Goal: Task Accomplishment & Management: Complete application form

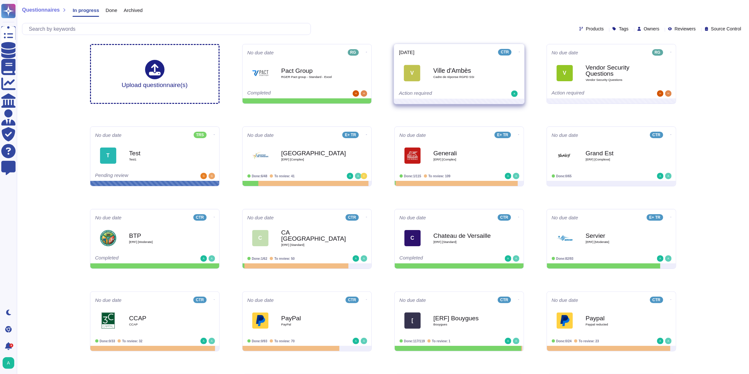
click at [459, 88] on div "V Ville d'Ambès Cadre de réponse RGPD SSI" at bounding box center [459, 73] width 120 height 33
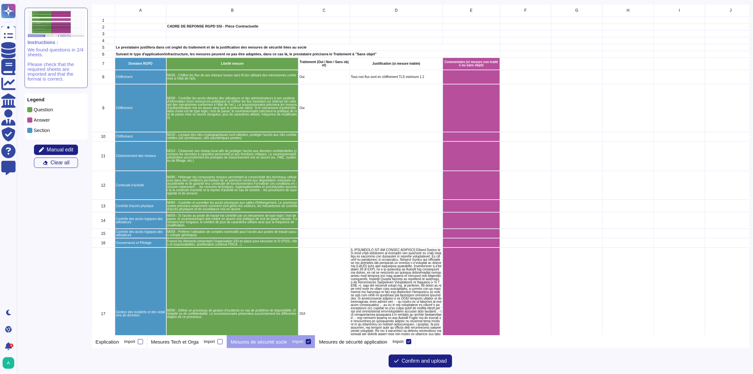
scroll to position [327, 653]
click at [351, 343] on p "Mesures de sécurité application" at bounding box center [353, 342] width 68 height 5
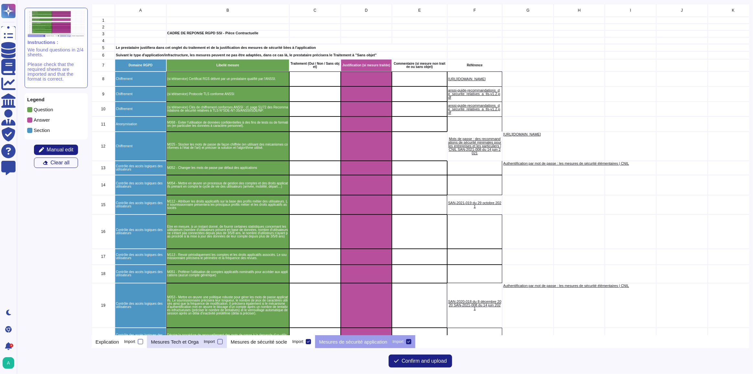
click at [173, 342] on p "Mesures Tech et Orga" at bounding box center [175, 342] width 48 height 5
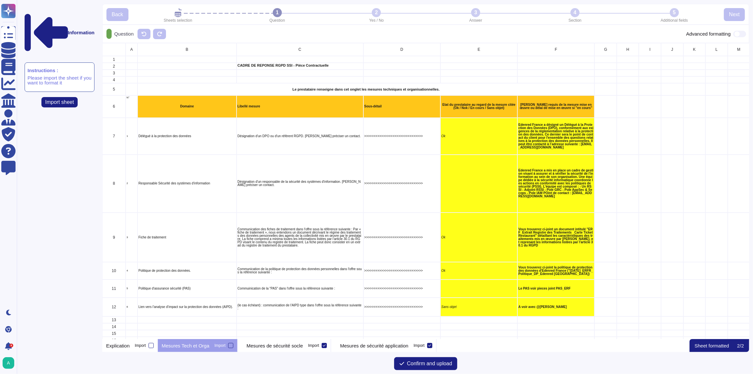
scroll to position [292, 642]
click at [264, 345] on p "Mesures de sécurité socle" at bounding box center [275, 345] width 56 height 5
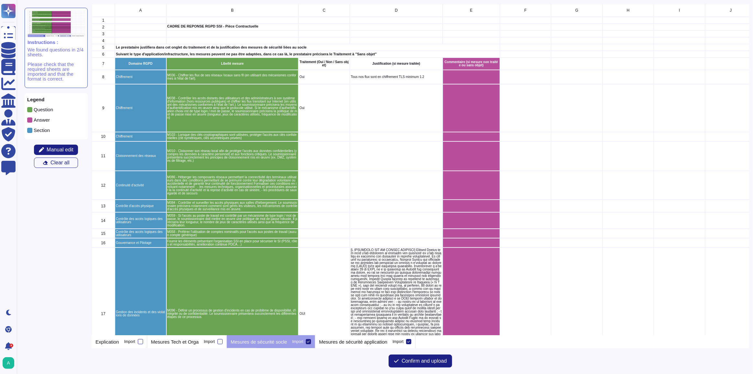
scroll to position [327, 653]
click at [332, 344] on p "Mesures de sécurité application" at bounding box center [353, 342] width 68 height 5
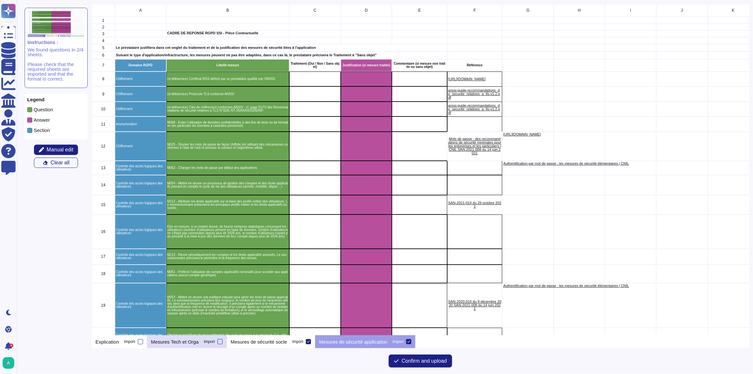
click at [171, 343] on p "Mesures Tech et Orga" at bounding box center [175, 342] width 48 height 5
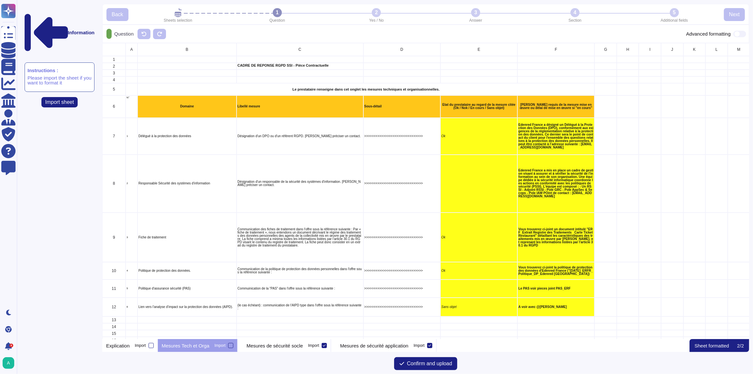
scroll to position [292, 642]
click at [229, 344] on div at bounding box center [230, 345] width 5 height 5
click at [0, 0] on input "Import" at bounding box center [0, 0] width 0 height 0
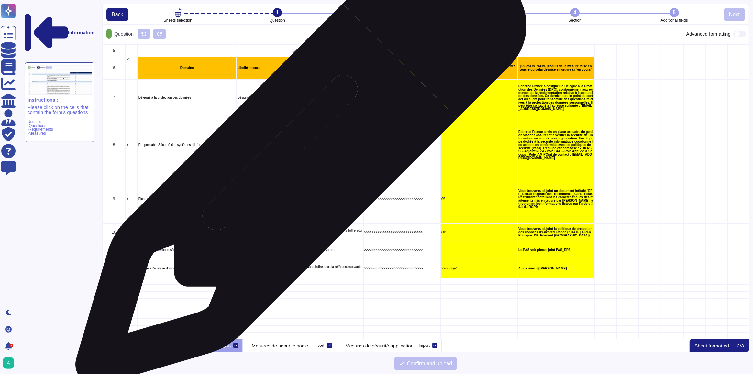
scroll to position [29, 0]
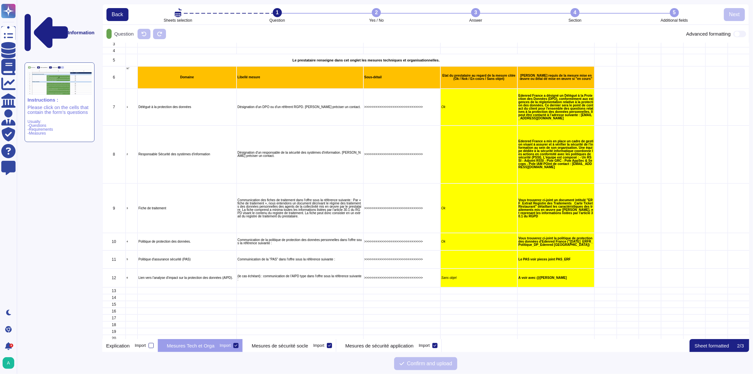
click at [238, 346] on icon at bounding box center [235, 345] width 3 height 3
click at [0, 0] on input "Import" at bounding box center [0, 0] width 0 height 0
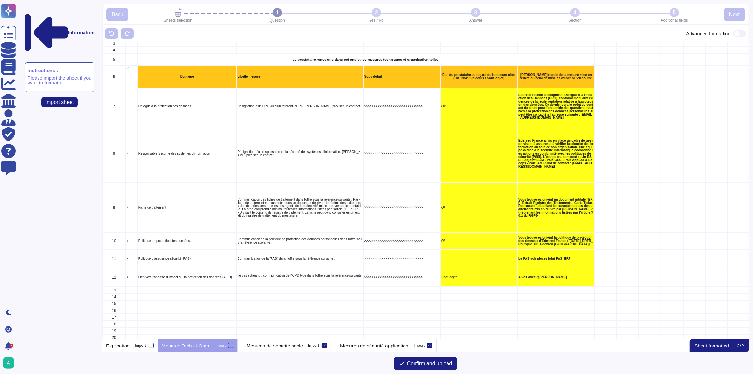
scroll to position [292, 642]
click at [280, 346] on p "Mesures de sécurité socle" at bounding box center [275, 345] width 56 height 5
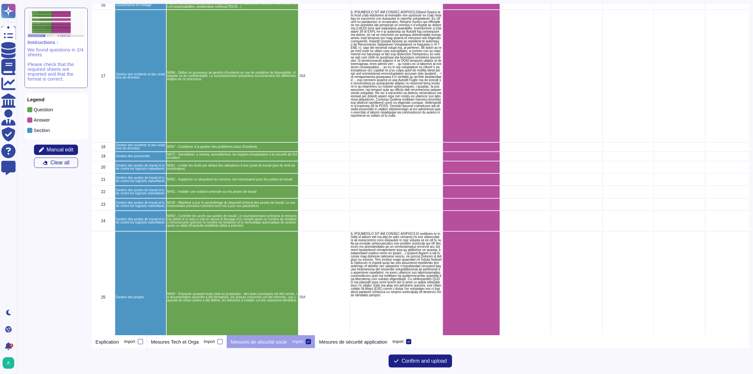
scroll to position [265, 0]
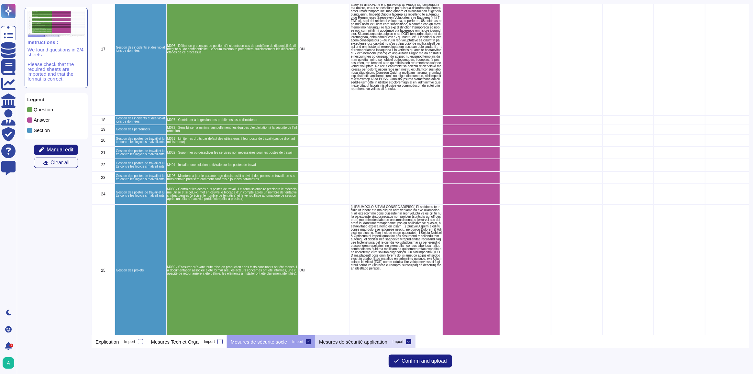
click at [325, 342] on p "Mesures de sécurité application" at bounding box center [353, 342] width 68 height 5
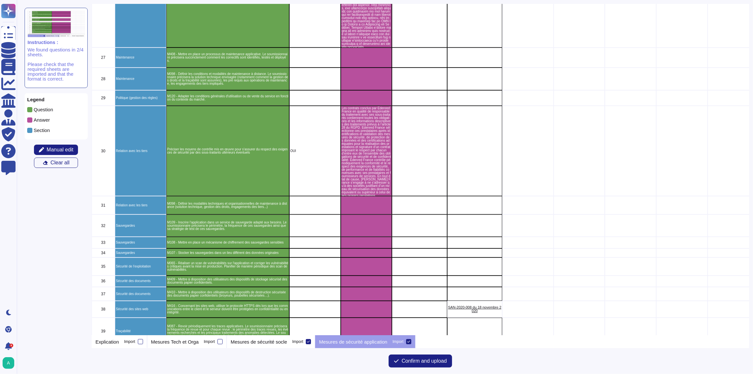
scroll to position [539, 0]
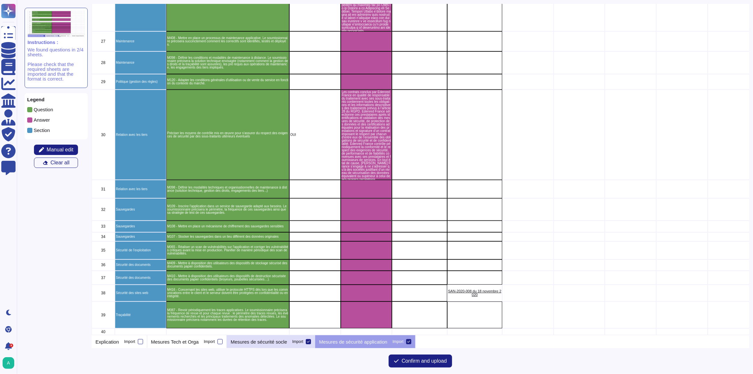
click at [257, 341] on p "Mesures de sécurité socle" at bounding box center [259, 342] width 56 height 5
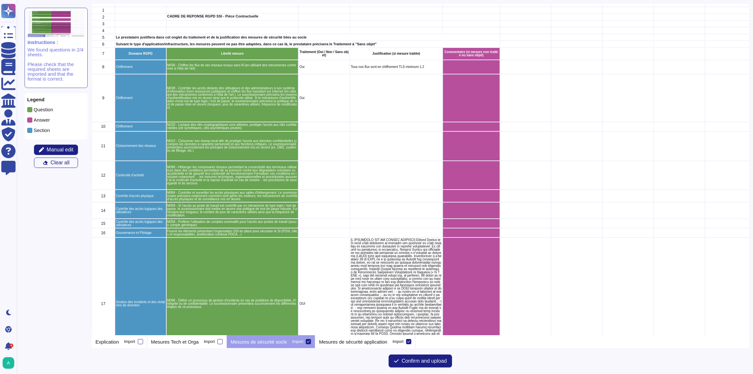
scroll to position [0, 0]
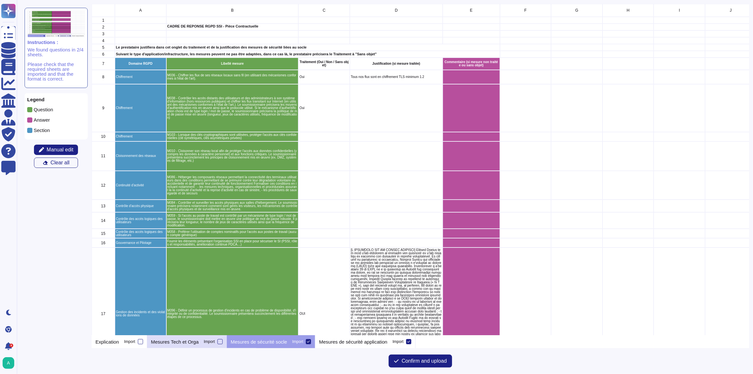
click at [191, 344] on p "Mesures Tech et Orga" at bounding box center [175, 342] width 48 height 5
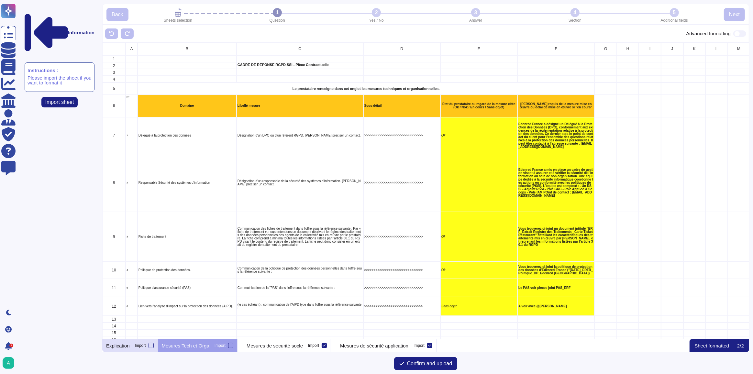
scroll to position [5, 5]
click at [117, 344] on p "Explication" at bounding box center [118, 345] width 24 height 5
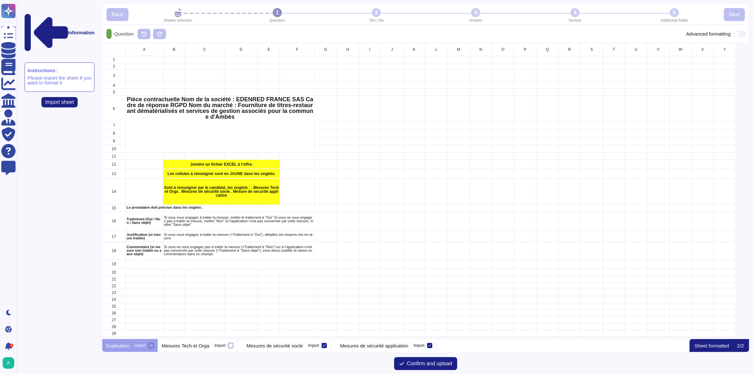
scroll to position [292, 642]
drag, startPoint x: 185, startPoint y: 347, endPoint x: 189, endPoint y: 347, distance: 3.6
click at [185, 347] on p "Mesures Tech et Orga" at bounding box center [186, 345] width 48 height 5
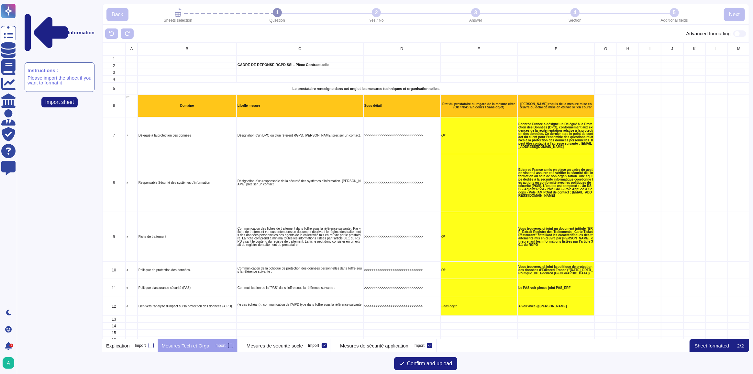
scroll to position [292, 642]
click at [255, 345] on p "Mesures de sécurité socle" at bounding box center [275, 345] width 56 height 5
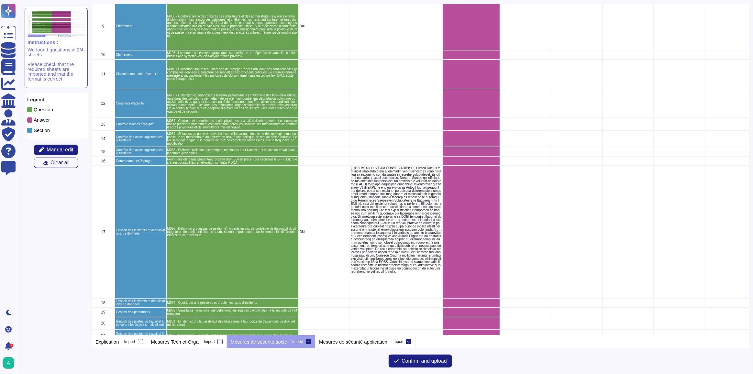
scroll to position [88, 0]
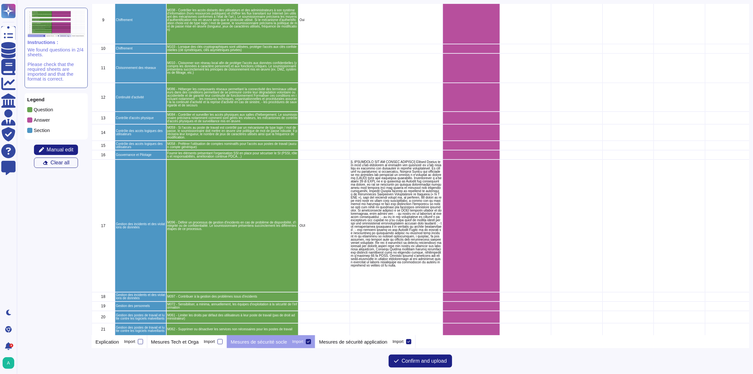
click at [387, 217] on p "grid" at bounding box center [396, 214] width 91 height 107
click at [371, 188] on p "grid" at bounding box center [396, 214] width 91 height 107
click at [390, 241] on p "grid" at bounding box center [396, 214] width 91 height 107
click at [355, 346] on div "Mesures de sécurité application Import" at bounding box center [365, 341] width 100 height 13
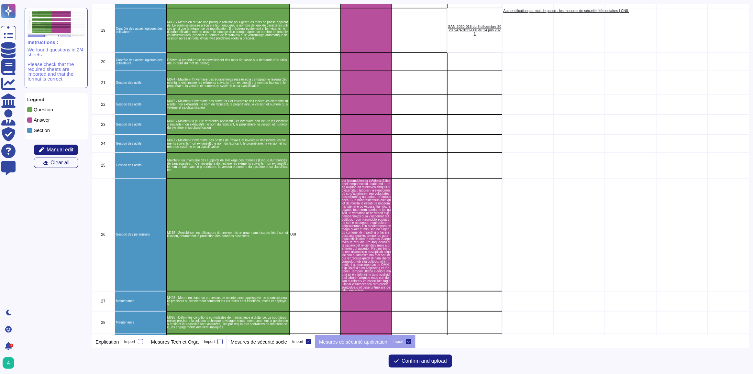
scroll to position [294, 0]
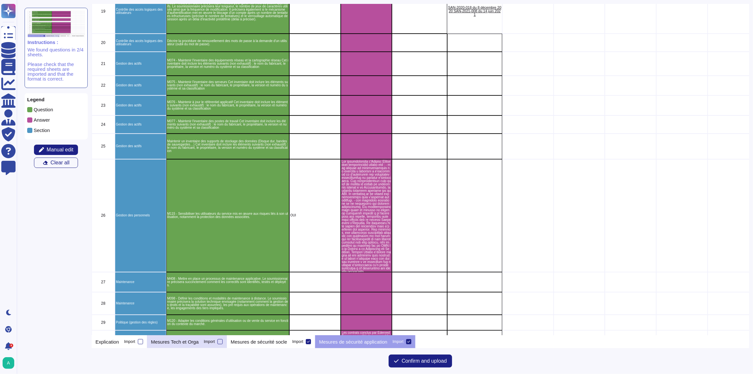
click at [185, 337] on div "Mesures Tech et Orga Import" at bounding box center [187, 341] width 80 height 13
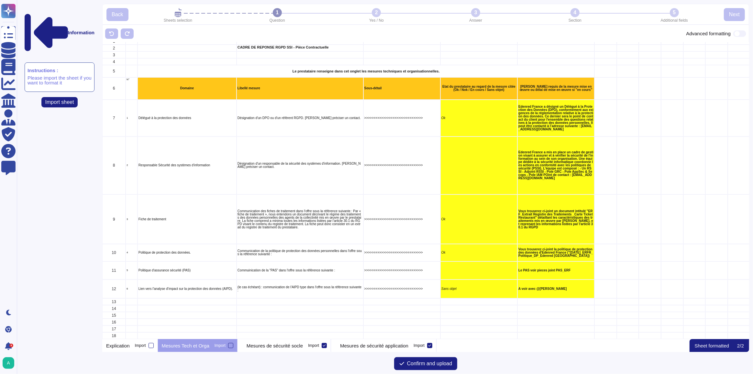
scroll to position [8, 0]
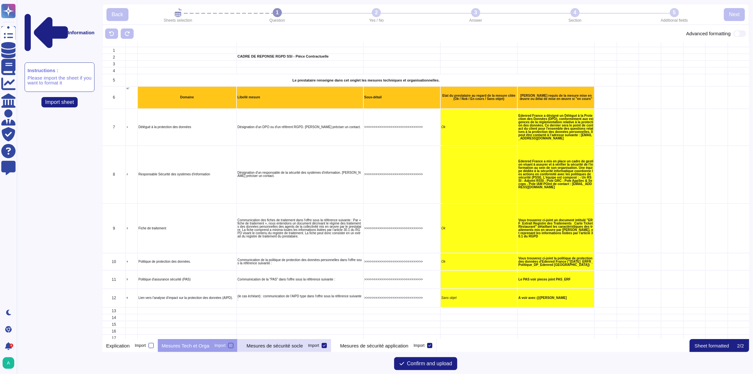
click at [277, 346] on p "Mesures de sécurité socle" at bounding box center [275, 345] width 56 height 5
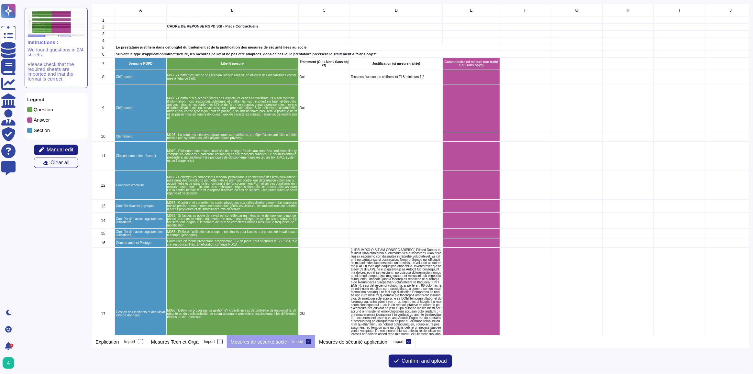
scroll to position [327, 653]
click at [176, 342] on p "Mesures Tech et Orga" at bounding box center [175, 342] width 48 height 5
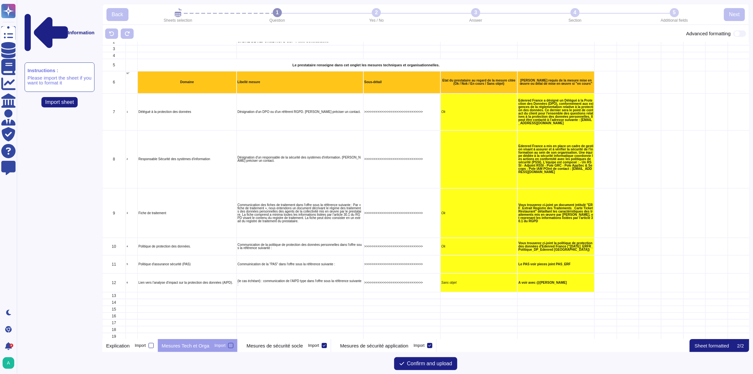
scroll to position [29, 0]
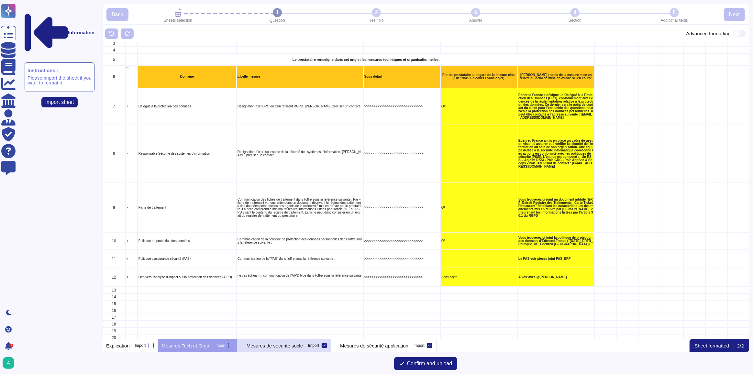
click at [270, 350] on div "Mesures de sécurité socle Import" at bounding box center [285, 345] width 94 height 13
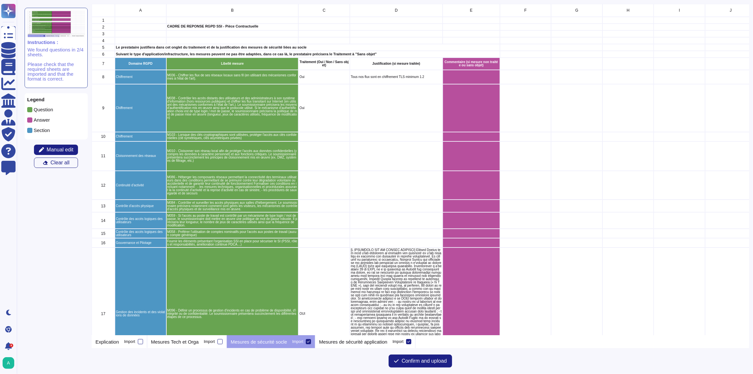
scroll to position [327, 653]
click at [272, 348] on div "Mesures de sécurité socle Import" at bounding box center [271, 341] width 88 height 13
click at [67, 150] on span "Manual edit" at bounding box center [60, 149] width 27 height 5
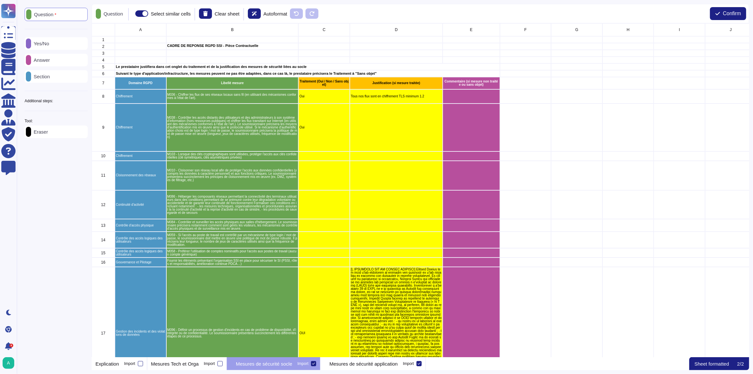
scroll to position [329, 653]
click at [48, 44] on p "Yes/No" at bounding box center [40, 43] width 18 height 5
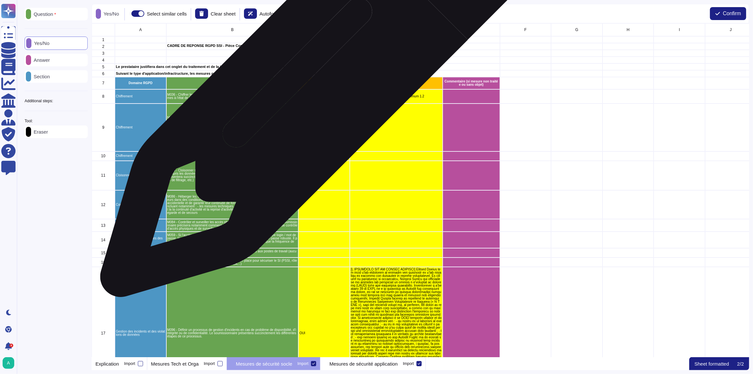
click at [315, 83] on p "Traitement (Oui / Non / Sans objet)" at bounding box center [324, 83] width 50 height 6
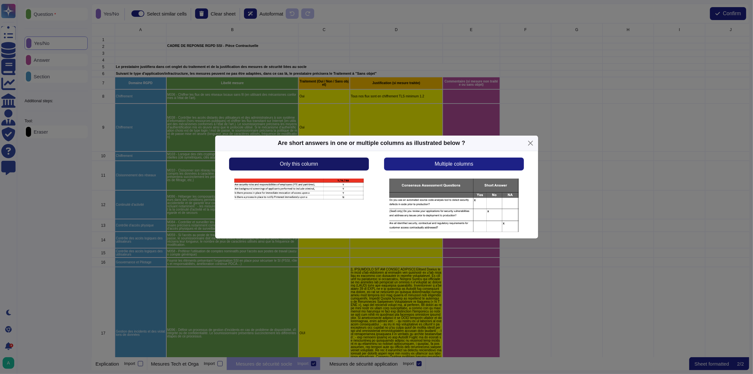
click at [310, 164] on span "Only this column" at bounding box center [299, 163] width 38 height 5
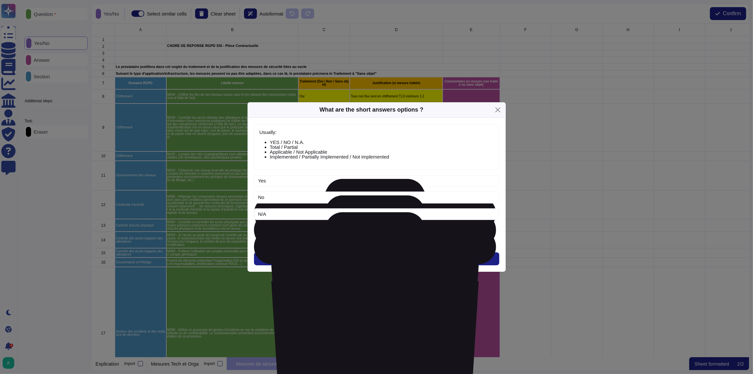
click at [492, 181] on icon at bounding box center [375, 317] width 242 height 277
type input "No"
type input "N/A"
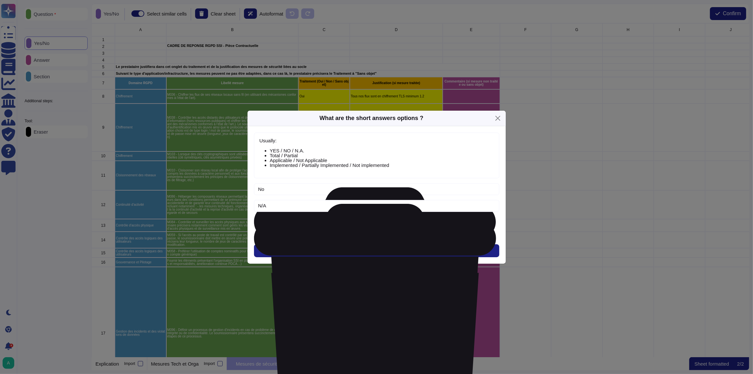
click at [493, 189] on icon at bounding box center [375, 325] width 242 height 277
type input "N/A"
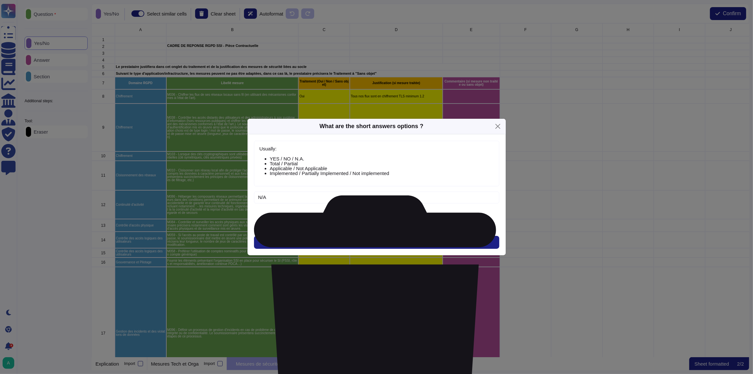
click at [493, 199] on icon at bounding box center [375, 333] width 242 height 277
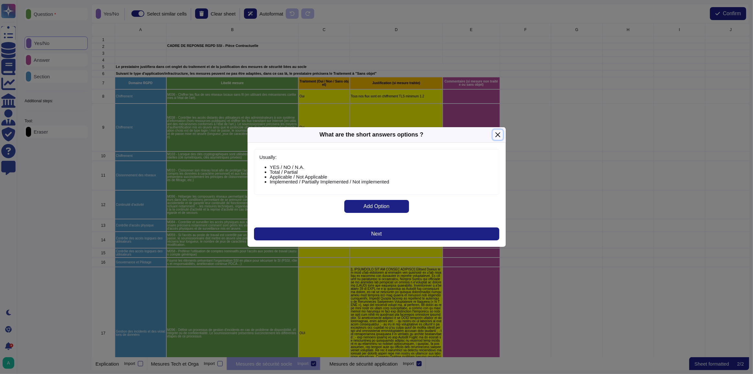
click at [499, 136] on button "Close" at bounding box center [498, 135] width 10 height 10
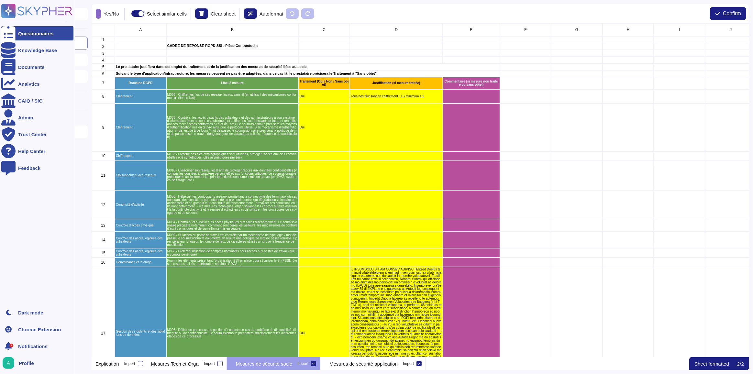
click at [11, 9] on rect at bounding box center [8, 11] width 14 height 14
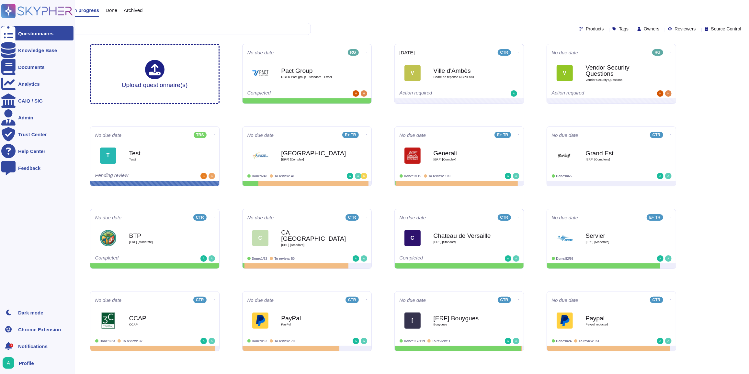
click at [31, 32] on div "Questionnaires" at bounding box center [35, 33] width 35 height 5
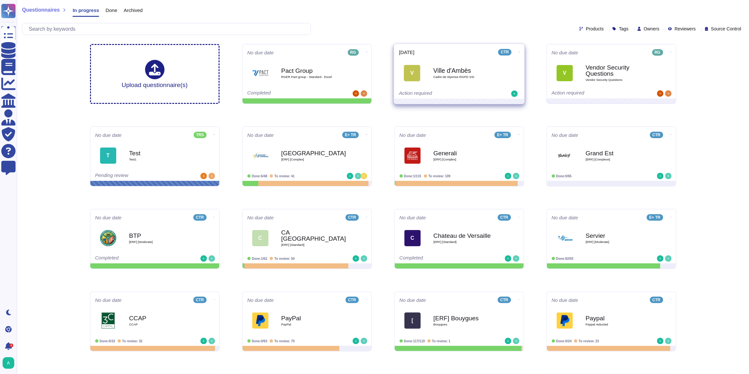
click at [367, 52] on icon at bounding box center [366, 52] width 1 height 0
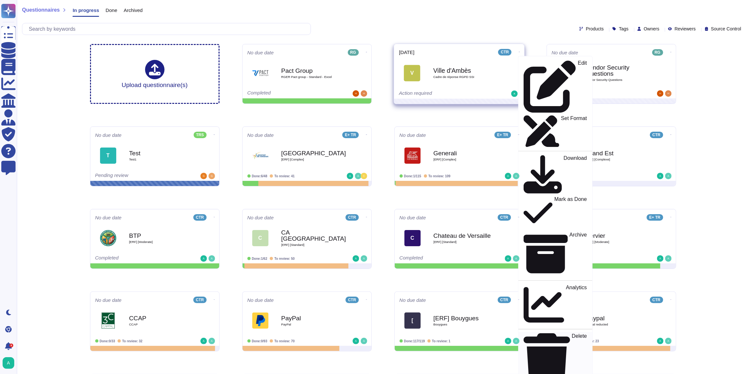
click at [571, 334] on p "Delete" at bounding box center [578, 360] width 15 height 53
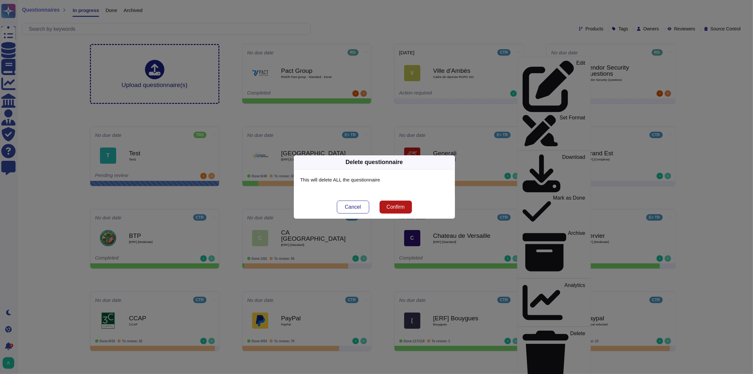
click at [400, 206] on span "Confirm" at bounding box center [395, 207] width 18 height 5
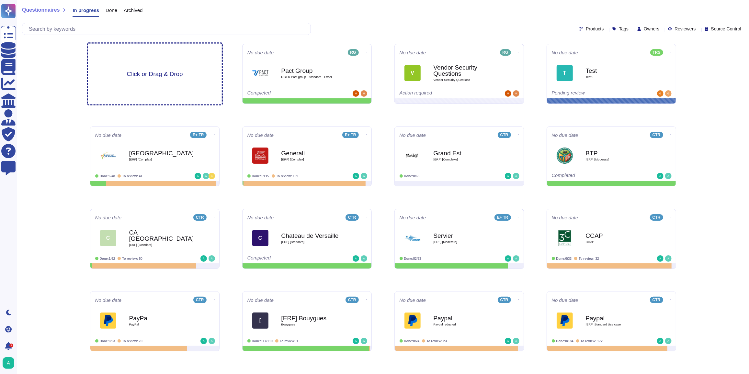
click at [155, 73] on span "Click or Drag & Drop" at bounding box center [155, 74] width 56 height 6
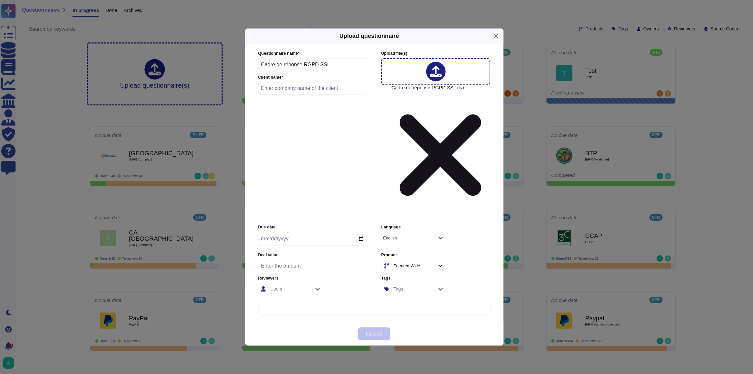
click at [424, 232] on div "English" at bounding box center [408, 238] width 52 height 12
click at [405, 229] on div "French" at bounding box center [422, 228] width 70 height 6
drag, startPoint x: 336, startPoint y: 126, endPoint x: 217, endPoint y: 121, distance: 118.6
click at [217, 121] on div "Upload questionnaire Questionnaire name * Cadre de réponse RGPD SSI Client name…" at bounding box center [376, 187] width 753 height 374
click at [283, 71] on input "Cadre de réponse RGPD SSI" at bounding box center [312, 64] width 109 height 13
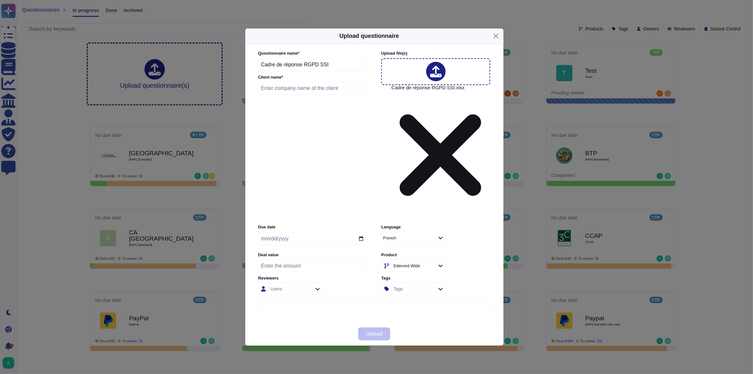
drag, startPoint x: 325, startPoint y: 126, endPoint x: 258, endPoint y: 123, distance: 67.0
click at [258, 71] on input "Cadre de réponse RGPD SSI" at bounding box center [312, 64] width 109 height 13
click at [266, 95] on input "text" at bounding box center [312, 88] width 109 height 13
type input "Ville D'ambès"
click at [289, 71] on input "text" at bounding box center [312, 64] width 109 height 13
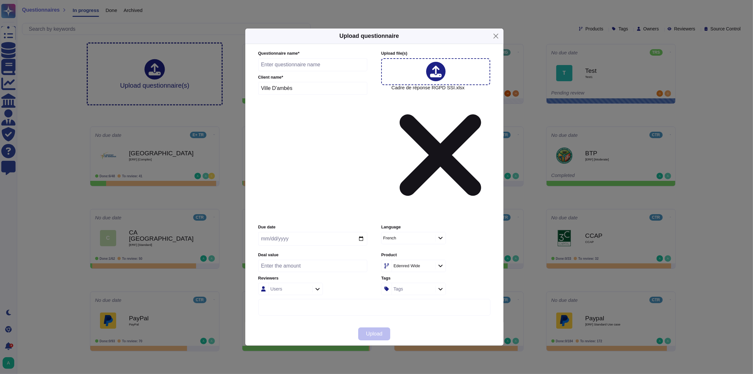
type input "[ERF] [Moderate]"
click at [318, 286] on div at bounding box center [317, 289] width 10 height 7
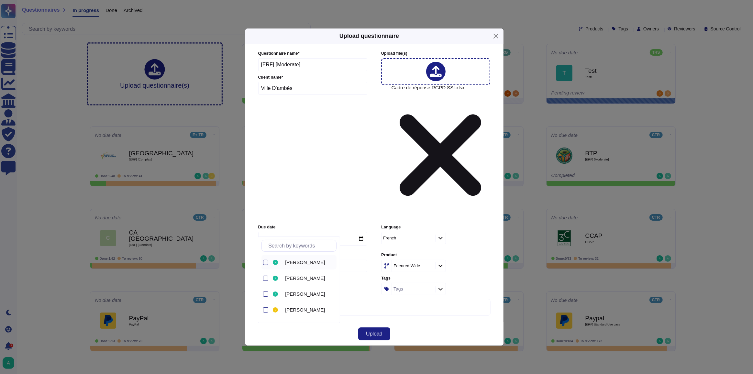
click at [268, 262] on div "Abdelilah ELHASSANI" at bounding box center [299, 262] width 75 height 15
click at [266, 279] on div at bounding box center [265, 278] width 5 height 5
click at [463, 232] on div "French" at bounding box center [435, 238] width 109 height 12
click at [429, 266] on icon at bounding box center [429, 266] width 0 height 0
click at [442, 263] on icon at bounding box center [440, 266] width 5 height 6
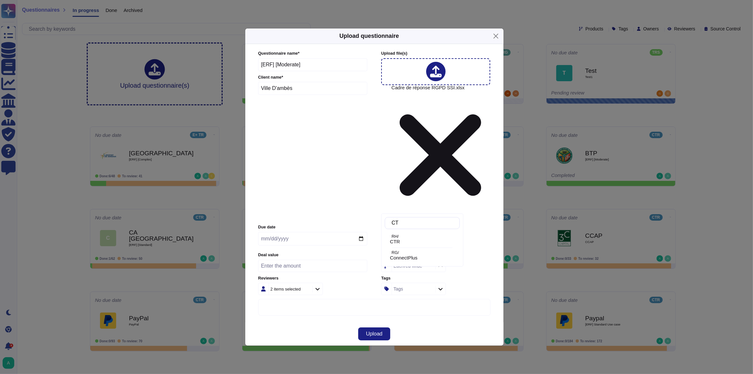
type input "CTR"
click at [401, 238] on p "RH/" at bounding box center [425, 237] width 66 height 4
click at [380, 331] on span "Upload" at bounding box center [374, 333] width 17 height 5
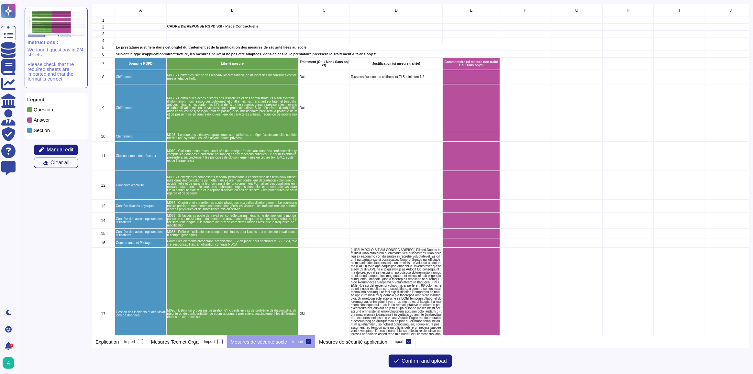
scroll to position [327, 653]
click at [68, 150] on span "Manual edit" at bounding box center [60, 149] width 27 height 5
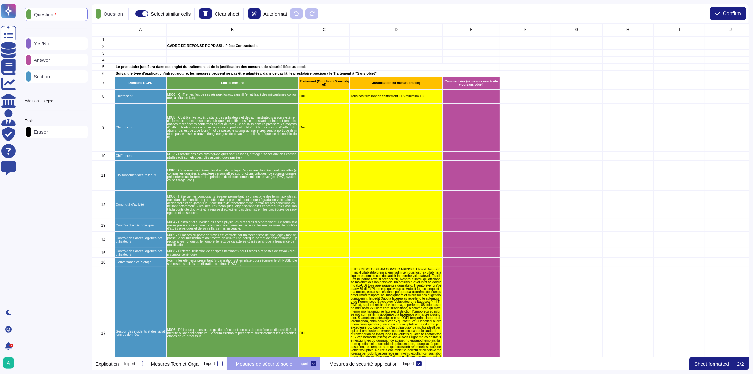
scroll to position [329, 653]
click at [50, 59] on p "Answer" at bounding box center [40, 60] width 19 height 5
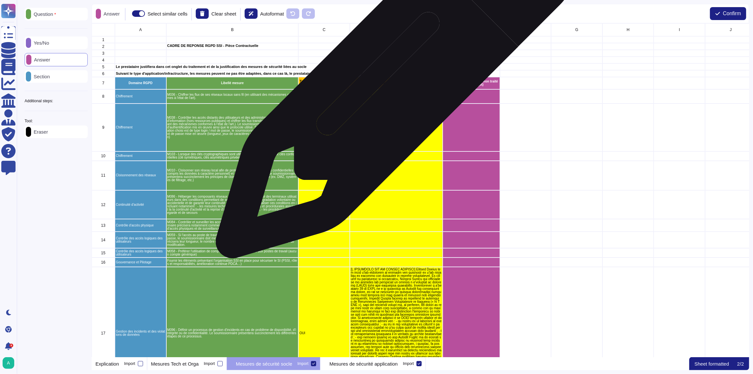
click at [392, 83] on p "Justification (si mesure traitée)" at bounding box center [396, 83] width 91 height 3
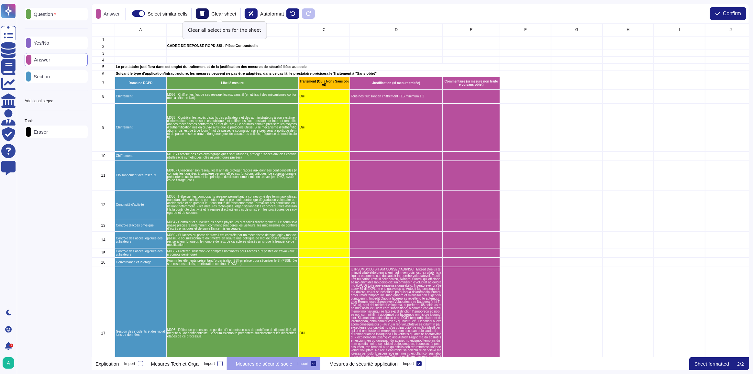
click at [205, 14] on icon at bounding box center [202, 13] width 5 height 5
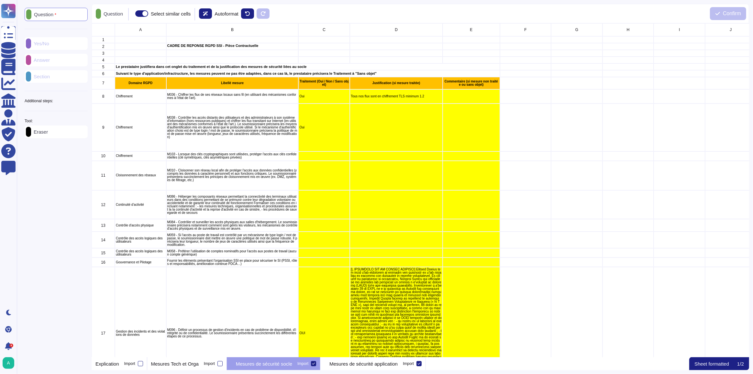
click at [62, 14] on div "Question" at bounding box center [56, 14] width 63 height 13
click at [141, 14] on icon at bounding box center [142, 13] width 5 height 5
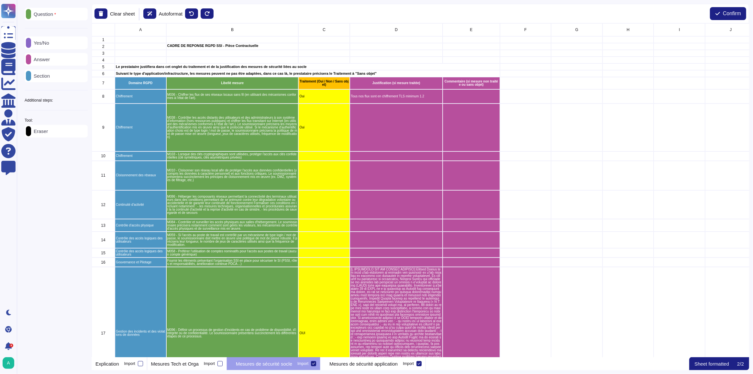
click at [275, 16] on div "Clear sheet Autoformat Confirm" at bounding box center [421, 13] width 658 height 19
click at [63, 135] on div "Eraser" at bounding box center [56, 131] width 63 height 13
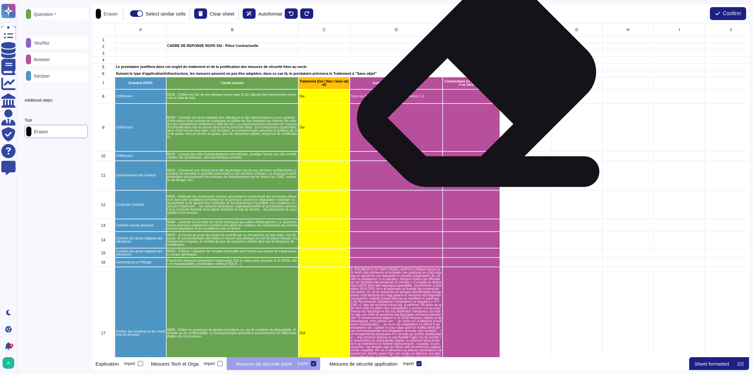
click at [474, 83] on p "Commentaire (si mesure non traitée ou sans objet)" at bounding box center [471, 83] width 55 height 6
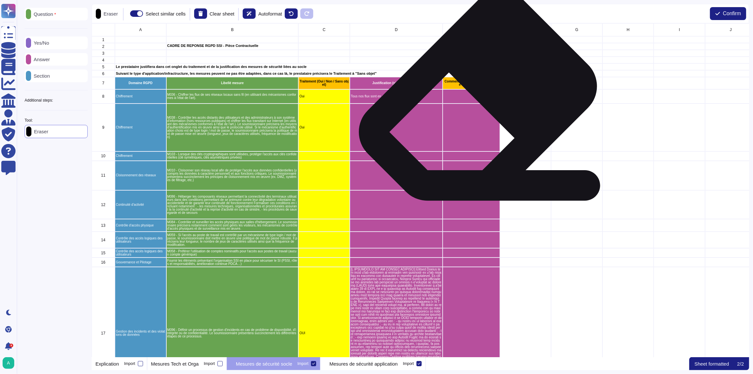
click at [475, 97] on div "grid" at bounding box center [471, 96] width 57 height 14
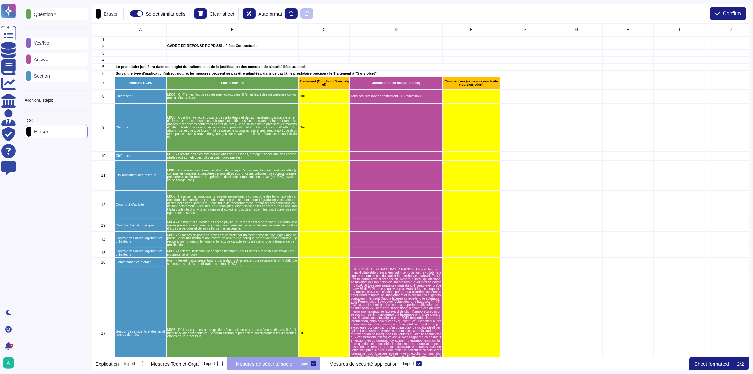
click at [61, 45] on div "Yes/No" at bounding box center [56, 43] width 63 height 13
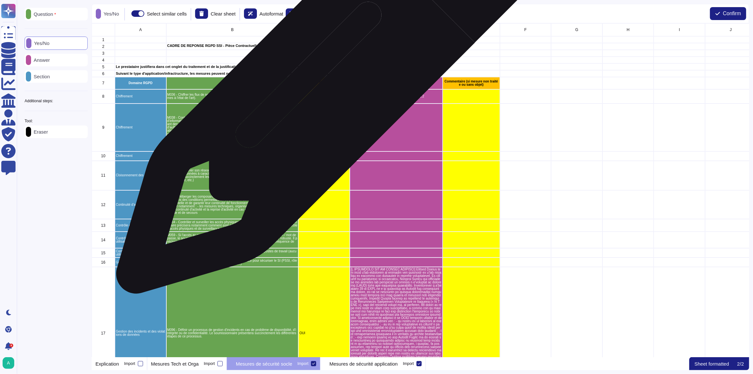
click at [326, 85] on p "Traitement (Oui / Non / Sans objet)" at bounding box center [324, 83] width 50 height 6
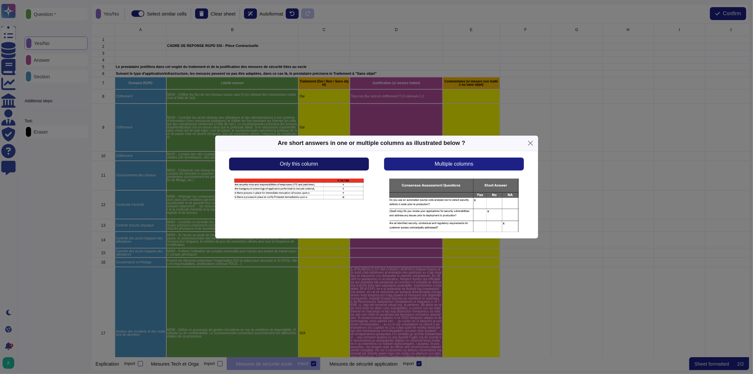
click at [308, 164] on span "Only this column" at bounding box center [299, 163] width 38 height 5
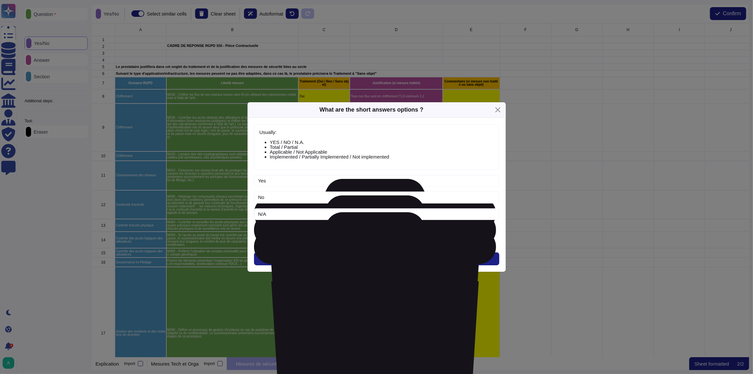
click at [492, 182] on icon at bounding box center [375, 317] width 242 height 277
type input "No"
type input "N/A"
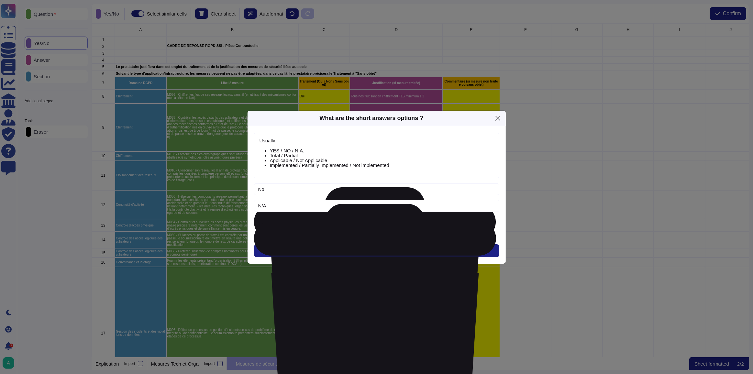
click at [494, 188] on icon at bounding box center [375, 325] width 242 height 277
type input "N/A"
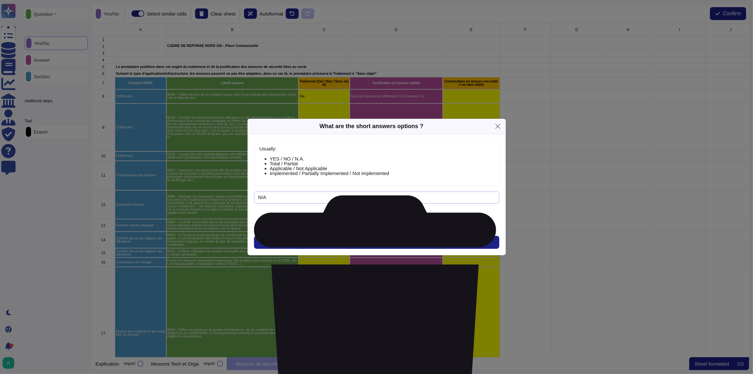
click at [494, 200] on input "N/A" at bounding box center [376, 198] width 245 height 12
click at [493, 198] on icon at bounding box center [375, 333] width 242 height 277
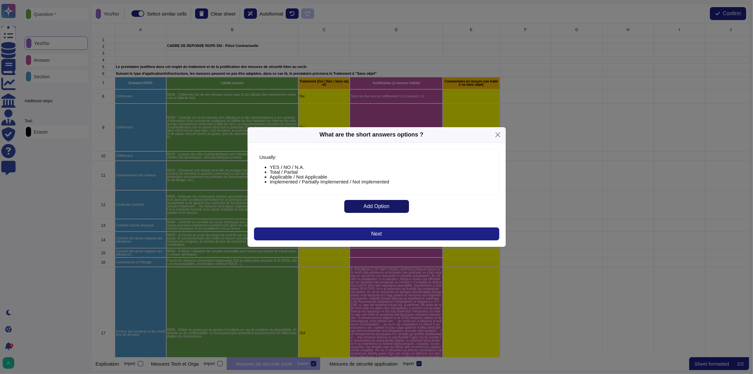
click at [383, 204] on span "Add Option" at bounding box center [376, 206] width 26 height 5
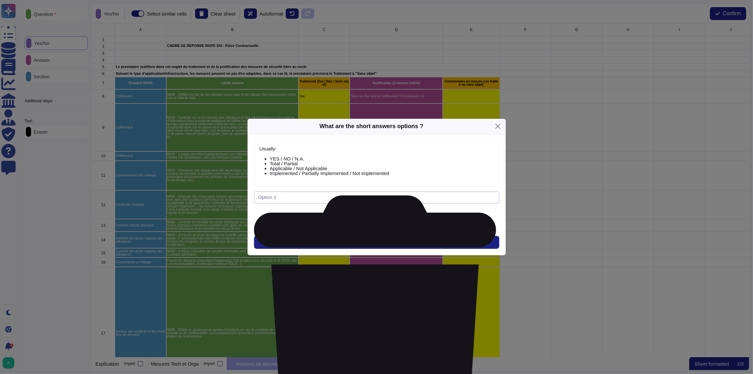
click at [299, 198] on input "text" at bounding box center [376, 198] width 245 height 12
type input "Oui"
click at [370, 215] on span "Add Option" at bounding box center [376, 214] width 26 height 5
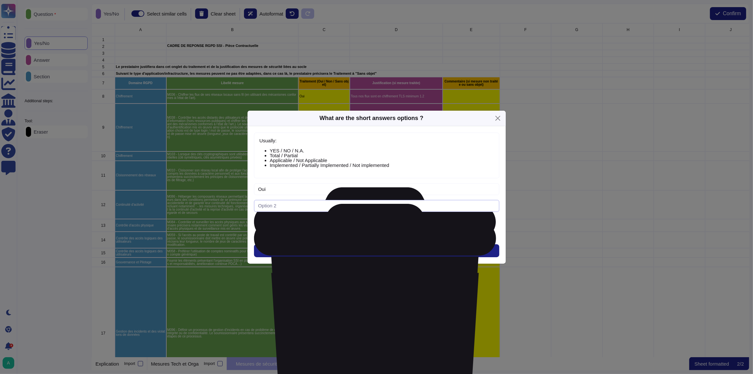
click at [284, 205] on input "text" at bounding box center [376, 206] width 245 height 12
type input "Non"
click at [374, 227] on button "Add Option" at bounding box center [376, 223] width 65 height 13
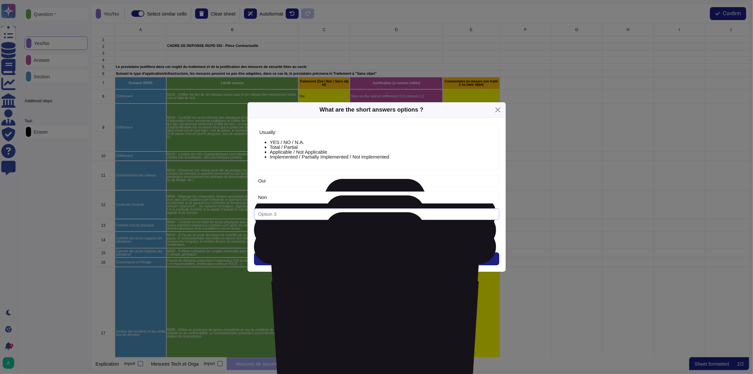
click at [314, 214] on input "text" at bounding box center [376, 214] width 245 height 12
drag, startPoint x: 310, startPoint y: 215, endPoint x: 238, endPoint y: 212, distance: 72.2
click at [238, 212] on div "What are the short answers options ? Usually: YES / NO / N.A. Total / Partial A…" at bounding box center [376, 187] width 753 height 374
type input "N/A"
click at [364, 231] on span "Add Option" at bounding box center [376, 231] width 26 height 5
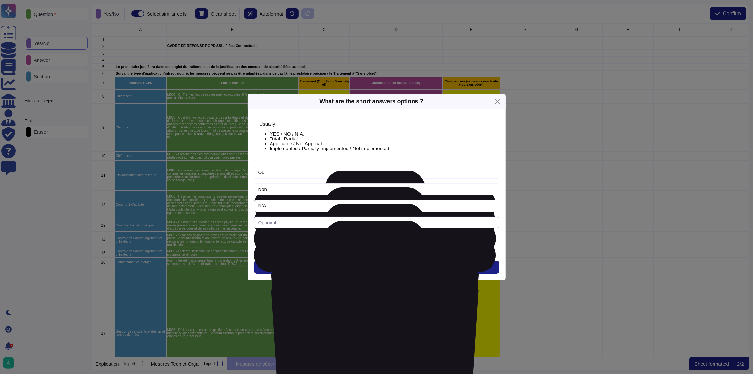
click at [489, 222] on input "text" at bounding box center [376, 223] width 245 height 12
click at [493, 222] on icon at bounding box center [375, 359] width 242 height 277
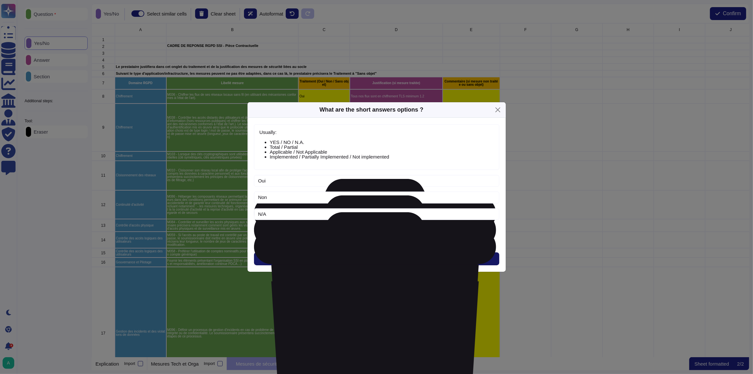
click at [359, 261] on button "Next" at bounding box center [376, 258] width 245 height 13
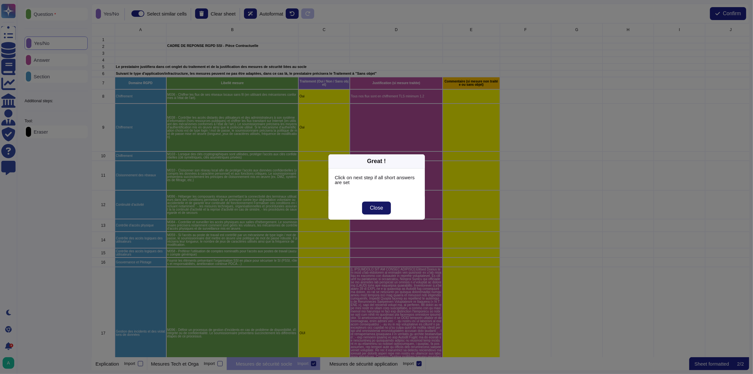
click at [369, 209] on button "Close" at bounding box center [376, 208] width 29 height 13
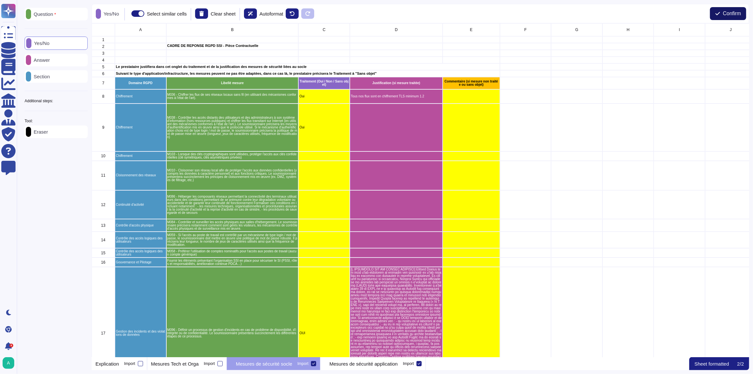
click at [733, 13] on span "Confirm" at bounding box center [732, 13] width 18 height 5
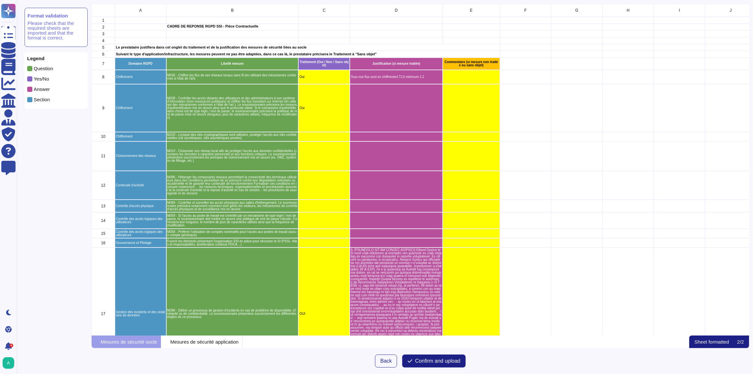
scroll to position [327, 653]
click at [186, 342] on p "Mesures de sécurité application" at bounding box center [204, 342] width 68 height 5
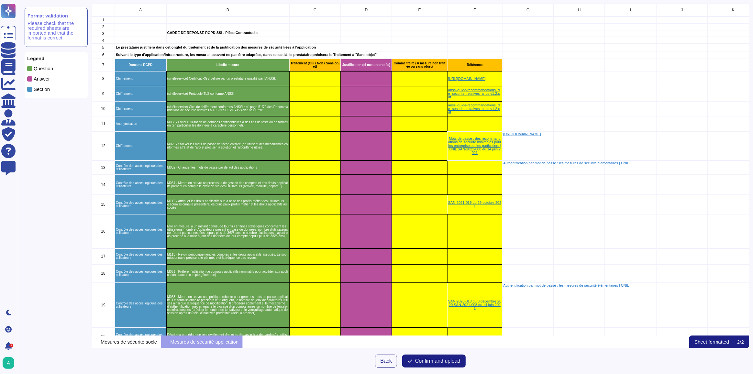
scroll to position [0, 0]
click at [133, 341] on p "Mesures de sécurité socle" at bounding box center [129, 342] width 56 height 5
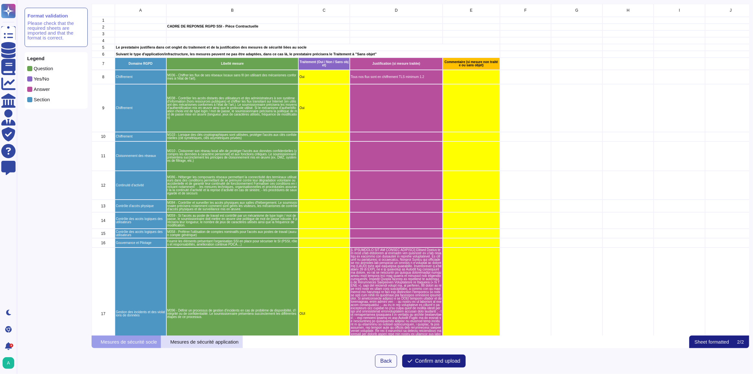
click at [187, 344] on p "Mesures de sécurité application" at bounding box center [204, 342] width 68 height 5
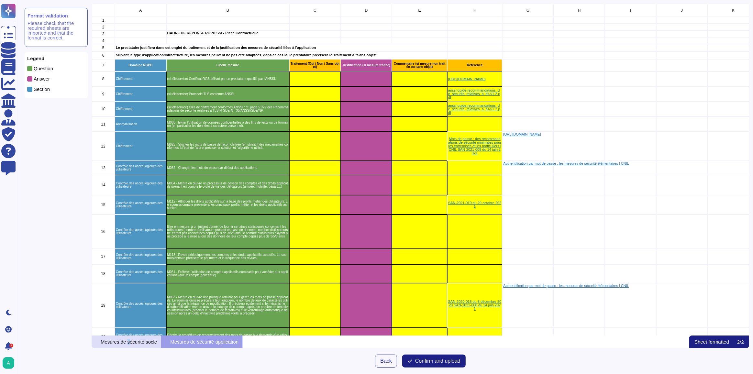
click at [131, 340] on p "Mesures de sécurité socle" at bounding box center [129, 342] width 56 height 5
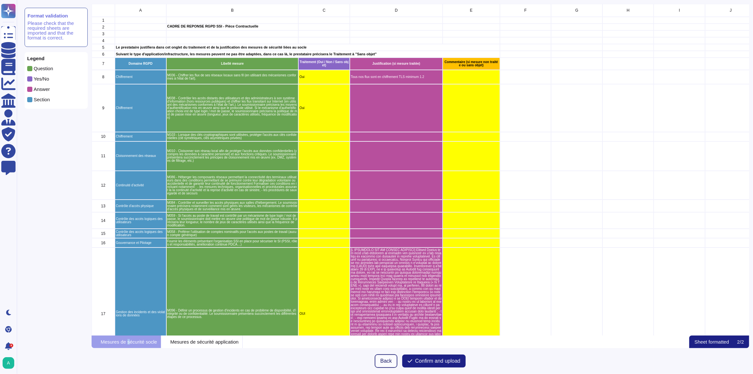
click at [386, 360] on span "Back" at bounding box center [386, 361] width 12 height 5
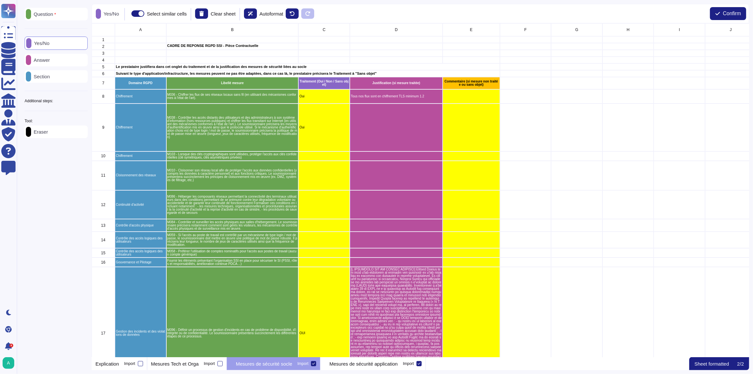
scroll to position [329, 653]
click at [57, 45] on div "Yes/No" at bounding box center [56, 43] width 63 height 13
click at [49, 45] on p "Yes/No" at bounding box center [40, 42] width 18 height 5
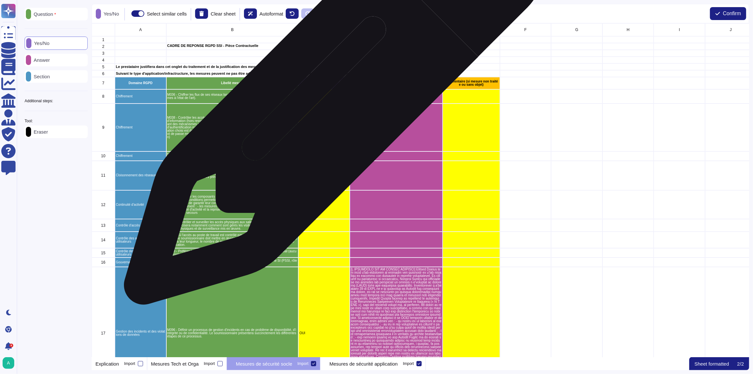
click at [331, 98] on div "Oui" at bounding box center [323, 96] width 51 height 14
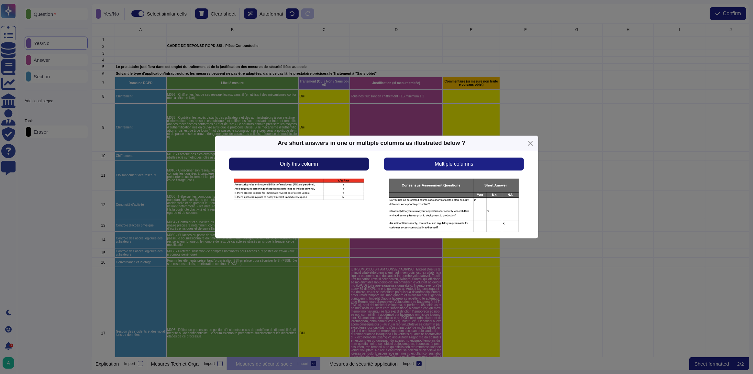
click at [331, 163] on button "Only this column" at bounding box center [298, 164] width 139 height 13
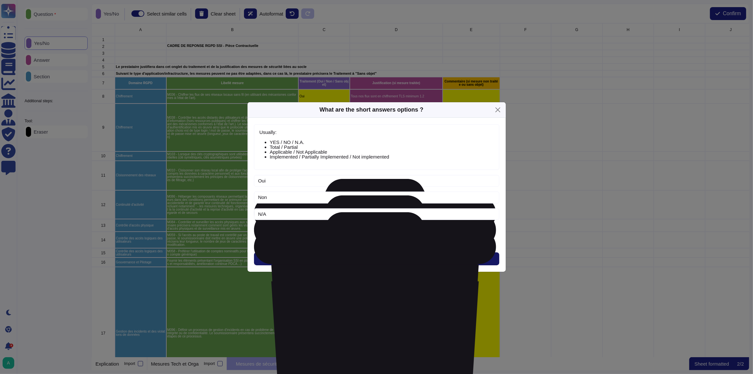
click at [358, 259] on button "Next" at bounding box center [376, 258] width 245 height 13
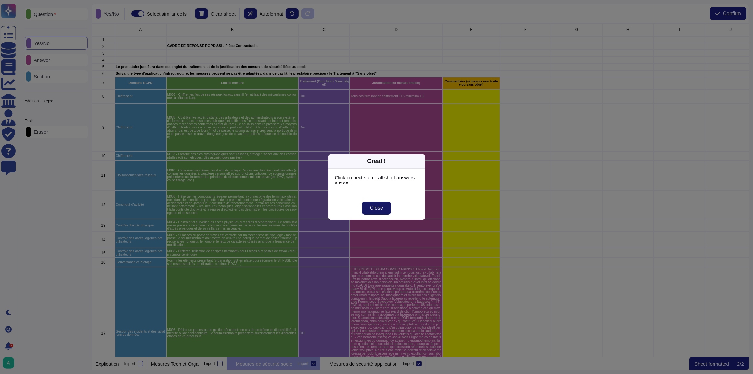
click at [372, 210] on span "Close" at bounding box center [376, 208] width 13 height 5
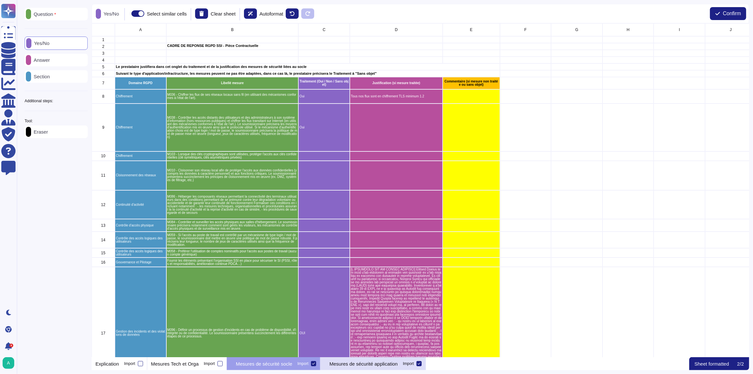
click at [355, 367] on div "Mesures de sécurité application Import" at bounding box center [373, 363] width 106 height 13
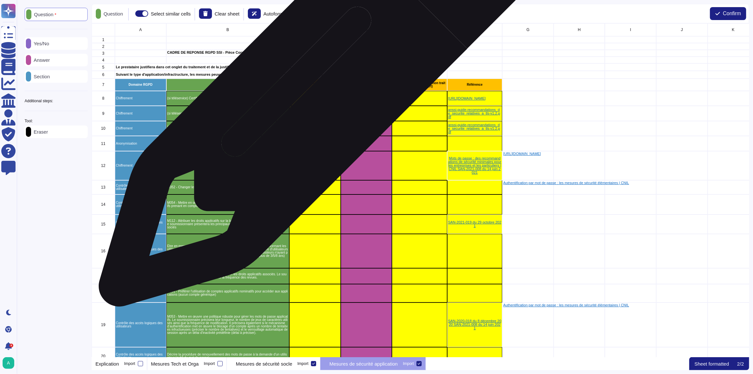
click at [314, 92] on div "grid" at bounding box center [314, 98] width 51 height 15
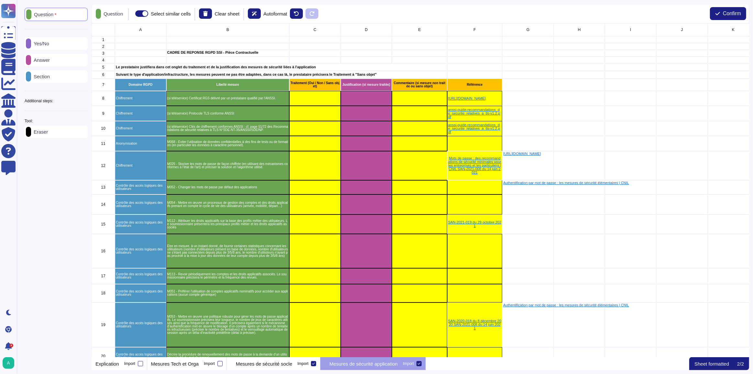
click at [62, 45] on div "Yes/No" at bounding box center [56, 43] width 63 height 13
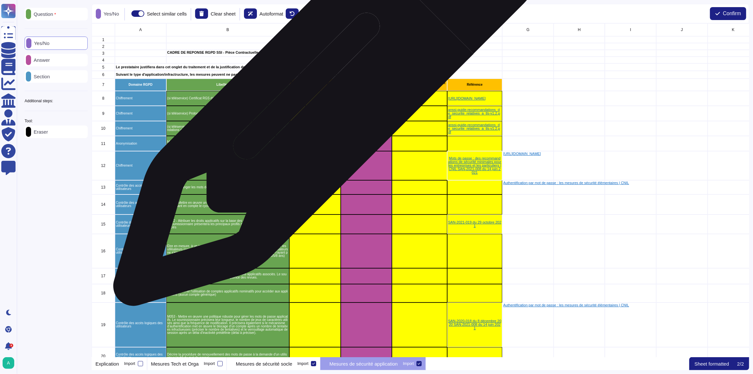
click at [324, 96] on div "grid" at bounding box center [314, 98] width 51 height 15
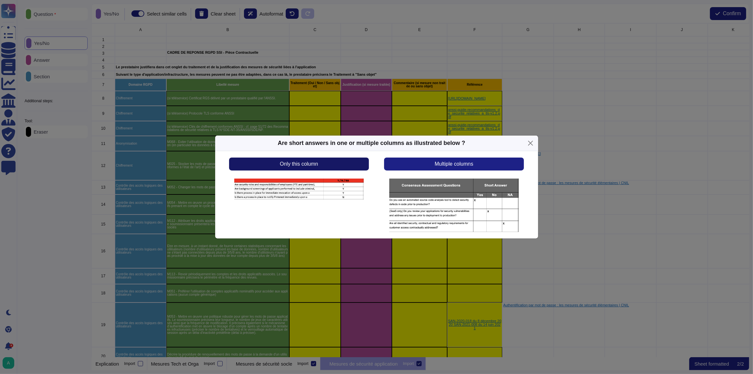
click at [323, 161] on button "Only this column" at bounding box center [298, 164] width 139 height 13
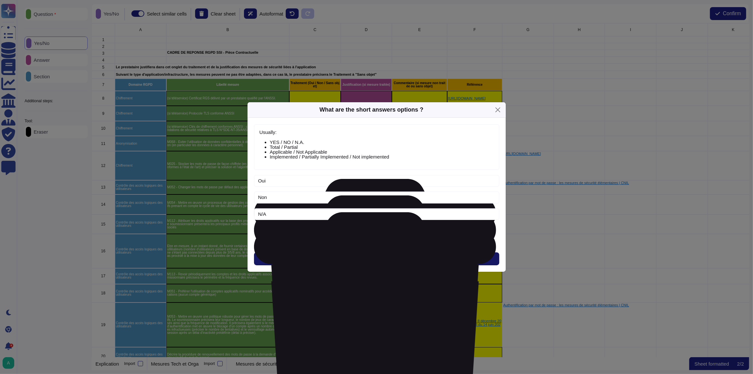
click at [346, 259] on button "Next" at bounding box center [376, 258] width 245 height 13
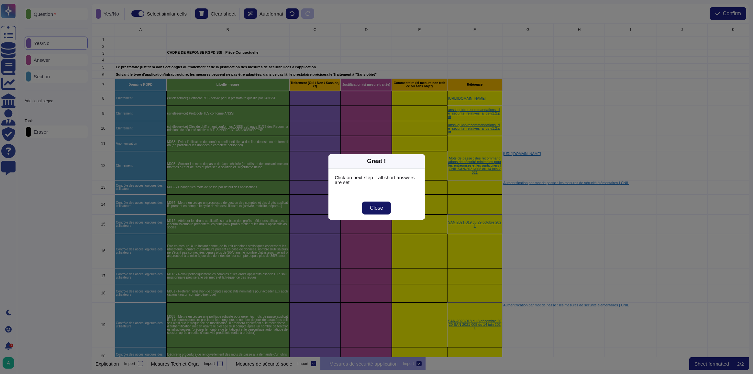
click at [370, 210] on span "Close" at bounding box center [376, 208] width 13 height 5
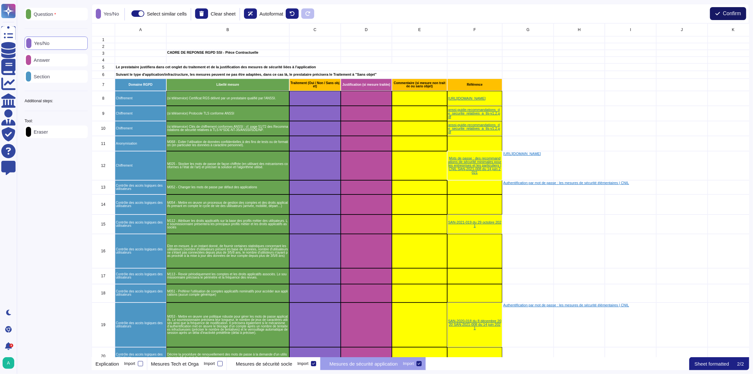
click at [727, 16] on span "Confirm" at bounding box center [732, 13] width 18 height 5
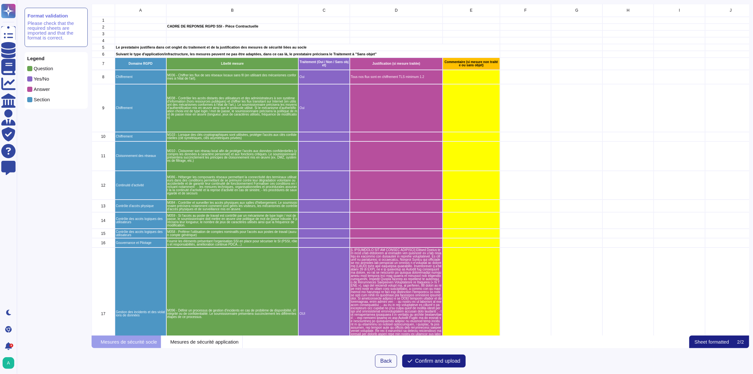
scroll to position [327, 653]
click at [451, 361] on span "Confirm and upload" at bounding box center [437, 361] width 45 height 5
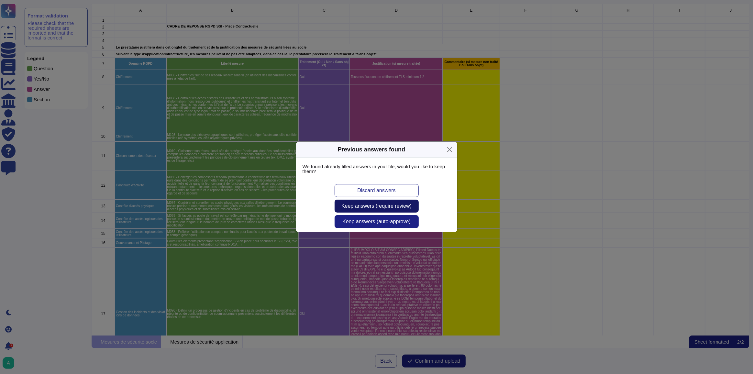
click at [390, 206] on span "Keep answers (require review)" at bounding box center [376, 206] width 70 height 5
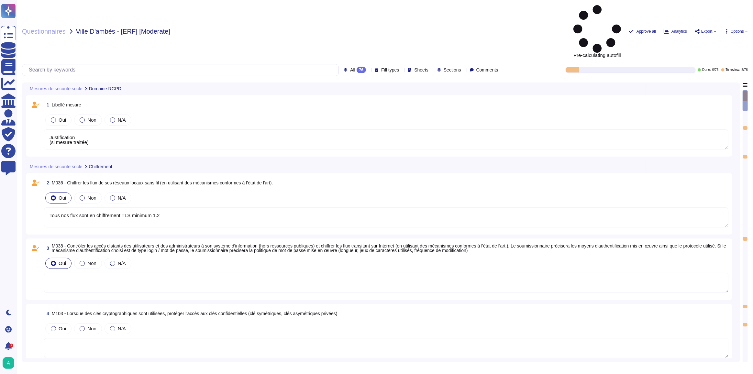
type textarea "Justification (si mesure traitée)"
type textarea "Tous nos flux sont en chiffrement TLS minimum 1.2"
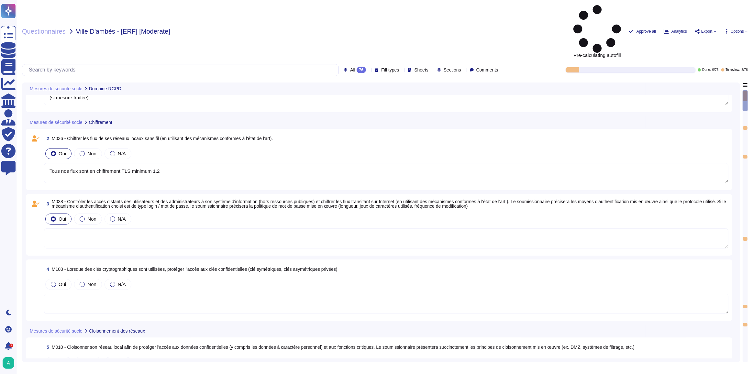
type textarea "Justification (si mesure traitée)"
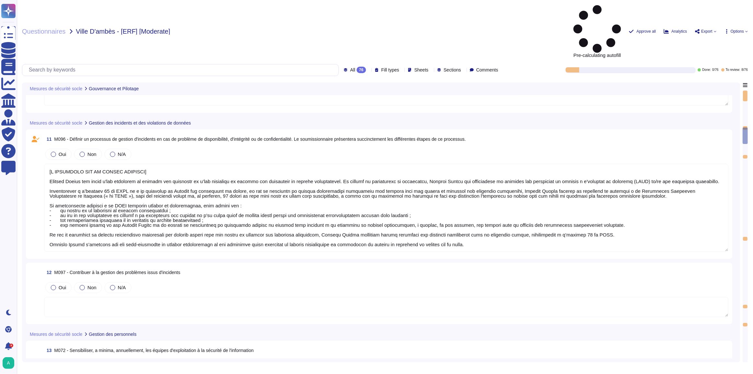
click at [143, 89] on icon at bounding box center [143, 89] width 0 height 0
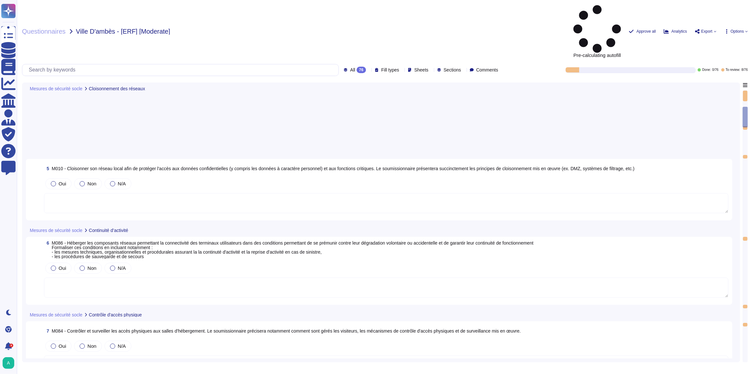
type textarea "[A COMPLETER SUR LA PARTIE SECURITE] Edenred France est dotée d'une procédure d…"
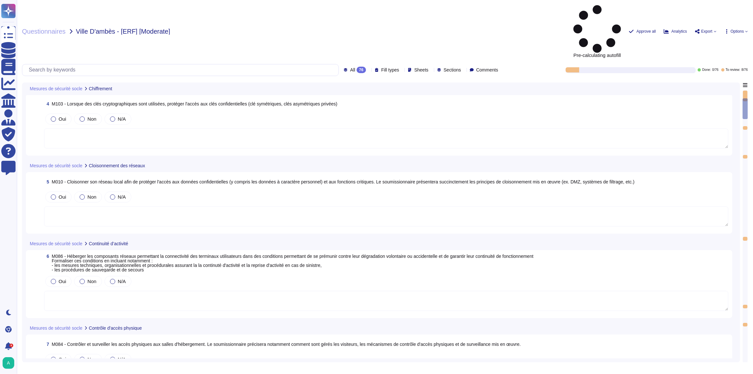
type textarea "Tous nos flux sont en chiffrement TLS minimum 1.2"
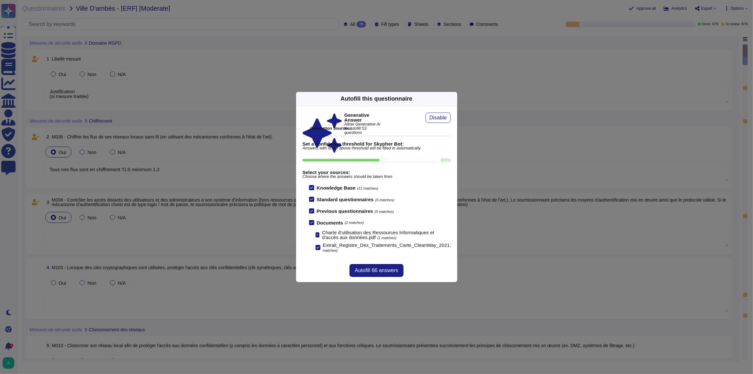
scroll to position [0, 0]
click at [363, 272] on span "Autofill 66 answers" at bounding box center [376, 270] width 43 height 5
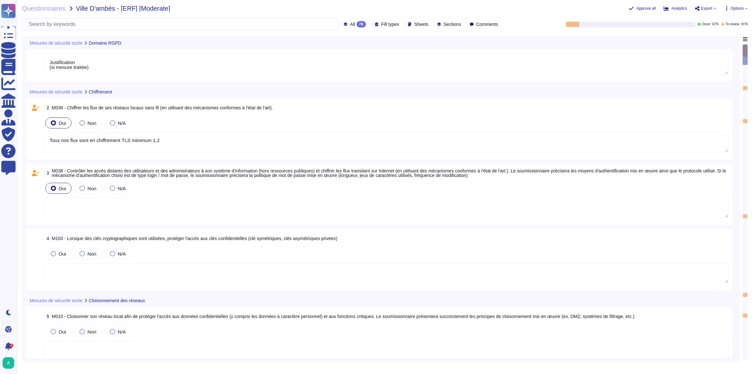
type textarea "Justification (si mesure traitée)"
type textarea "Edenred France met en place plusieurs mesures techniques, organisationnelles et…"
type textarea "Edenred France met en œuvre plusieurs principes de cloisonnement pour protéger …"
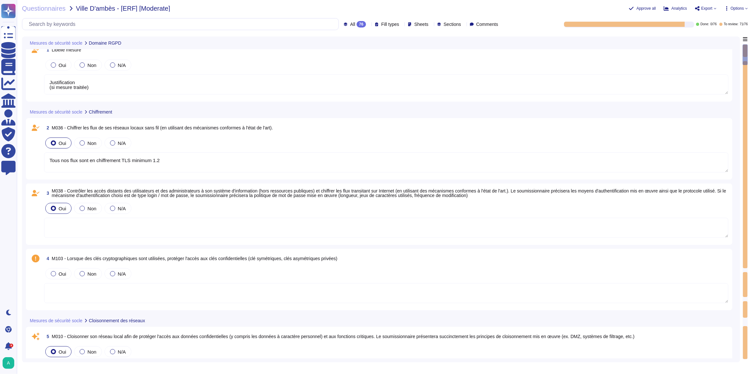
scroll to position [0, 0]
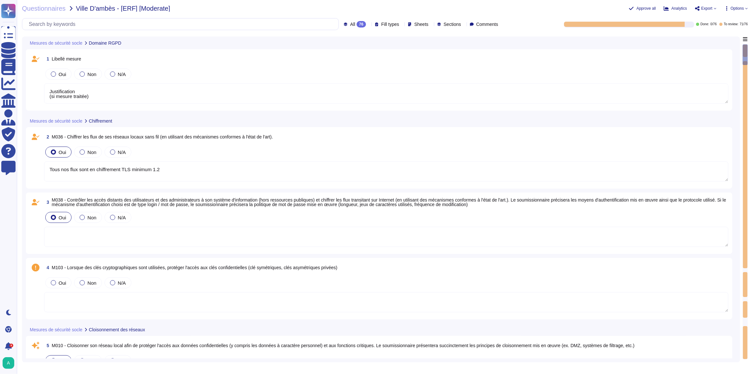
type textarea "Justification (si mesure traitée)"
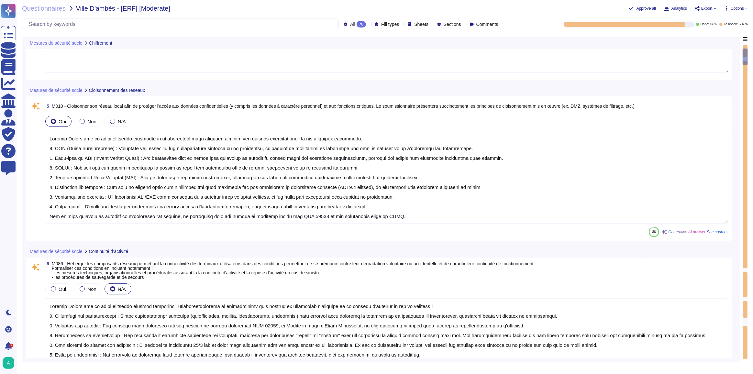
type textarea "Edenred France a mis en place des processus et des mesures techniques pour cont…"
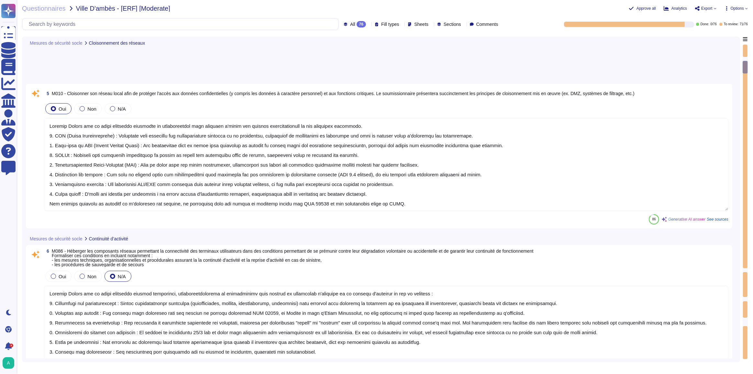
scroll to position [500, 0]
type textarea "Edenred France dispose d'une politique de mot de passe conforme aux recommandat…"
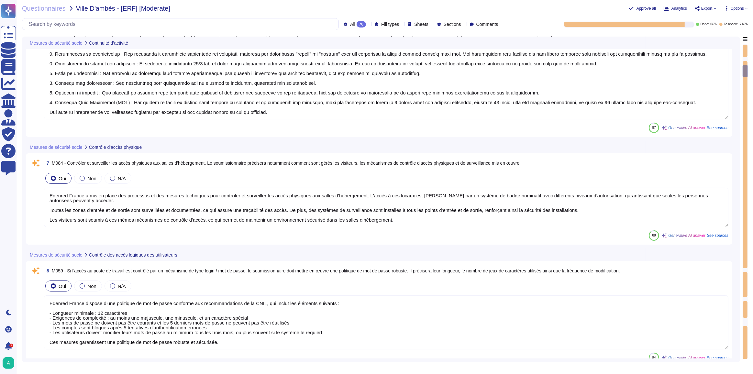
type textarea "Edenred France privilégie l'utilisation de comptes nominatifs pour l'accès aux …"
type textarea "Edenred France a mis en place une organisation structurée pour assurer la sécur…"
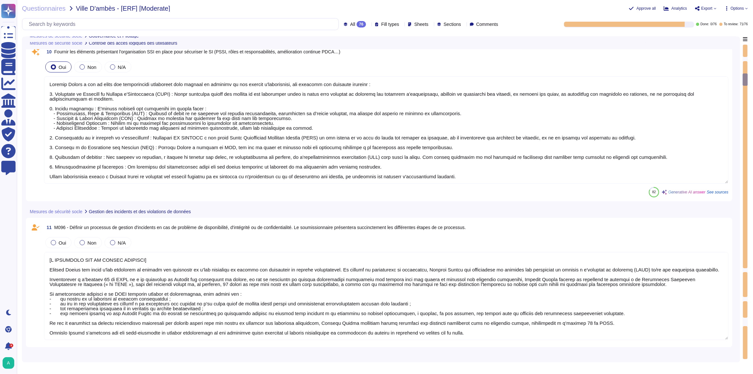
type textarea "[A COMPLETER SUR LA PARTIE SECURITE] Edenred France est dotée d'une procédure d…"
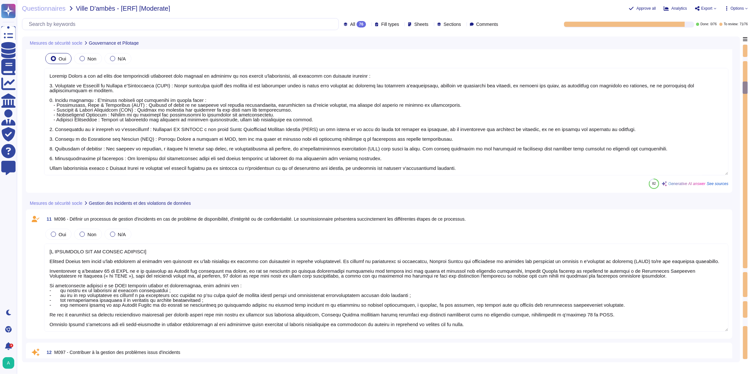
type textarea "Edenred France a mis en place une procédure de gestion des incidents qui inclut…"
type textarea "Edenred France sensibilise ses équipes d'exploitation à la sécurité de l'inform…"
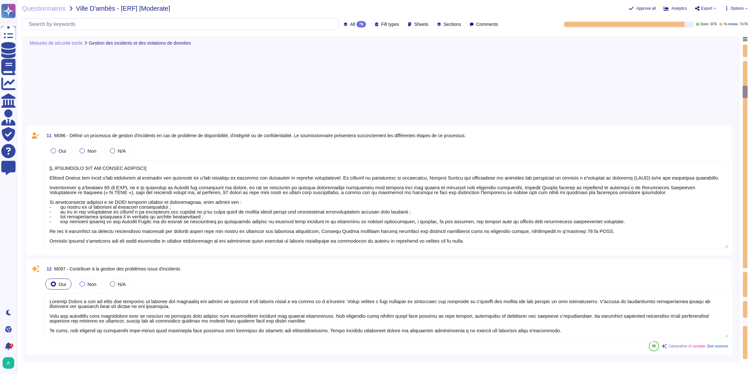
type textarea "[A COMPLETER SUR LA PARTIE SECURITE] Edenred France est dotée d'une procédure d…"
type textarea "Edenred France applique le principe du moindre privilège pour l'accès administr…"
type textarea "Chez Edenred France, la protection des applications et de l'infrastructure cont…"
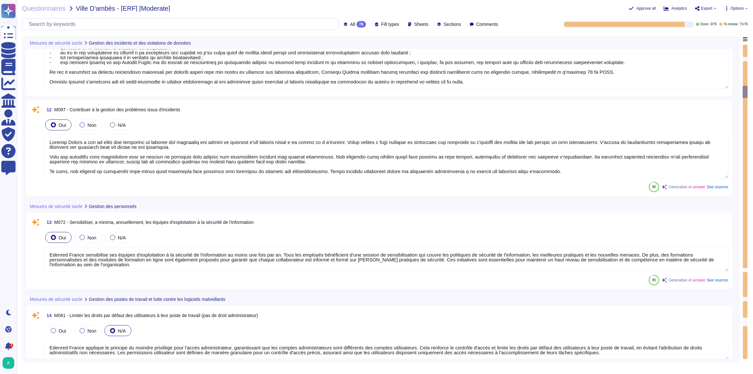
type textarea "[A COMPLETER SUR LA PARTIE SECURITE] Edenred France est dotée d'une procédure d…"
type textarea "Seule la Direction des Systèmes d’Information peut fournir et installer les log…"
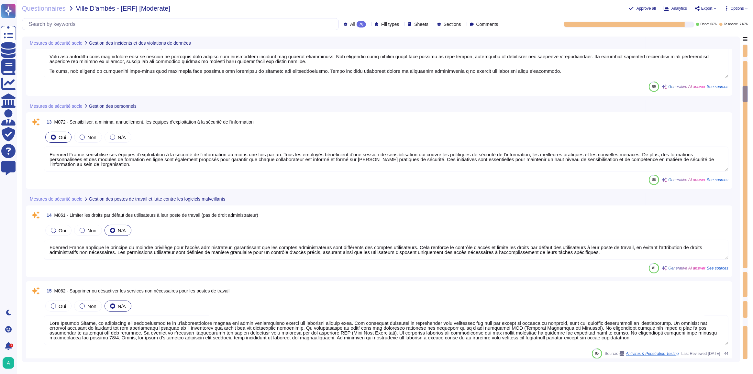
type textarea "[A COMPLETER SUR LA PARTIE SECURITE] Edenred France est dotée d'une procédure d…"
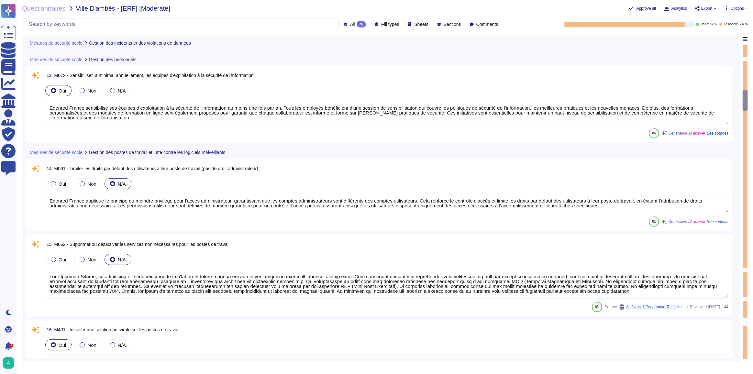
type textarea "Chez Edenred France, les mises à jour des antivirus sur les postes de travail s…"
type textarea "Edenred France met en œuvre des politiques de verrouillage de compte, y compris…"
type textarea "[A COMPLETER SUR LA PARTIE SECURITE] Edenred France est dotée d'une procédure d…"
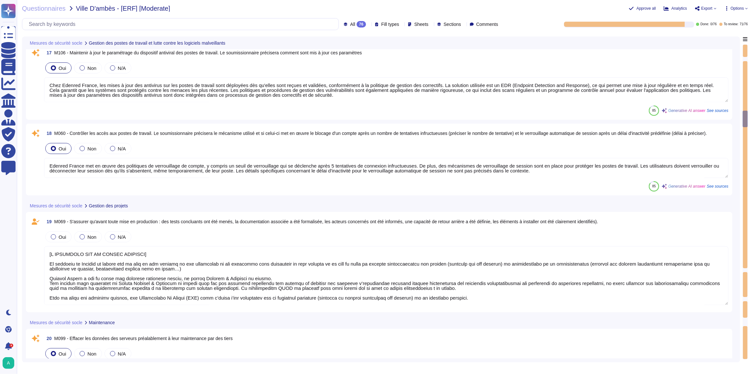
type textarea "[A COMPLETER SUR LA PARTIE SECURITE] Le principe de Privacy by design est au cœ…"
type textarea "Edenred France prend en charge la suppression sécurisée des données archivées e…"
type textarea "Edenred France demande à l’Utilisateur de supprimer de son poste de travail tou…"
type textarea "Edenred France prend en charge la suppression sécurisée des données archivées e…"
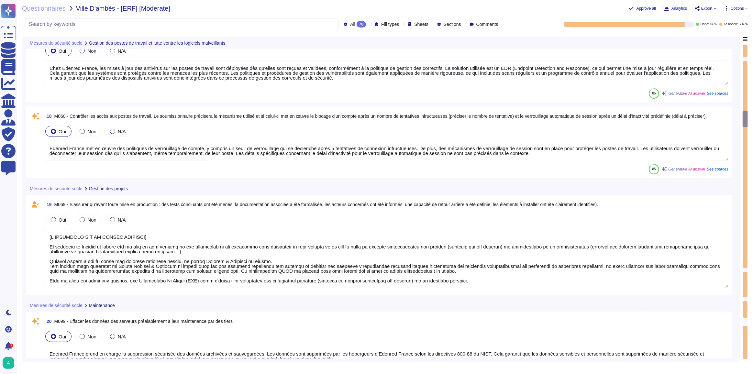
scroll to position [0, 0]
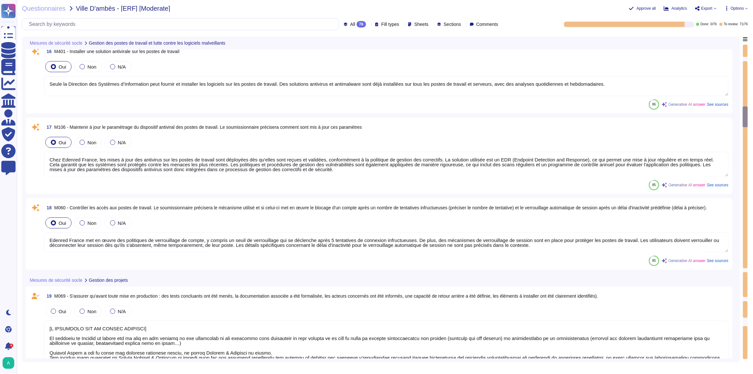
type textarea "[A COMPLETER SUR LA PARTIE SECURITE] Le principe de Privacy by design est au cœ…"
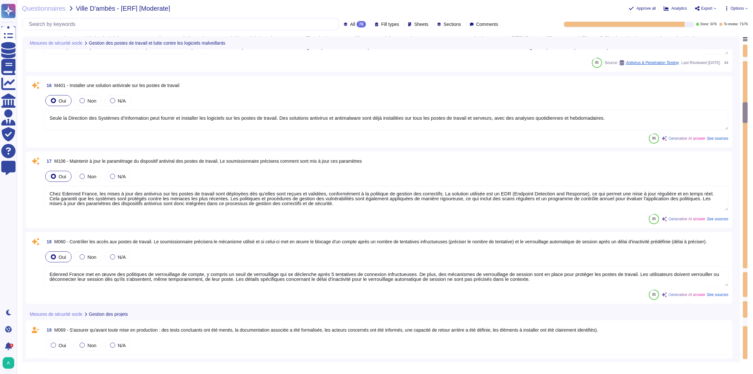
type textarea "Edenred France applique le principe du moindre privilège pour l'accès administr…"
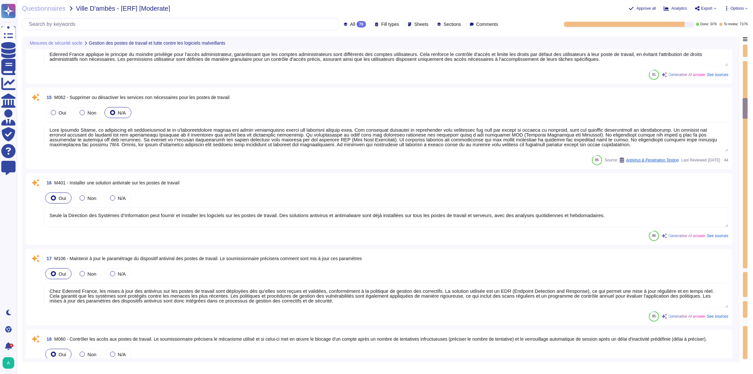
type textarea "[A COMPLETER SUR LA PARTIE SECURITE] Le principe de Privacy by design est au cœ…"
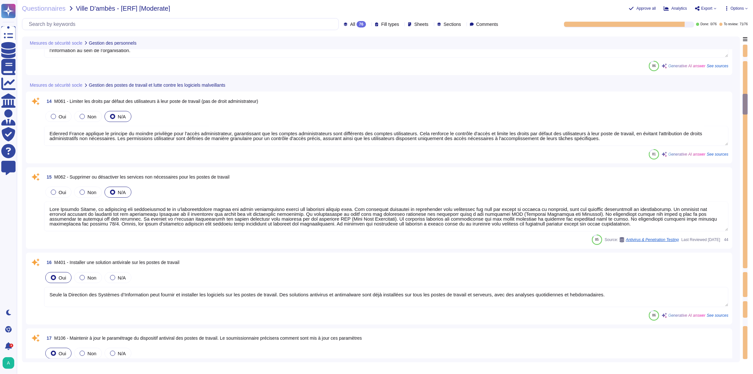
type textarea "Edenred France sensibilise ses équipes d'exploitation à la sécurité de l'inform…"
type textarea "[A COMPLETER SUR LA PARTIE SECURITE] Le principe de Privacy by design est au cœ…"
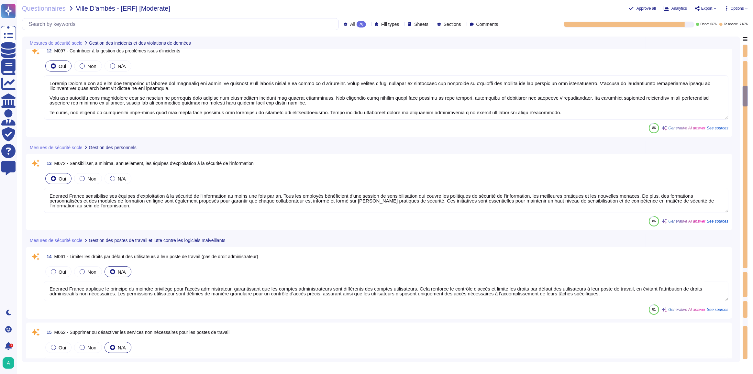
type textarea "[A COMPLETER SUR LA PARTIE SECURITE] Edenred France est dotée d'une procédure d…"
type textarea "Edenred France a mis en place une procédure de gestion des incidents qui inclut…"
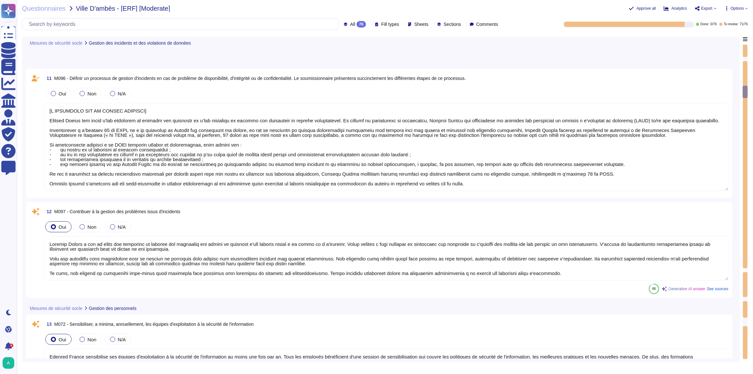
type textarea "[A COMPLETER SUR LA PARTIE SECURITE] Edenred France est dotée d'une procédure d…"
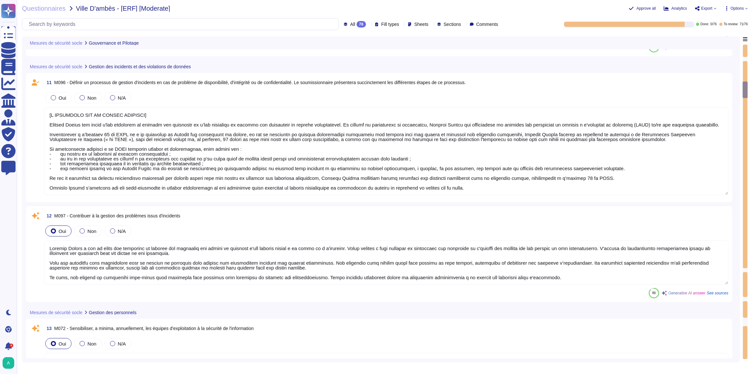
type textarea "Edenred France a mis en place une organisation structurée pour assurer la sécur…"
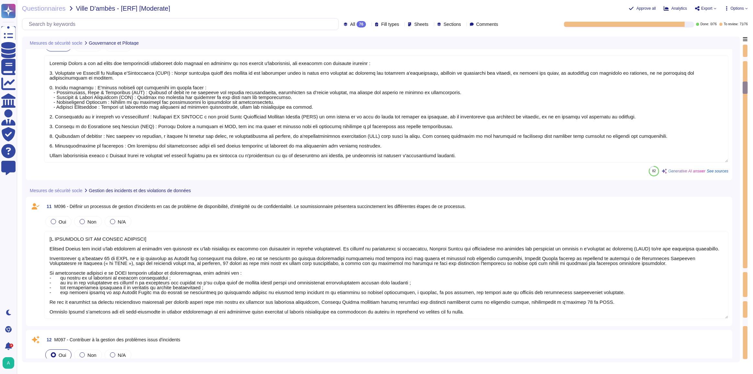
type textarea "[A COMPLETER SUR LA PARTIE SECURITE] Edenred France est dotée d'une procédure d…"
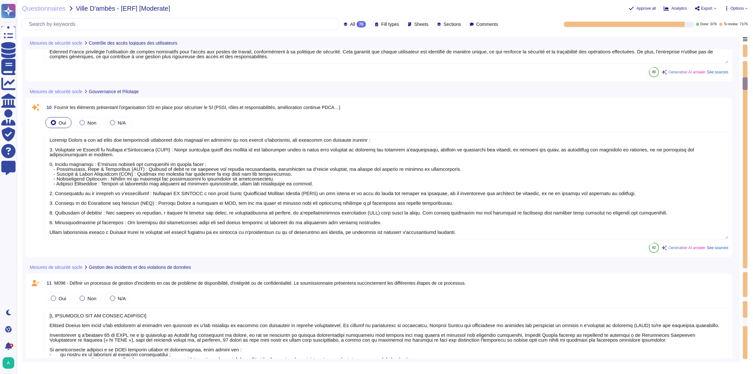
type textarea "Edenred France dispose d'une politique de mot de passe conforme aux recommandat…"
type textarea "Edenred France privilégie l'utilisation de comptes nominatifs pour l'accès aux …"
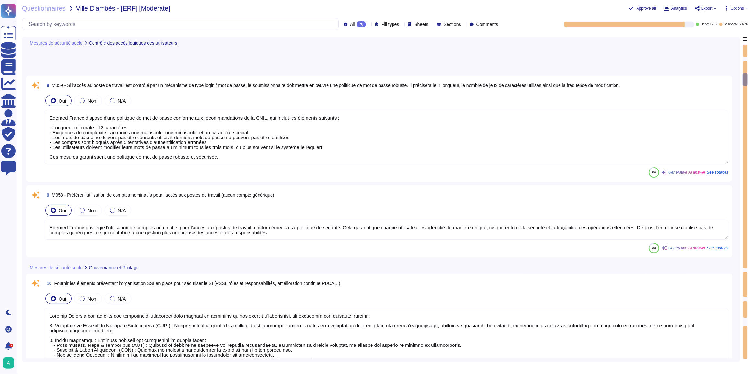
type textarea "[A COMPLETER SUR LA PARTIE SECURITE] Edenred France est dotée d'une procédure d…"
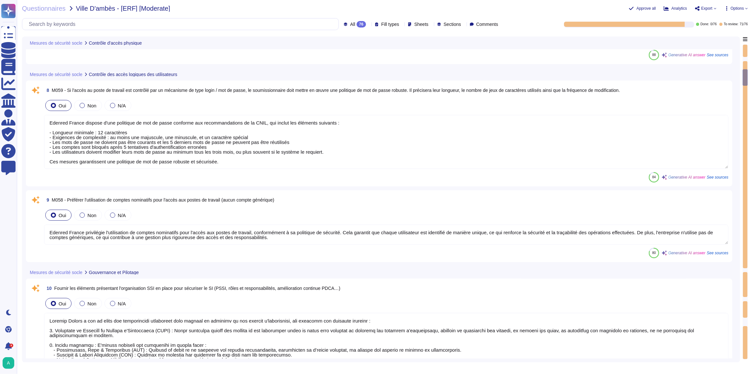
type textarea "Edenred France a mis en place des processus et des mesures techniques pour cont…"
type textarea "[A COMPLETER SUR LA PARTIE SECURITE] Edenred France est dotée d'une procédure d…"
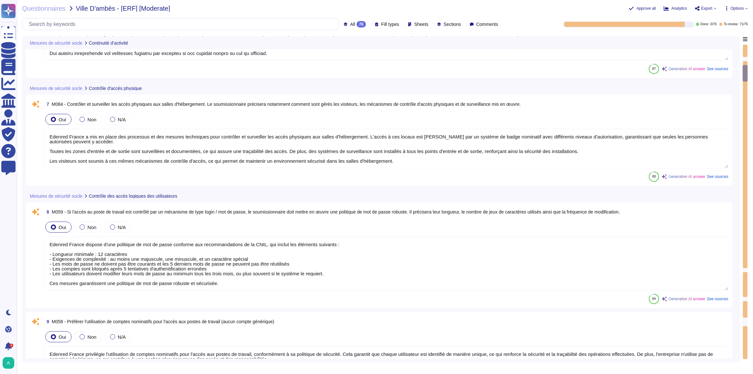
type textarea "Edenred France met en place plusieurs mesures techniques, organisationnelles et…"
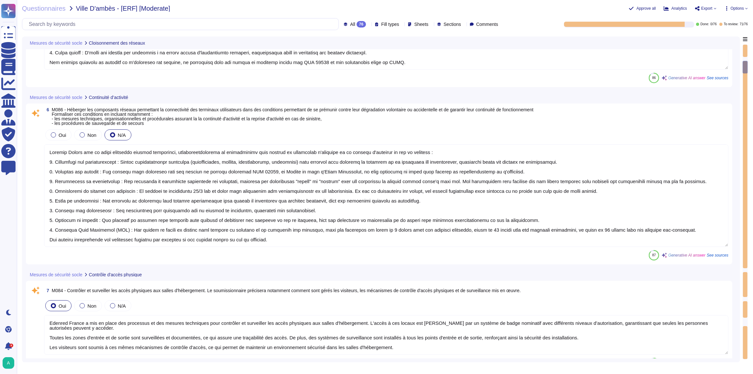
type textarea "Edenred France met en œuvre plusieurs principes de cloisonnement pour protéger …"
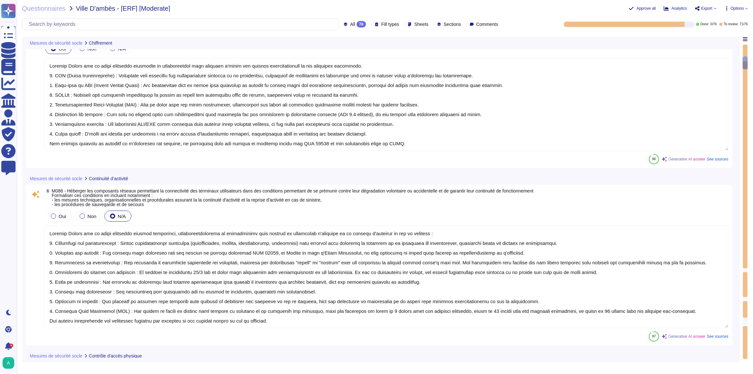
type textarea "Tous nos flux sont en chiffrement TLS minimum 1.2"
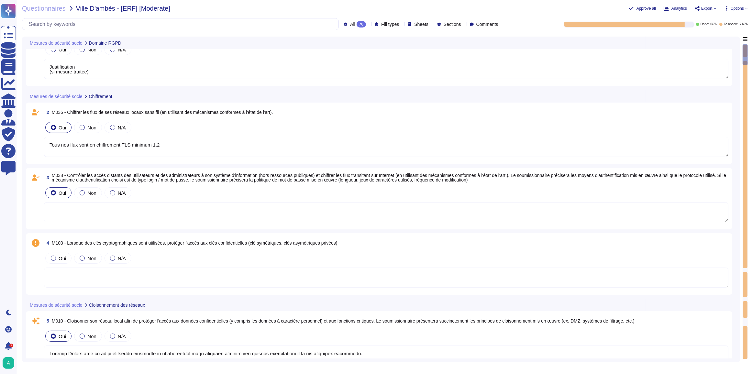
type textarea "Justification (si mesure traitée)"
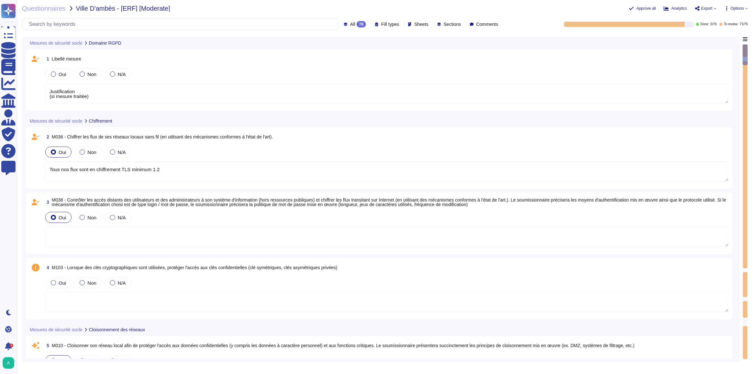
click at [173, 173] on textarea "Tous nos flux sont en chiffrement TLS minimum 1.2" at bounding box center [386, 171] width 685 height 20
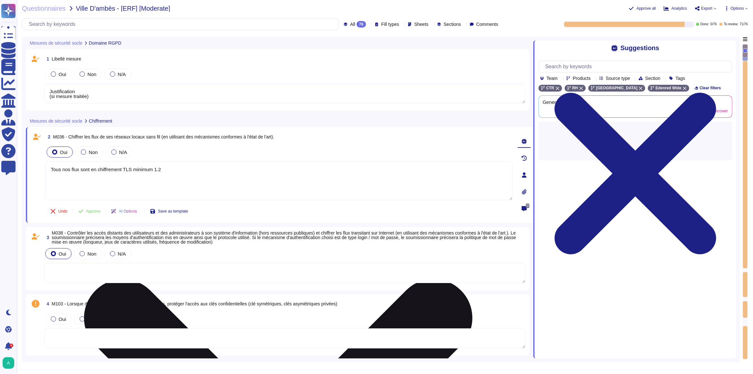
type textarea "Justification (si mesure traitée)"
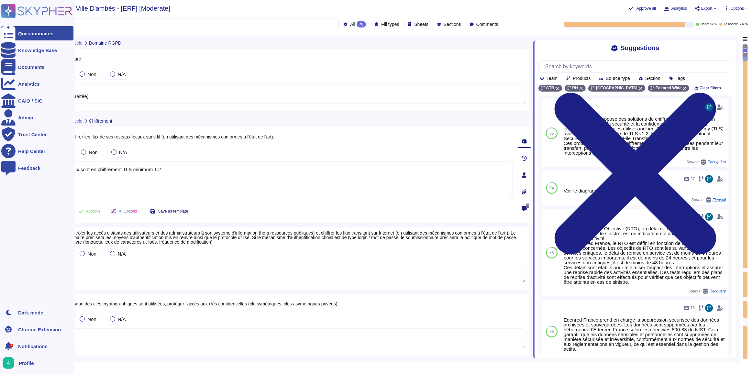
click at [14, 10] on rect at bounding box center [8, 11] width 14 height 14
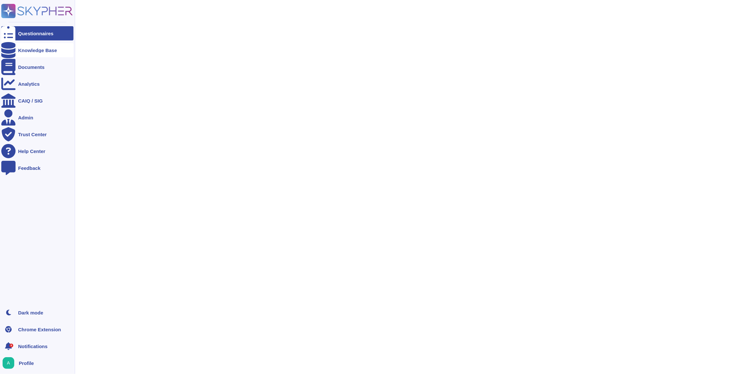
click at [29, 54] on div "Knowledge Base" at bounding box center [37, 50] width 72 height 14
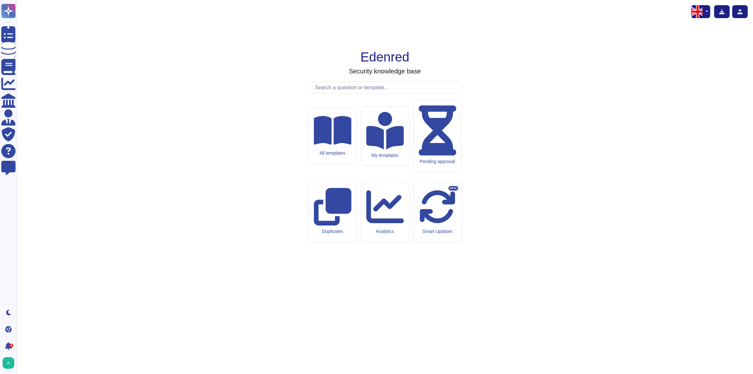
click at [363, 93] on input "text" at bounding box center [387, 87] width 150 height 11
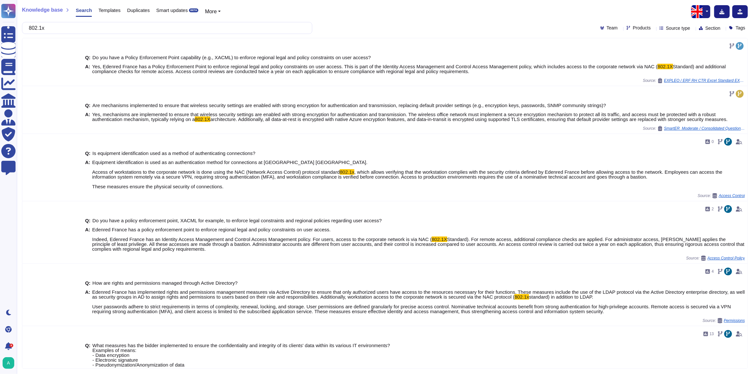
type input "802.1x"
click at [653, 28] on icon at bounding box center [653, 28] width 0 height 0
click at [707, 14] on button "button" at bounding box center [707, 11] width 8 height 13
click at [681, 34] on link "French" at bounding box center [684, 33] width 51 height 8
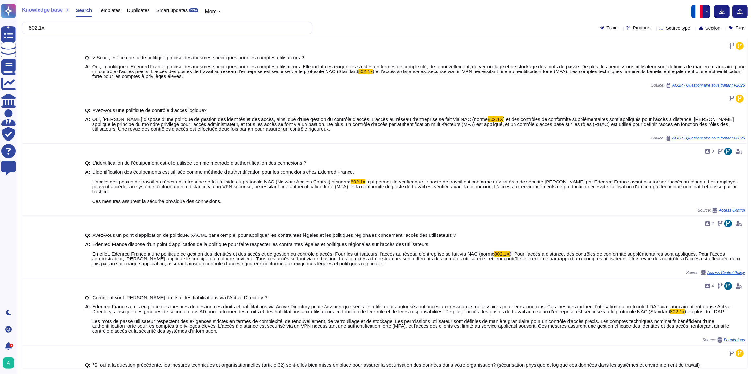
click at [704, 15] on button "button" at bounding box center [707, 11] width 8 height 13
click at [682, 26] on link "English" at bounding box center [684, 26] width 51 height 8
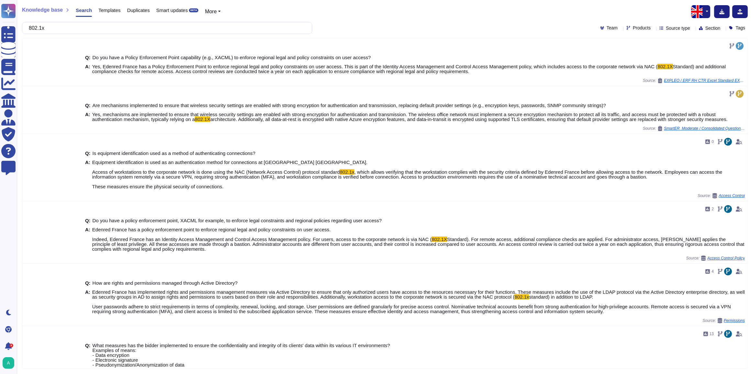
click at [705, 14] on button "button" at bounding box center [707, 11] width 8 height 13
click at [551, 24] on div "802.1x Team Products Source type Section Tags" at bounding box center [385, 28] width 726 height 12
click at [715, 29] on span "Section" at bounding box center [713, 28] width 15 height 5
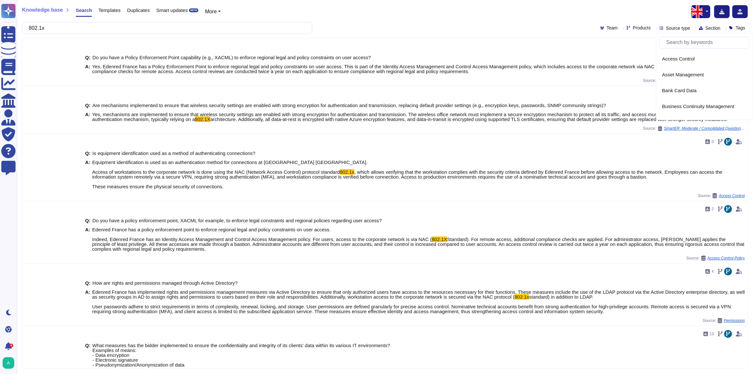
click at [530, 22] on div "802.1x Team Products Source type Section Tags" at bounding box center [385, 28] width 726 height 12
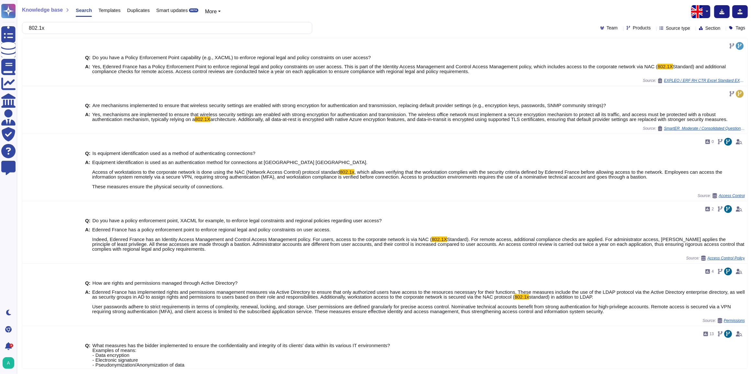
click at [713, 28] on span "Section" at bounding box center [713, 28] width 15 height 5
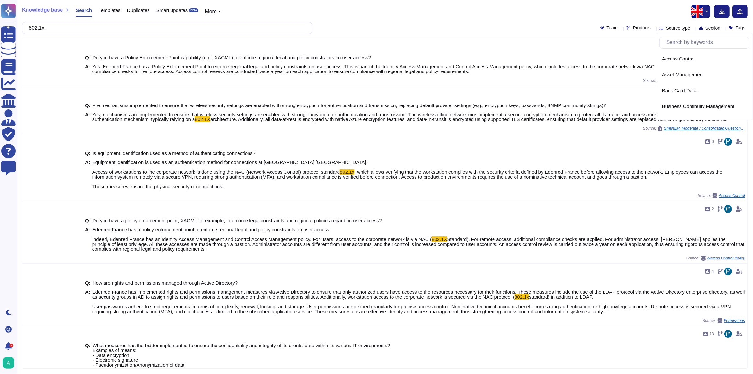
click at [653, 28] on icon at bounding box center [653, 28] width 0 height 0
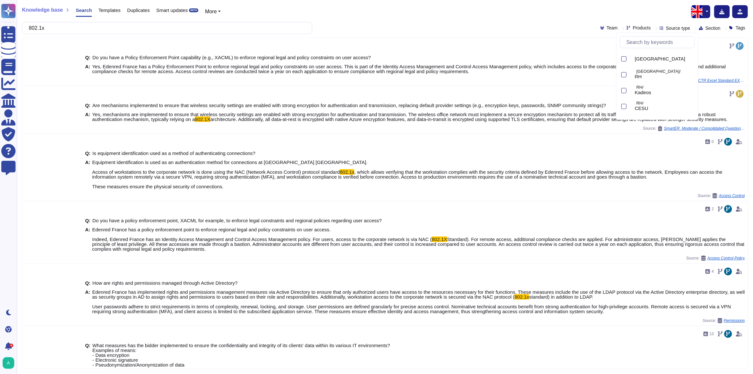
click at [607, 29] on span "Team" at bounding box center [612, 28] width 11 height 5
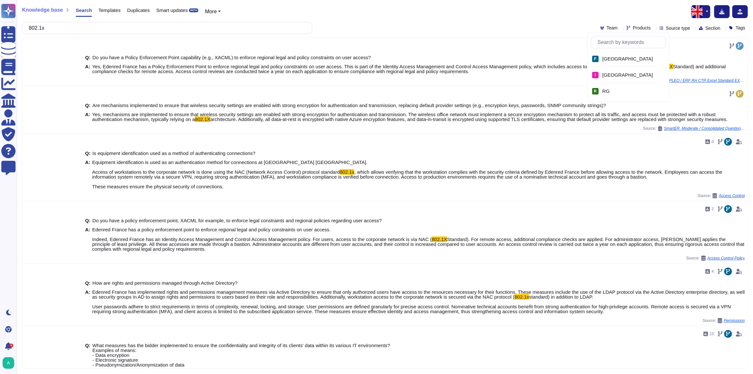
click at [557, 27] on div "802.1x Team Products Source type Section Tags" at bounding box center [385, 28] width 726 height 12
click at [214, 14] on span "More" at bounding box center [211, 12] width 12 height 6
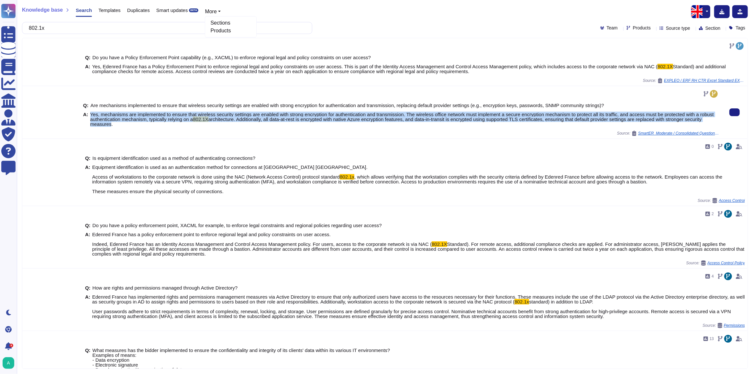
drag, startPoint x: 90, startPoint y: 114, endPoint x: 107, endPoint y: 122, distance: 18.8
click at [107, 122] on span "Yes, mechanisms are implemented to ensure that wireless security settings are e…" at bounding box center [404, 119] width 629 height 15
click at [102, 115] on span "Yes, mechanisms are implemented to ensure that wireless security settings are e…" at bounding box center [402, 117] width 624 height 10
click at [94, 114] on span "Yes, mechanisms are implemented to ensure that wireless security settings are e…" at bounding box center [402, 117] width 624 height 10
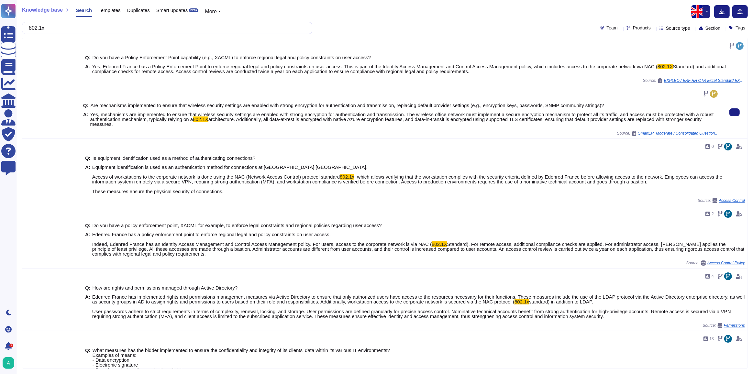
drag, startPoint x: 89, startPoint y: 112, endPoint x: 112, endPoint y: 129, distance: 28.4
click at [112, 129] on div "Q: Are mechanisms implemented to ensure that wireless security settings are ena…" at bounding box center [401, 115] width 636 height 32
click at [288, 114] on span "Yes, mechanisms are implemented to ensure that wireless security settings are e…" at bounding box center [402, 117] width 624 height 10
drag, startPoint x: 93, startPoint y: 114, endPoint x: 134, endPoint y: 124, distance: 43.1
click at [134, 124] on span "Yes, mechanisms are implemented to ensure that wireless security settings are e…" at bounding box center [404, 119] width 629 height 15
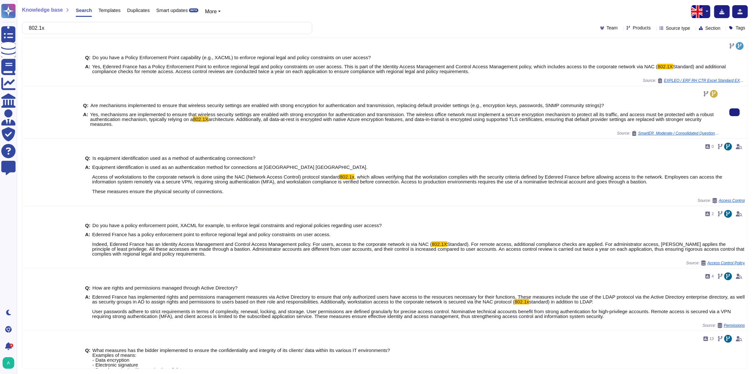
click at [130, 118] on span "Yes, mechanisms are implemented to ensure that wireless security settings are e…" at bounding box center [402, 117] width 624 height 10
drag, startPoint x: 91, startPoint y: 115, endPoint x: 115, endPoint y: 124, distance: 25.4
click at [115, 124] on span "Yes, mechanisms are implemented to ensure that wireless security settings are e…" at bounding box center [404, 119] width 629 height 15
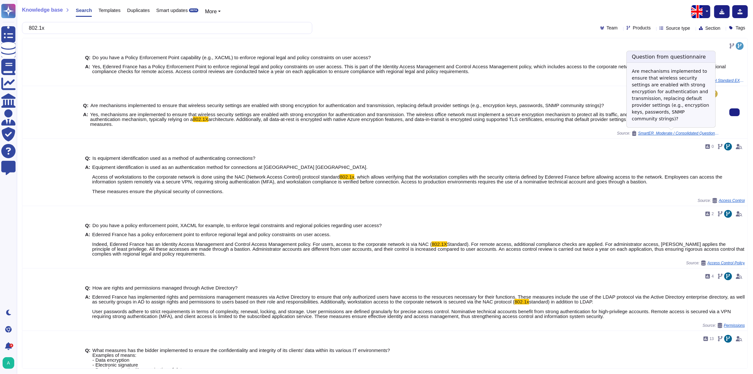
click at [651, 132] on span "SmartER_Moderate / Consolidated Questionnaire SmartER.V2" at bounding box center [678, 133] width 81 height 4
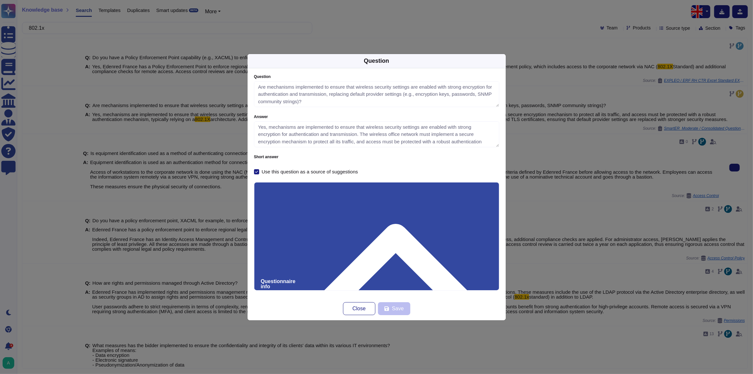
type textarea "Are mechanisms implemented to ensure that wireless security settings are enable…"
type textarea "Yes, mechanisms are implemented to ensure that wireless security settings are e…"
click at [364, 311] on span "Close" at bounding box center [358, 308] width 13 height 5
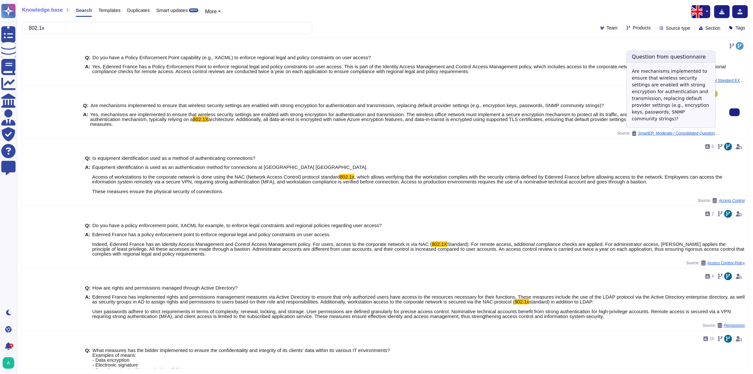
click at [674, 132] on span "SmartER_Moderate / Consolidated Questionnaire SmartER.V2" at bounding box center [678, 133] width 81 height 4
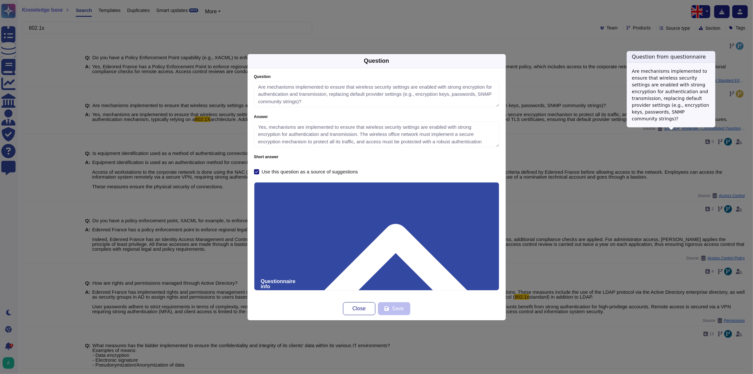
type textarea "Are mechanisms implemented to ensure that wireless security settings are enable…"
type textarea "Yes, mechanisms are implemented to ensure that wireless security settings are e…"
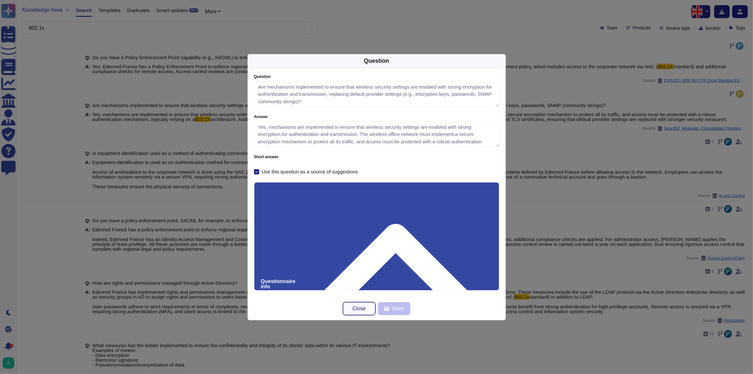
click at [361, 308] on span "Close" at bounding box center [358, 308] width 13 height 5
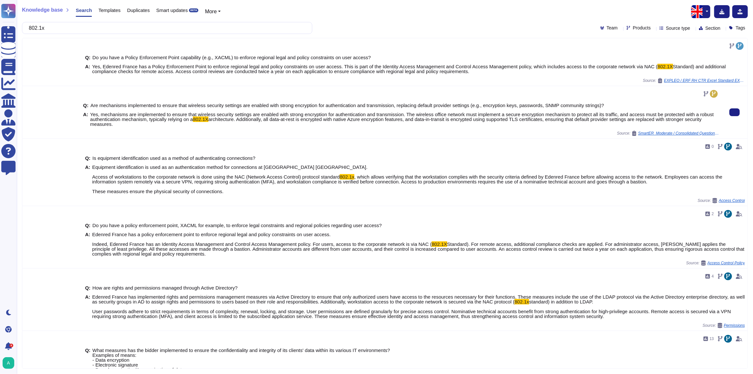
click at [526, 112] on span "Yes, mechanisms are implemented to ensure that wireless security settings are e…" at bounding box center [402, 117] width 624 height 10
drag, startPoint x: 84, startPoint y: 104, endPoint x: 552, endPoint y: 124, distance: 468.1
click at [552, 124] on div "Q: Are mechanisms implemented to ensure that wireless security settings are ena…" at bounding box center [401, 115] width 636 height 32
click at [459, 112] on span "Yes, mechanisms are implemented to ensure that wireless security settings are e…" at bounding box center [402, 117] width 624 height 10
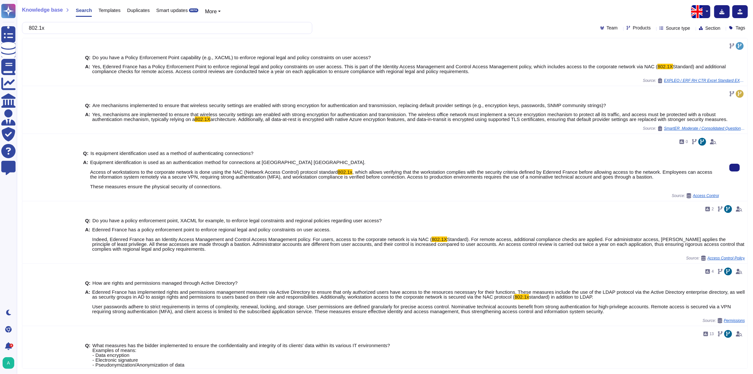
click at [710, 142] on icon at bounding box center [713, 141] width 6 height 5
click at [700, 141] on icon at bounding box center [702, 141] width 4 height 5
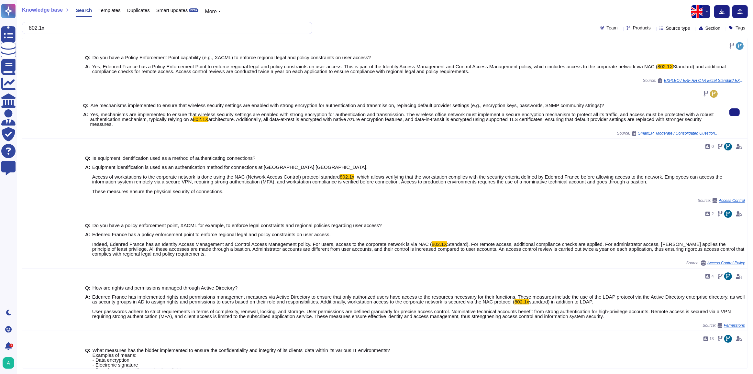
click at [86, 104] on b "Q:" at bounding box center [86, 105] width 6 height 5
click at [212, 136] on div "Q: Are mechanisms implemented to ensure that wireless security settings are ena…" at bounding box center [401, 112] width 641 height 52
drag, startPoint x: 83, startPoint y: 103, endPoint x: 111, endPoint y: 125, distance: 36.0
click at [111, 125] on div "Q: Are mechanisms implemented to ensure that wireless security settings are ena…" at bounding box center [401, 115] width 636 height 32
copy div "Q: Are mechanisms implemented to ensure that wireless security settings are ena…"
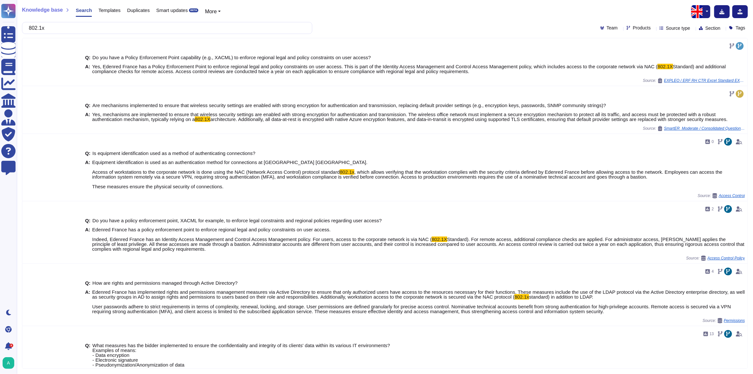
click at [51, 12] on span "Knowledge base" at bounding box center [42, 9] width 41 height 5
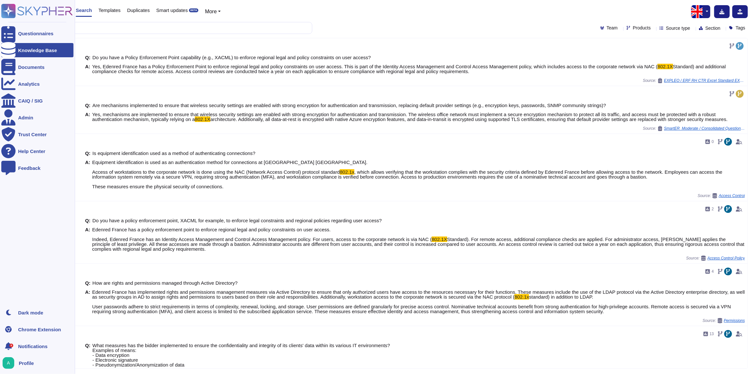
click at [6, 55] on div at bounding box center [8, 50] width 14 height 14
click at [41, 55] on div "Knowledge Base" at bounding box center [37, 50] width 72 height 14
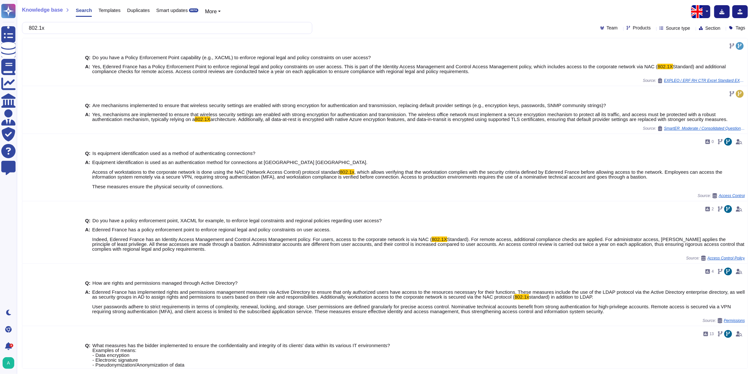
click at [107, 11] on span "Templates" at bounding box center [109, 10] width 22 height 5
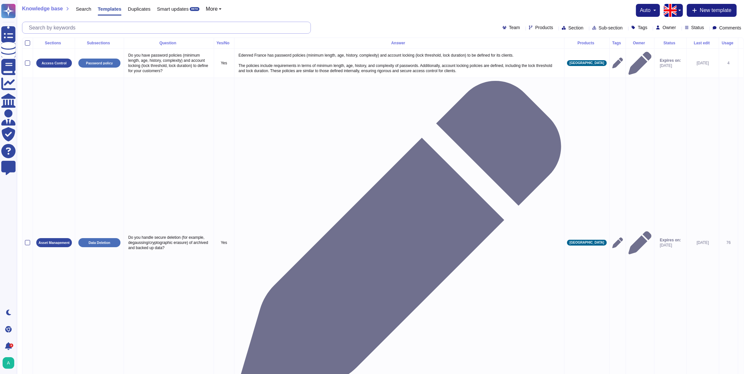
click at [118, 28] on input "text" at bounding box center [168, 27] width 285 height 11
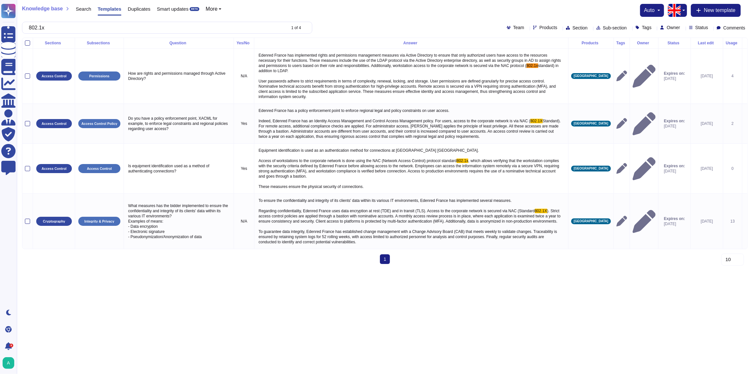
type input "802.1x"
click at [80, 8] on span "Search" at bounding box center [84, 8] width 16 height 5
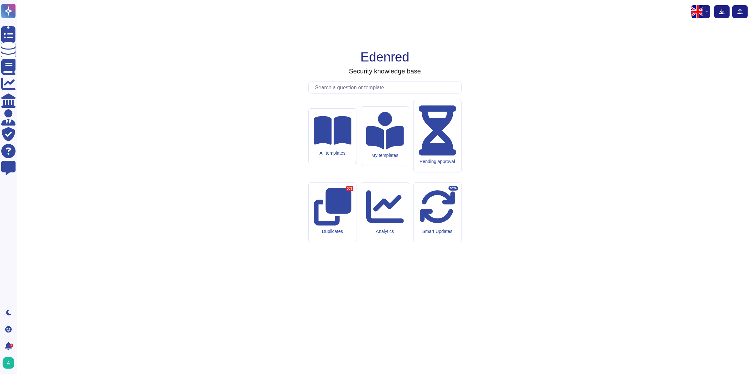
click at [341, 93] on input "text" at bounding box center [387, 87] width 150 height 11
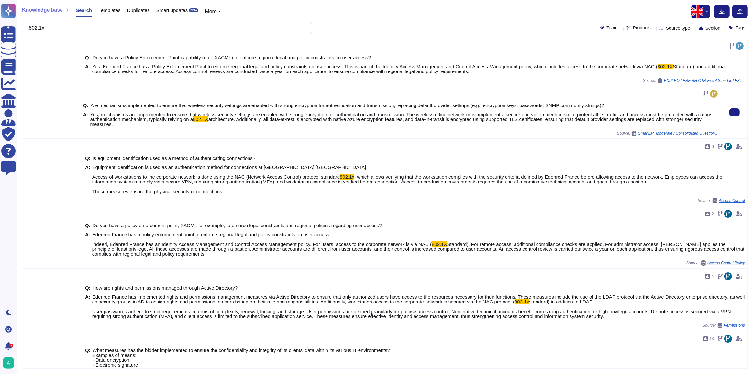
type input "802.1x"
drag, startPoint x: 82, startPoint y: 105, endPoint x: 127, endPoint y: 125, distance: 48.8
click at [127, 125] on div "Q: Are mechanisms implemented to ensure that wireless security settings are ena…" at bounding box center [401, 112] width 641 height 52
copy div "Q: Are mechanisms implemented to ensure that wireless security settings are ena…"
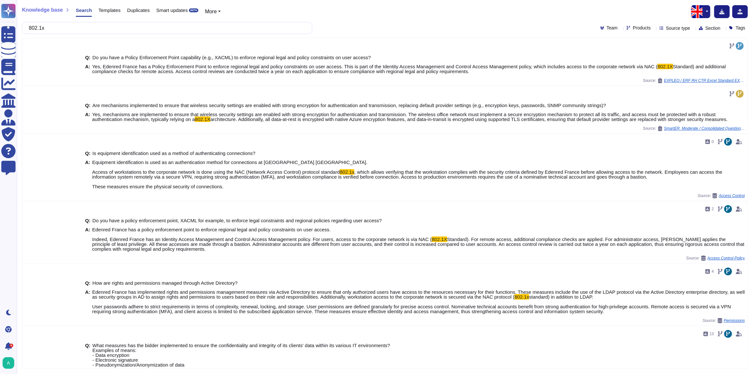
click at [117, 11] on span "Templates" at bounding box center [109, 10] width 22 height 5
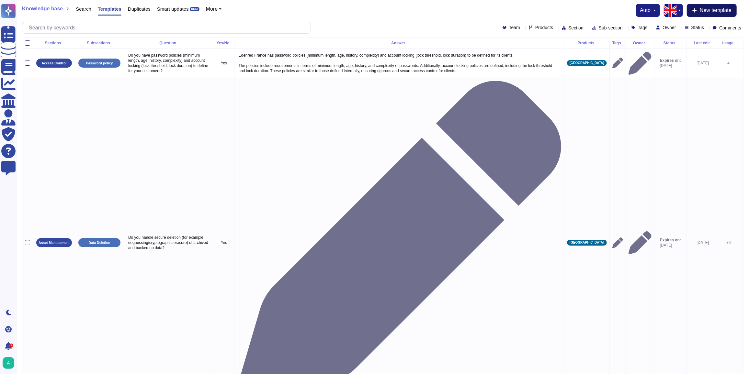
click at [719, 13] on span "New template" at bounding box center [715, 10] width 32 height 5
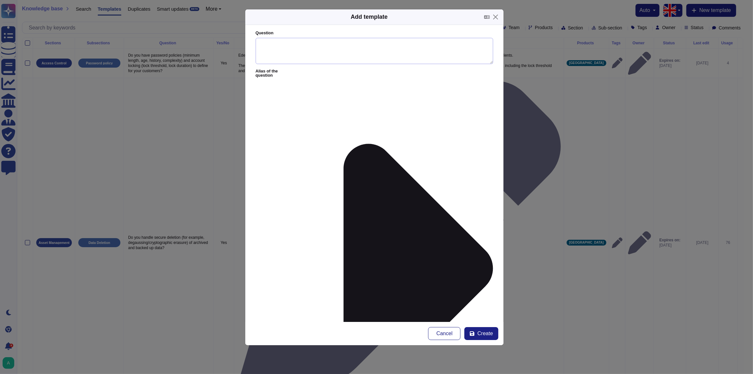
click at [293, 47] on textarea "Question" at bounding box center [375, 51] width 238 height 27
paste textarea "Q: Are mechanisms implemented to ensure that wireless security settings are ena…"
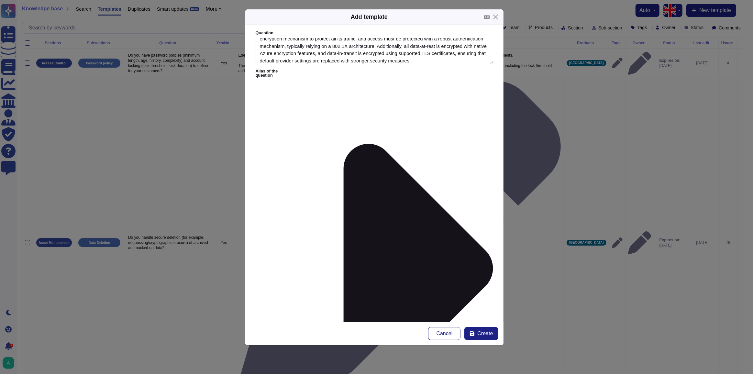
type textarea "Q: Are mechanisms implemented to ensure that wireless security settings are ena…"
paste textarea "Q: Are mechanisms implemented to ensure that wireless security settings are ena…"
drag, startPoint x: 356, startPoint y: 113, endPoint x: 246, endPoint y: 88, distance: 112.3
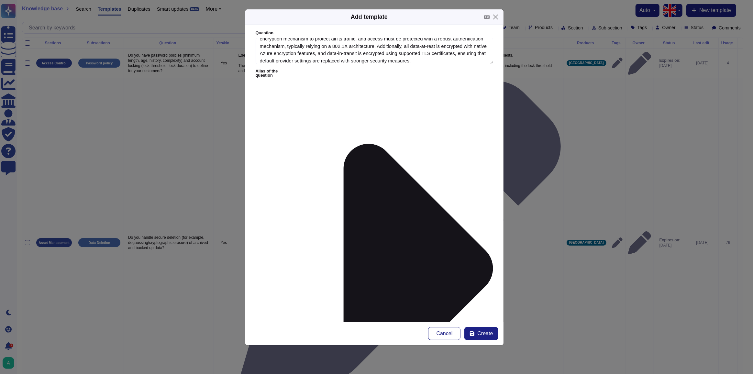
click at [246, 88] on form "Question Q: Are mechanisms implemented to ensure that wireless security setting…" at bounding box center [374, 173] width 258 height 297
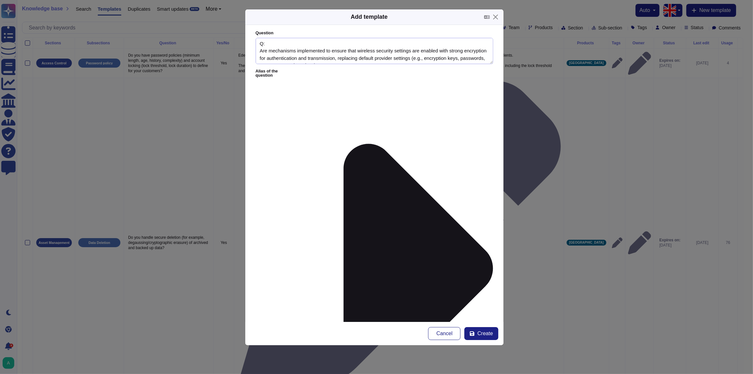
type textarea "Yes, mechanisms are implemented to ensure that wireless security settings are e…"
drag, startPoint x: 277, startPoint y: 43, endPoint x: 234, endPoint y: 43, distance: 43.4
click at [234, 43] on div "Add template Question Q: Are mechanisms implemented to ensure that wireless sec…" at bounding box center [376, 187] width 753 height 374
click at [354, 57] on textarea "Are mechanisms implemented to ensure that wireless security settings are enable…" at bounding box center [375, 51] width 238 height 27
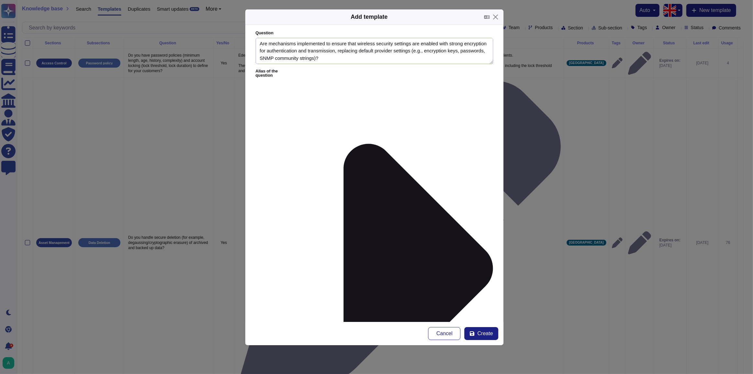
scroll to position [51, 0]
drag, startPoint x: 354, startPoint y: 57, endPoint x: 531, endPoint y: 71, distance: 177.2
click at [531, 71] on div "Add template Question Are mechanisms implemented to ensure that wireless securi…" at bounding box center [376, 187] width 753 height 374
drag, startPoint x: 351, startPoint y: 56, endPoint x: 361, endPoint y: 53, distance: 11.0
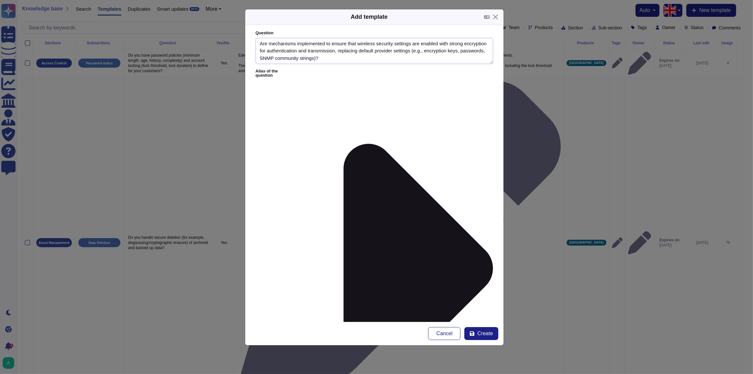
click at [361, 53] on textarea "Are mechanisms implemented to ensure that wireless security settings are enable…" at bounding box center [375, 51] width 238 height 27
type textarea "Are mechanisms implemented to ensure that wireless security settings are enable…"
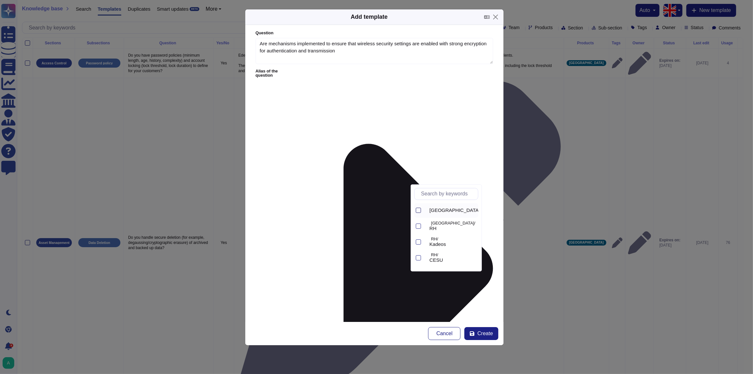
click at [416, 210] on div at bounding box center [418, 210] width 5 height 5
click at [418, 225] on div at bounding box center [418, 226] width 5 height 5
click at [419, 239] on div at bounding box center [418, 241] width 5 height 5
click at [419, 228] on div at bounding box center [418, 228] width 5 height 5
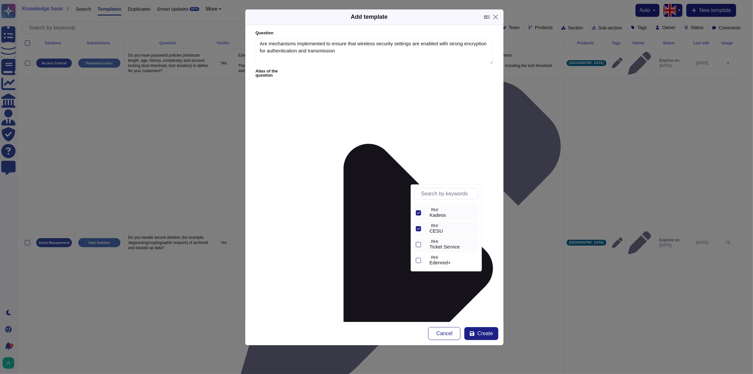
click at [418, 246] on div at bounding box center [418, 244] width 5 height 5
click at [417, 211] on icon at bounding box center [418, 210] width 3 height 3
click at [418, 226] on icon at bounding box center [418, 226] width 3 height 3
click at [418, 241] on icon at bounding box center [418, 241] width 3 height 3
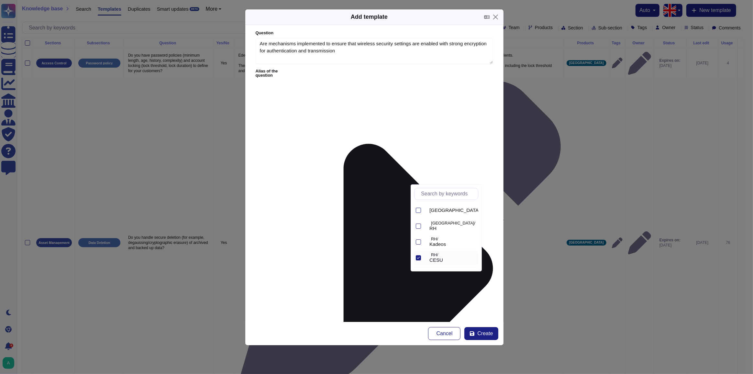
click at [418, 259] on icon at bounding box center [418, 257] width 3 height 3
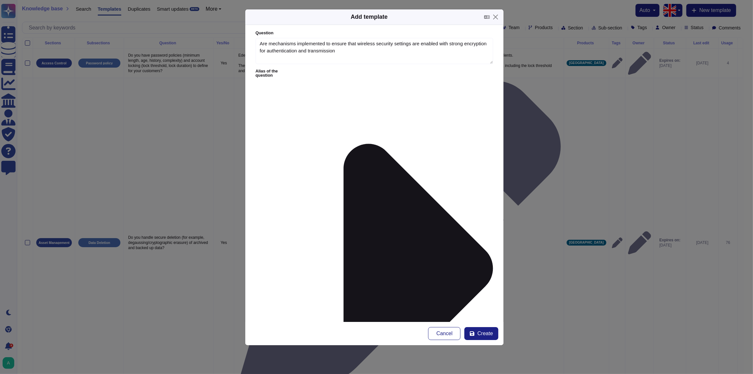
click at [485, 155] on form "Question Are mechanisms implemented to ensure that wireless security settings a…" at bounding box center [374, 173] width 258 height 297
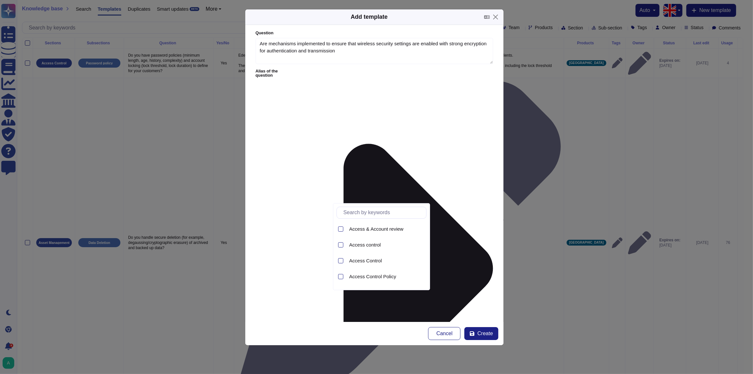
click at [369, 214] on input "text" at bounding box center [383, 212] width 86 height 11
type input "netw"
click at [340, 262] on div at bounding box center [340, 261] width 5 height 5
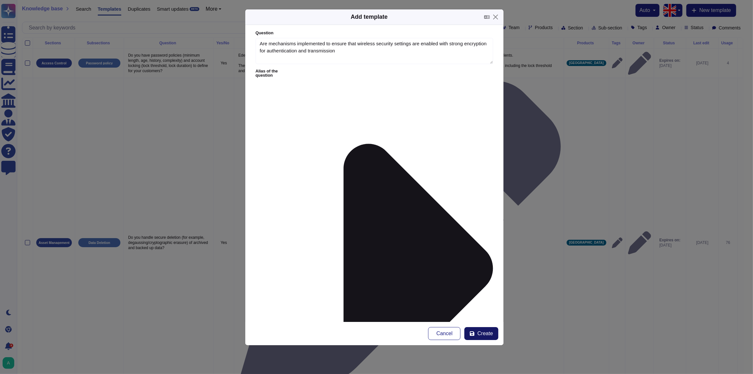
click at [482, 336] on span "Create" at bounding box center [485, 333] width 16 height 5
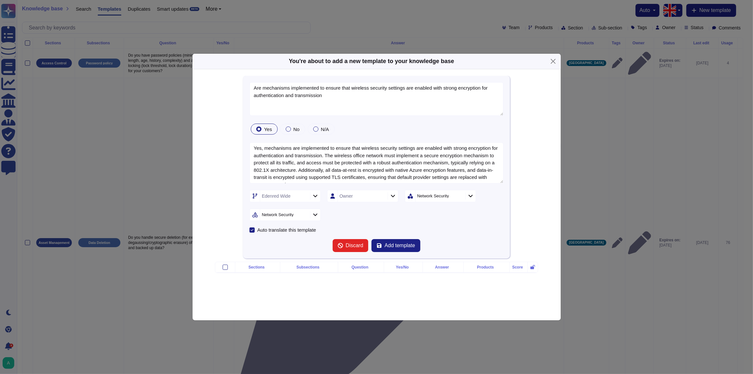
type textarea "Are mechanisms implemented to ensure that wireless security settings are enable…"
type textarea "Yes, mechanisms are implemented to ensure that wireless security settings are e…"
click at [393, 193] on icon at bounding box center [393, 196] width 5 height 6
click at [346, 224] on span "Abdelilah ELHASSANI" at bounding box center [364, 226] width 40 height 6
click at [397, 243] on span "Add template" at bounding box center [399, 245] width 30 height 5
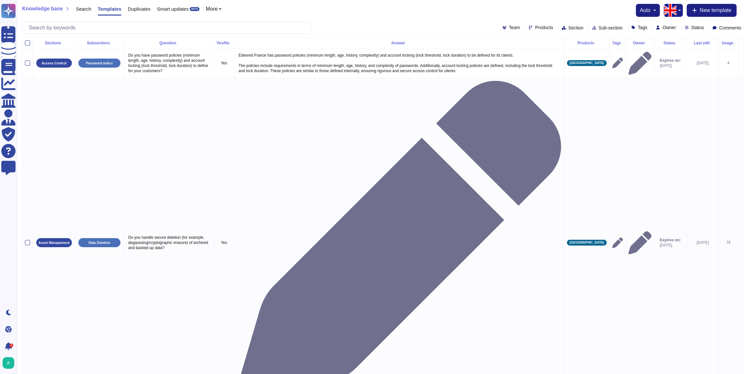
click at [83, 9] on span "Search" at bounding box center [84, 8] width 16 height 5
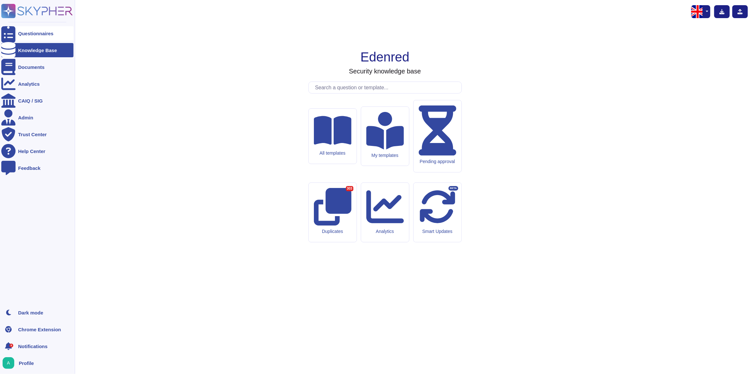
click at [28, 37] on div "Questionnaires" at bounding box center [37, 33] width 72 height 14
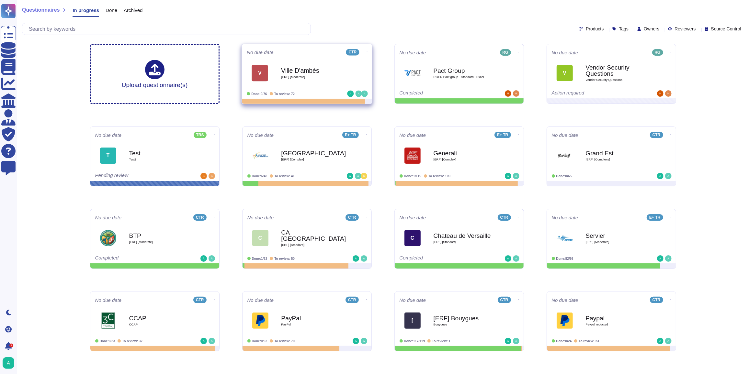
click at [321, 71] on b "Ville D'ambès" at bounding box center [313, 70] width 65 height 6
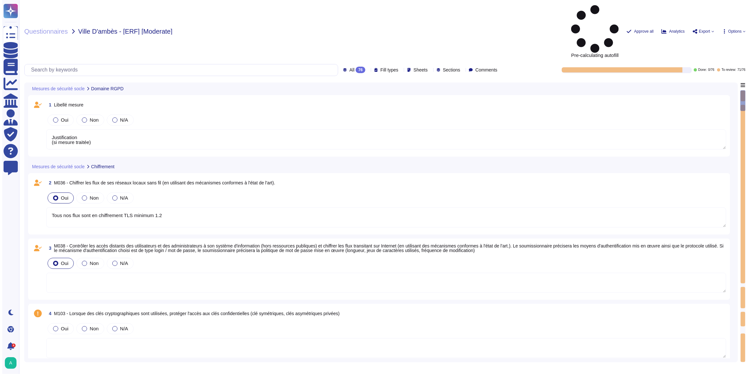
type textarea "Justification (si mesure traitée)"
type textarea "Tous nos flux sont en chiffrement TLS minimum 1.2"
type textarea "Edenred France met en œuvre plusieurs principes de cloisonnement pour protéger …"
type textarea "Edenred France met en place plusieurs mesures techniques, organisationnelles et…"
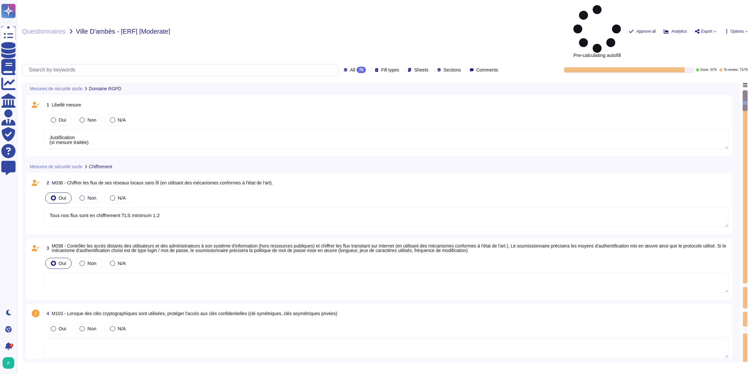
click at [214, 207] on textarea "Tous nos flux sont en chiffrement TLS minimum 1.2" at bounding box center [386, 217] width 685 height 20
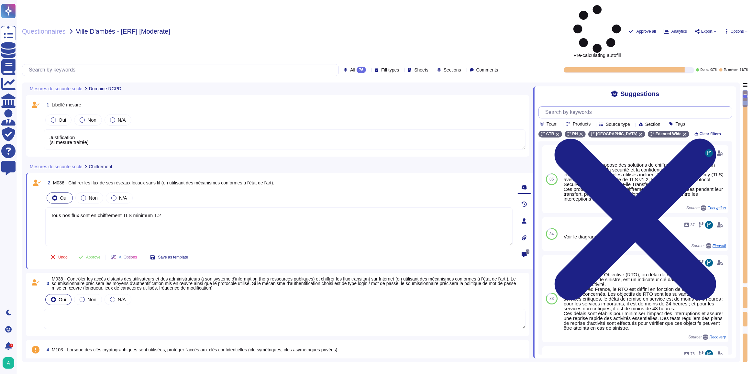
click at [581, 107] on input "text" at bounding box center [637, 112] width 190 height 11
type textarea "Justification (si mesure traitée)"
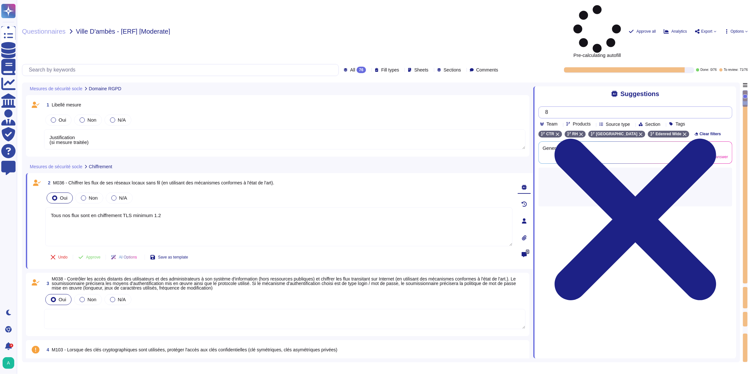
type input "80"
type textarea "Justification (si mesure traitée)"
type input "802.1x"
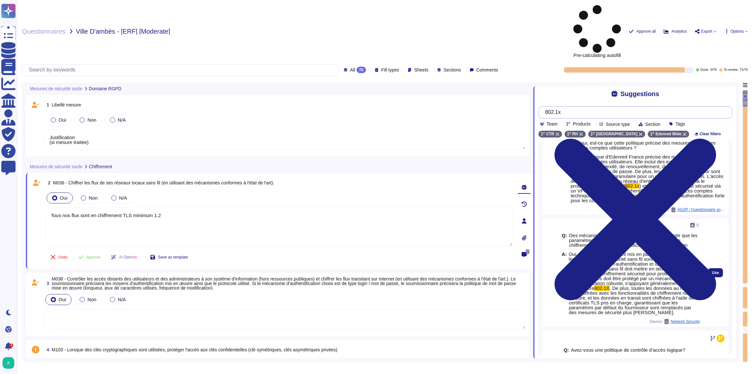
scroll to position [29, 0]
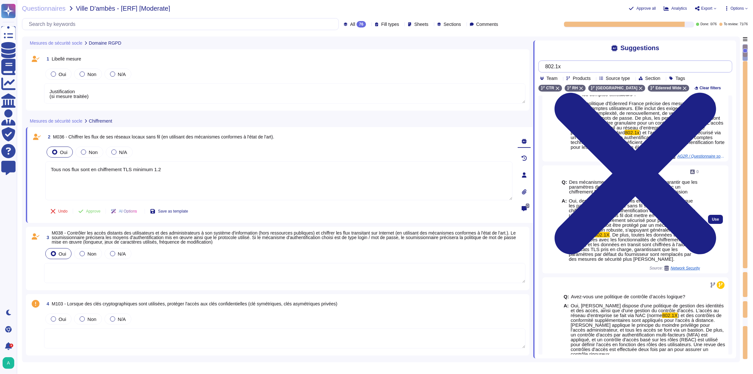
type textarea "Justification (si mesure traitée)"
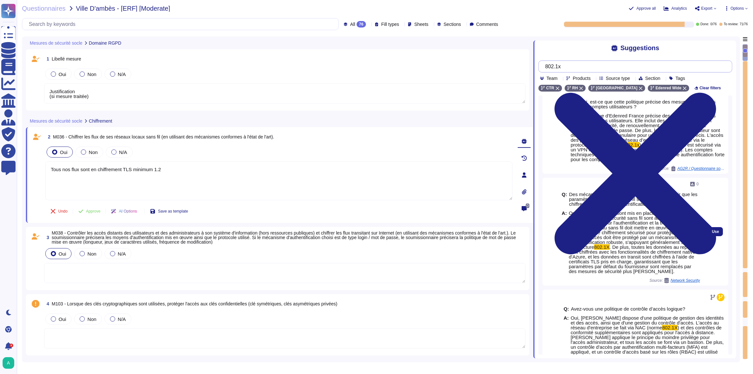
scroll to position [0, 0]
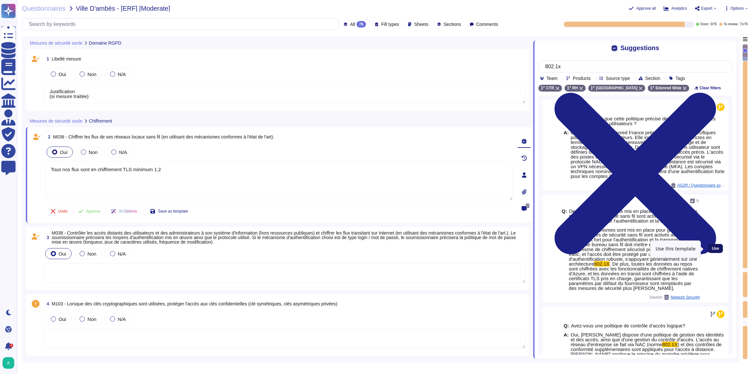
type input "802.1x"
click at [713, 249] on span "Use" at bounding box center [715, 249] width 7 height 4
type textarea "Justification (si mesure traitée)"
type textarea "Tous nos flux sont en chiffrement TLS minimum 1.2 Oui, des mécanismes sont mis …"
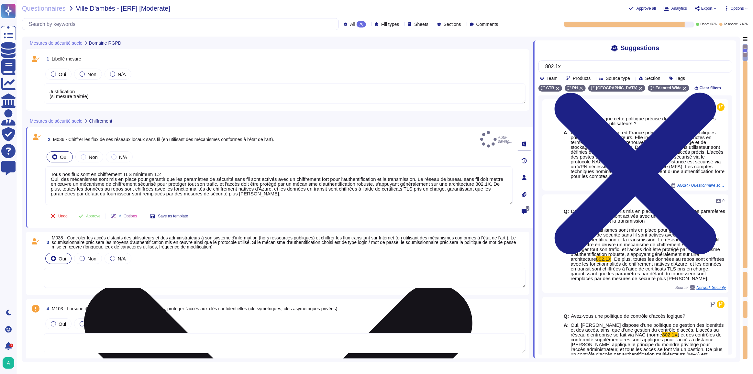
type textarea "Justification (si mesure traitée)"
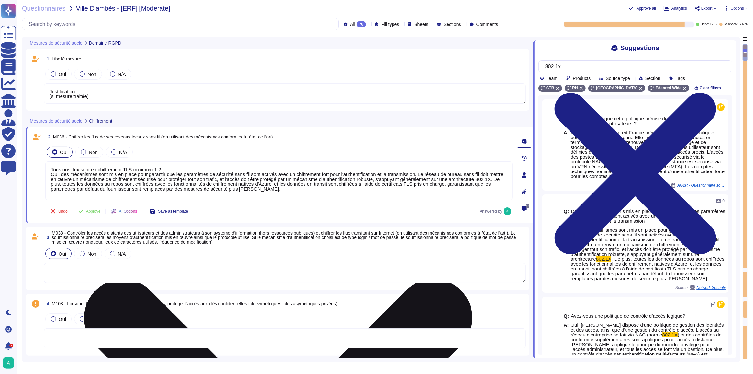
click at [490, 175] on textarea "Tous nos flux sont en chiffrement TLS minimum 1.2 Oui, des mécanismes sont mis …" at bounding box center [278, 180] width 467 height 39
drag, startPoint x: 198, startPoint y: 188, endPoint x: 471, endPoint y: 179, distance: 273.3
click at [471, 179] on textarea "Tous nos flux sont en chiffrement TLS minimum 1.2 Oui, des mécanismes sont mis …" at bounding box center [278, 180] width 467 height 39
click at [244, 191] on textarea "Tous nos flux sont en chiffrement TLS minimum 1.2 Oui, des mécanismes sont mis …" at bounding box center [278, 180] width 467 height 39
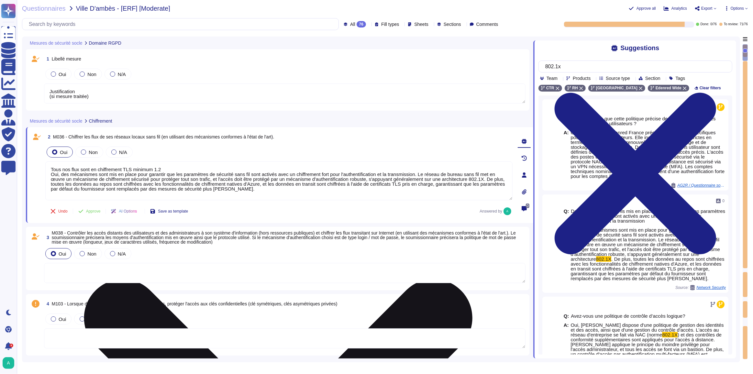
drag, startPoint x: 471, startPoint y: 176, endPoint x: 223, endPoint y: 186, distance: 248.1
click at [223, 186] on textarea "Tous nos flux sont en chiffrement TLS minimum 1.2 Oui, des mécanismes sont mis …" at bounding box center [278, 180] width 467 height 39
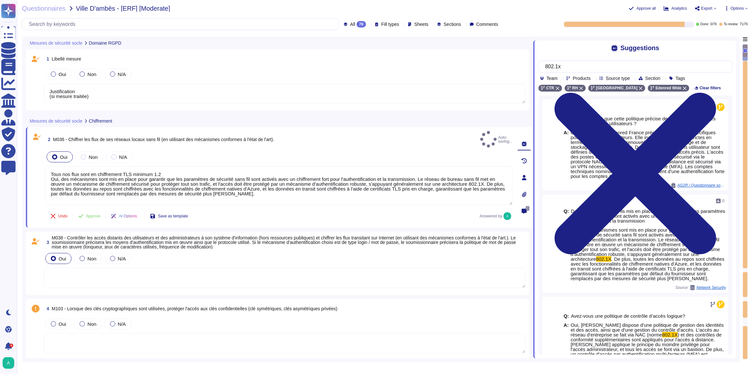
type textarea "Tous nos flux sont en chiffrement TLS minimum 1.2 Oui, des mécanismes sont mis …"
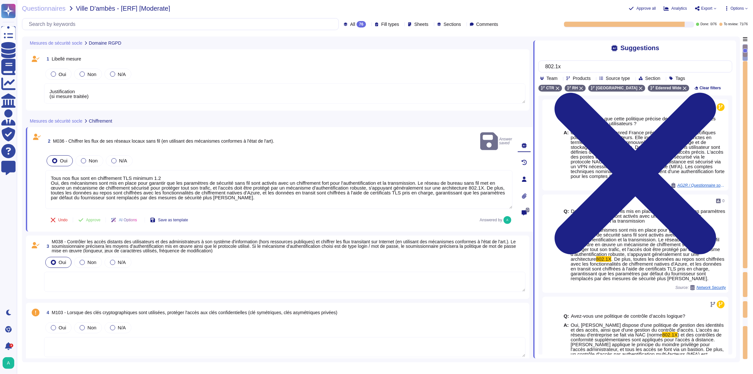
type textarea "Justification (si mesure traitée)"
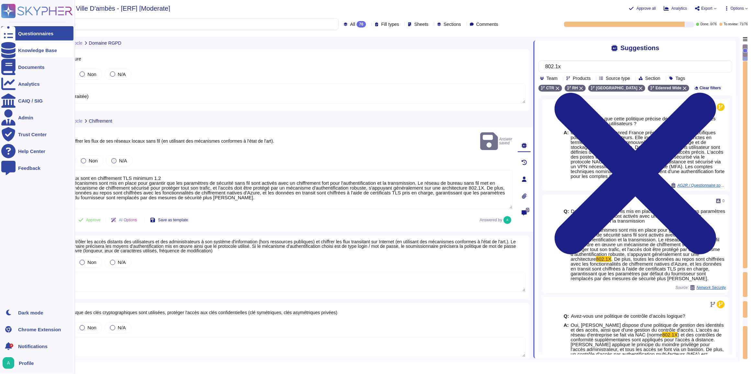
click at [7, 51] on icon at bounding box center [8, 50] width 14 height 16
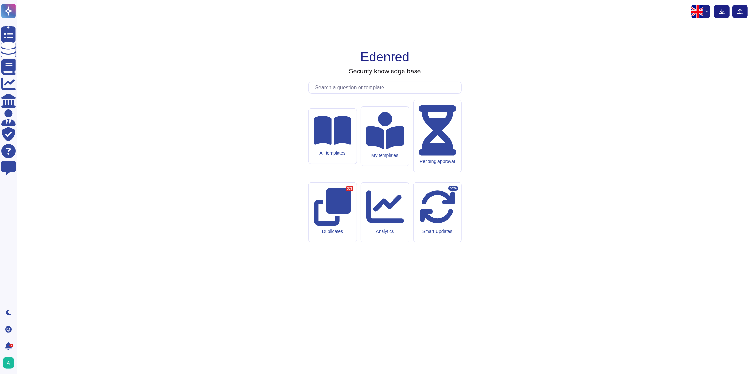
click at [352, 93] on input "text" at bounding box center [387, 87] width 150 height 11
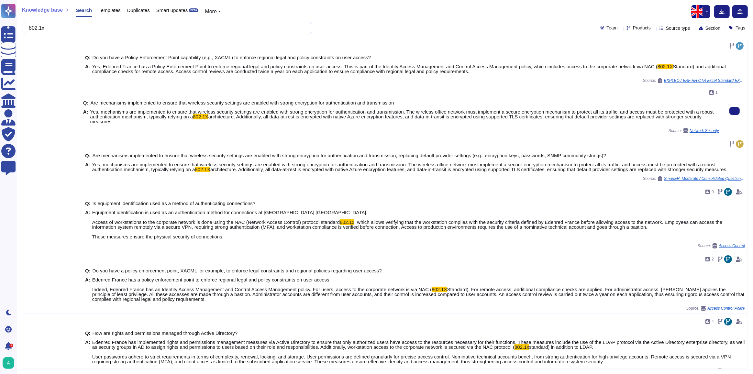
type input "802.1x"
click at [172, 107] on div "Q: Are mechanisms implemented to ensure that wireless security settings are ena…" at bounding box center [401, 112] width 636 height 32
click at [693, 130] on span "Network Security" at bounding box center [704, 131] width 29 height 4
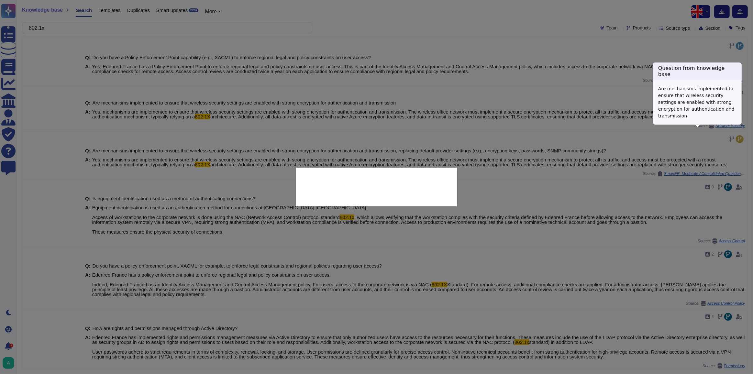
type textarea "Are mechanisms implemented to ensure that wireless security settings are enable…"
type textarea "Yes, mechanisms are implemented to ensure that wireless security settings are e…"
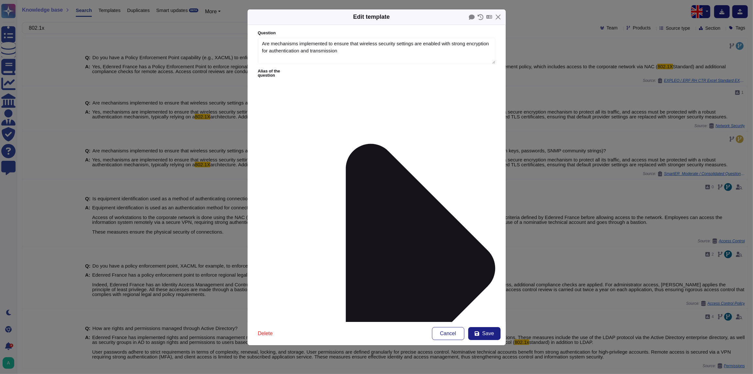
type textarea "Are mechanisms implemented to ensure that wireless security settings are enable…"
drag, startPoint x: 410, startPoint y: 100, endPoint x: 415, endPoint y: 101, distance: 5.3
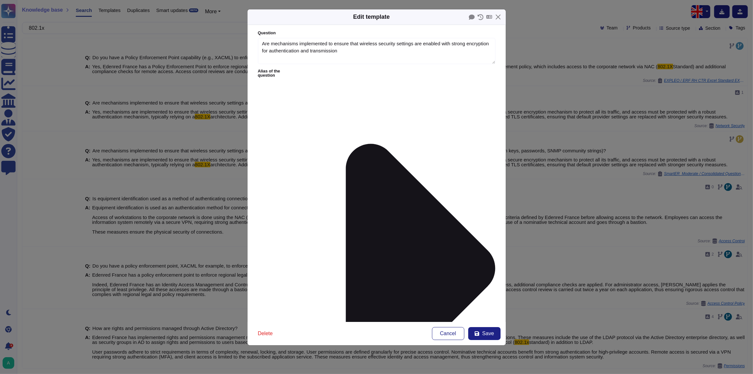
scroll to position [15, 0]
drag, startPoint x: 410, startPoint y: 99, endPoint x: 470, endPoint y: 116, distance: 62.3
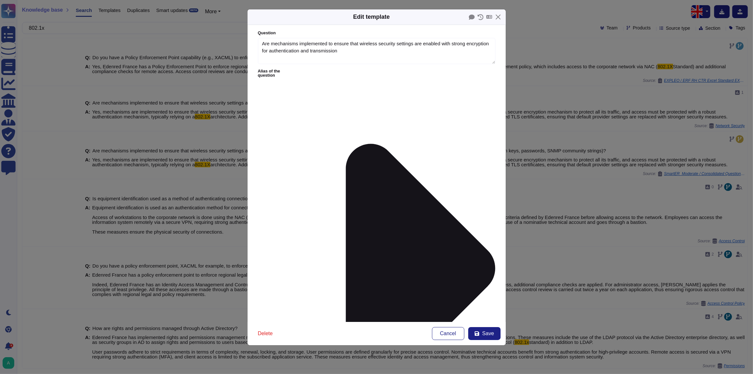
drag, startPoint x: 387, startPoint y: 113, endPoint x: 271, endPoint y: 105, distance: 117.2
drag, startPoint x: 451, startPoint y: 107, endPoint x: 451, endPoint y: 112, distance: 5.5
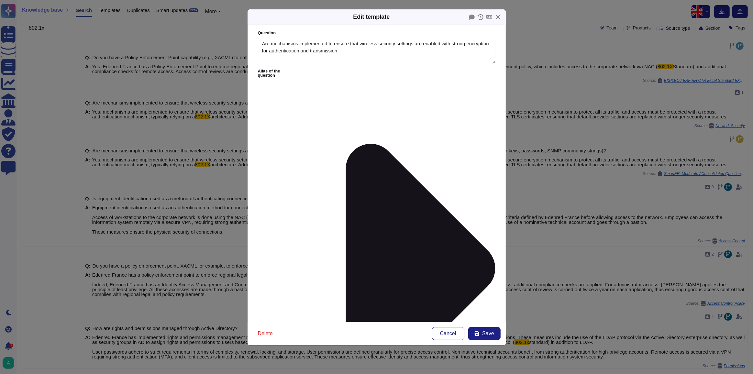
drag, startPoint x: 427, startPoint y: 114, endPoint x: 410, endPoint y: 107, distance: 18.5
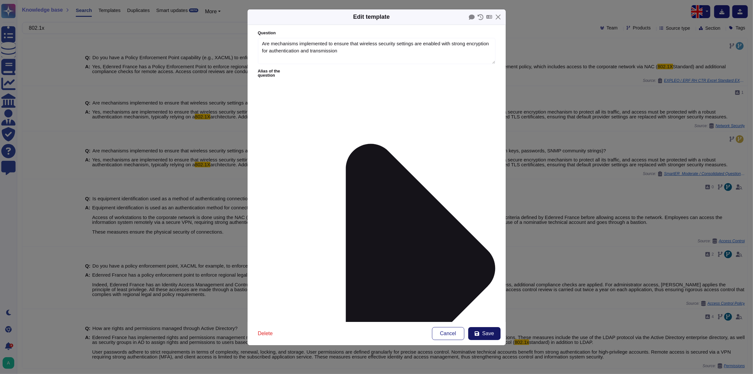
click at [485, 338] on button "Save" at bounding box center [484, 333] width 32 height 13
type textarea "Yes, mechanisms are implemented to ensure that wireless security settings are e…"
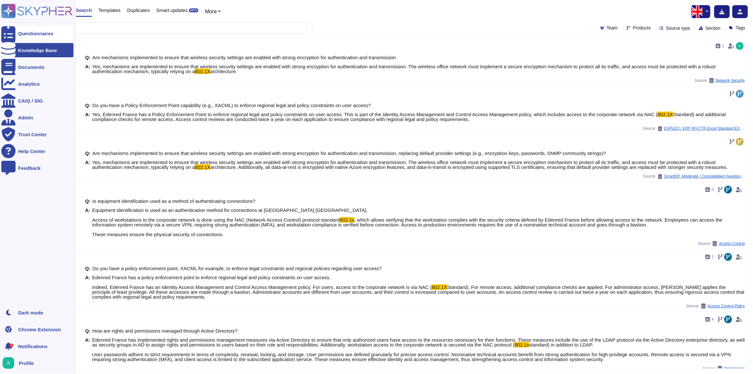
click at [31, 32] on div "Questionnaires" at bounding box center [35, 33] width 35 height 5
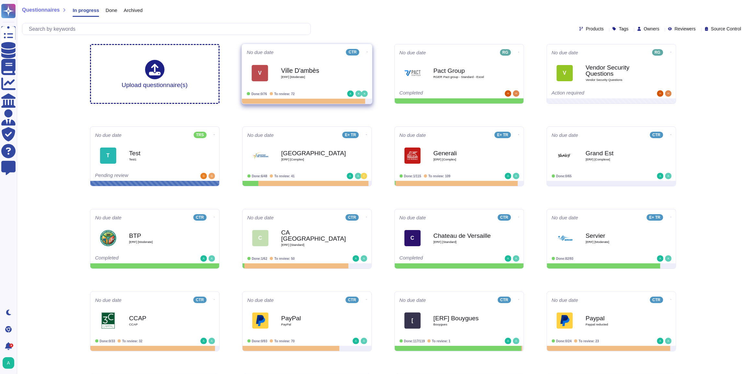
click at [349, 83] on span "V Ville D'ambès [ERF] [Moderate]" at bounding box center [307, 73] width 120 height 26
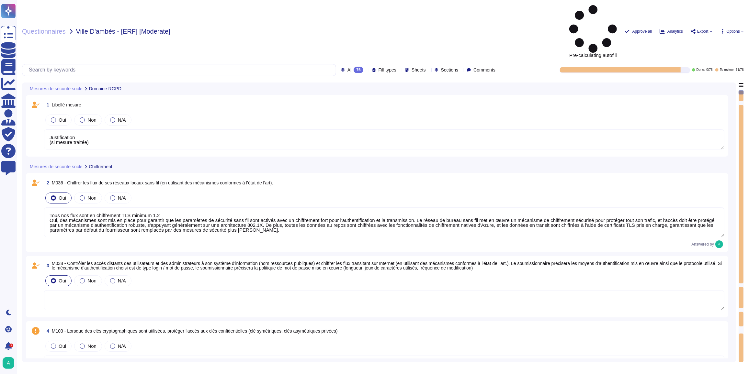
type textarea "Justification (si mesure traitée)"
type textarea "Tous nos flux sont en chiffrement TLS minimum 1.2 Oui, des mécanismes sont mis …"
type textarea "Edenred France met en œuvre plusieurs principes de cloisonnement pour protéger …"
click at [251, 207] on textarea "Tous nos flux sont en chiffrement TLS minimum 1.2 Oui, des mécanismes sont mis …" at bounding box center [386, 222] width 685 height 30
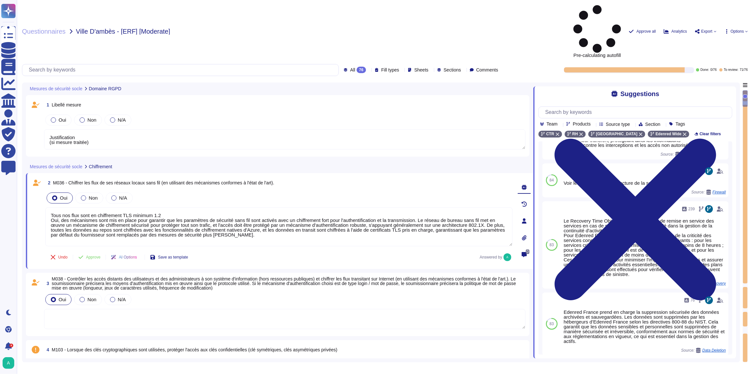
scroll to position [20, 0]
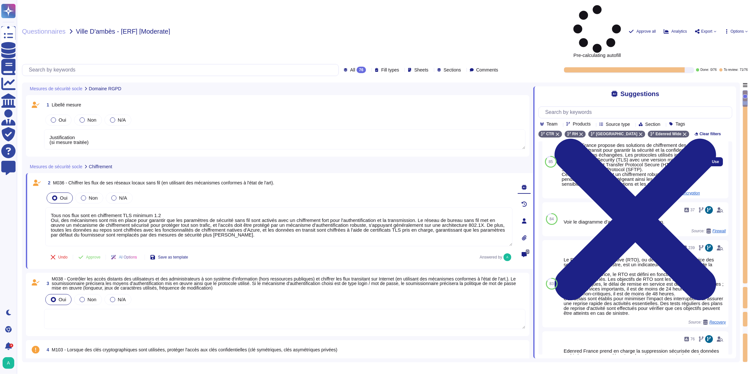
type textarea "Justification (si mesure traitée)"
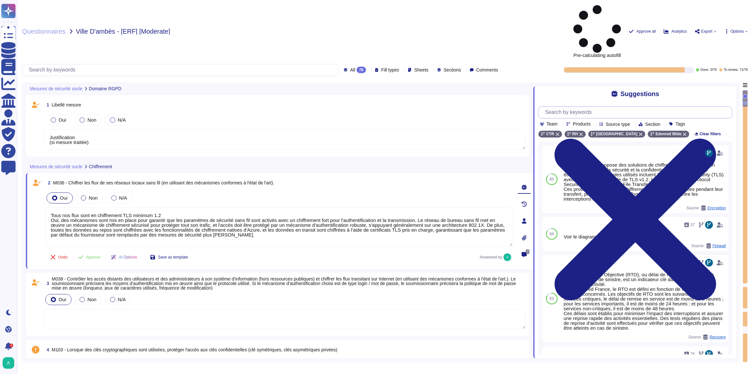
click at [590, 107] on input "text" at bounding box center [637, 112] width 190 height 11
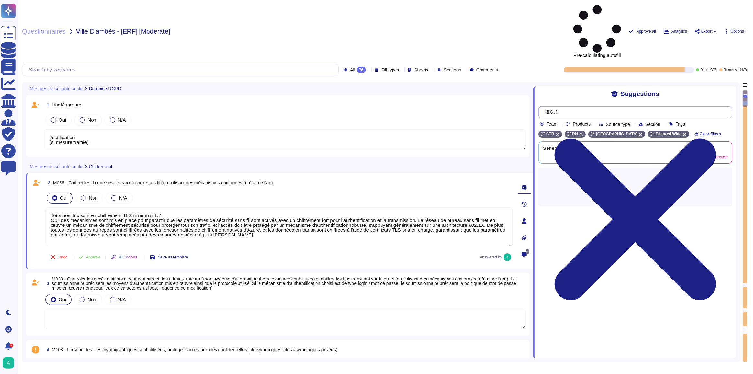
type input "802.1x"
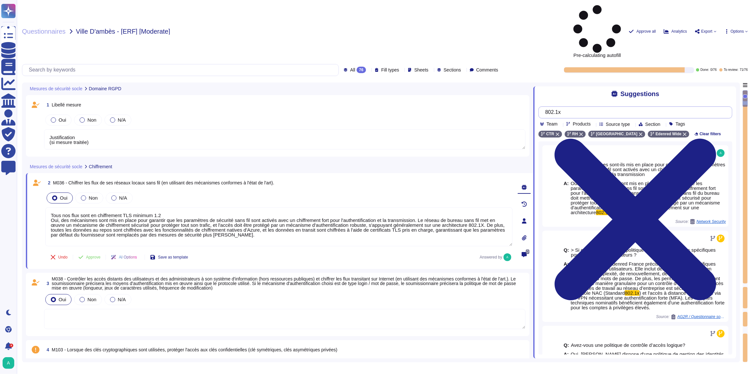
type textarea "Justification (si mesure traitée)"
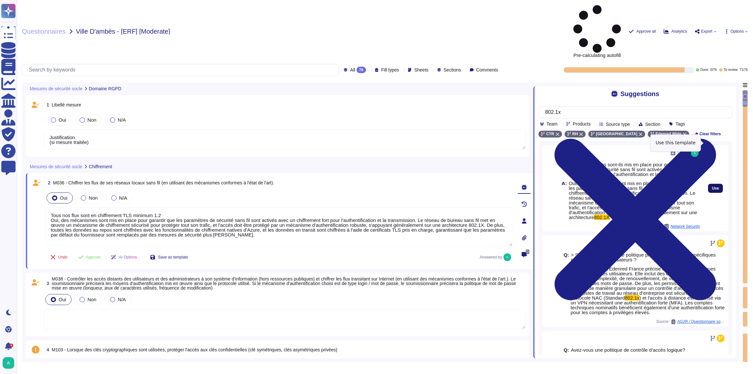
type input "802.1x"
click at [713, 186] on span "Use" at bounding box center [715, 188] width 7 height 4
type textarea "Justification (si mesure traitée)"
type textarea "Tous nos flux sont en chiffrement TLS minimum 1.2 Oui, des mécanismes sont mis …"
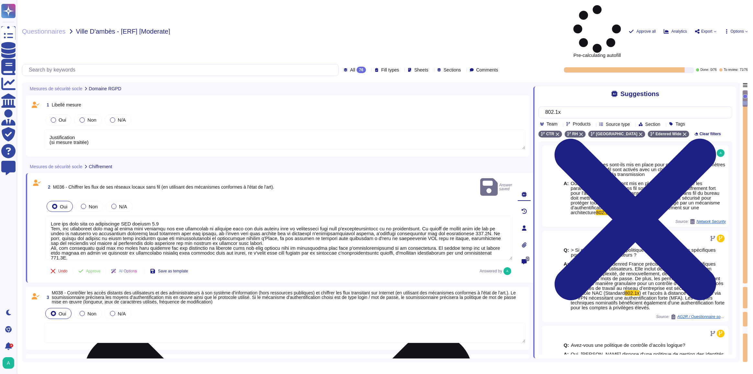
type textarea "Justification (si mesure traitée)"
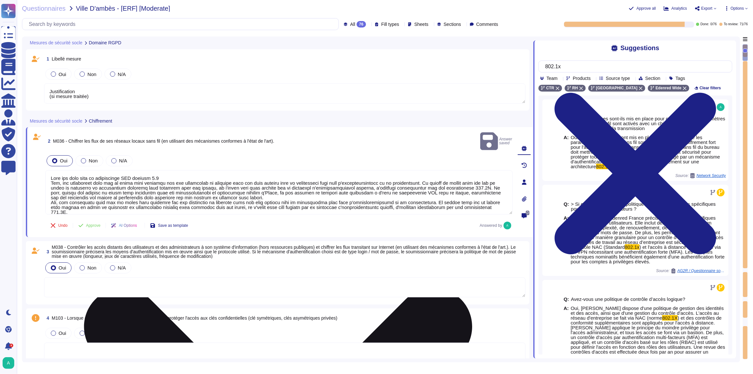
drag, startPoint x: 163, startPoint y: 166, endPoint x: 45, endPoint y: 167, distance: 118.1
click at [45, 170] on textarea at bounding box center [278, 192] width 467 height 44
type textarea "Oui, des mécanismes sont mis en place pour garantir que les paramètres de sécur…"
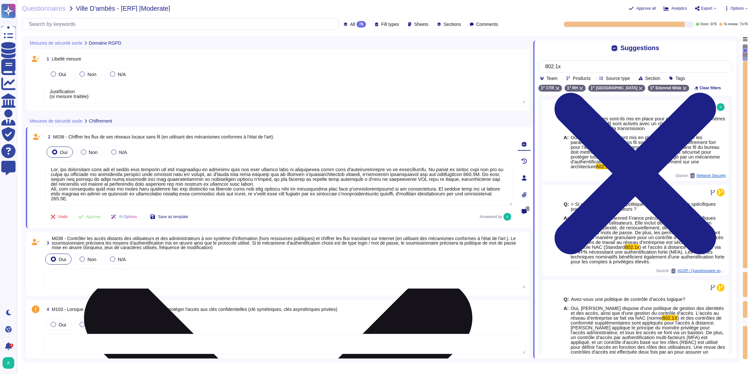
type textarea "Justification (si mesure traitée)"
type textarea "Oui, des mécanismes sont mis en place pour garantir que les paramètres de sécur…"
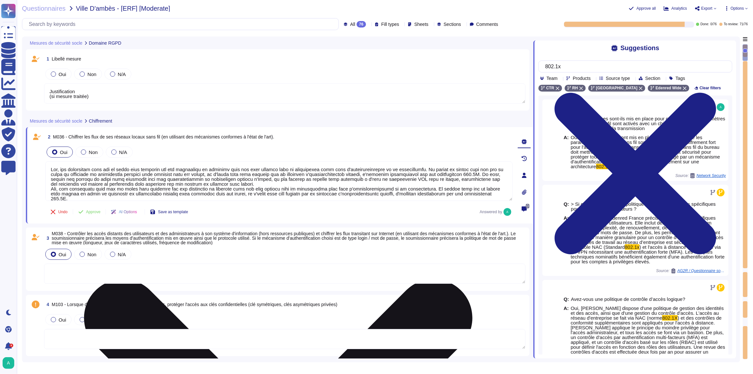
scroll to position [0, 0]
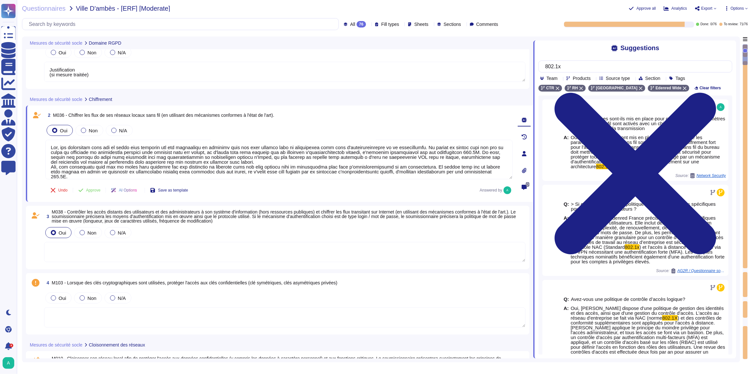
type textarea "Justification (si mesure traitée)"
type textarea "Edenred France met en place plusieurs mesures techniques, organisationnelles et…"
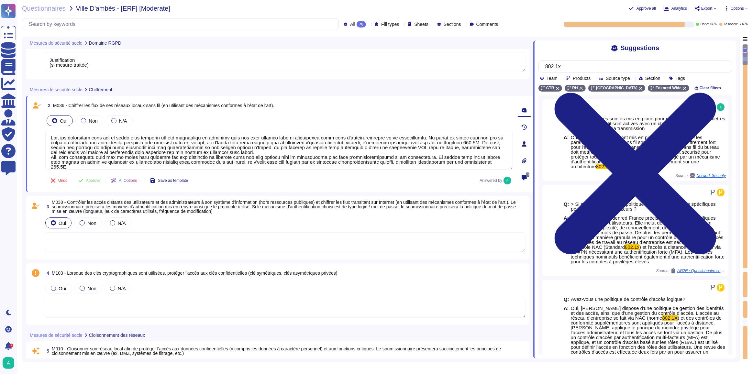
scroll to position [0, 0]
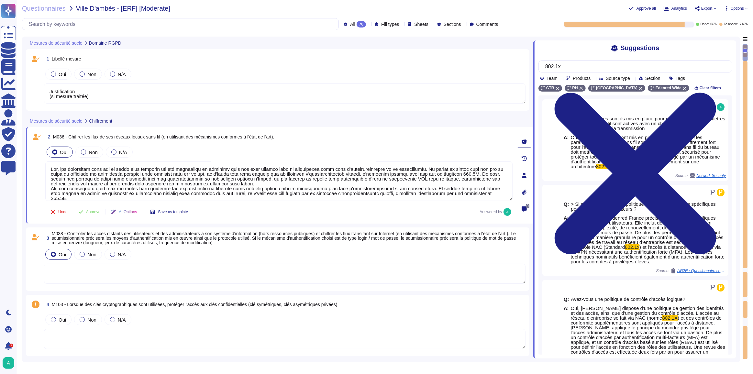
drag, startPoint x: 51, startPoint y: 187, endPoint x: 351, endPoint y: 203, distance: 300.8
click at [351, 203] on div "2 M036 - Chiffrer les flux de ses réseaux locaux sans fil (en utilisant des méc…" at bounding box center [272, 175] width 482 height 89
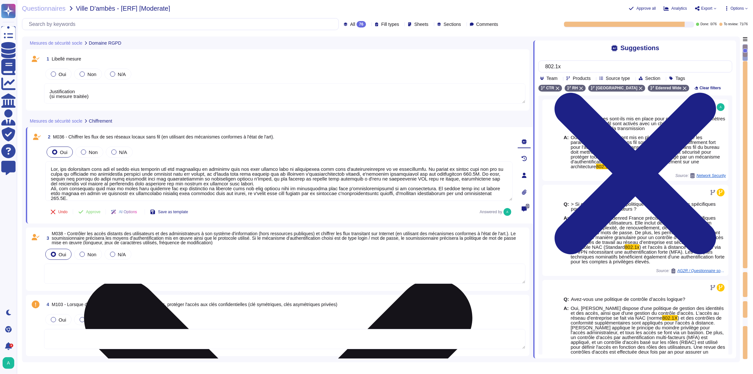
click at [296, 175] on textarea at bounding box center [278, 180] width 467 height 39
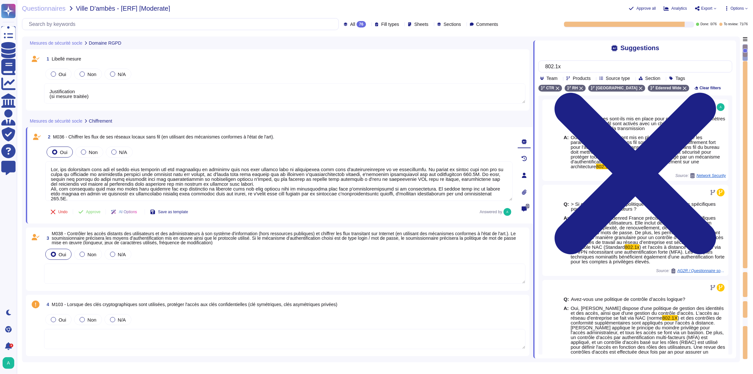
drag, startPoint x: 252, startPoint y: 184, endPoint x: 44, endPoint y: 162, distance: 208.9
click at [44, 162] on div "2 M036 - Chiffrer les flux de ses réseaux locaux sans fil (en utilisant des méc…" at bounding box center [272, 175] width 482 height 89
type textarea "Justification (si mesure traitée)"
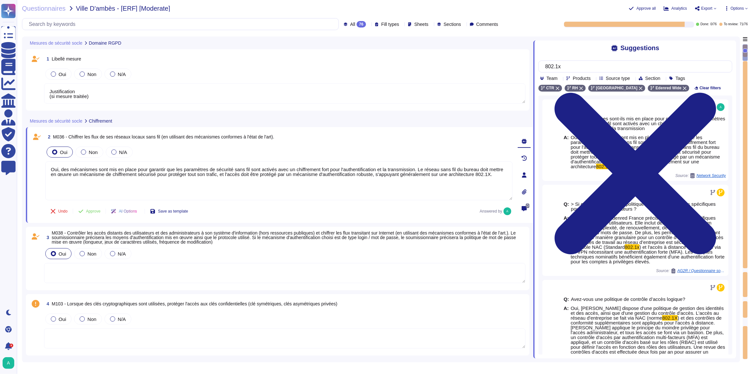
type textarea "Oui, des mécanismes sont mis en place pour garantir que les paramètres de sécur…"
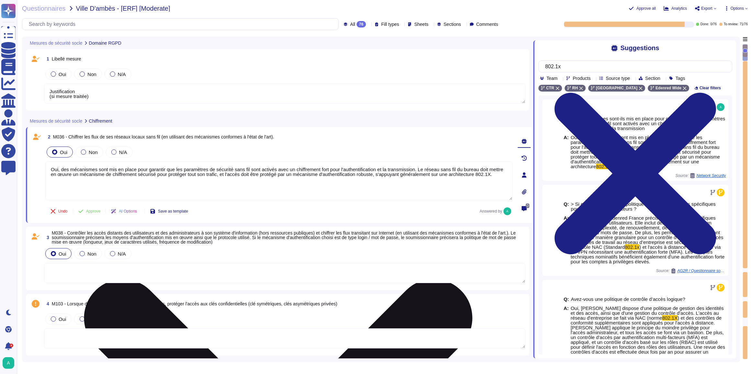
click at [491, 173] on textarea "Oui, des mécanismes sont mis en place pour garantir que les paramètres de sécur…" at bounding box center [278, 180] width 467 height 39
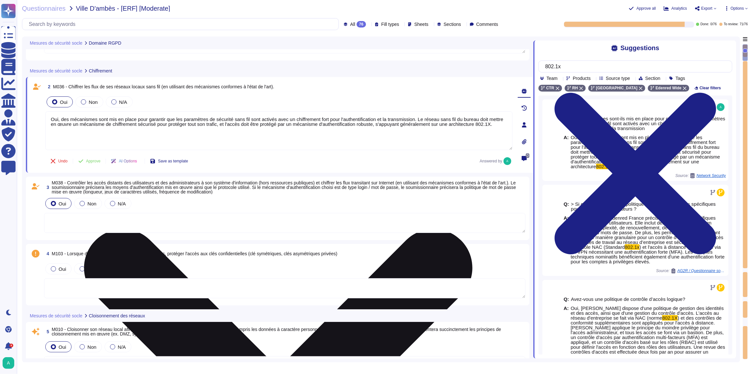
type textarea "Justification (si mesure traitée)"
type textarea "Edenred France met en place plusieurs mesures techniques, organisationnelles et…"
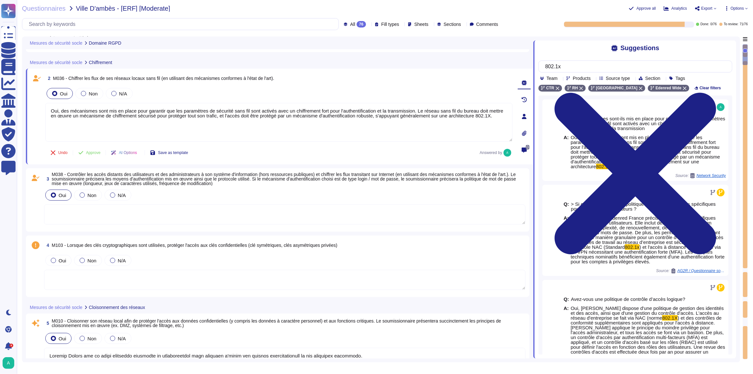
type textarea "Justification (si mesure traitée)"
type textarea "Oui, des mécanismes sont mis en place pour garantir que les paramètres de sécur…"
click at [94, 151] on span "Approve" at bounding box center [93, 153] width 15 height 4
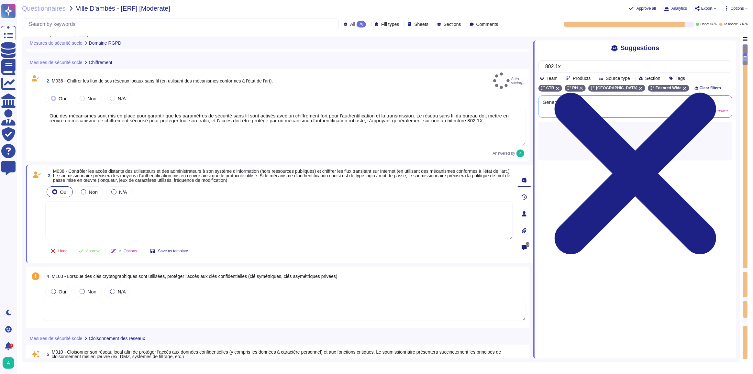
type textarea "Justification (si mesure traitée)"
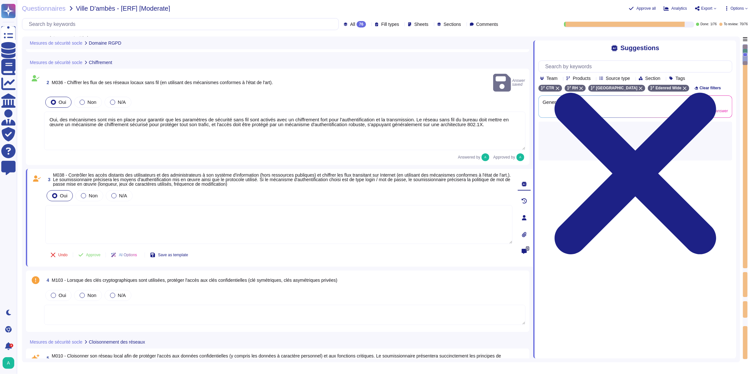
type textarea "Justification (si mesure traitée)"
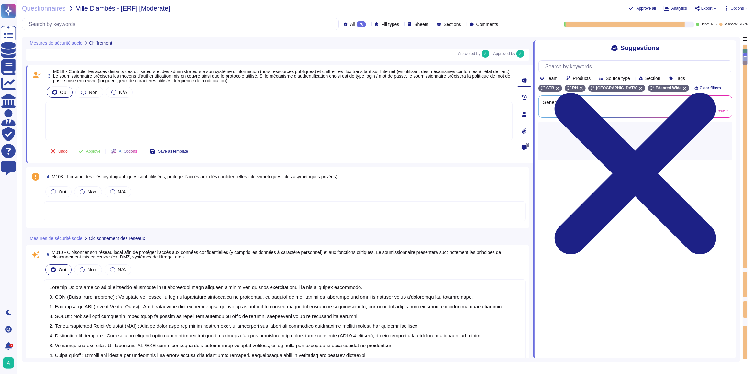
scroll to position [161, 0]
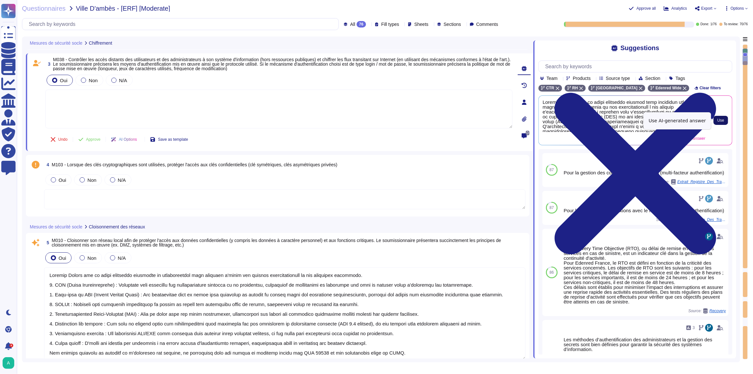
click at [720, 122] on span "Use" at bounding box center [721, 120] width 7 height 4
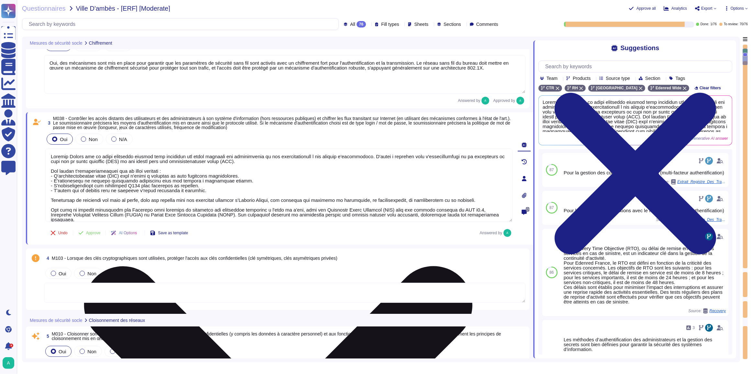
scroll to position [0, 0]
click at [460, 215] on textarea at bounding box center [278, 185] width 467 height 73
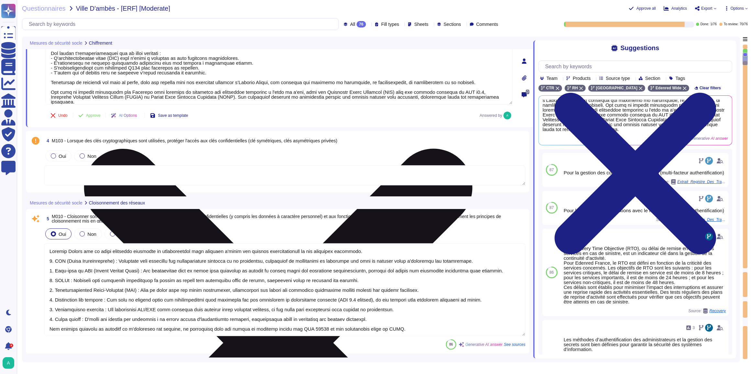
scroll to position [102, 0]
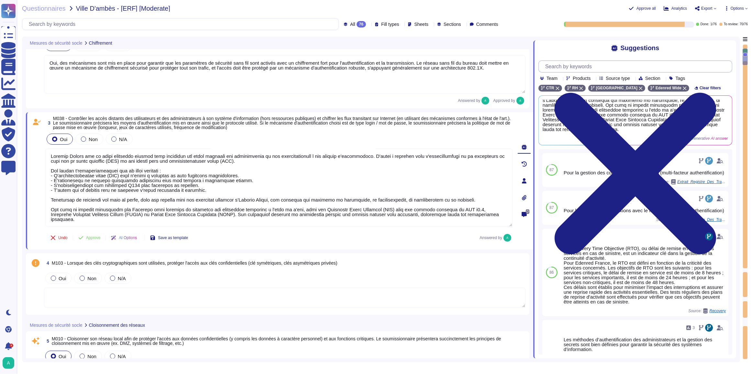
type textarea "Edenred France met en place plusieurs mesures pour contrôler les accès distants…"
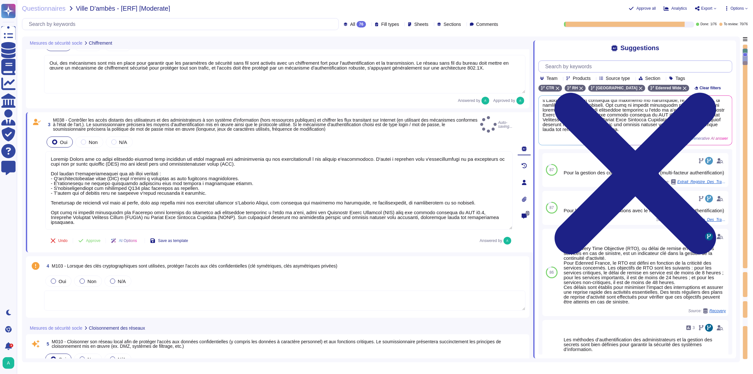
click at [584, 66] on input "text" at bounding box center [637, 66] width 190 height 11
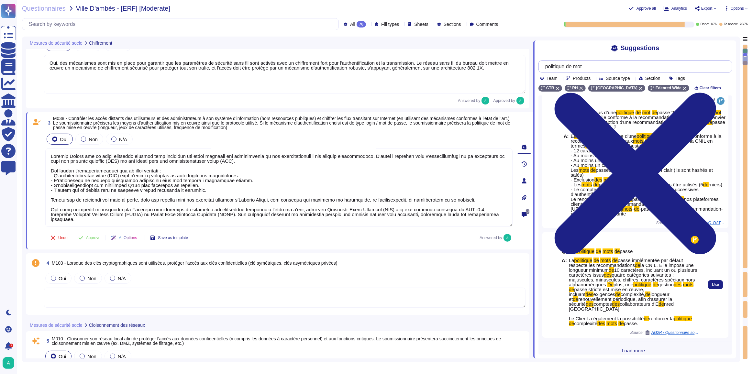
scroll to position [0, 0]
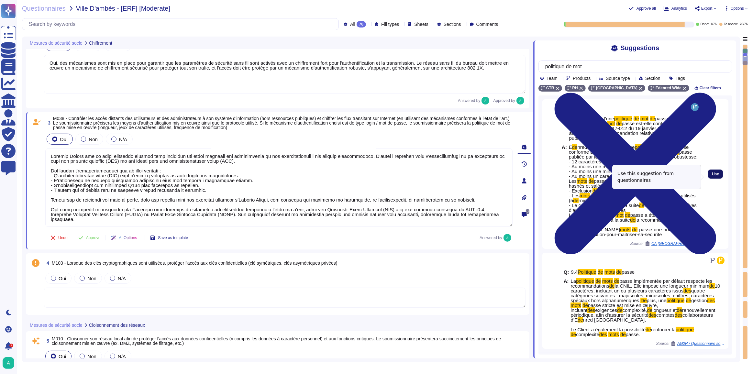
type input "politique de mot"
click at [714, 179] on button "Use" at bounding box center [715, 174] width 15 height 9
type textarea "Edenred France met en place plusieurs mesures pour contrôler les accès distants…"
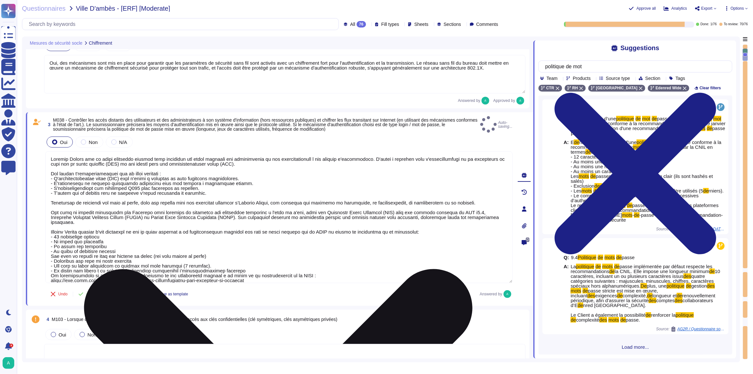
scroll to position [161, 0]
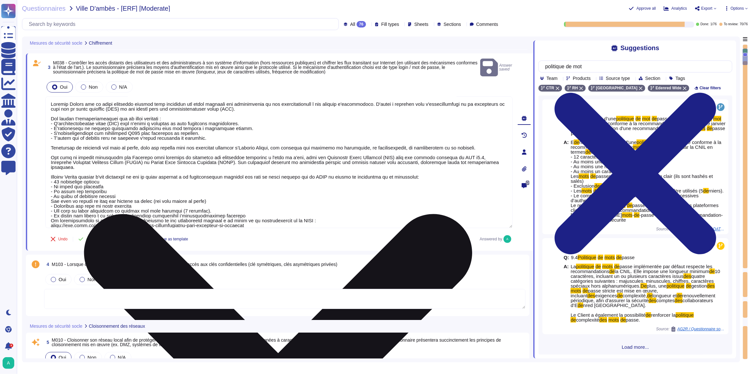
type textarea "Edenred France met en place plusieurs mesures techniques, organisationnelles et…"
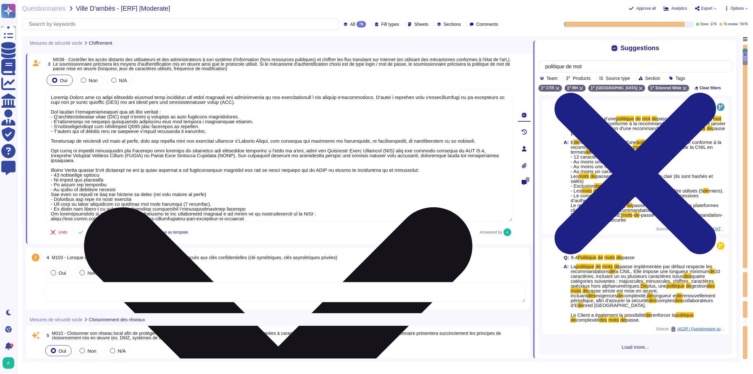
scroll to position [0, 0]
drag, startPoint x: 79, startPoint y: 168, endPoint x: 128, endPoint y: 180, distance: 50.4
click at [128, 180] on textarea at bounding box center [278, 156] width 467 height 132
click at [114, 178] on textarea at bounding box center [278, 156] width 467 height 132
drag, startPoint x: 53, startPoint y: 169, endPoint x: 113, endPoint y: 172, distance: 60.3
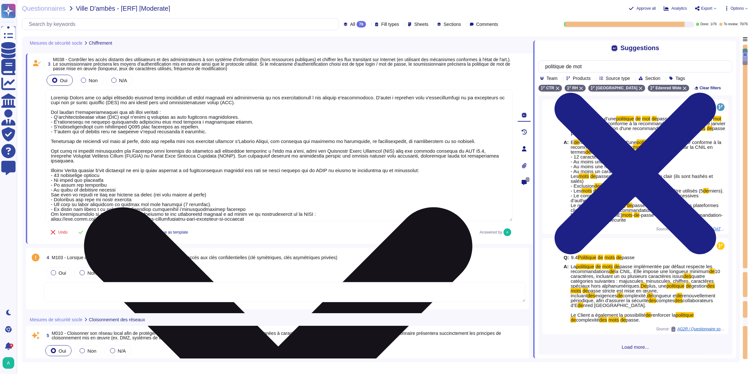
click at [113, 172] on textarea at bounding box center [278, 156] width 467 height 132
click at [142, 185] on textarea at bounding box center [278, 156] width 467 height 132
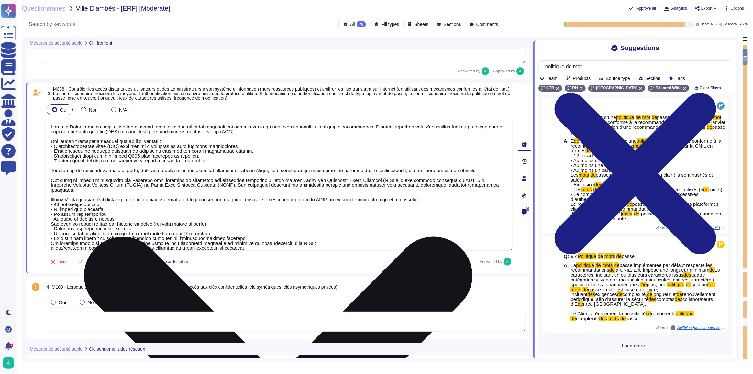
scroll to position [11, 0]
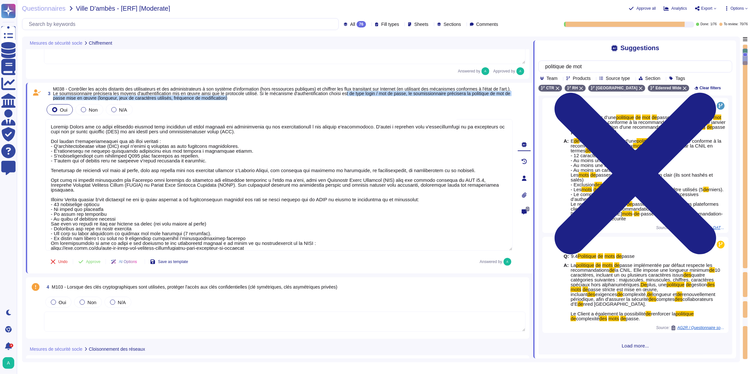
drag, startPoint x: 365, startPoint y: 93, endPoint x: 499, endPoint y: 97, distance: 133.4
click at [503, 97] on span "M038 - Contrôler les accès distants des utilisateurs et des administrateurs à s…" at bounding box center [283, 94] width 460 height 14
click at [139, 95] on span "M038 - Contrôler les accès distants des utilisateurs et des administrateurs à s…" at bounding box center [282, 93] width 458 height 14
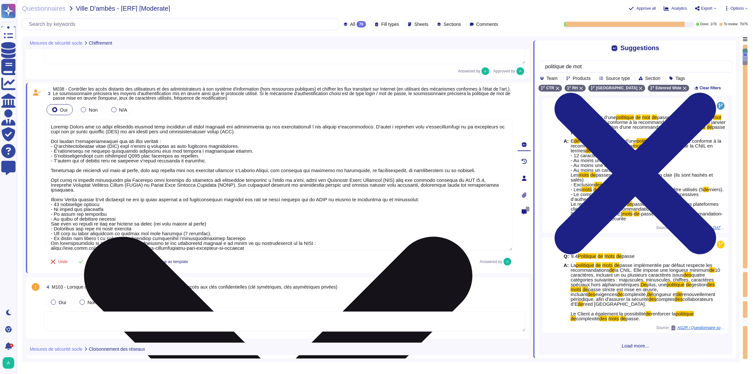
drag, startPoint x: 262, startPoint y: 243, endPoint x: 51, endPoint y: 193, distance: 217.5
click at [51, 193] on textarea at bounding box center [278, 185] width 467 height 132
click at [240, 236] on textarea at bounding box center [278, 185] width 467 height 132
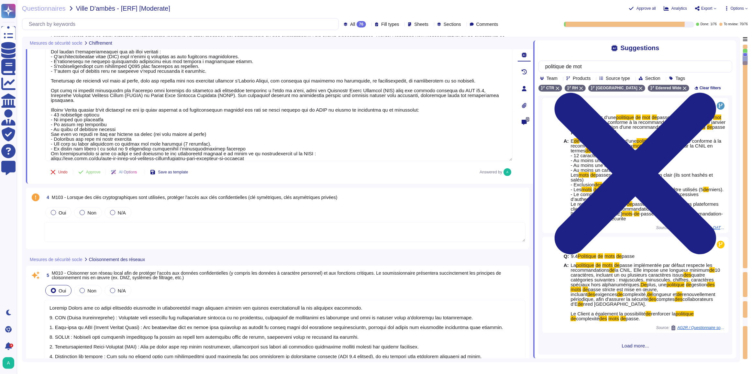
type textarea "Edenred France met en place plusieurs mesures techniques, organisationnelles et…"
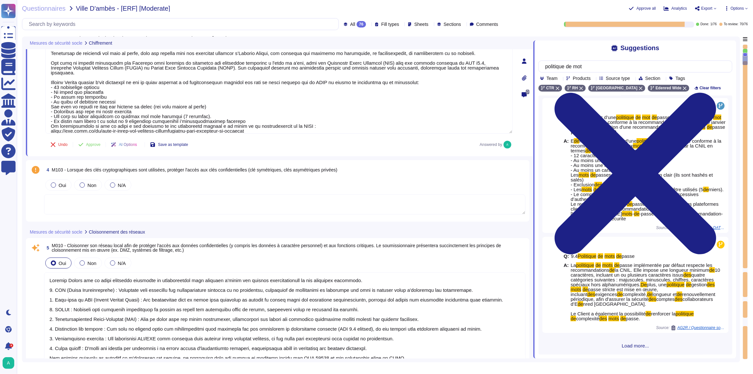
scroll to position [249, 0]
click at [83, 143] on icon at bounding box center [80, 144] width 5 height 5
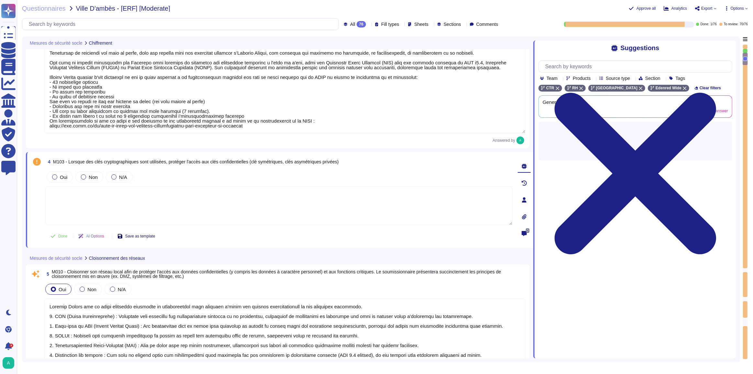
scroll to position [0, 0]
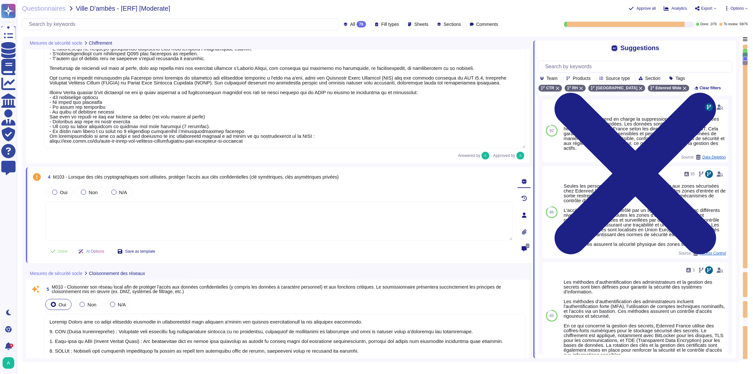
type textarea "Edenred France met en place plusieurs mesures techniques, organisationnelles et…"
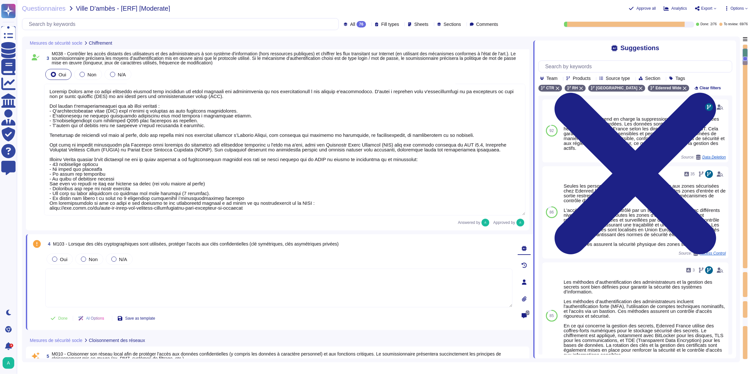
type textarea "Edenred France met en place plusieurs mesures techniques, organisationnelles et…"
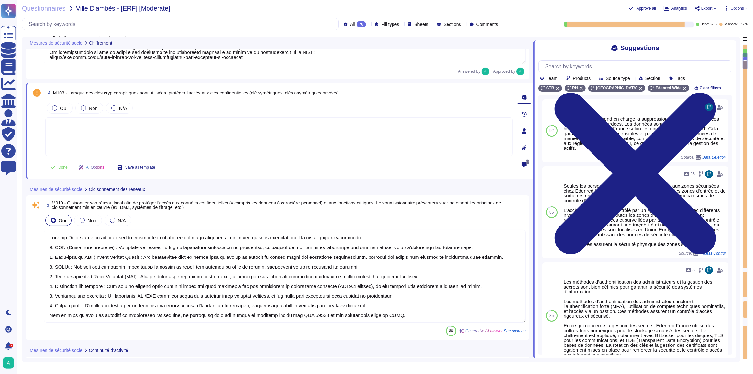
type textarea "Edenred France met en place plusieurs mesures techniques, organisationnelles et…"
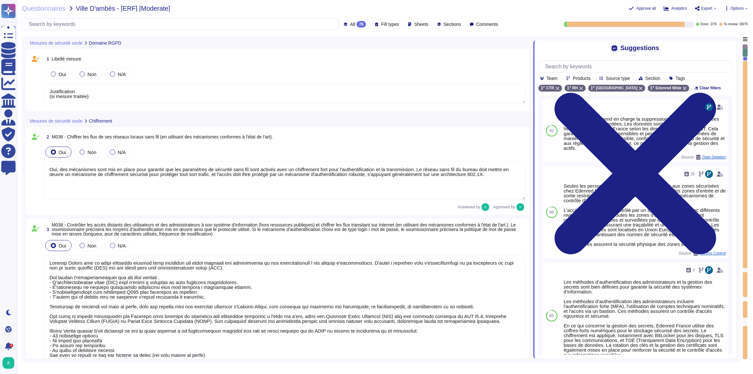
scroll to position [0, 0]
click at [169, 283] on textarea at bounding box center [285, 321] width 482 height 132
type textarea "Justification (si mesure traitée)"
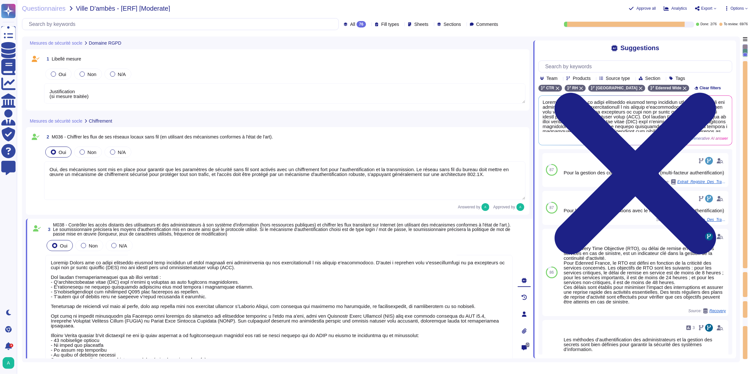
type textarea "Edenred France met en œuvre plusieurs principes de cloisonnement pour protéger …"
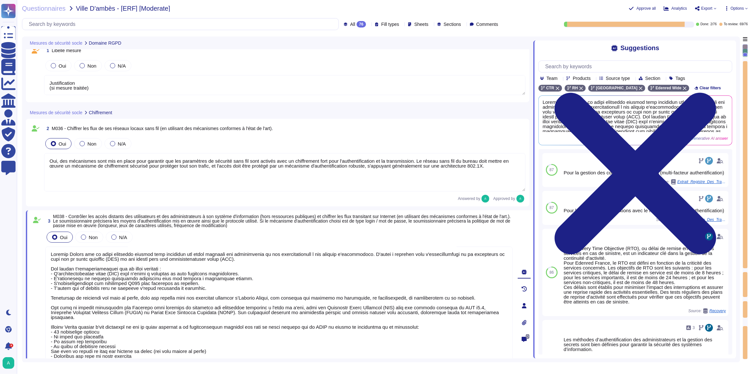
type textarea "Justification (si mesure traitée)"
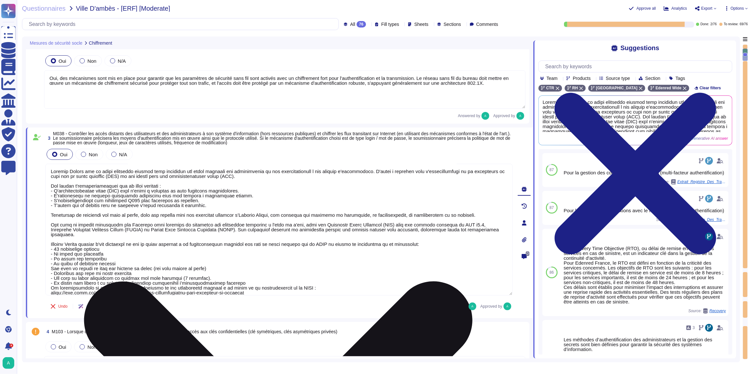
scroll to position [88, 0]
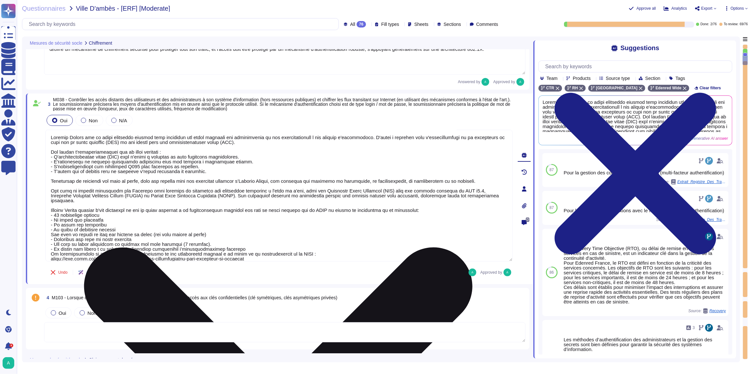
type textarea "Edenred France met en place plusieurs mesures techniques, organisationnelles et…"
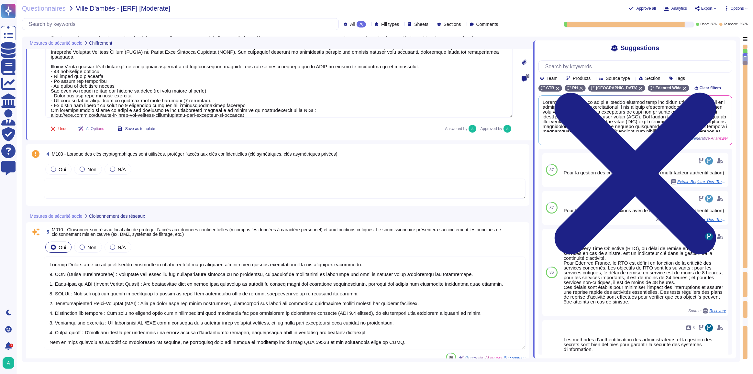
scroll to position [0, 0]
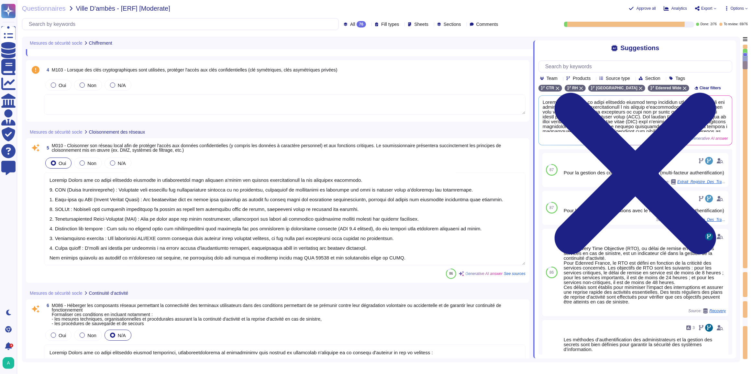
type textarea "Edenred France a mis en place des processus et des mesures techniques pour cont…"
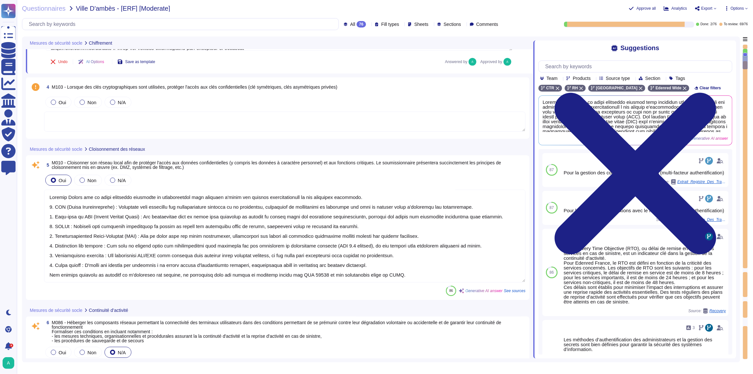
scroll to position [294, 0]
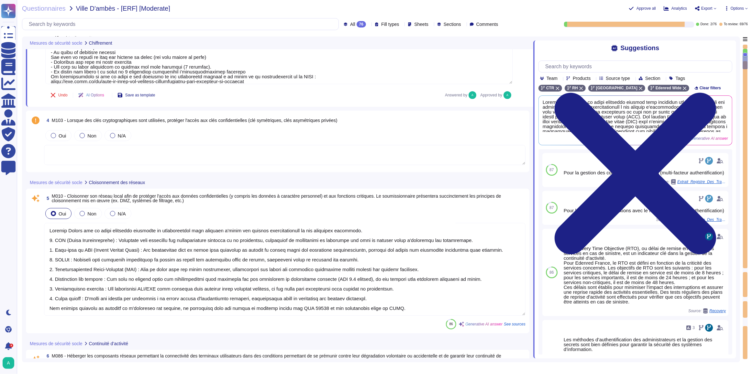
click at [261, 145] on textarea at bounding box center [285, 155] width 482 height 20
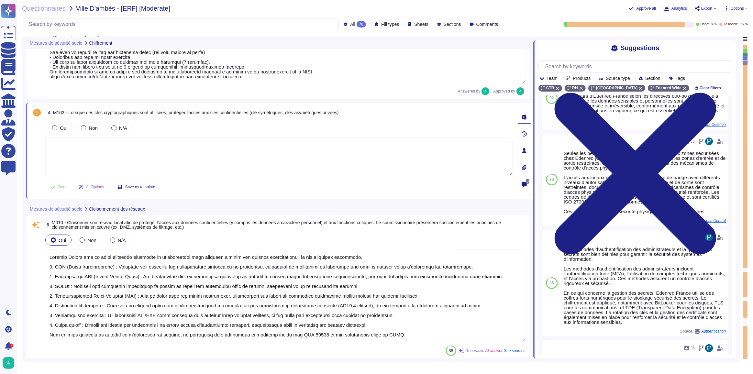
scroll to position [33, 0]
click at [577, 67] on input "text" at bounding box center [637, 66] width 190 height 11
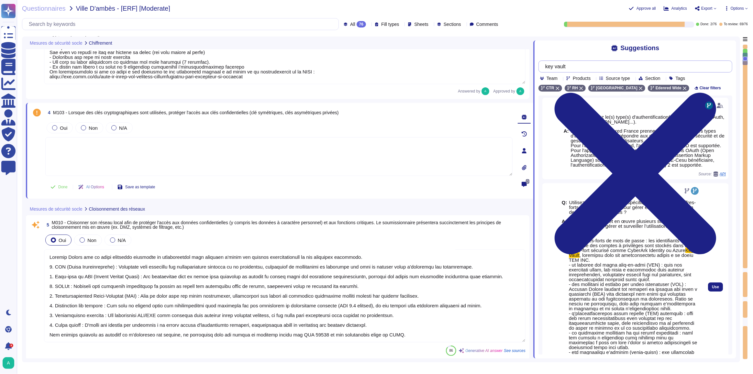
scroll to position [0, 0]
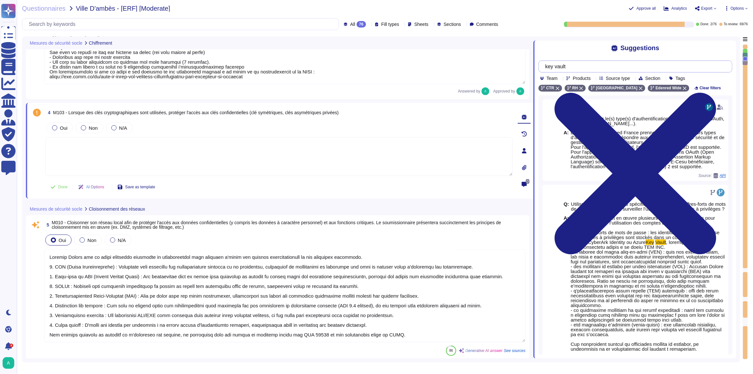
drag, startPoint x: 585, startPoint y: 68, endPoint x: 549, endPoint y: 68, distance: 35.3
click at [549, 68] on input "key vault" at bounding box center [634, 66] width 184 height 11
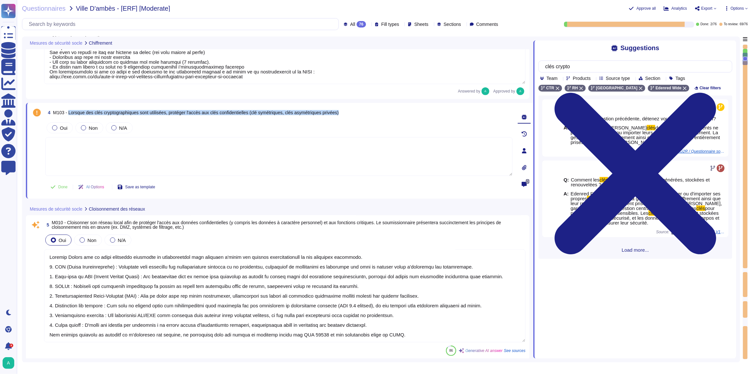
drag, startPoint x: 69, startPoint y: 112, endPoint x: 342, endPoint y: 113, distance: 272.8
click at [342, 113] on div "4 M103 - Lorsque des clés cryptographiques sont utilisées, protéger l'accès aux…" at bounding box center [278, 113] width 467 height 12
click at [343, 113] on div "4 M103 - Lorsque des clés cryptographiques sont utilisées, protéger l'accès aux…" at bounding box center [278, 113] width 467 height 12
drag, startPoint x: 343, startPoint y: 113, endPoint x: 69, endPoint y: 112, distance: 274.5
click at [69, 112] on div "4 M103 - Lorsque des clés cryptographiques sont utilisées, protéger l'accès aux…" at bounding box center [278, 113] width 467 height 12
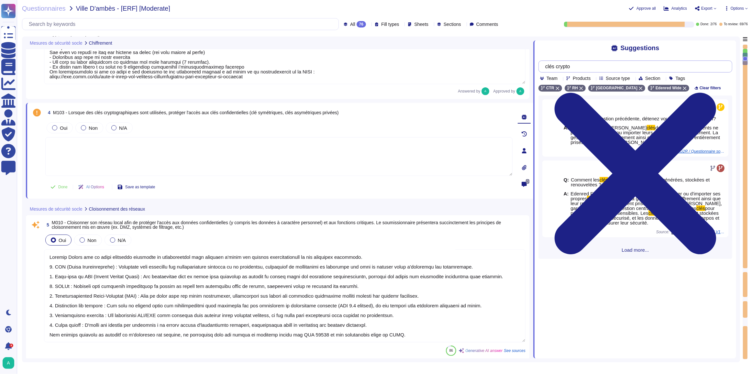
drag, startPoint x: 579, startPoint y: 65, endPoint x: 548, endPoint y: 65, distance: 31.7
click at [548, 65] on input "clés crypto" at bounding box center [634, 66] width 184 height 11
paste input "ryptographic"
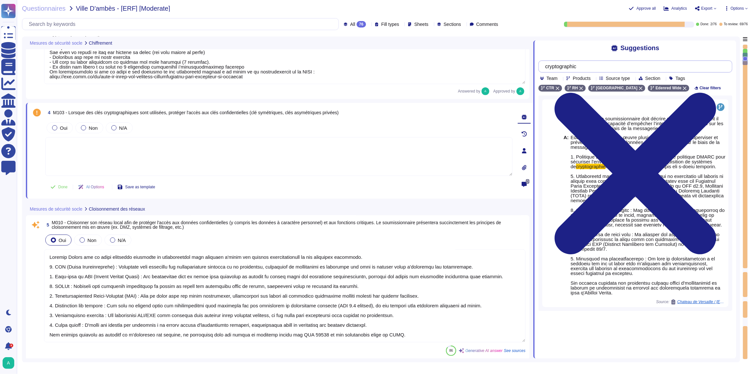
drag, startPoint x: 586, startPoint y: 66, endPoint x: 548, endPoint y: 67, distance: 38.5
click at [548, 67] on input "cryptographic" at bounding box center [634, 66] width 184 height 11
paste input "AWS KMS"
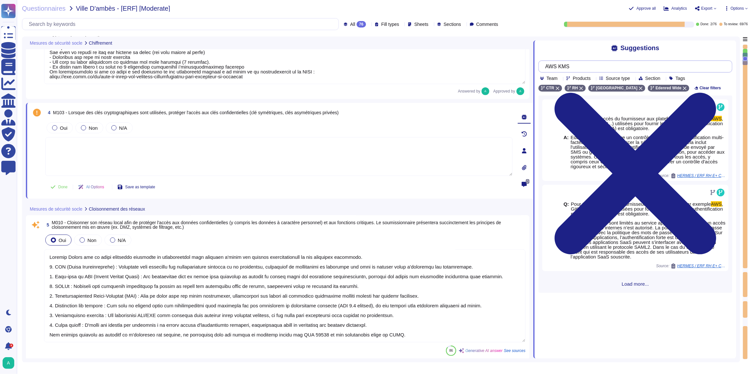
click at [583, 68] on input "AWS KMS" at bounding box center [634, 66] width 184 height 11
click at [581, 68] on input "AWS KMS" at bounding box center [634, 66] width 184 height 11
click at [492, 143] on textarea at bounding box center [278, 156] width 467 height 39
click at [582, 70] on input "AWS KMS" at bounding box center [634, 66] width 184 height 11
drag, startPoint x: 580, startPoint y: 69, endPoint x: 543, endPoint y: 69, distance: 36.9
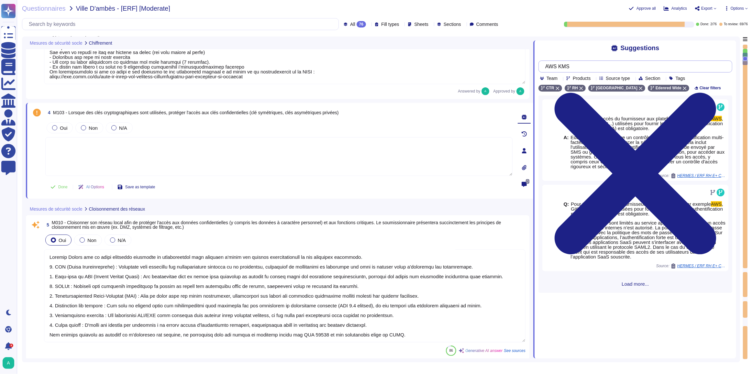
click at [543, 69] on div "AWS KMS" at bounding box center [636, 67] width 194 height 12
type input "aws kms"
click at [501, 47] on div "Mesures de sécurité socle Chiffrement" at bounding box center [279, 43] width 507 height 13
click at [569, 64] on input "aws kms" at bounding box center [634, 66] width 184 height 11
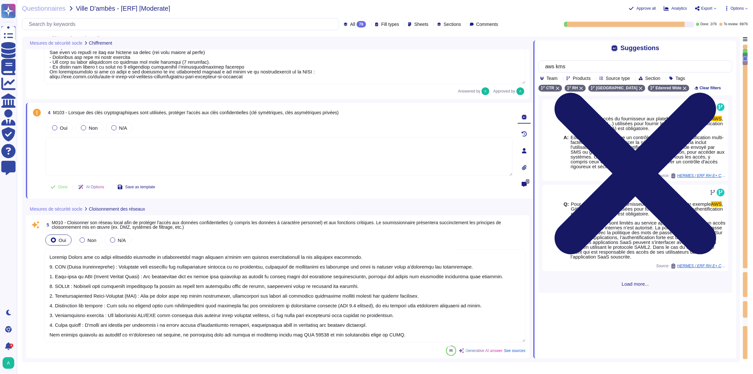
click at [717, 93] on icon at bounding box center [636, 174] width 162 height 162
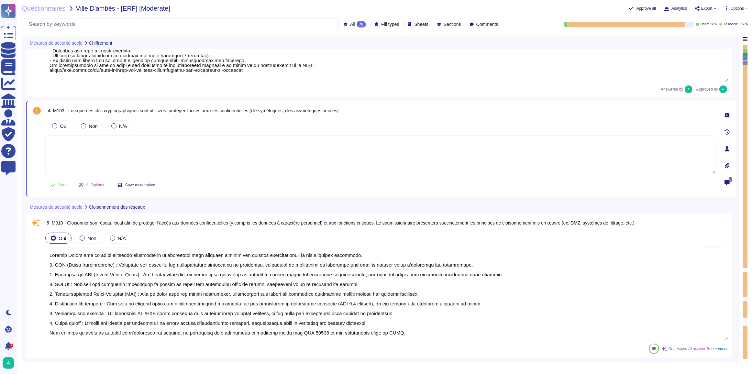
click at [241, 154] on textarea at bounding box center [380, 154] width 670 height 39
click at [251, 148] on textarea at bounding box center [380, 154] width 670 height 39
click at [658, 182] on div "Done AI Options Save as template" at bounding box center [380, 185] width 670 height 16
click at [361, 305] on textarea at bounding box center [386, 294] width 685 height 93
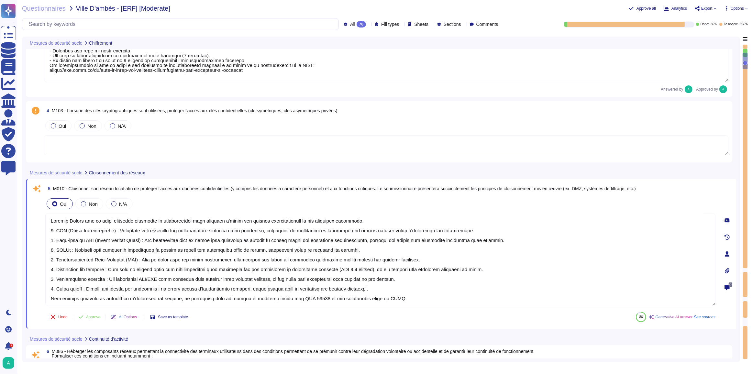
type textarea "Edenred France a mis en place des processus et des mesures techniques pour cont…"
click at [238, 150] on textarea at bounding box center [386, 145] width 685 height 20
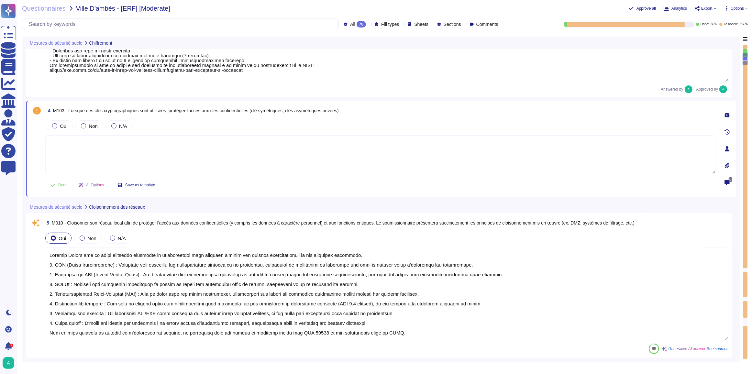
click at [729, 114] on icon at bounding box center [727, 115] width 5 height 5
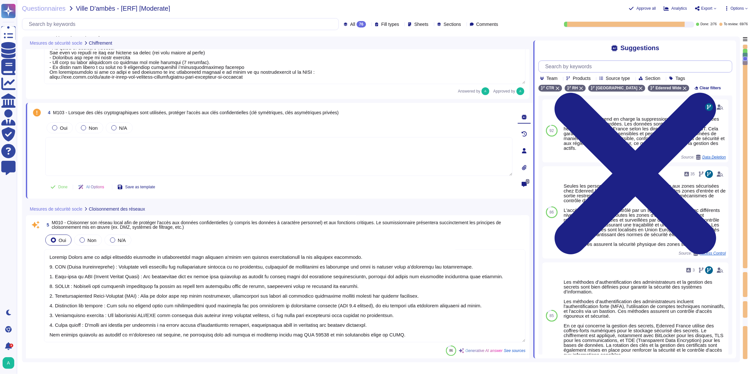
click at [580, 69] on input "text" at bounding box center [637, 66] width 190 height 11
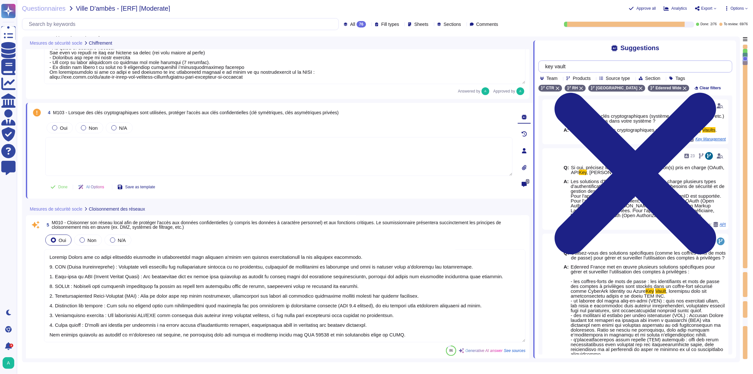
drag, startPoint x: 575, startPoint y: 65, endPoint x: 521, endPoint y: 66, distance: 54.0
click at [521, 66] on div "Mesures de sécurité socle Chiffrement 3 M038 - Contrôler les accès distants des…" at bounding box center [381, 200] width 718 height 326
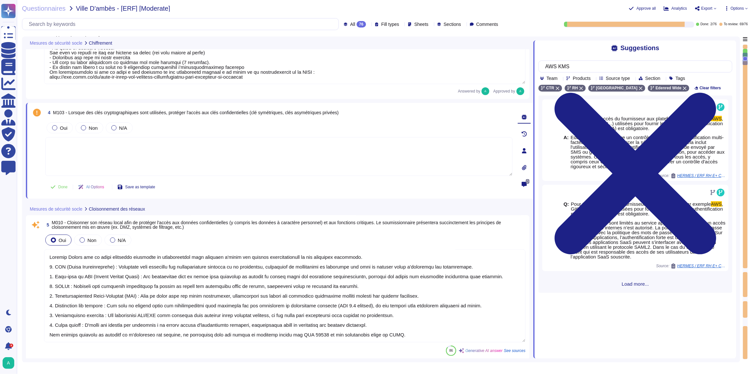
type input "AWS KMS"
click at [631, 286] on span "Load more..." at bounding box center [636, 284] width 194 height 5
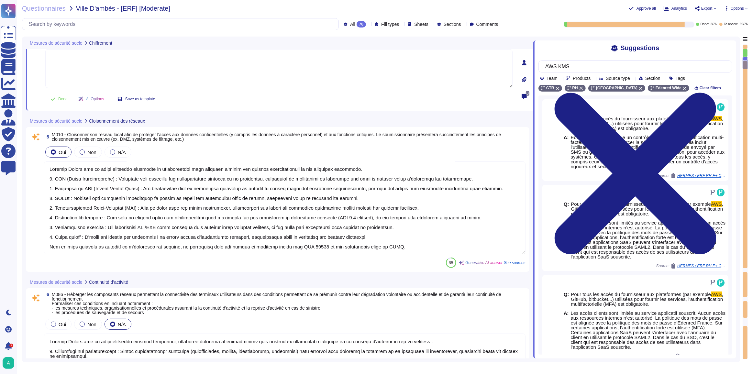
type textarea "Edenred France a mis en place des processus et des mesures techniques pour cont…"
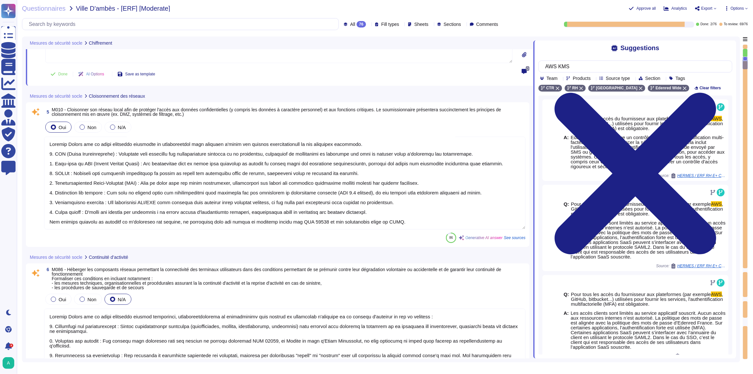
scroll to position [441, 0]
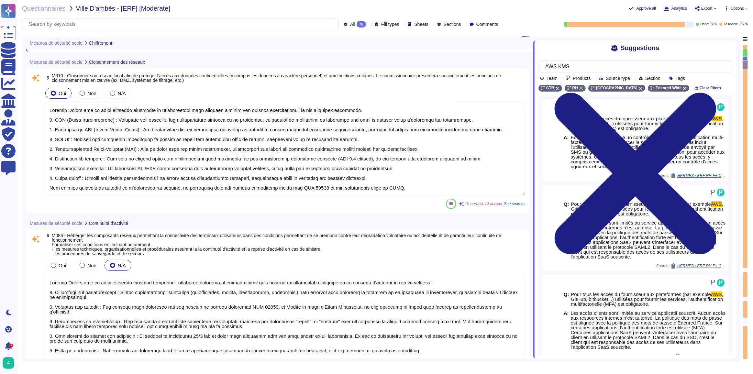
click at [178, 134] on textarea at bounding box center [285, 149] width 482 height 93
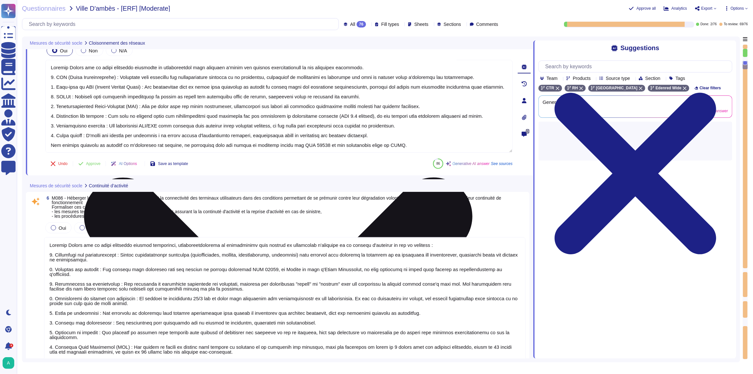
scroll to position [0, 0]
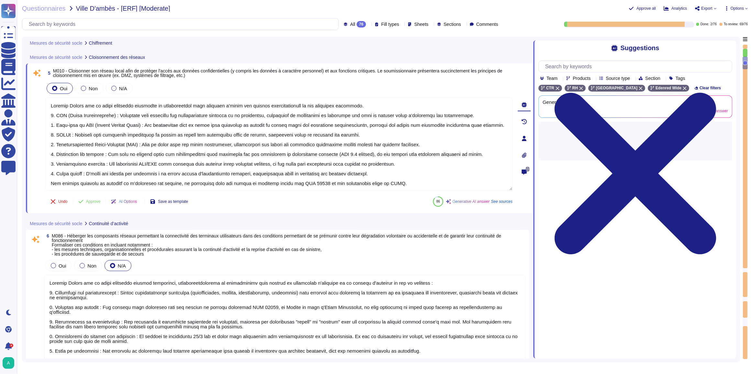
type textarea "Edenred France met en place plusieurs mesures pour contrôler les accès distants…"
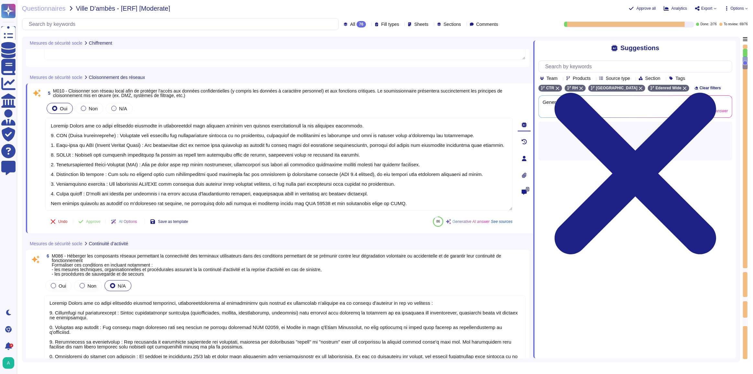
scroll to position [382, 0]
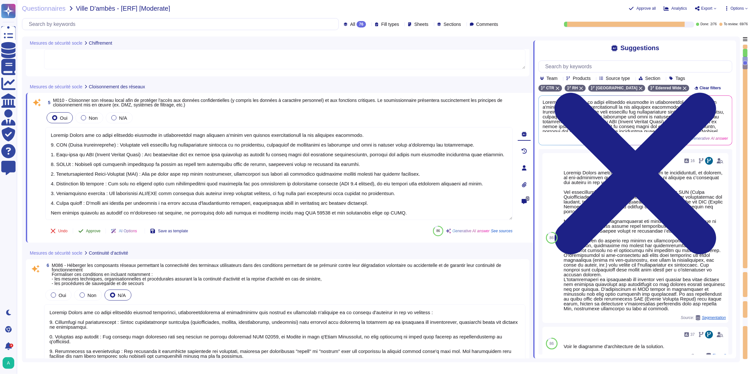
click at [93, 229] on span "Approve" at bounding box center [93, 231] width 15 height 4
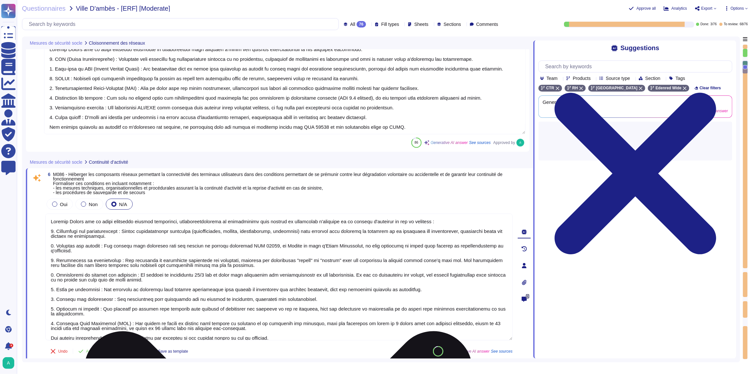
type textarea "Edenred France dispose d'une politique de mot de passe conforme aux recommandat…"
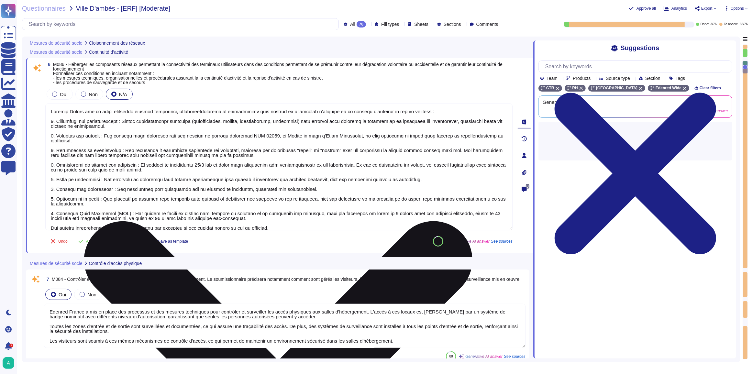
scroll to position [575, 0]
type textarea "Edenred France privilégie l'utilisation de comptes nominatifs pour l'accès aux …"
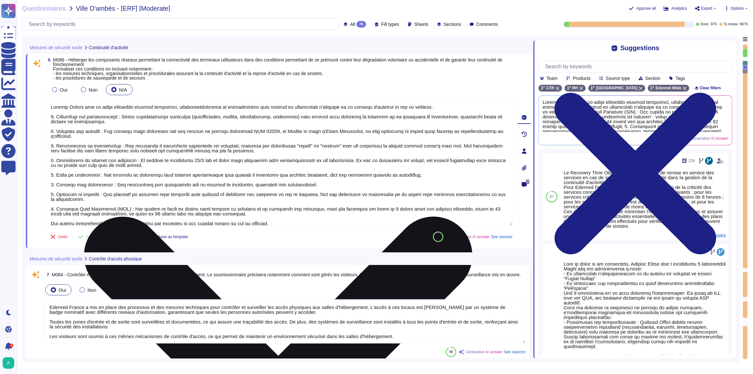
click at [188, 146] on textarea at bounding box center [278, 162] width 467 height 127
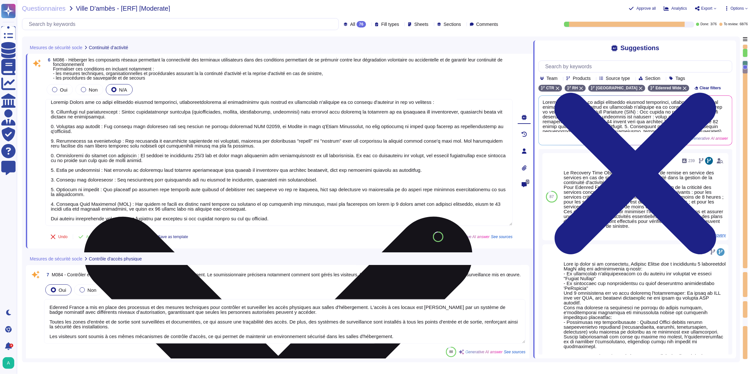
scroll to position [0, 0]
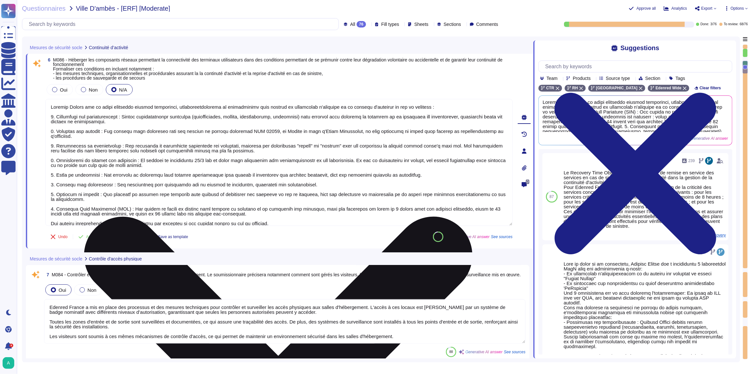
drag, startPoint x: 61, startPoint y: 174, endPoint x: 337, endPoint y: 174, distance: 275.7
click at [337, 174] on textarea at bounding box center [278, 162] width 467 height 127
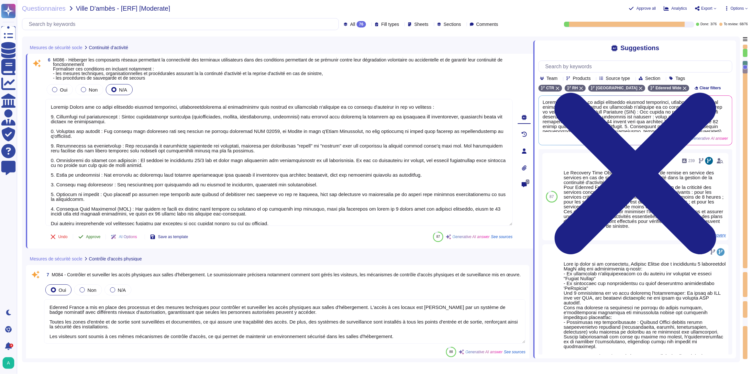
click at [88, 239] on button "Approve" at bounding box center [89, 236] width 33 height 13
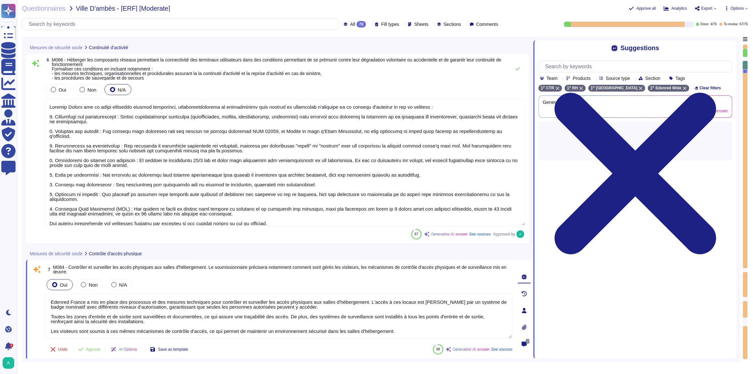
scroll to position [0, 0]
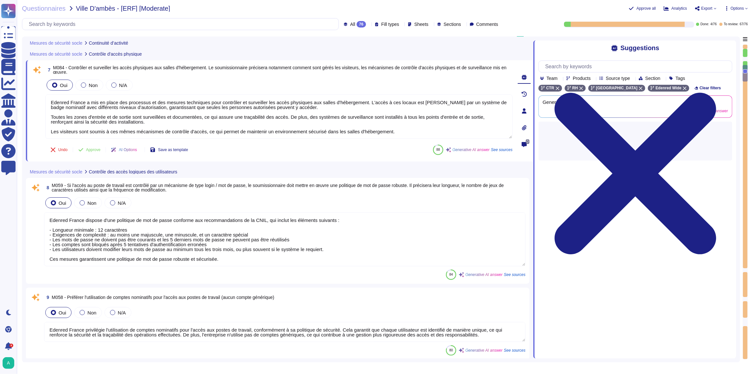
type textarea "Edenred France a mis en place une organisation structurée pour assurer la sécur…"
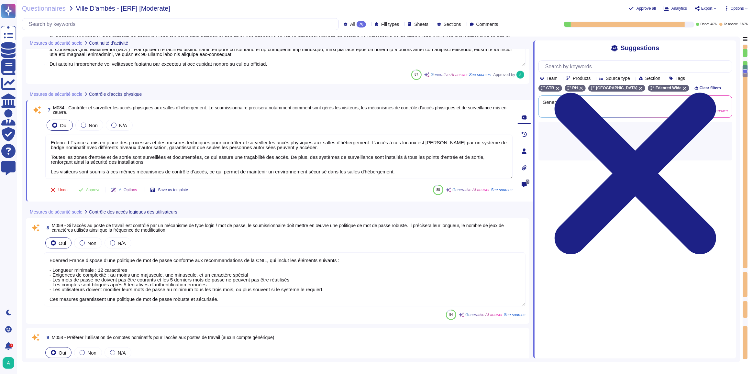
type textarea "Edenred France met en place plusieurs mesures techniques, organisationnelles et…"
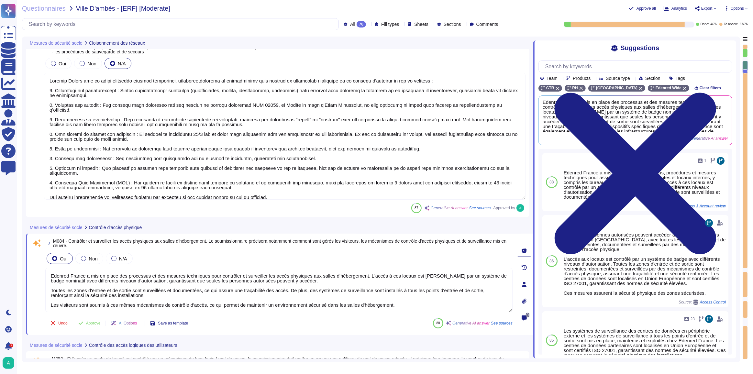
scroll to position [542, 0]
type textarea "Edenred France met en œuvre plusieurs principes de cloisonnement pour protéger …"
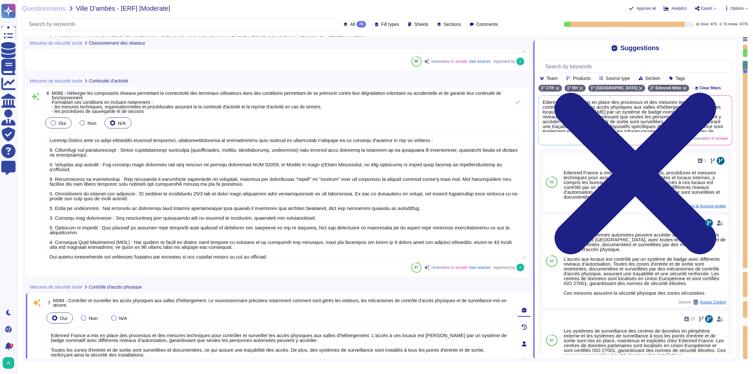
click at [54, 123] on div at bounding box center [53, 122] width 5 height 5
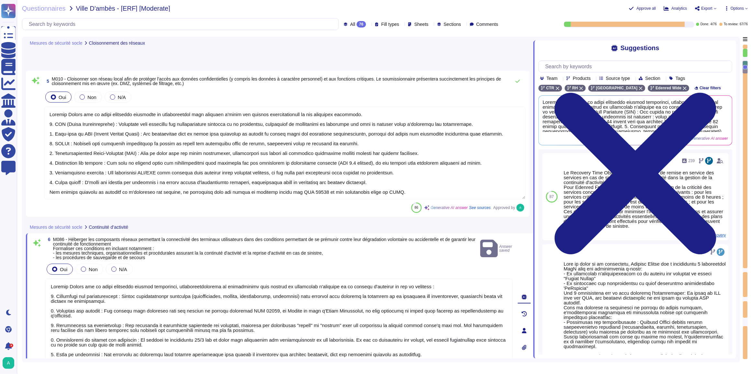
scroll to position [395, 0]
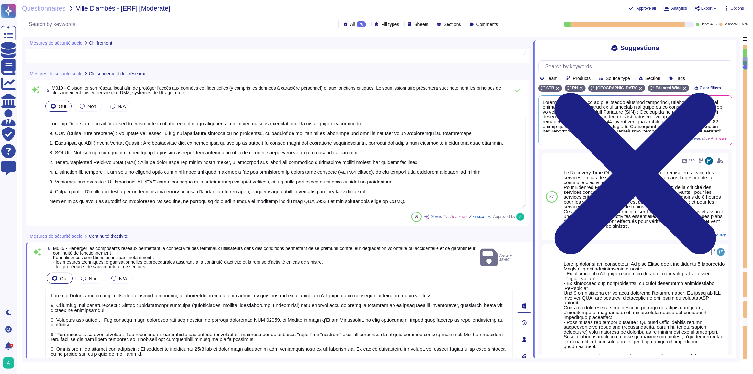
type textarea "Edenred France met en place plusieurs mesures pour contrôler les accès distants…"
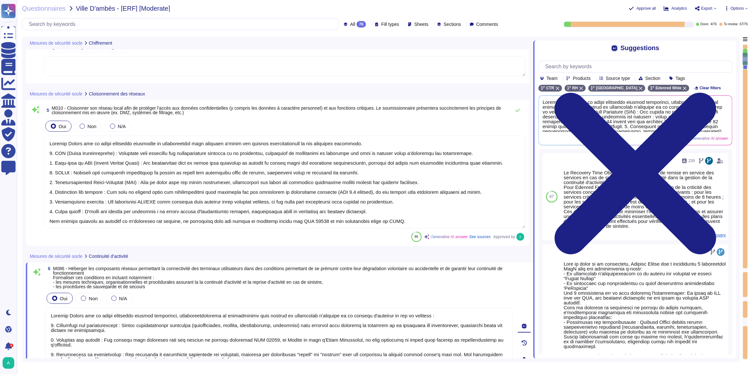
type textarea "Oui, des mécanismes sont mis en place pour garantir que les paramètres de sécur…"
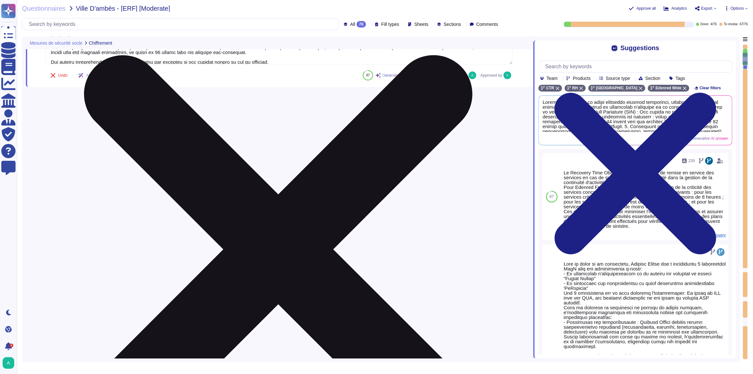
scroll to position [1, 0]
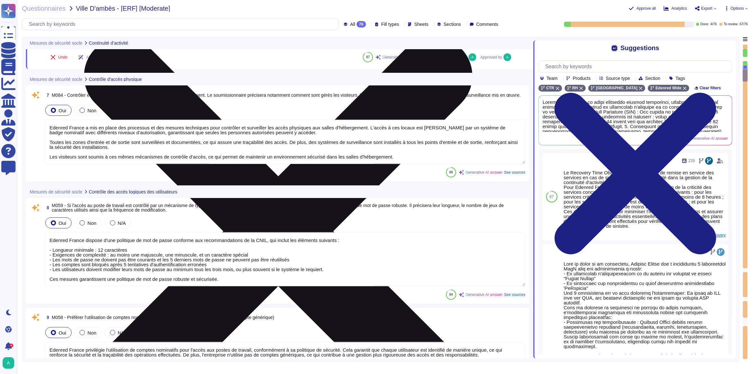
type textarea "Edenred France a mis en place des processus et des mesures techniques pour cont…"
type textarea "Edenred France dispose d'une politique de mot de passe conforme aux recommandat…"
type textarea "Edenred France privilégie l'utilisation de comptes nominatifs pour l'accès aux …"
type textarea "Edenred France a mis en place une organisation structurée pour assurer la sécur…"
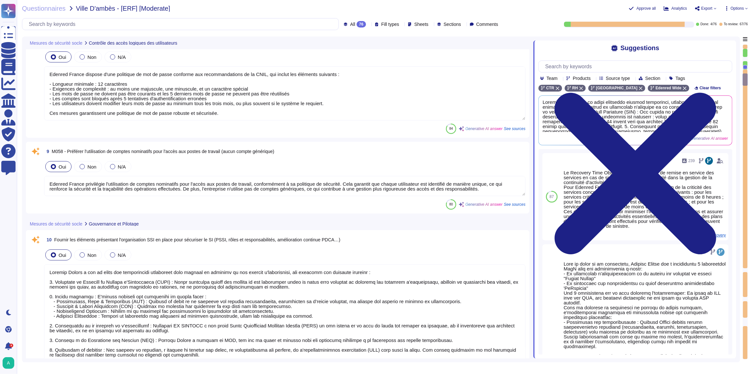
scroll to position [912, 0]
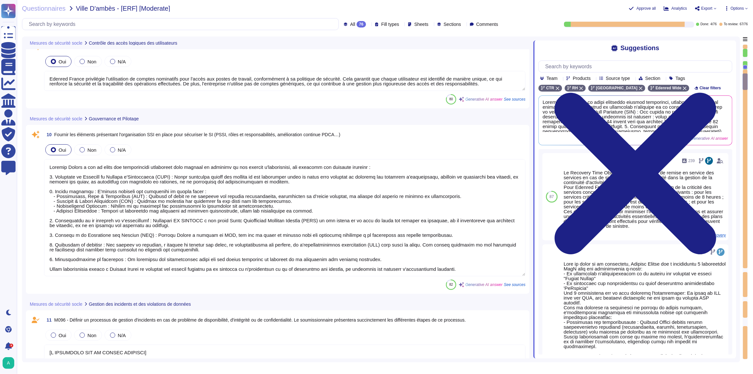
type textarea "[A COMPLETER SUR LA PARTIE SECURITE] Edenred France est dotée d'une procédure d…"
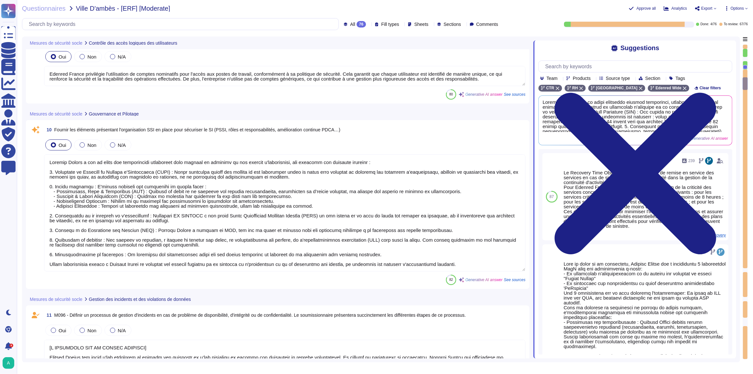
type textarea "Edenred France a mis en place une procédure de gestion des incidents qui inclut…"
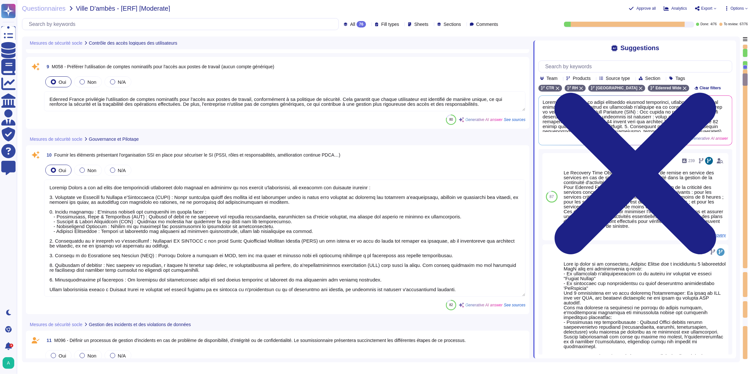
scroll to position [941, 0]
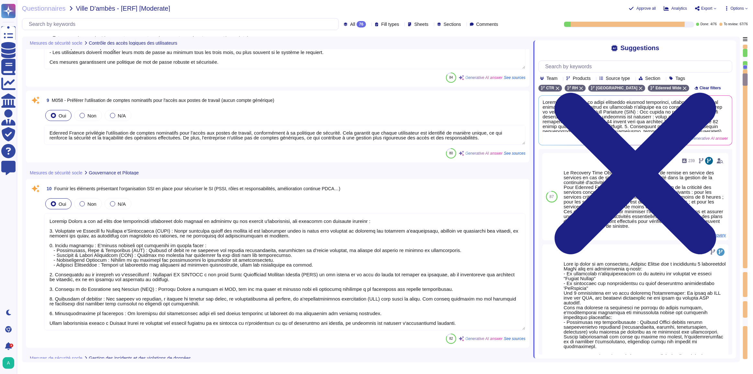
click at [733, 48] on div "Suggestions Team Products Source type Section Tags CTR RH France Edenred Wide C…" at bounding box center [634, 199] width 203 height 318
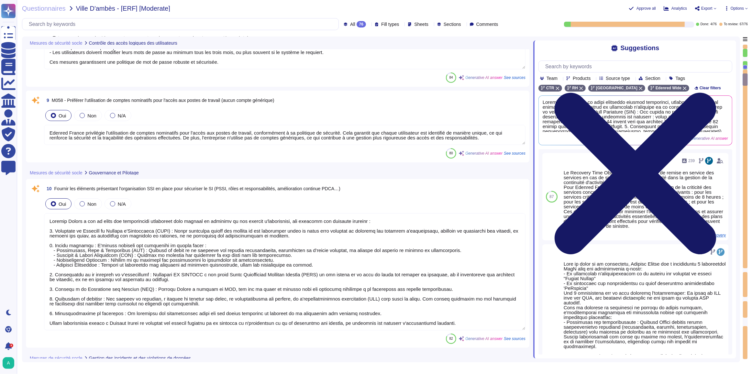
click at [717, 93] on icon at bounding box center [636, 174] width 162 height 162
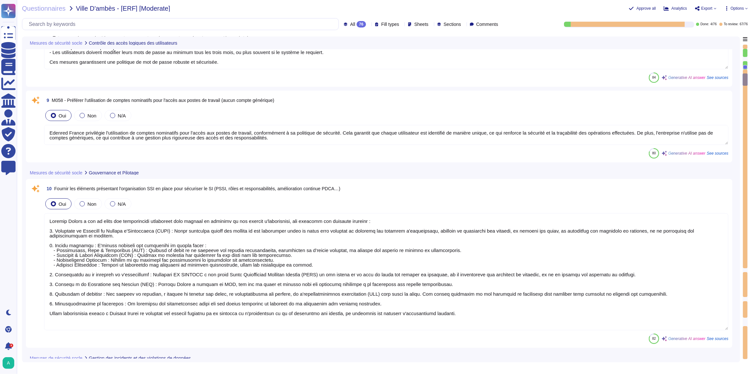
click at [379, 139] on textarea "Edenred France privilégie l'utilisation de comptes nominatifs pour l'accès aux …" at bounding box center [386, 135] width 685 height 20
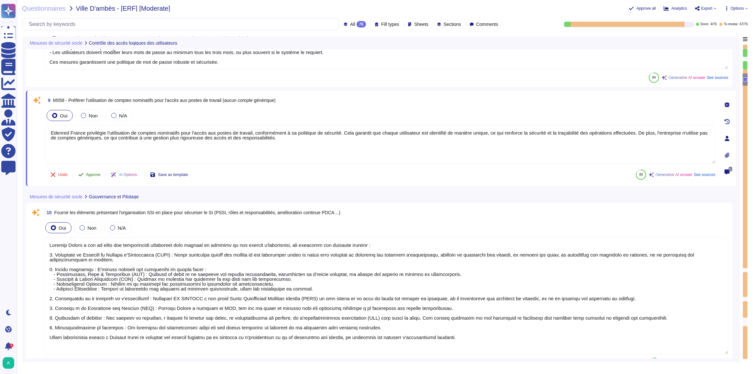
click at [90, 175] on span "Approve" at bounding box center [93, 175] width 15 height 4
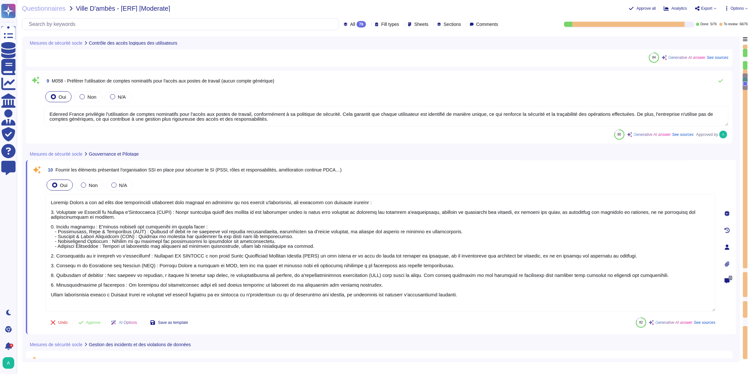
type textarea "[A COMPLETER SUR LA PARTIE SECURITE] Edenred France est dotée d'une procédure d…"
type textarea "Edenred France a mis en place une procédure de gestion des incidents qui inclut…"
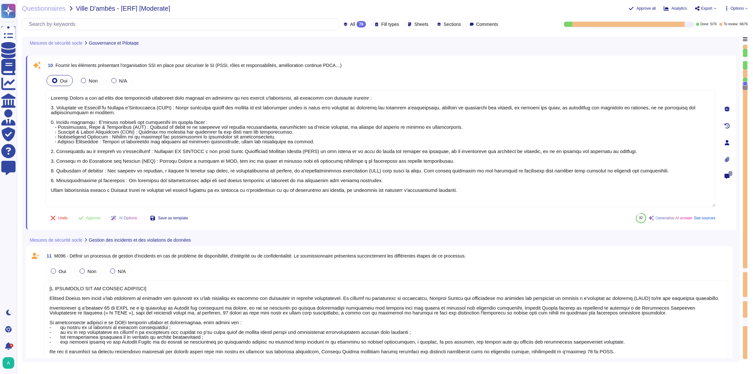
scroll to position [1064, 0]
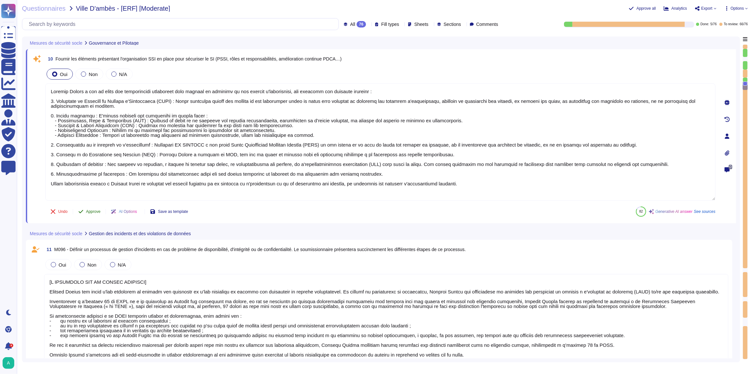
click at [88, 210] on span "Approve" at bounding box center [93, 212] width 15 height 4
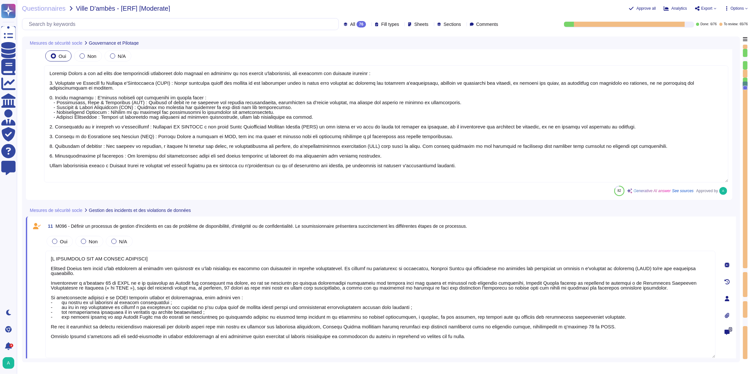
type textarea "[A COMPLETER SUR LA PARTIE SECURITE] Edenred France est dotée d'une procédure d…"
type textarea "Edenred France sensibilise ses équipes d'exploitation à la sécurité de l'inform…"
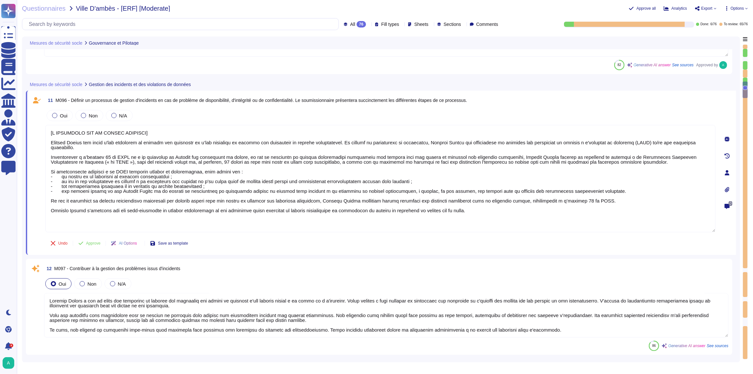
type textarea "[A COMPLETER SUR LA PARTIE SECURITE] Edenred France est dotée d'une procédure d…"
type textarea "Edenred France applique le principe du moindre privilège pour l'accès administr…"
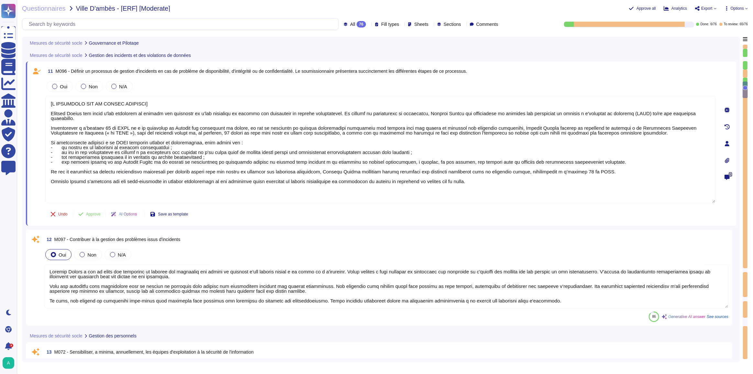
scroll to position [1246, 0]
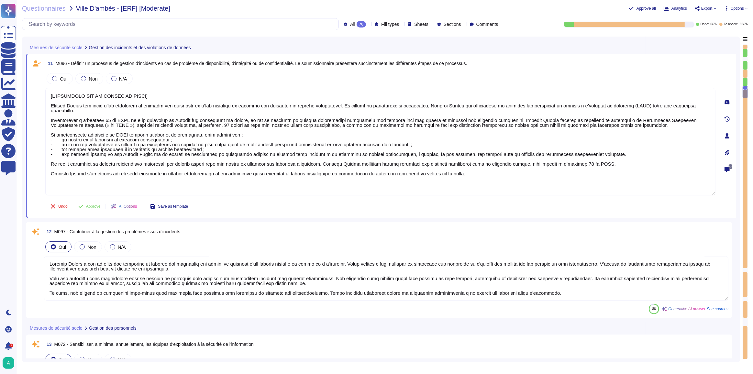
type textarea "[A COMPLETER SUR LA PARTIE SECURITE] Edenred France est dotée d'une procédure d…"
type textarea "Chez Edenred France, la protection des applications et de l'infrastructure cont…"
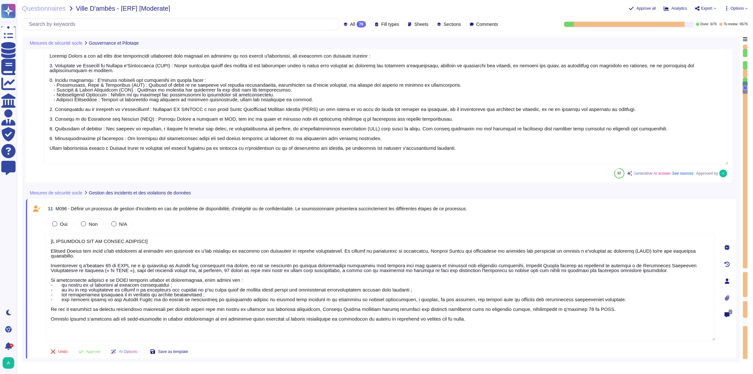
type textarea "[A COMPLETER SUR LA PARTIE SECURITE] Edenred France est dotée d'une procédure d…"
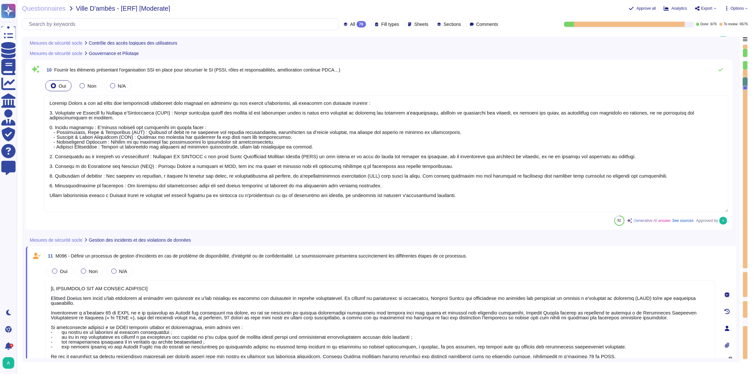
scroll to position [1040, 0]
type textarea "Edenred France dispose d'une politique de mot de passe conforme aux recommandat…"
type textarea "Edenred France privilégie l'utilisation de comptes nominatifs pour l'accès aux …"
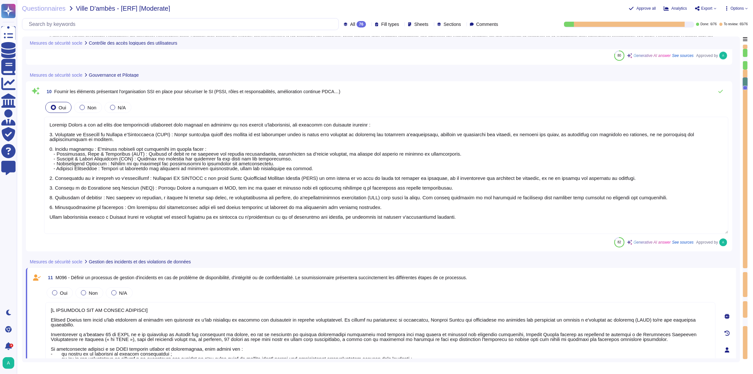
click at [187, 184] on textarea at bounding box center [386, 175] width 685 height 117
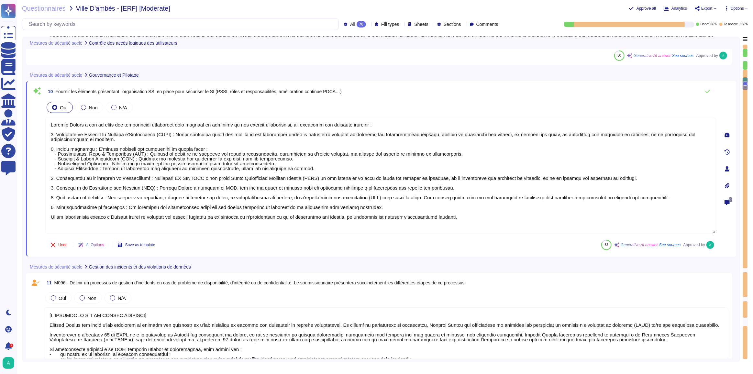
click at [729, 134] on icon at bounding box center [727, 135] width 5 height 5
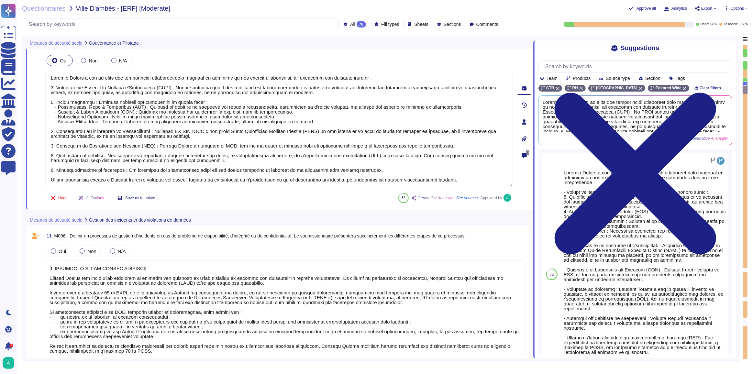
scroll to position [1129, 0]
type textarea "[A COMPLETER SUR LA PARTIE SECURITE] Edenred France est dotée d'une procédure d…"
type textarea "Edenred France sensibilise ses équipes d'exploitation à la sécurité de l'inform…"
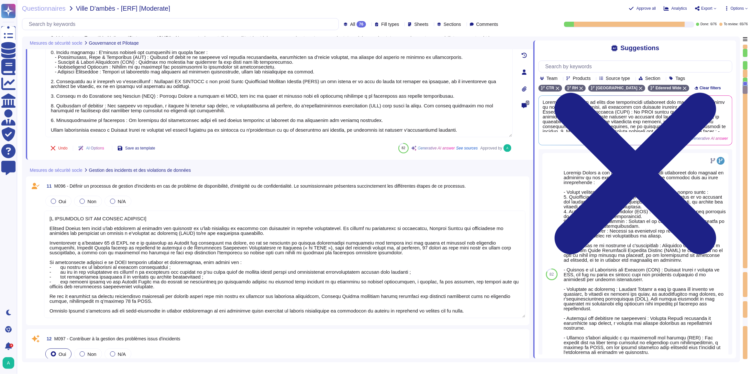
scroll to position [0, 0]
click at [133, 255] on textarea at bounding box center [285, 264] width 482 height 107
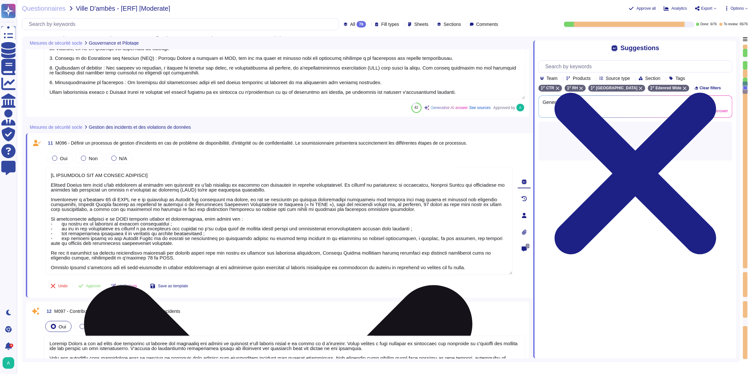
scroll to position [1187, 0]
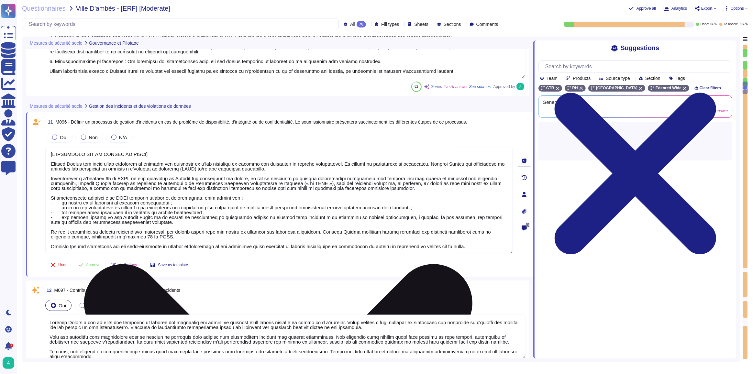
type textarea "[A COMPLETER SUR LA PARTIE SECURITE] Edenred France est dotée d'une procédure d…"
type textarea "Edenred France applique le principe du moindre privilège pour l'accès administr…"
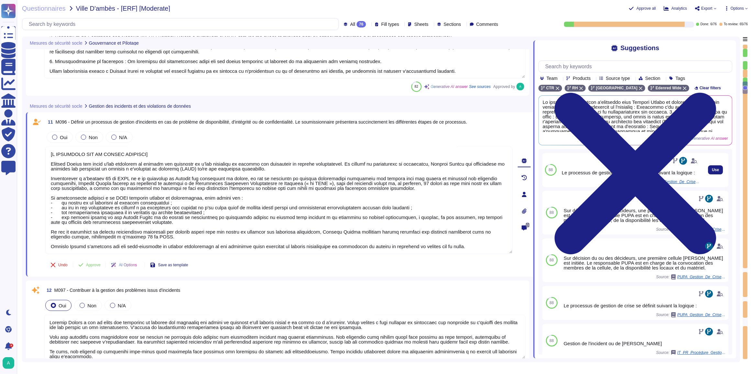
click at [608, 174] on div "Le processus de gestion de crise se définit suivant la logique :" at bounding box center [631, 172] width 138 height 5
drag, startPoint x: 583, startPoint y: 175, endPoint x: 662, endPoint y: 174, distance: 79.0
click at [662, 174] on div "Le processus de gestion de crise se définit suivant la logique :" at bounding box center [631, 172] width 138 height 5
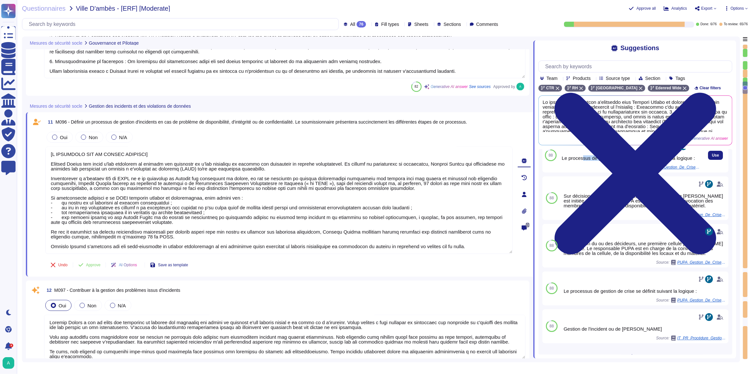
scroll to position [26, 0]
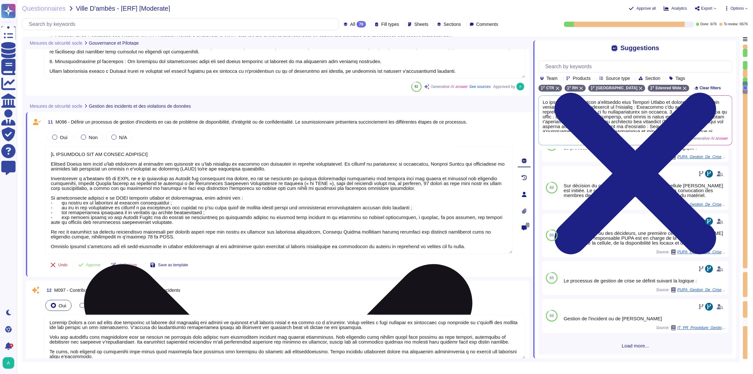
click at [142, 226] on textarea at bounding box center [278, 200] width 467 height 107
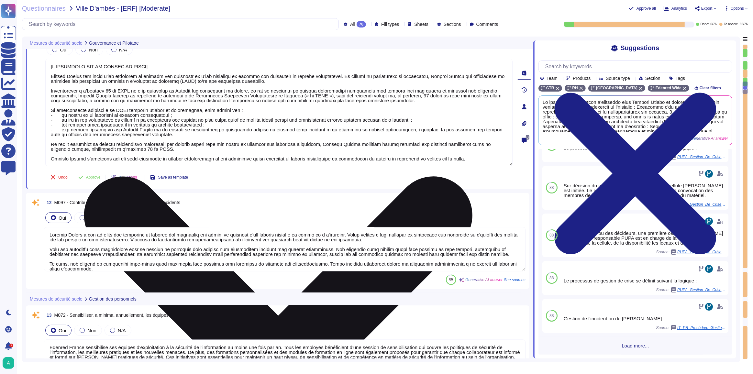
type textarea "[A COMPLETER SUR LA PARTIE SECURITE] Edenred France est dotée d'une procédure d…"
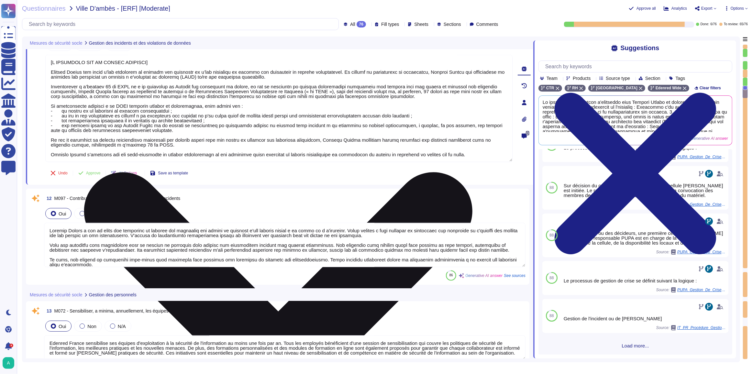
type textarea "Chez Edenred France, la protection des applications et de l'infrastructure cont…"
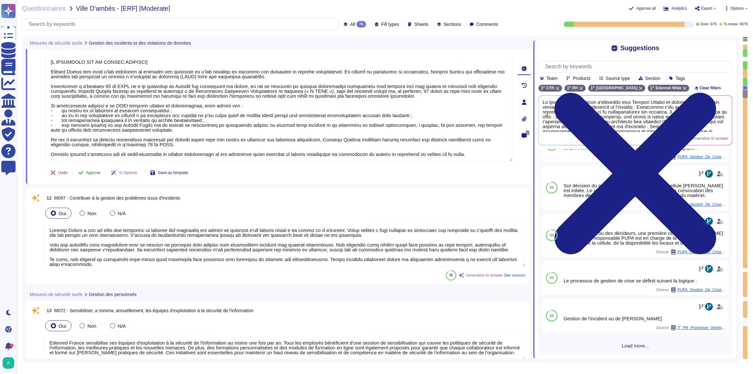
click at [95, 171] on span "Approve" at bounding box center [93, 173] width 15 height 4
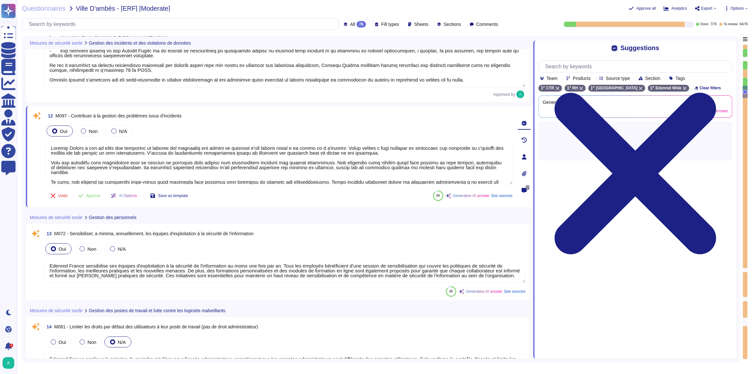
type textarea "[A COMPLETER SUR LA PARTIE SECURITE] Edenred France est dotée d'une procédure d…"
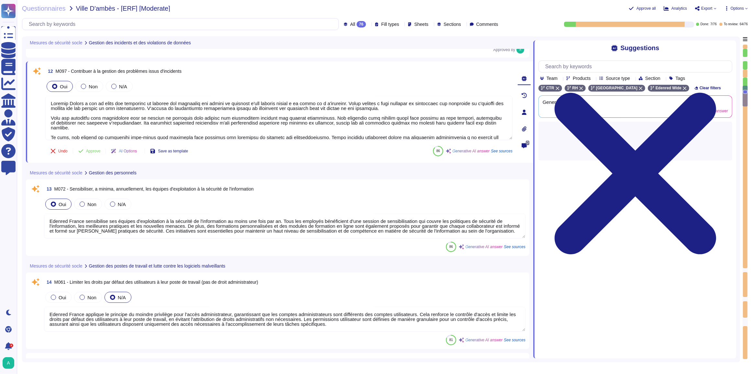
type textarea "Seule la Direction des Systèmes d’Information peut fournir et installer les log…"
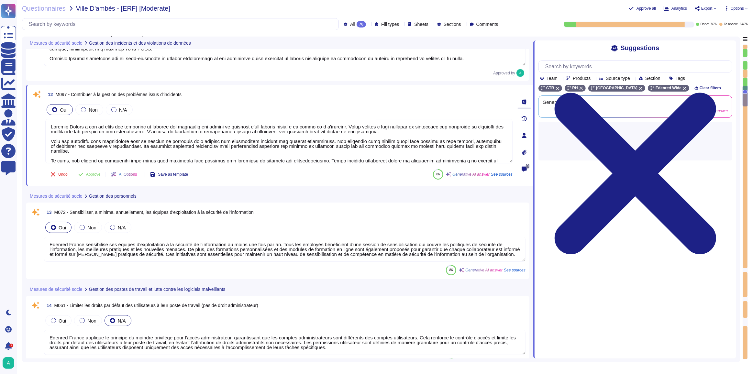
type textarea "[A COMPLETER SUR LA PARTIE SECURITE] Edenred France est dotée d'une procédure d…"
type textarea "Seule la Direction des Systèmes d’Information peut fournir et installer les log…"
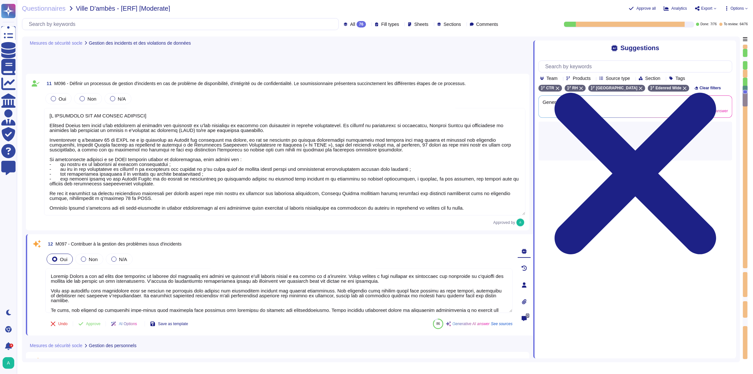
type textarea "[A COMPLETER SUR LA PARTIE SECURITE] Edenred France est dotée d'une procédure d…"
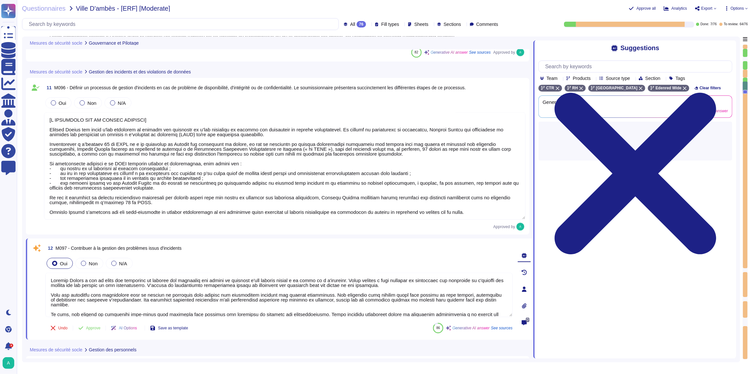
type textarea "Edenred France a mis en place une organisation structurée pour assurer la sécur…"
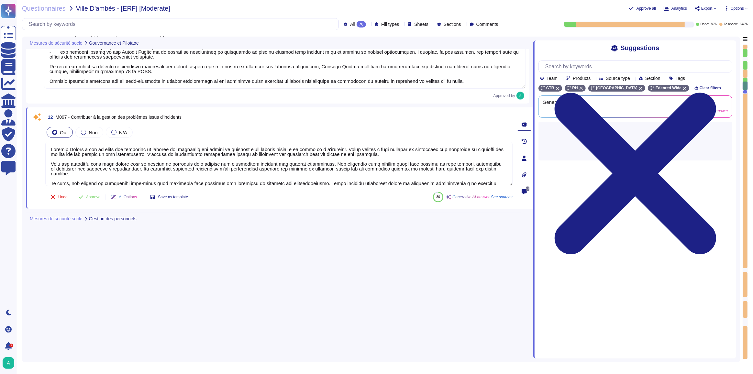
scroll to position [1, 0]
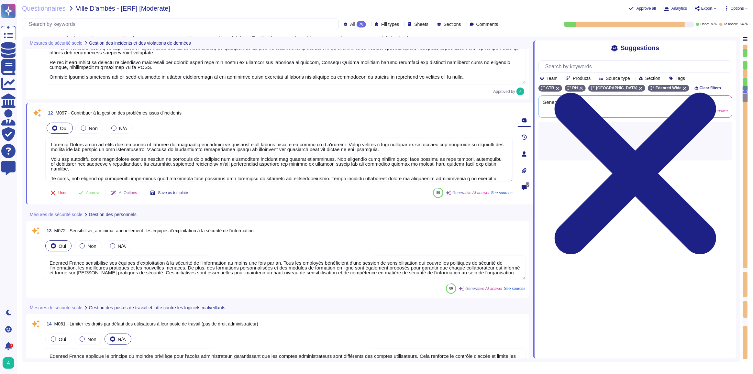
type textarea "[A COMPLETER SUR LA PARTIE SECURITE] Edenred France est dotée d'une procédure d…"
type textarea "Edenred France sensibilise ses équipes d'exploitation à la sécurité de l'inform…"
type textarea "Edenred France applique le principe du moindre privilège pour l'accès administr…"
type textarea "Chez Edenred France, la protection des applications et de l'infrastructure cont…"
type textarea "Seule la Direction des Systèmes d’Information peut fournir et installer les log…"
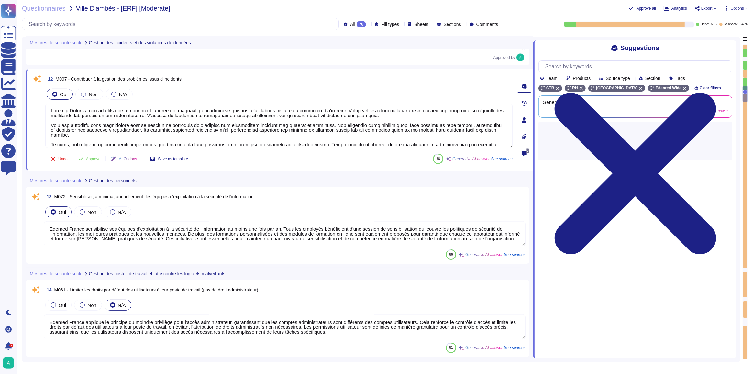
type textarea "[A COMPLETER SUR LA PARTIE SECURITE] Edenred France est dotée d'une procédure d…"
type textarea "Seule la Direction des Systèmes d’Information peut fournir et installer les log…"
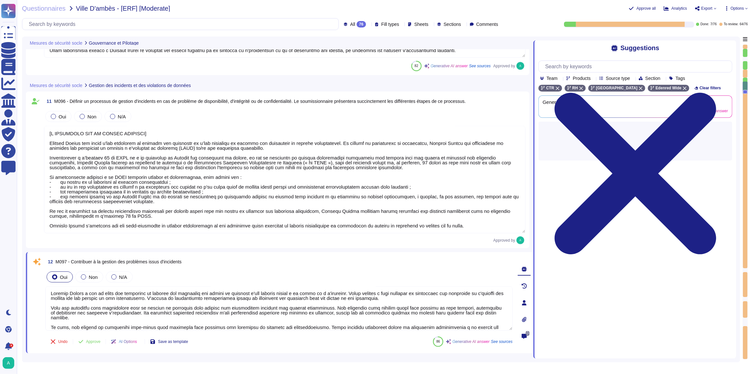
type textarea "[A COMPLETER SUR LA PARTIE SECURITE] Edenred France est dotée d'une procédure d…"
type textarea "Edenred France a mis en place une organisation structurée pour assurer la sécur…"
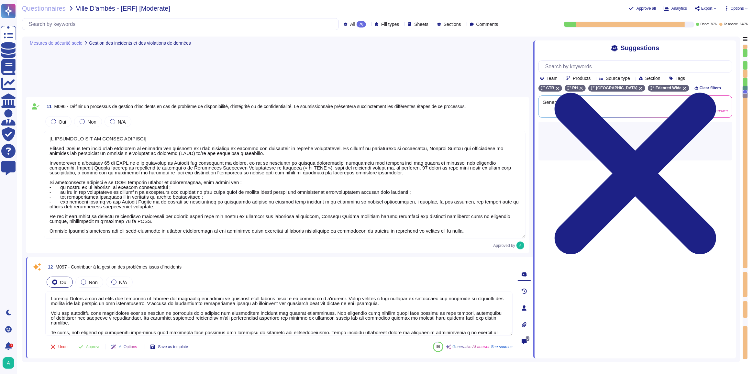
type textarea "[A COMPLETER SUR LA PARTIE SECURITE] Edenred France est dotée d'une procédure d…"
type textarea "Edenred France applique le principe du moindre privilège pour l'accès administr…"
type textarea "Chez Edenred France, la protection des applications et de l'infrastructure cont…"
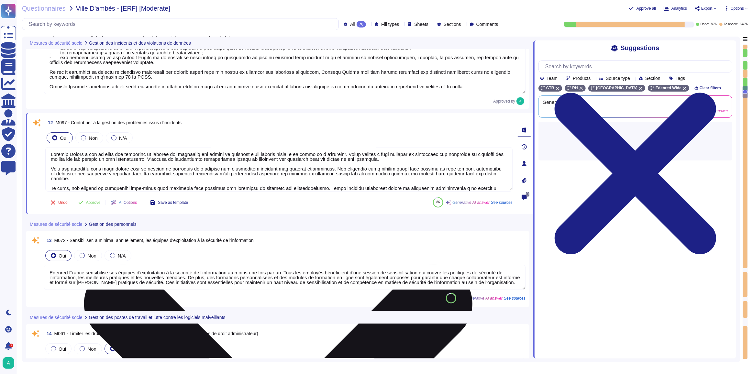
type textarea "[A COMPLETER SUR LA PARTIE SECURITE] Edenred France est dotée d'une procédure d…"
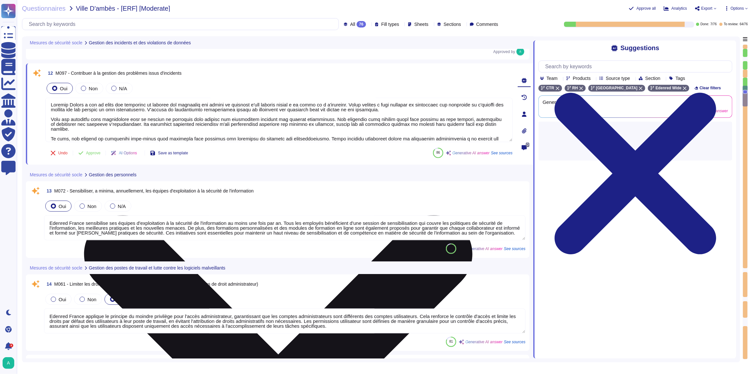
type textarea "Seule la Direction des Systèmes d’Information peut fournir et installer les log…"
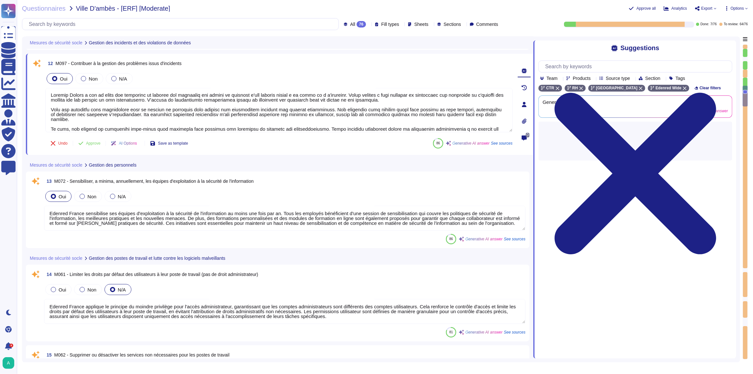
scroll to position [1167, 0]
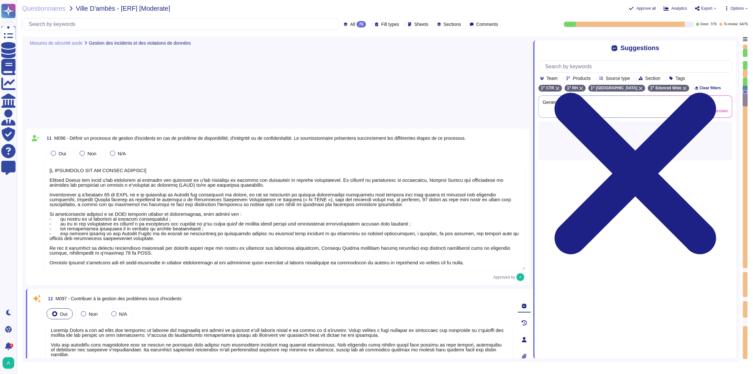
type textarea "[A COMPLETER SUR LA PARTIE SECURITE] Edenred France est dotée d'une procédure d…"
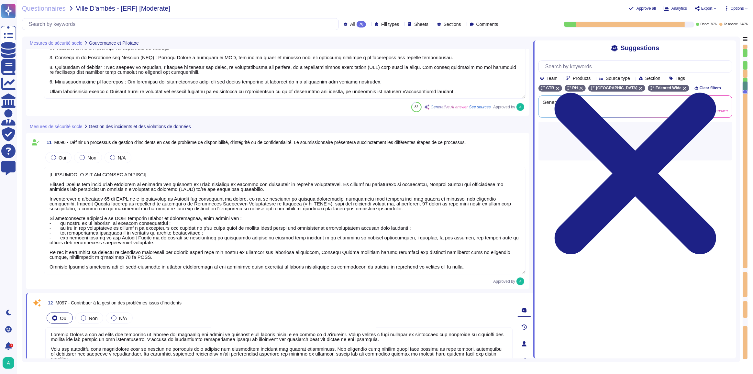
type textarea "Edenred France a mis en place une organisation structurée pour assurer la sécur…"
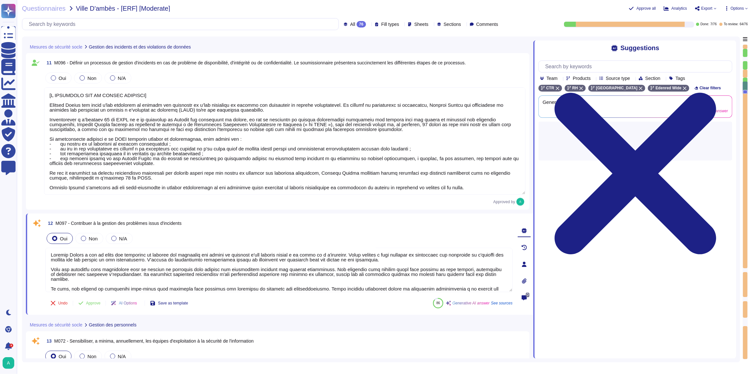
type textarea "[A COMPLETER SUR LA PARTIE SECURITE] Edenred France est dotée d'une procédure d…"
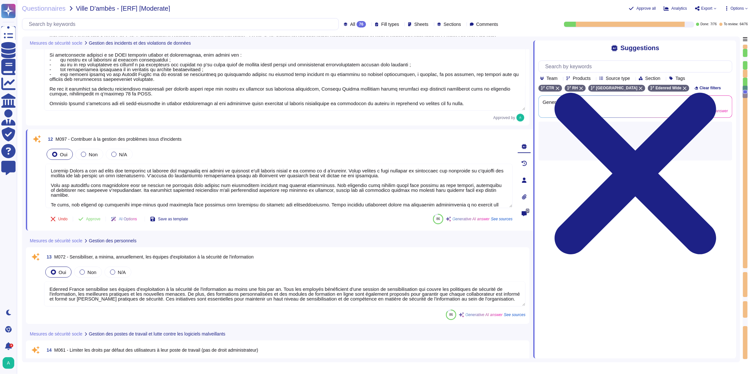
type textarea "Chez Edenred France, la protection des applications et de l'infrastructure cont…"
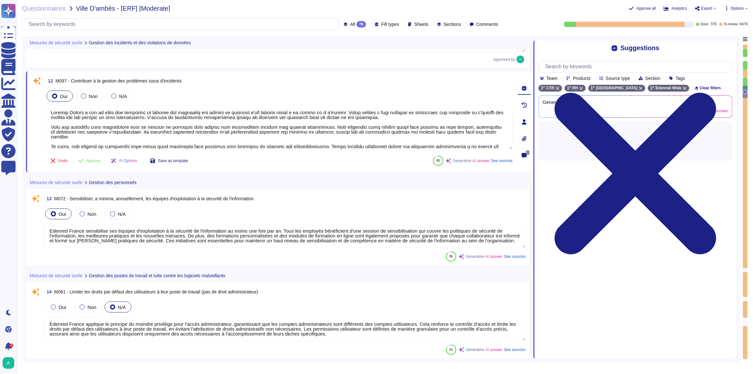
type textarea "[A COMPLETER SUR LA PARTIE SECURITE] Edenred France est dotée d'une procédure d…"
type textarea "Seule la Direction des Systèmes d’Information peut fournir et installer les log…"
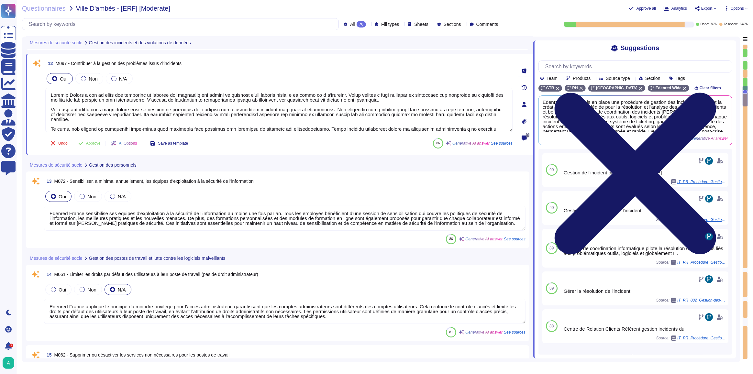
click at [728, 48] on icon at bounding box center [636, 173] width 194 height 259
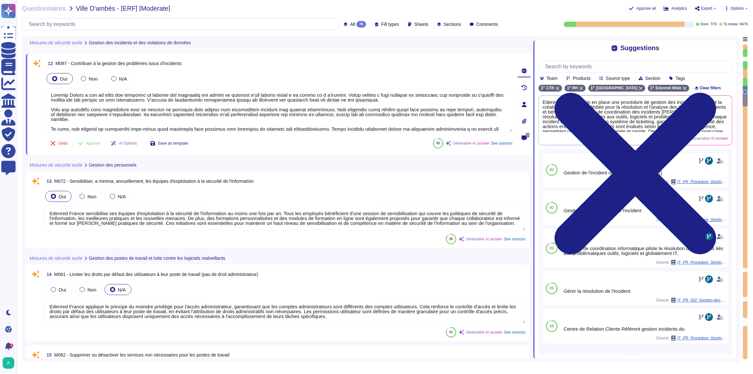
scroll to position [0, 0]
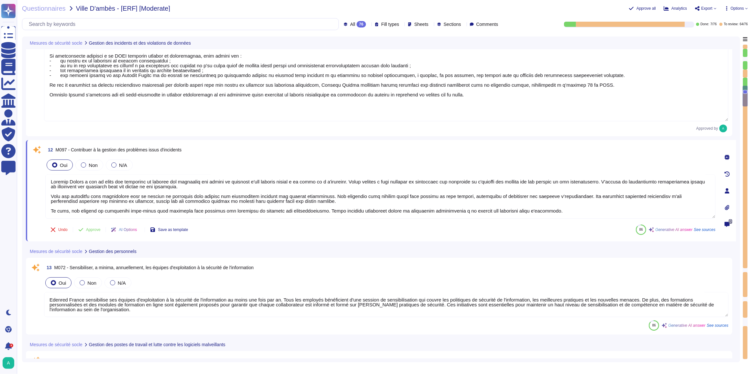
type textarea "[A COMPLETER SUR LA PARTIE SECURITE] Edenred France est dotée d'une procédure d…"
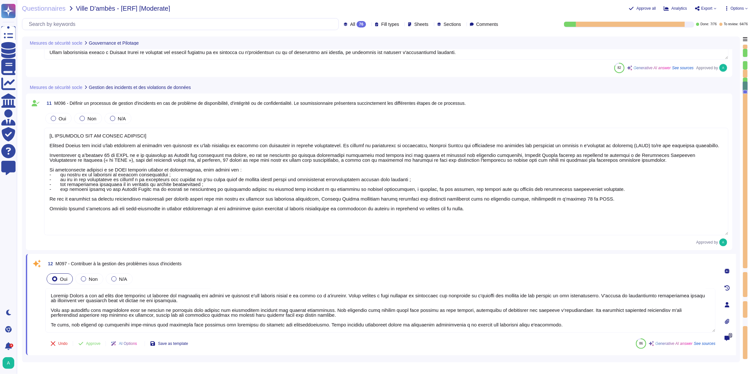
type textarea "Edenred France a mis en place une organisation structurée pour assurer la sécur…"
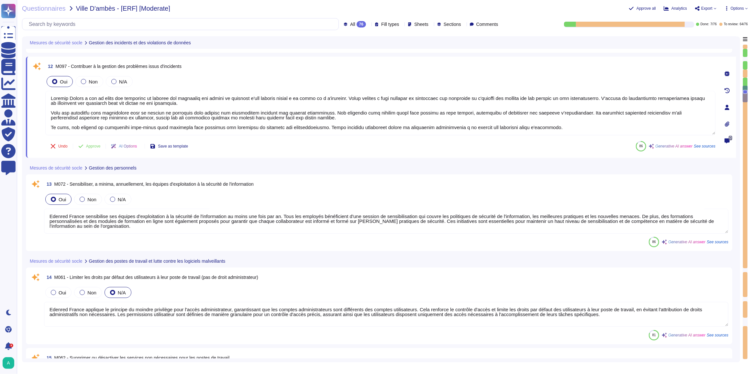
type textarea "[A COMPLETER SUR LA PARTIE SECURITE] Edenred France est dotée d'une procédure d…"
type textarea "Seule la Direction des Systèmes d’Information peut fournir et installer les log…"
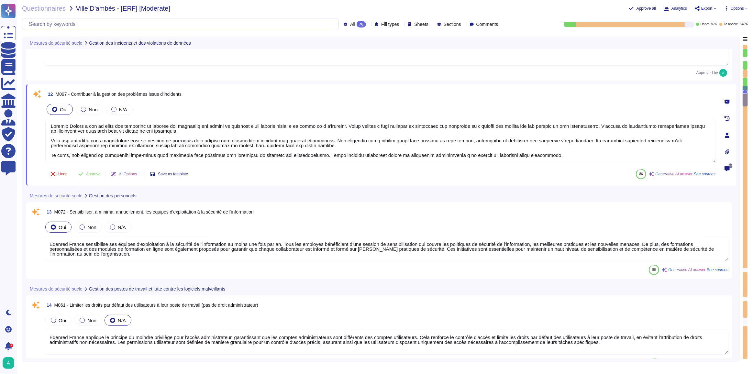
type textarea "[A COMPLETER SUR LA PARTIE SECURITE] Edenred France est dotée d'une procédure d…"
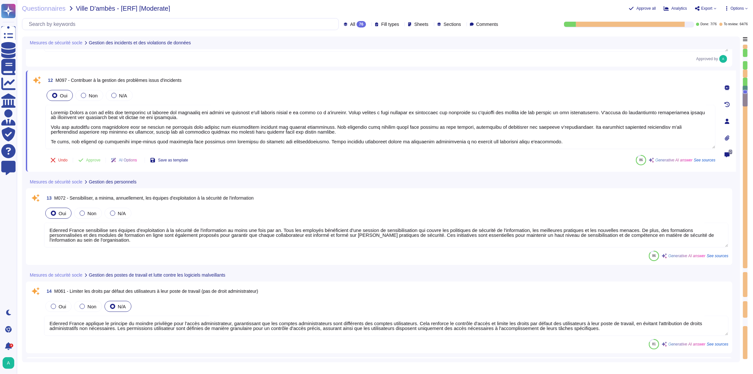
scroll to position [1393, 0]
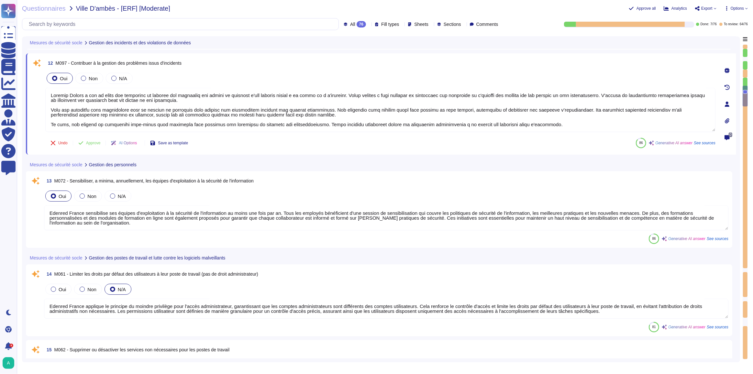
click at [282, 194] on div "Oui Non N/A" at bounding box center [386, 196] width 685 height 14
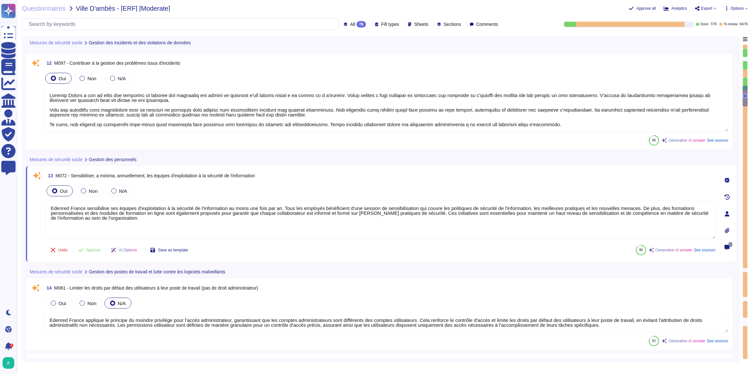
click at [149, 123] on textarea at bounding box center [386, 110] width 685 height 44
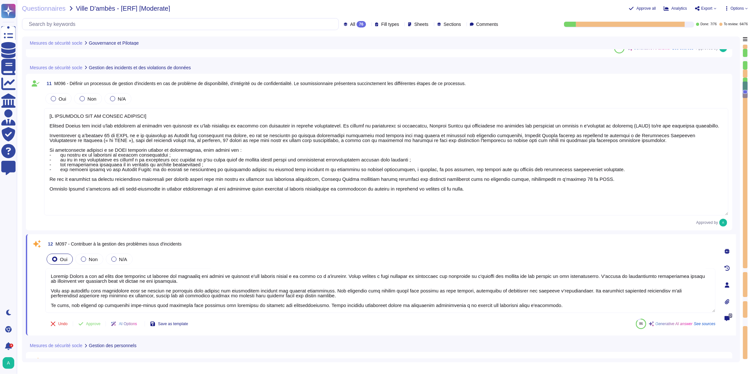
click at [142, 165] on textarea at bounding box center [386, 161] width 685 height 107
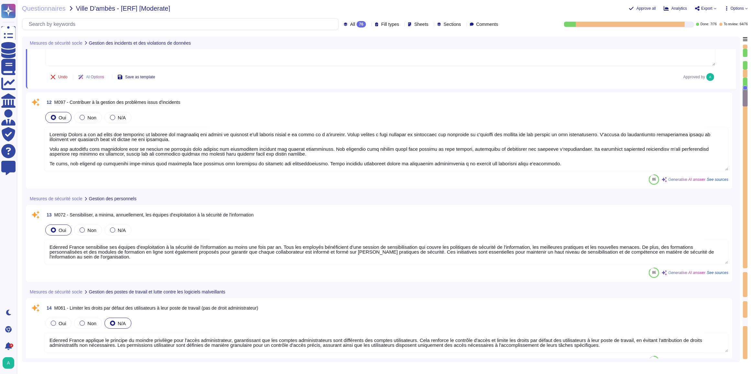
scroll to position [1400, 0]
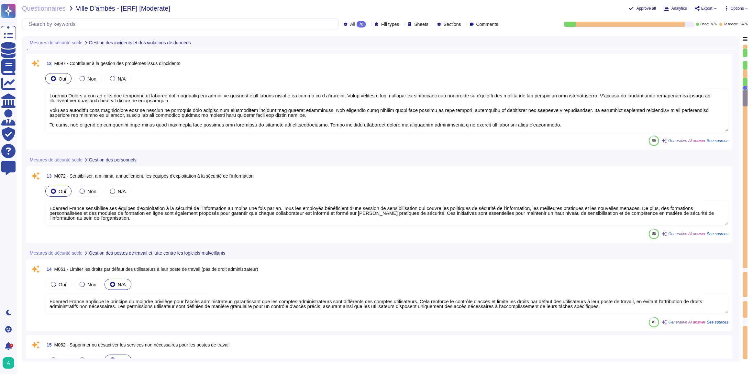
drag, startPoint x: 745, startPoint y: 88, endPoint x: 743, endPoint y: 46, distance: 41.8
click at [743, 46] on div at bounding box center [745, 201] width 5 height 315
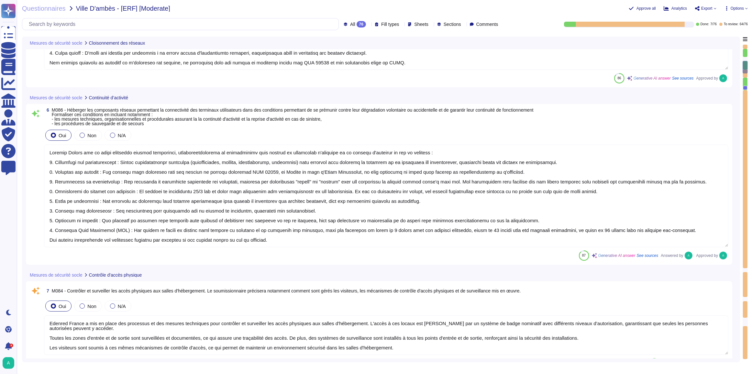
scroll to position [0, 0]
click at [184, 171] on textarea at bounding box center [386, 196] width 685 height 103
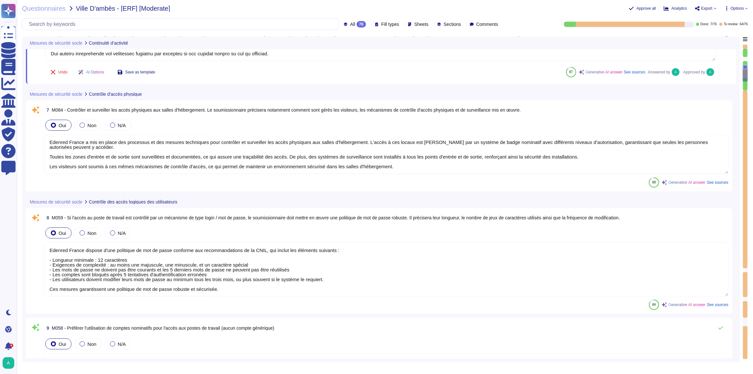
scroll to position [676, 0]
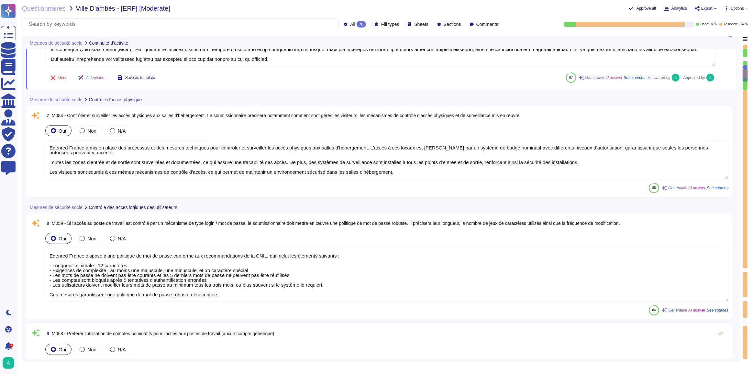
click at [81, 151] on textarea "Edenred France a mis en place des processus et des mesures techniques pour cont…" at bounding box center [386, 159] width 685 height 39
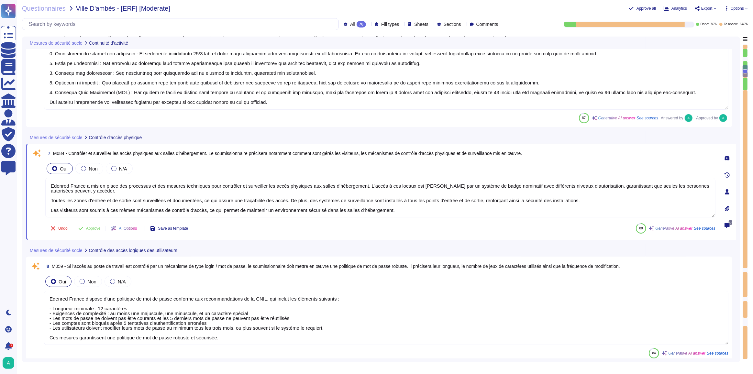
scroll to position [647, 0]
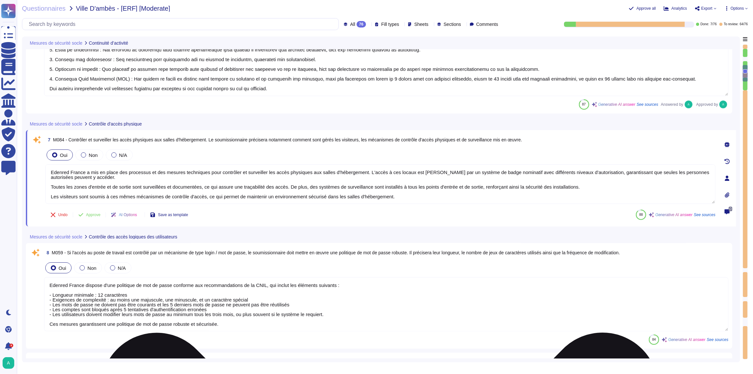
drag, startPoint x: 394, startPoint y: 198, endPoint x: 116, endPoint y: 167, distance: 279.7
click at [116, 167] on textarea "Edenred France a mis en place des processus et des mesures techniques pour cont…" at bounding box center [380, 183] width 670 height 39
click at [558, 195] on textarea "Edenred France a mis en place des processus et des mesures techniques pour cont…" at bounding box center [380, 183] width 670 height 39
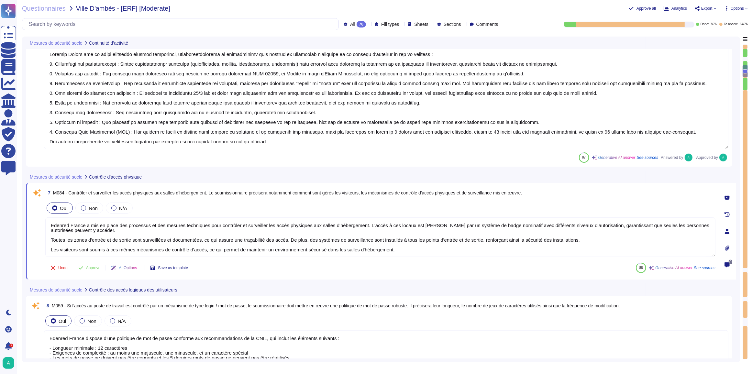
scroll to position [588, 0]
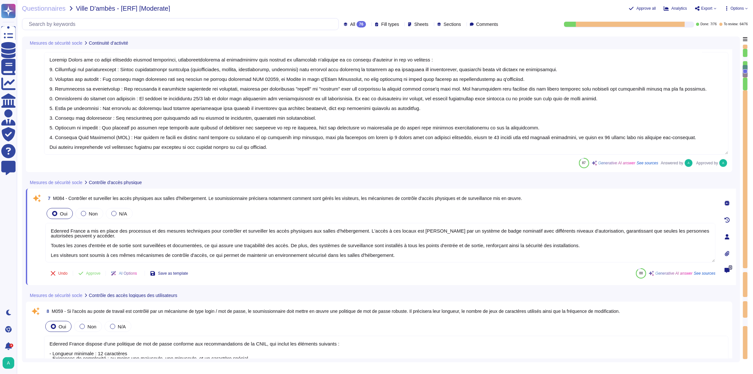
click at [726, 201] on icon at bounding box center [727, 203] width 5 height 5
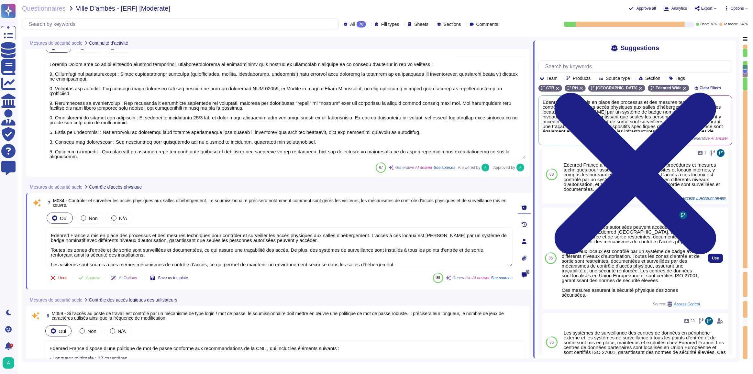
scroll to position [0, 0]
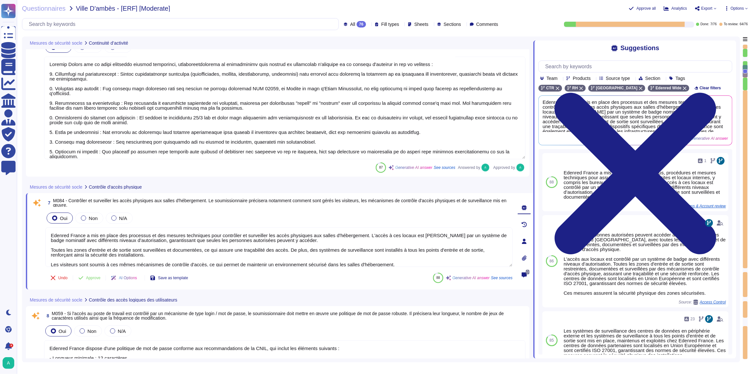
click at [272, 256] on textarea "Edenred France a mis en place des processus et des mesures techniques pour cont…" at bounding box center [278, 247] width 467 height 39
click at [563, 71] on input "text" at bounding box center [637, 66] width 190 height 11
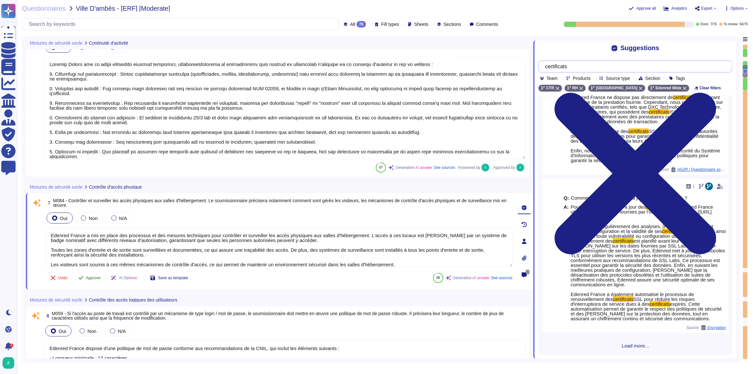
scroll to position [107, 0]
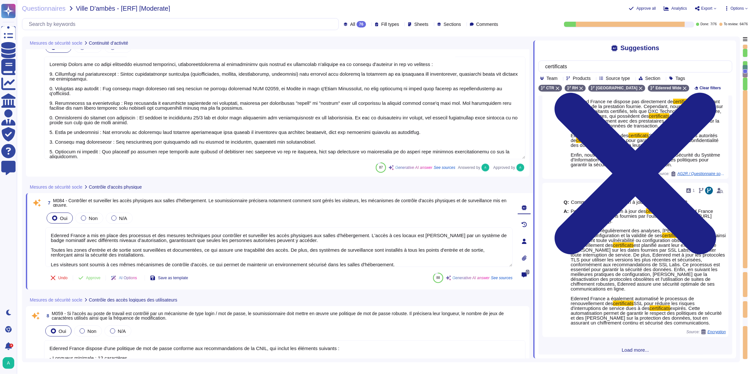
click at [163, 246] on textarea "Edenred France a mis en place des processus et des mesures techniques pour cont…" at bounding box center [278, 247] width 467 height 39
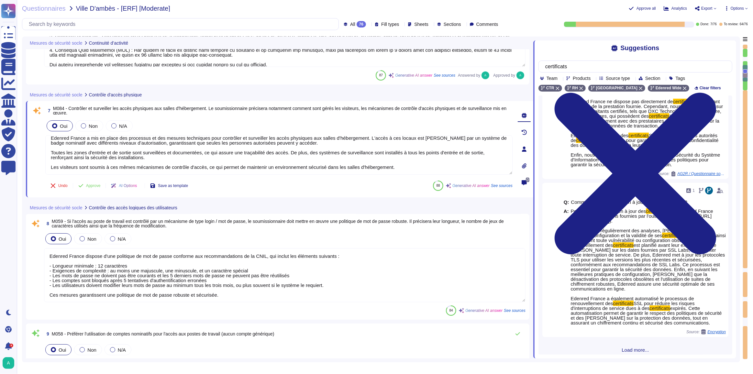
scroll to position [642, 0]
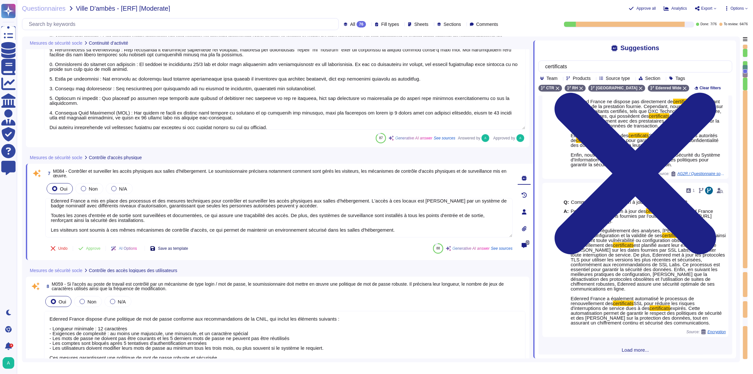
click at [168, 248] on span "Save as template" at bounding box center [173, 249] width 30 height 4
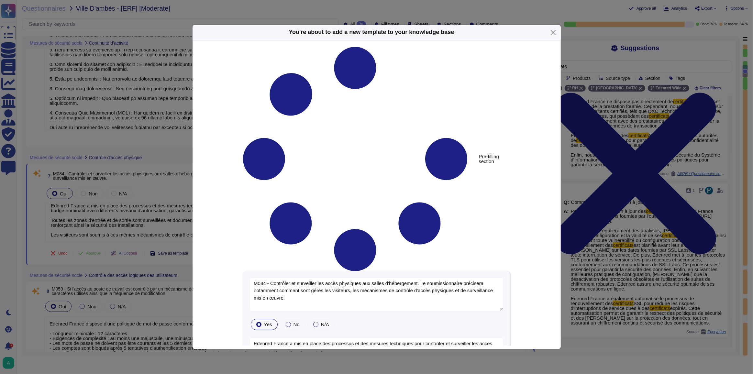
scroll to position [113, 0]
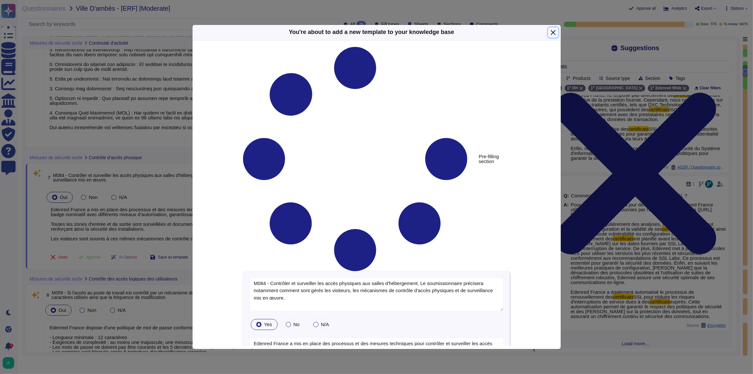
click at [553, 38] on button "Close" at bounding box center [553, 33] width 10 height 10
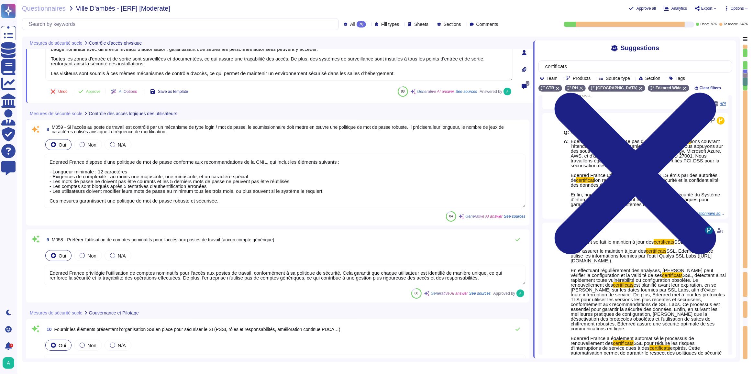
scroll to position [815, 0]
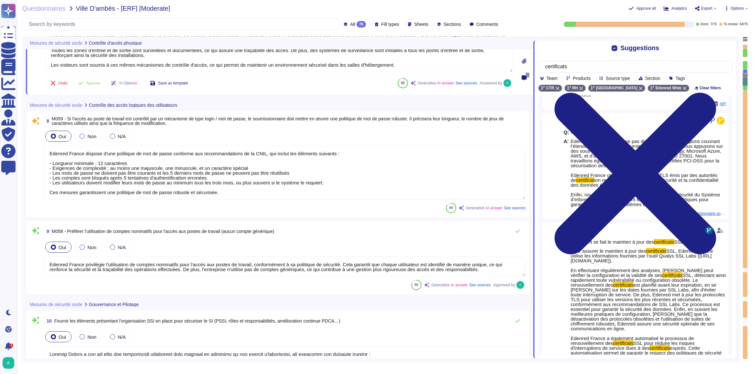
click at [379, 170] on textarea "Edenred France dispose d'une politique de mot de passe conforme aux recommandat…" at bounding box center [285, 173] width 482 height 54
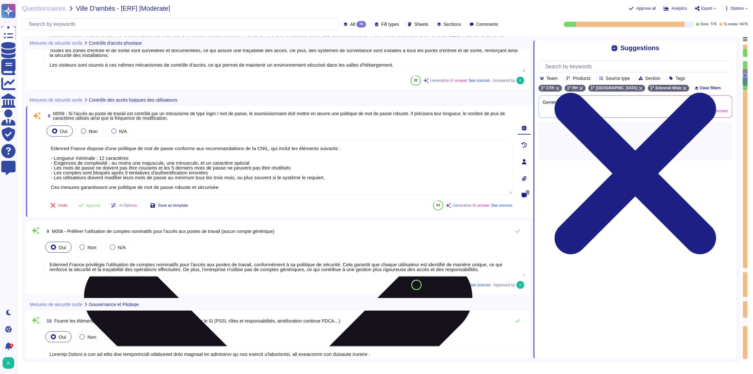
scroll to position [0, 0]
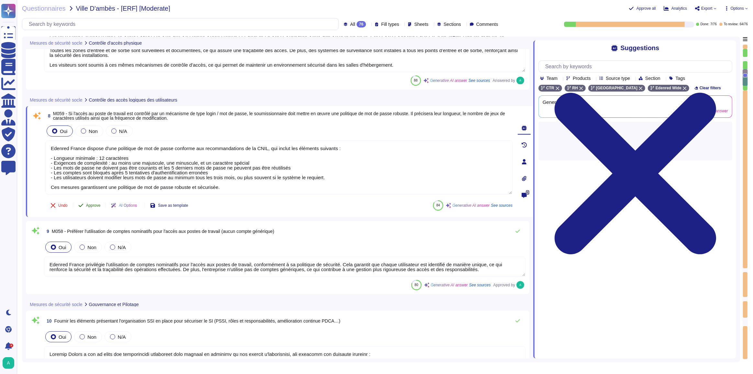
click at [85, 206] on button "Approve" at bounding box center [89, 205] width 33 height 13
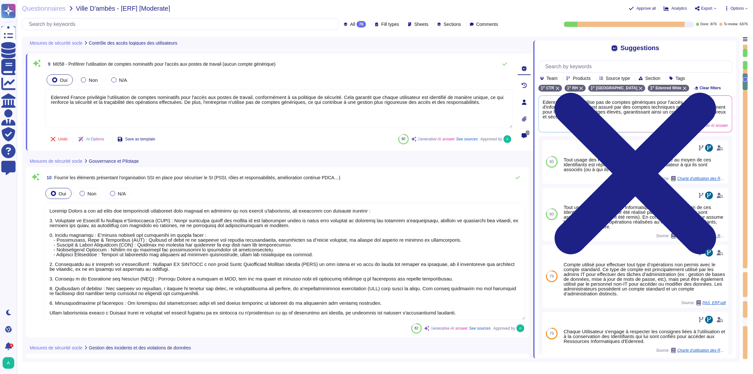
scroll to position [0, 0]
click at [164, 238] on textarea at bounding box center [285, 261] width 482 height 117
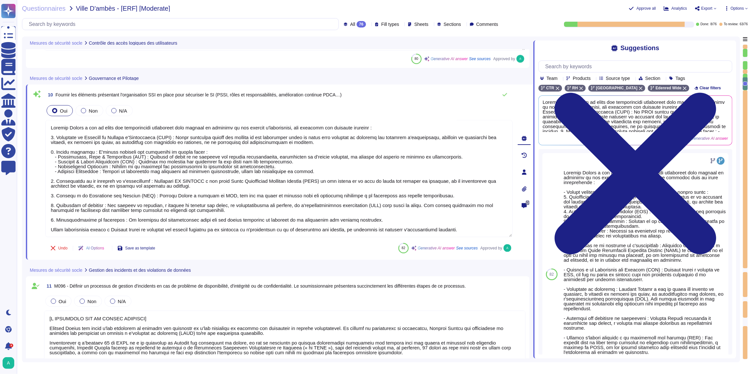
click at [167, 332] on textarea at bounding box center [285, 364] width 482 height 107
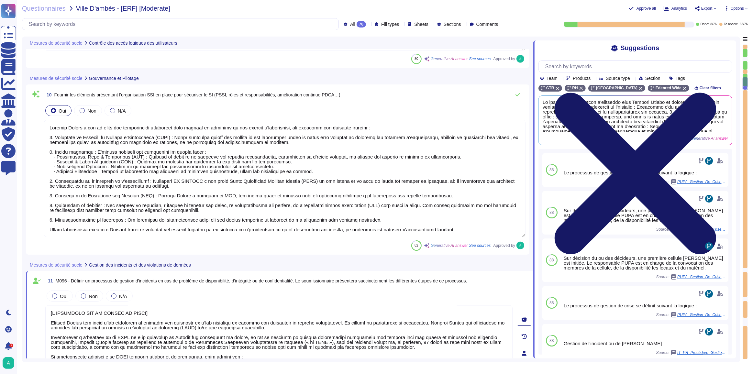
click at [732, 47] on icon at bounding box center [636, 173] width 194 height 259
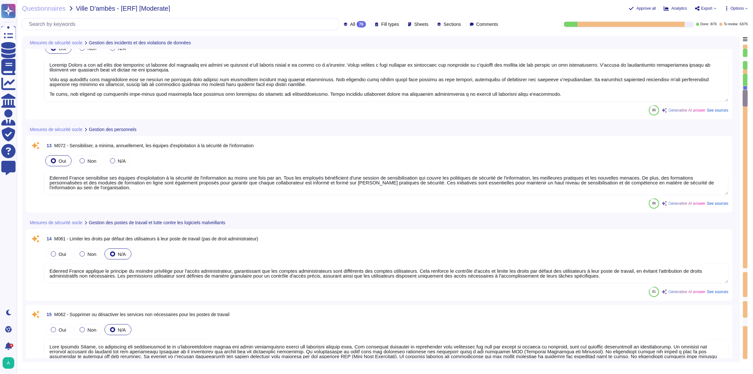
scroll to position [1410, 0]
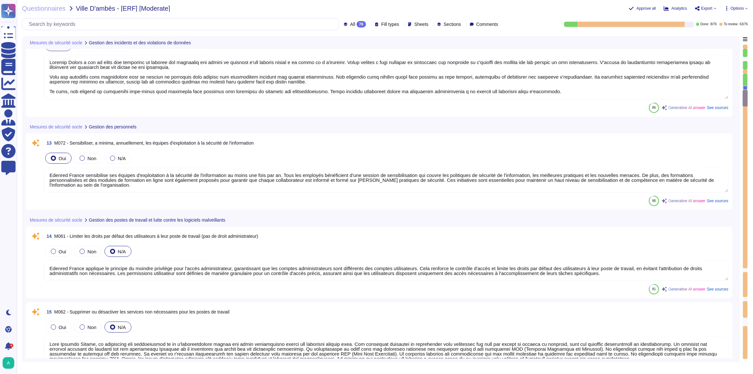
click at [139, 179] on textarea "Edenred France sensibilise ses équipes d'exploitation à la sécurité de l'inform…" at bounding box center [386, 180] width 685 height 25
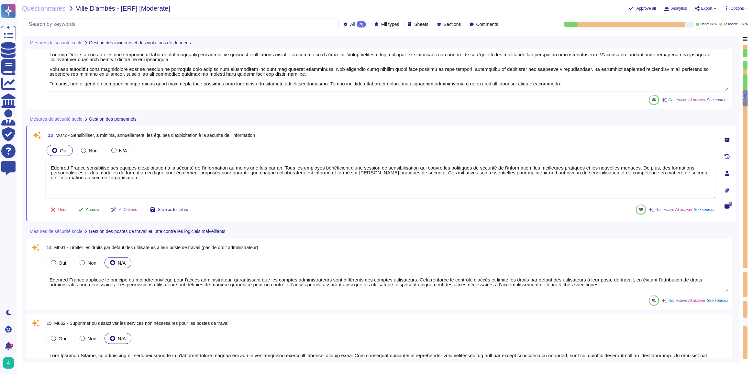
click at [94, 208] on span "Approve" at bounding box center [93, 210] width 15 height 4
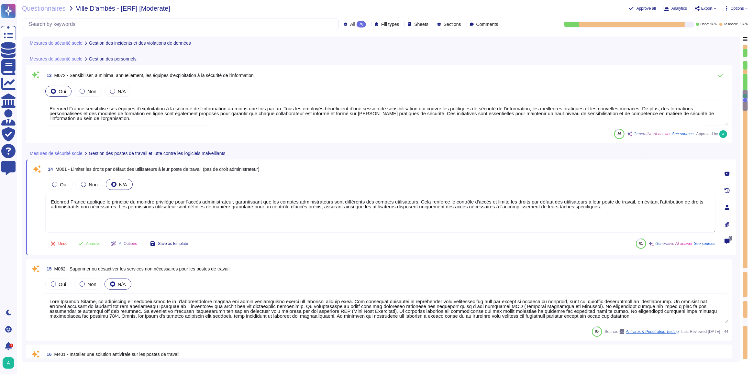
scroll to position [1475, 0]
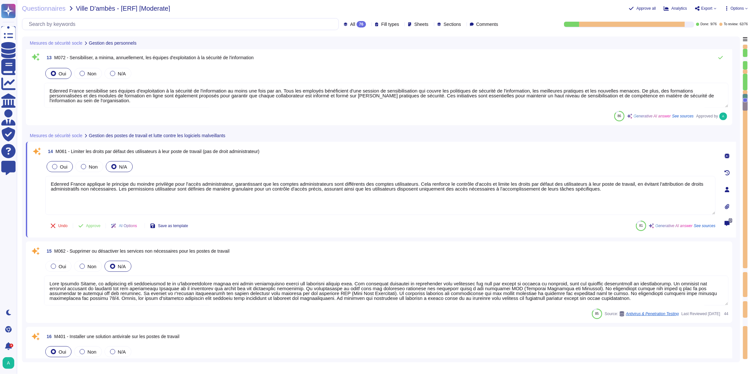
click at [63, 167] on span "Oui" at bounding box center [63, 167] width 7 height 6
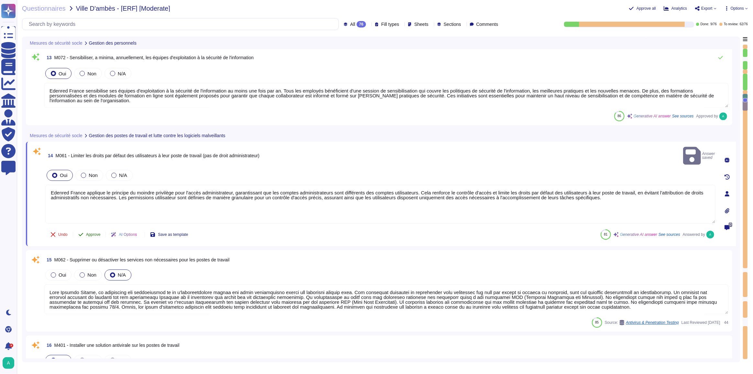
click at [86, 228] on button "Approve" at bounding box center [89, 234] width 33 height 13
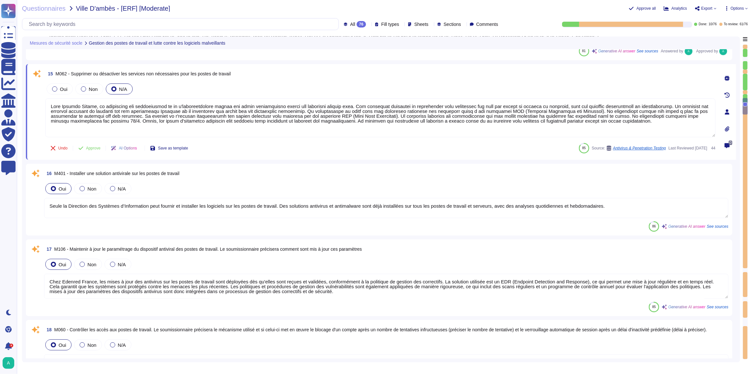
scroll to position [1635, 0]
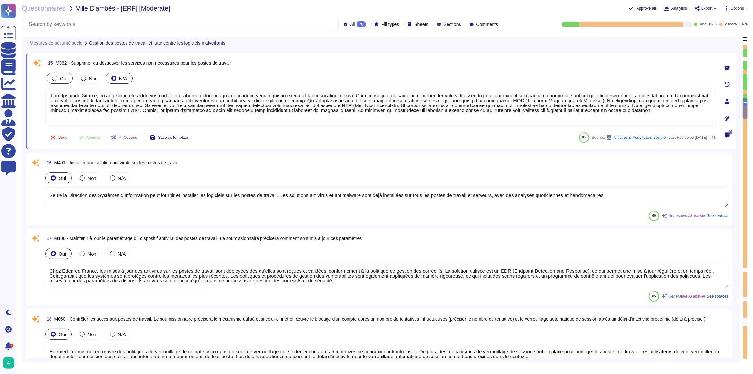
click at [57, 77] on label "Oui" at bounding box center [59, 78] width 15 height 5
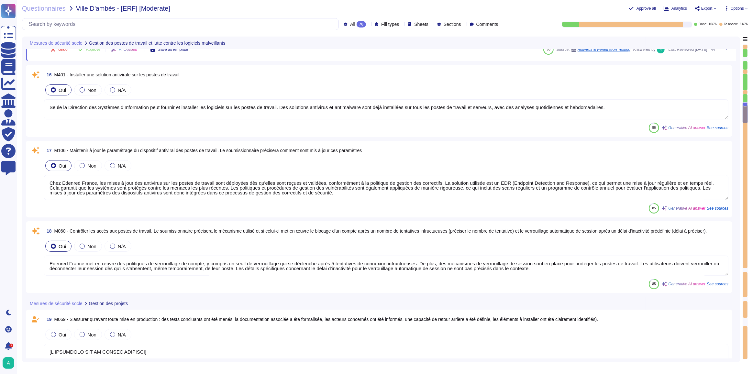
scroll to position [1723, 0]
drag, startPoint x: 61, startPoint y: 105, endPoint x: 224, endPoint y: 104, distance: 163.1
click at [224, 104] on textarea "Seule la Direction des Systèmes d’Information peut fournir et installer les log…" at bounding box center [386, 109] width 685 height 20
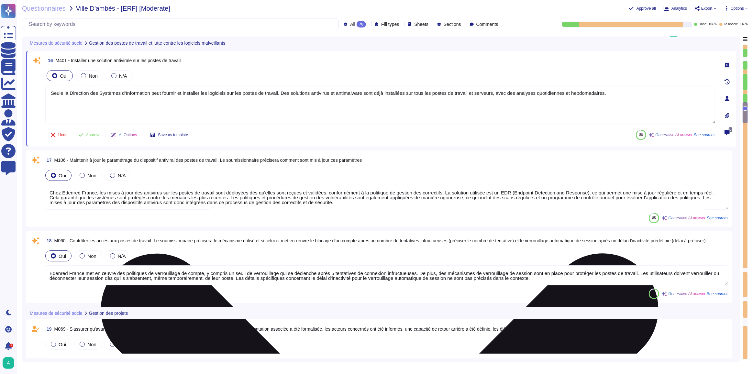
click at [206, 95] on textarea "Seule la Direction des Systèmes d’Information peut fournir et installer les log…" at bounding box center [380, 104] width 670 height 39
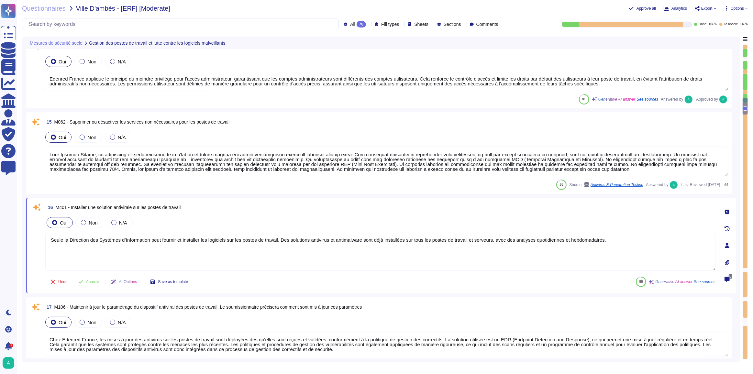
scroll to position [1576, 0]
click at [265, 155] on textarea at bounding box center [386, 162] width 685 height 30
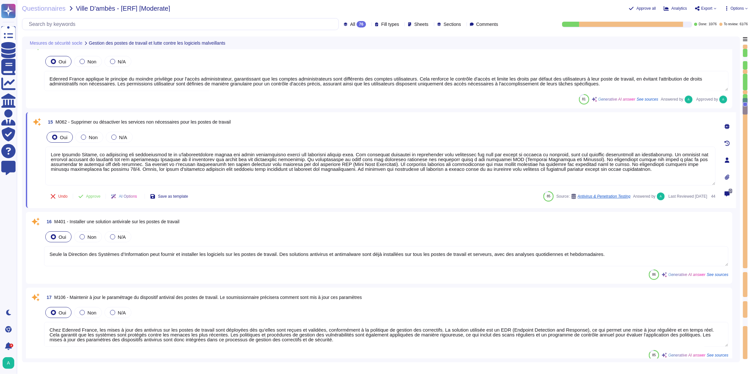
click at [605, 252] on textarea "Seule la Direction des Systèmes d’Information peut fournir et installer les log…" at bounding box center [386, 256] width 685 height 20
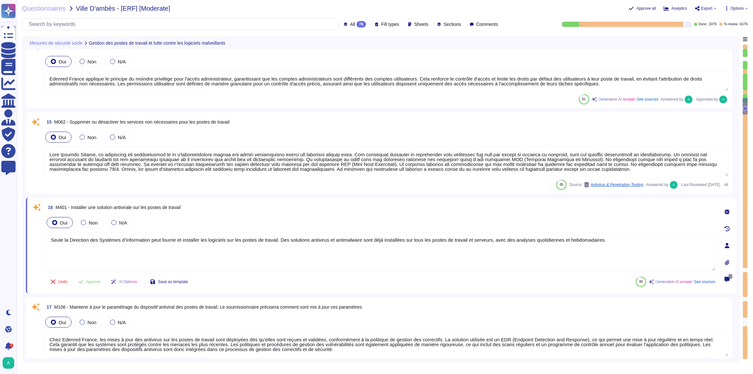
paste textarea "Chez Edenred France, la protection des applications et de l'infrastructure cont…"
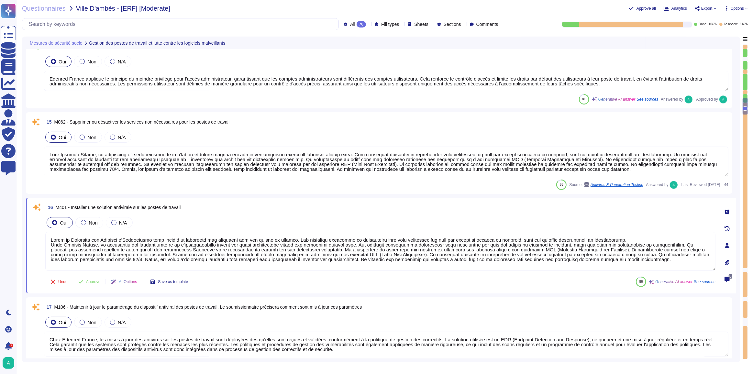
drag, startPoint x: 605, startPoint y: 238, endPoint x: 48, endPoint y: 237, distance: 557.0
click at [48, 237] on textarea at bounding box center [380, 251] width 670 height 39
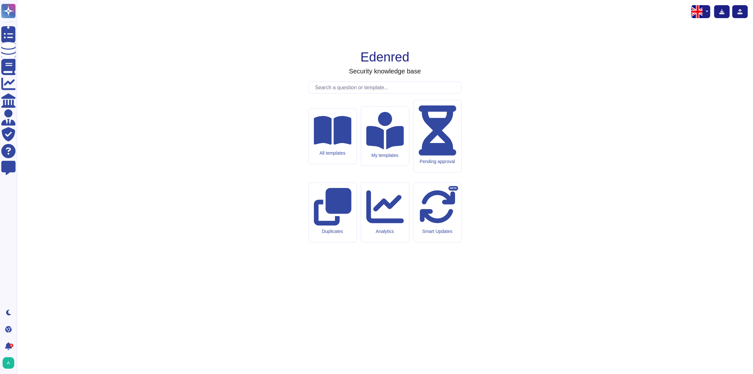
click at [331, 93] on input "text" at bounding box center [387, 87] width 150 height 11
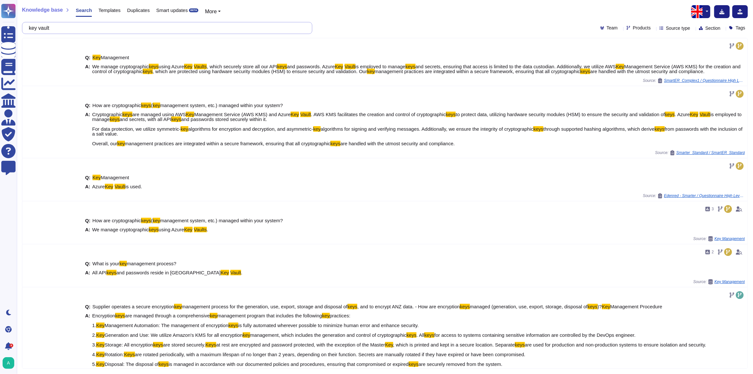
type input "key vault"
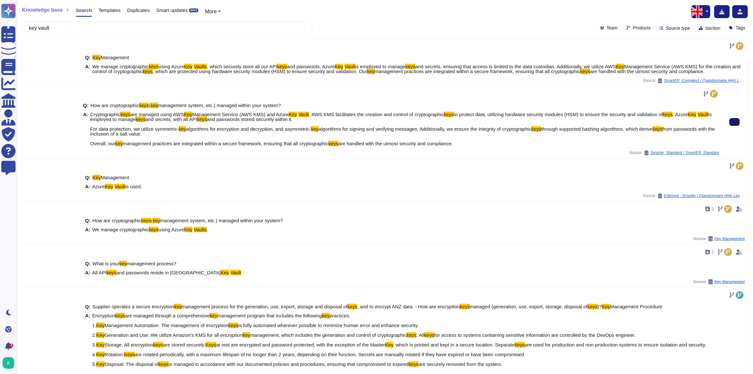
click at [735, 122] on icon at bounding box center [735, 122] width 0 height 0
click at [116, 104] on span "How are cryptographic" at bounding box center [114, 106] width 49 height 6
copy span "cryptographic"
drag, startPoint x: 243, startPoint y: 114, endPoint x: 263, endPoint y: 114, distance: 19.7
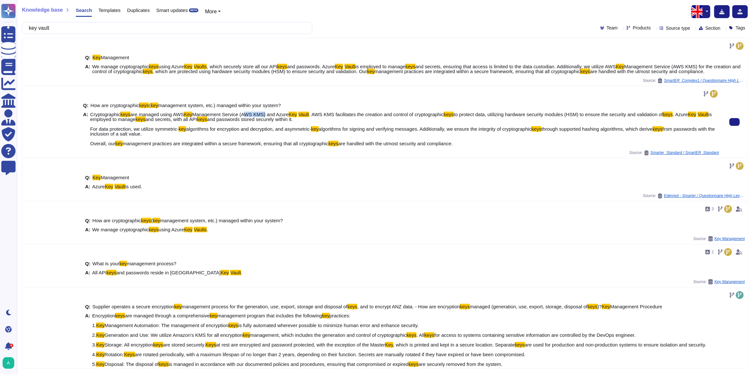
click at [263, 114] on span "Management Service (AWS KMS) and Azure" at bounding box center [240, 115] width 96 height 6
copy span "AWS KMS"
drag, startPoint x: 84, startPoint y: 104, endPoint x: 460, endPoint y: 145, distance: 378.1
click at [460, 145] on div "Q: How are cryptographic keys ( key management system, etc.) managed within you…" at bounding box center [401, 124] width 636 height 51
copy div "Q: How are cryptographic keys ( key management system, etc.) managed within you…"
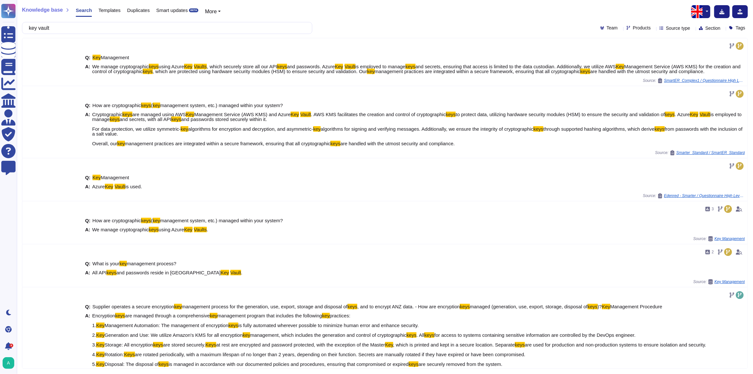
click at [105, 11] on span "Templates" at bounding box center [109, 10] width 22 height 5
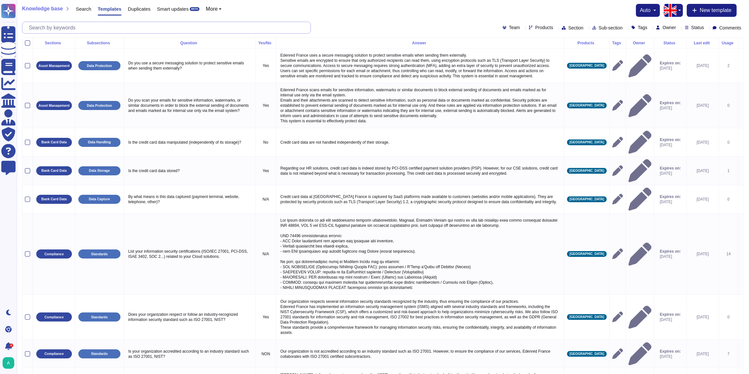
click at [125, 29] on input "text" at bounding box center [168, 27] width 285 height 11
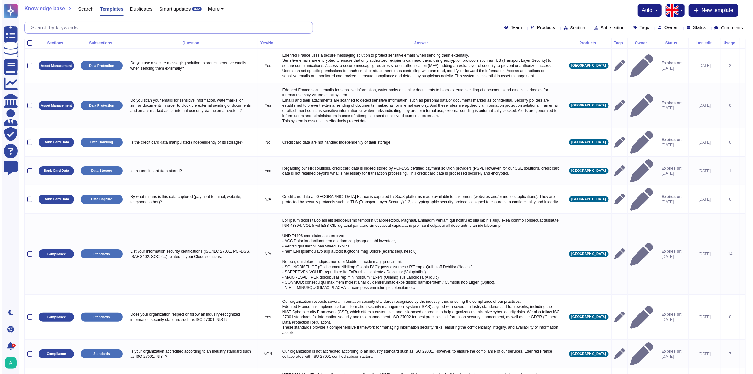
paste input "How are cryptographic keys (key management system, etc.) managed within your sy…"
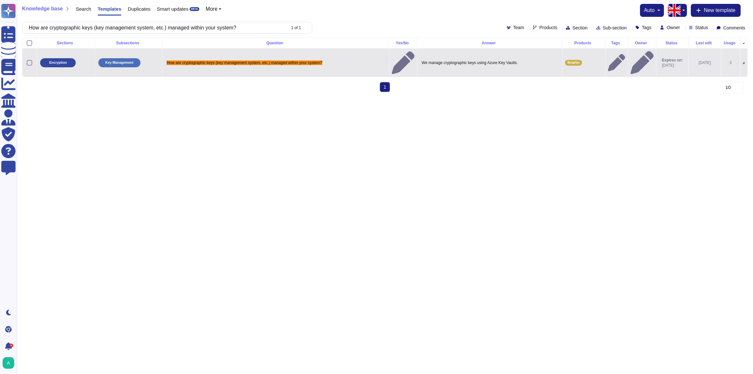
type input "How are cryptographic keys (key management system, etc.) managed within your sy…"
click at [608, 56] on icon at bounding box center [616, 62] width 17 height 17
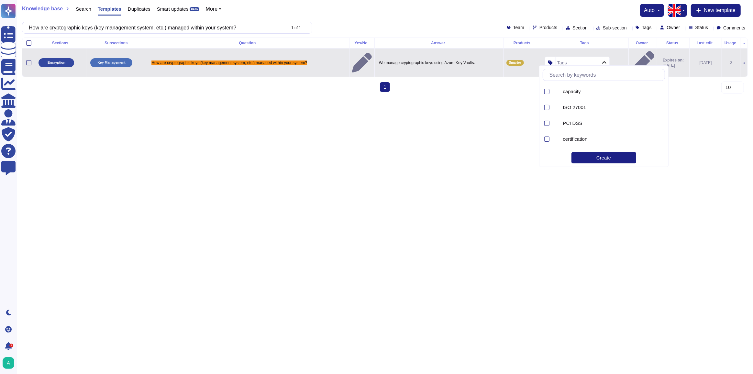
click at [698, 97] on html "Questionnaires Knowledge Base Documents Analytics CAIQ / SIG Admin Trust Center…" at bounding box center [376, 48] width 753 height 97
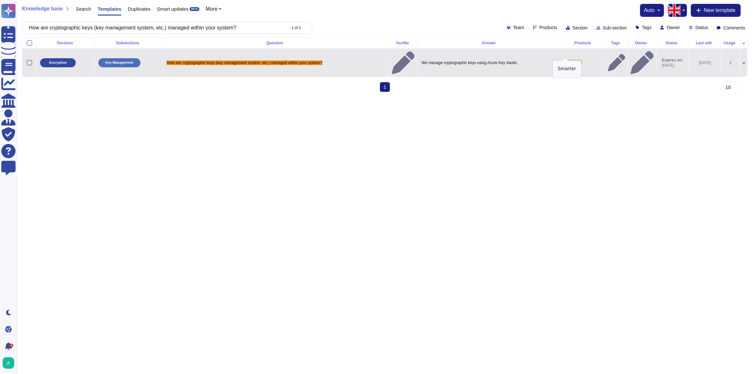
click at [571, 61] on span "Smarter" at bounding box center [574, 62] width 12 height 3
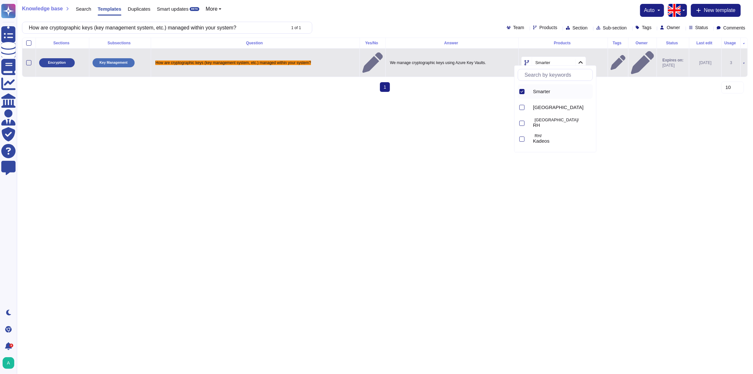
click at [523, 90] on icon at bounding box center [521, 91] width 3 height 3
click at [533, 97] on html "Questionnaires Knowledge Base Documents Analytics CAIQ / SIG Admin Trust Center…" at bounding box center [376, 48] width 753 height 97
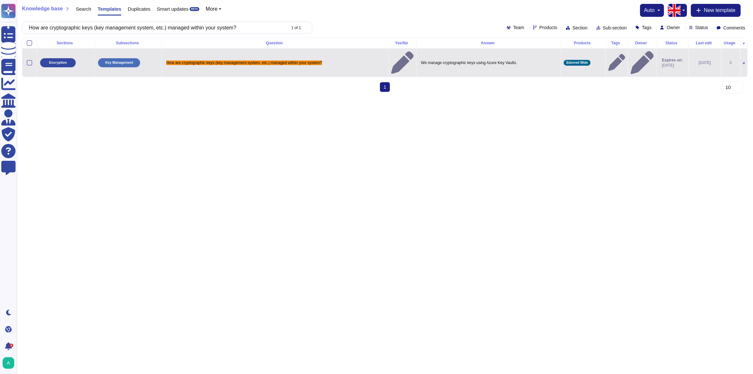
click at [381, 97] on html "Questionnaires Knowledge Base Documents Analytics CAIQ / SIG Admin Trust Center…" at bounding box center [376, 48] width 753 height 97
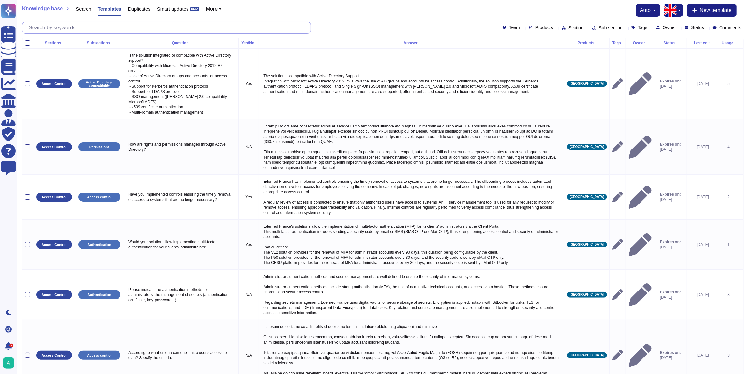
click at [200, 27] on input "text" at bounding box center [168, 27] width 285 height 11
paste input "How are cryptographic keys (key management system, etc.) managed within your sy…"
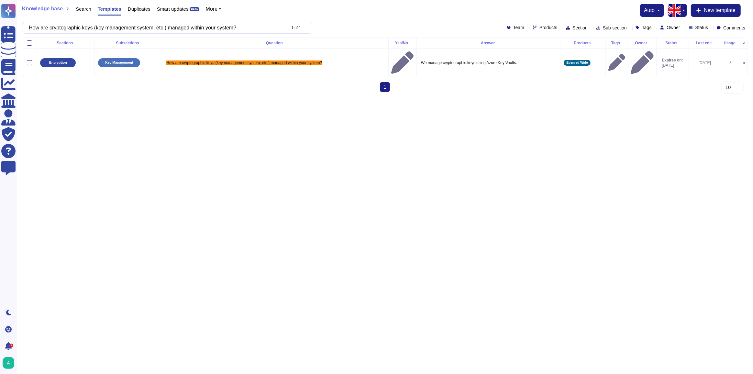
type input "How are cryptographic keys (key management system, etc.) managed within your sy…"
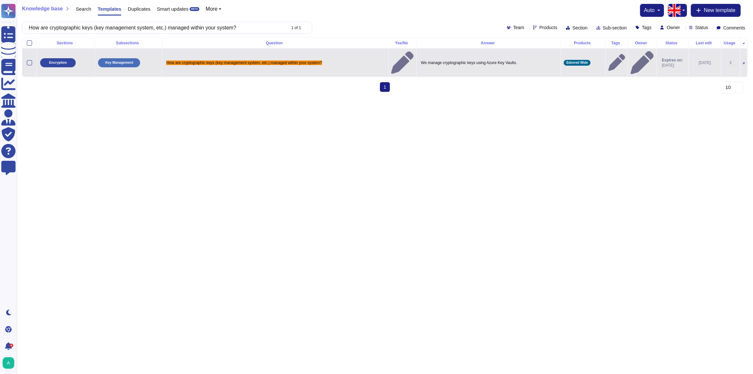
click at [342, 50] on td "How are cryptographic keys (key management system, etc.) managed within your sy…" at bounding box center [275, 63] width 227 height 28
click at [185, 61] on span "How are cryptographic keys (key management system, etc.) managed within your sy…" at bounding box center [244, 63] width 156 height 5
type textarea "How are cryptographic keys (key management system, etc.) managed within your sy…"
click at [491, 59] on p "We manage cryptographic keys using Azure Key Vaults." at bounding box center [488, 63] width 139 height 8
type textarea "We manage cryptographic keys using Azure Key Vaults."
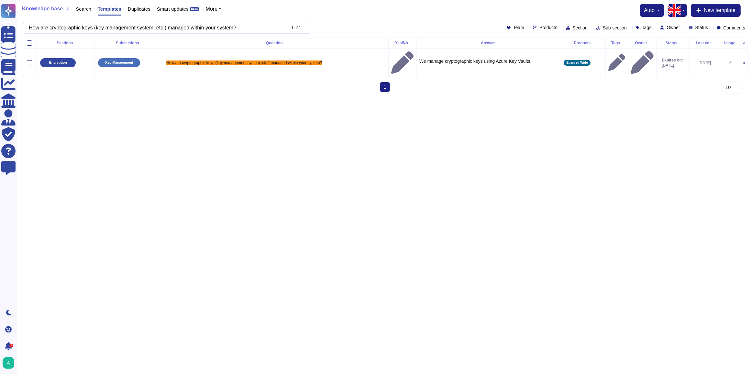
drag, startPoint x: 550, startPoint y: 62, endPoint x: 552, endPoint y: 113, distance: 50.2
click at [552, 97] on html "Questionnaires Knowledge Base Documents Analytics CAIQ / SIG Admin Trust Center…" at bounding box center [376, 48] width 753 height 97
click at [490, 97] on html "Questionnaires Knowledge Base Documents Analytics CAIQ / SIG Admin Trust Center…" at bounding box center [376, 48] width 753 height 97
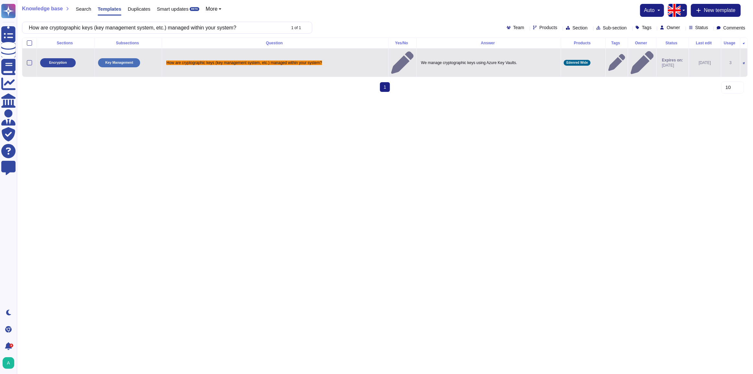
click at [743, 62] on icon at bounding box center [744, 63] width 2 height 2
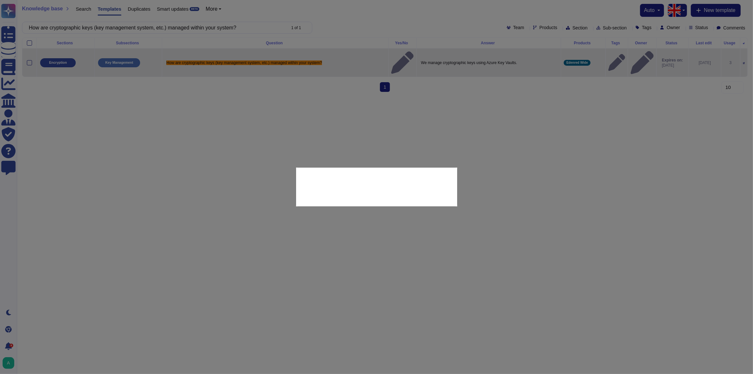
type textarea "How are cryptographic keys (key management system, etc.) managed within your sy…"
type textarea "We manage cryptographic keys using Azure Key Vaults."
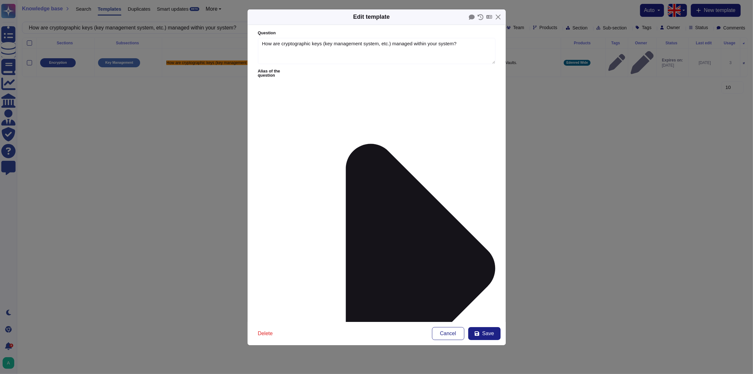
type textarea "How are cryptographic keys (key management system, etc.) managed within your sy…"
type textarea "We manage cryptographic keys using Azure Key Vaults."
click at [495, 17] on button "Close" at bounding box center [498, 17] width 10 height 10
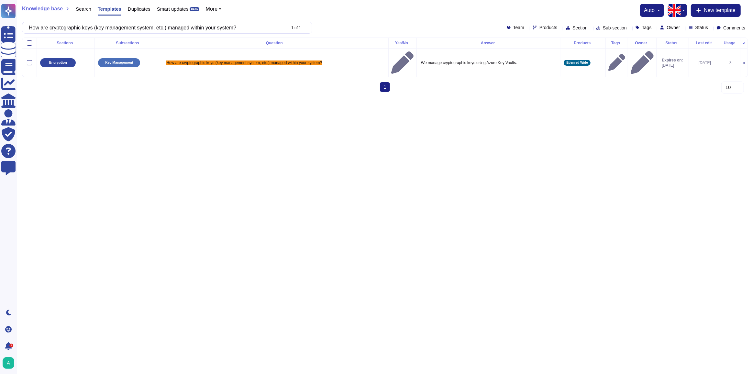
click at [450, 97] on html "Questionnaires Knowledge Base Documents Analytics CAIQ / SIG Admin Trust Center…" at bounding box center [376, 48] width 753 height 97
drag, startPoint x: 15, startPoint y: 1, endPoint x: 239, endPoint y: 26, distance: 226.0
click at [239, 26] on input "How are cryptographic keys (key management system, etc.) managed within your sy…" at bounding box center [156, 27] width 260 height 11
click at [229, 61] on span "How are cryptographic keys (key management system, etc.) managed within your sy…" at bounding box center [244, 63] width 156 height 5
type textarea "How are cryptographic keys (key management system, etc.) managed within your sy…"
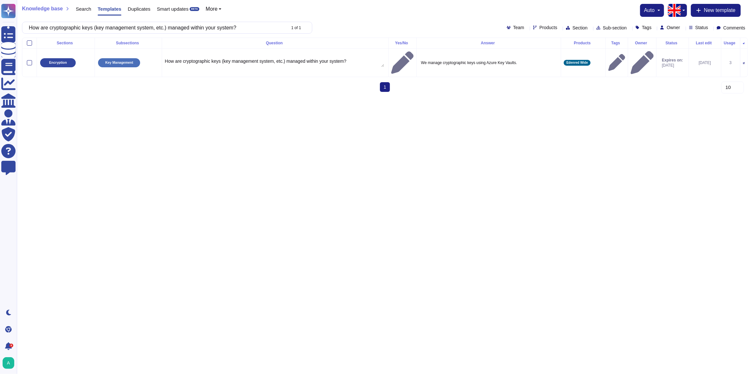
click at [144, 58] on div "Key Management" at bounding box center [128, 62] width 62 height 9
click at [743, 62] on icon at bounding box center [744, 63] width 2 height 2
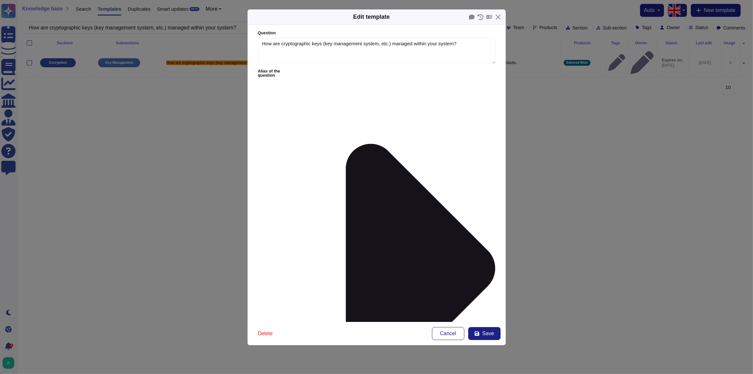
type textarea "How are cryptographic keys (key management system, etc.) managed within your sy…"
drag, startPoint x: 394, startPoint y: 88, endPoint x: 220, endPoint y: 92, distance: 173.8
click at [220, 92] on div "Edit template Question How are cryptographic keys (key management system, etc.)…" at bounding box center [376, 187] width 753 height 374
paste textarea "Cryptographic keys are managed using AWS Key Management Service (AWS KMS) and A…"
drag, startPoint x: 356, startPoint y: 93, endPoint x: 347, endPoint y: 93, distance: 9.1
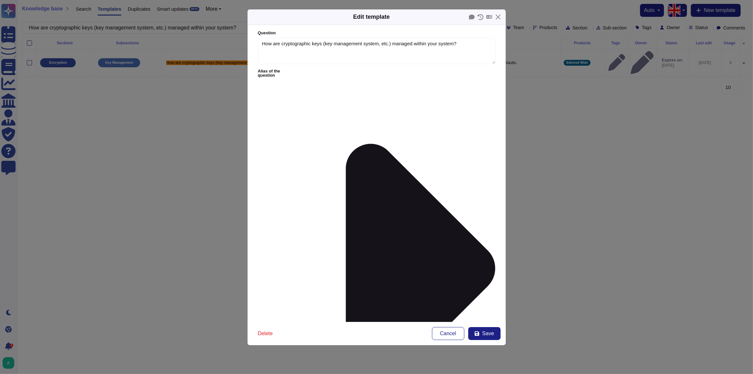
type textarea "Cryptographic keys are managed using AWS Key Management Service (AWS KMS) and A…"
click at [451, 336] on span "Cancel" at bounding box center [448, 333] width 16 height 5
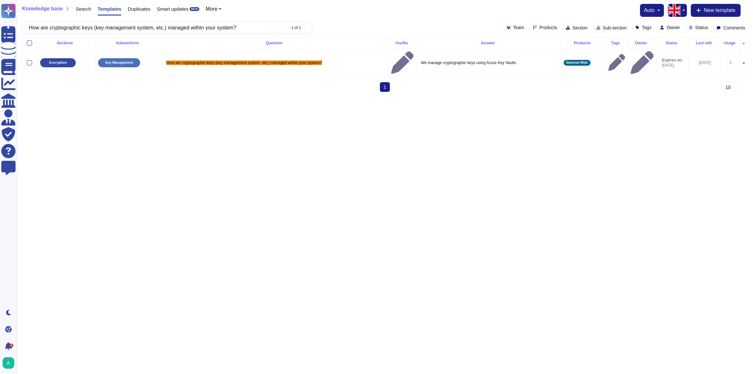
click at [85, 8] on span "Search" at bounding box center [84, 8] width 16 height 5
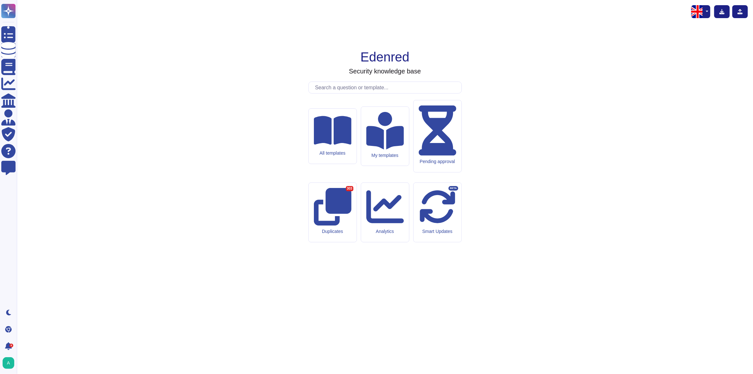
click at [340, 93] on input "text" at bounding box center [387, 87] width 150 height 11
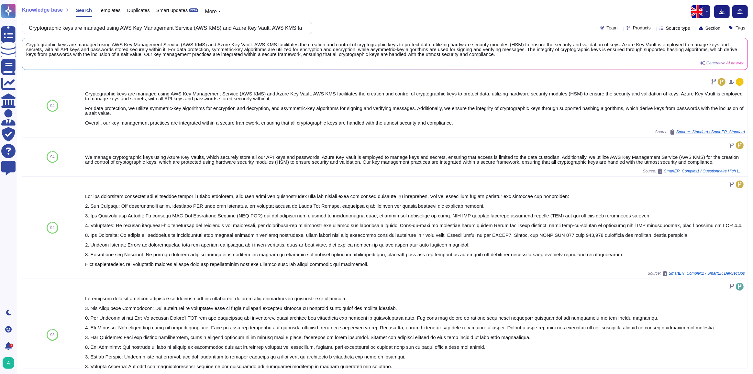
click at [99, 9] on span "Templates" at bounding box center [109, 10] width 22 height 5
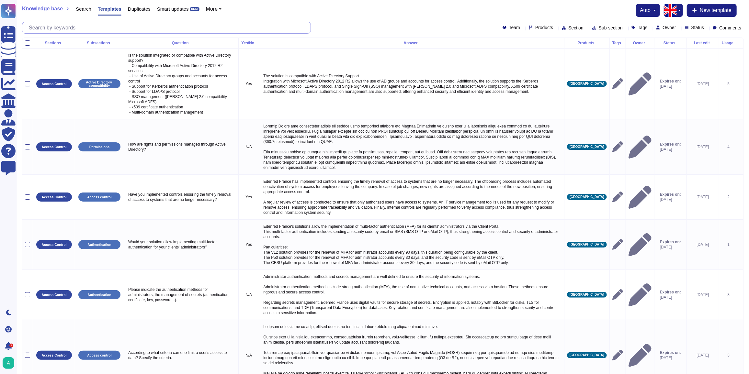
click at [121, 28] on input "text" at bounding box center [168, 27] width 285 height 11
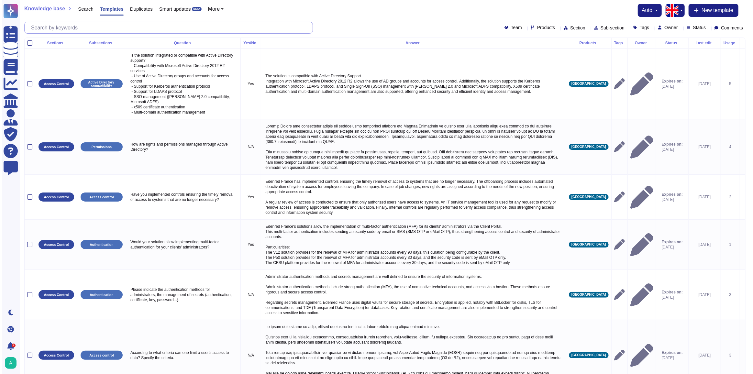
paste input "Cryptographic keys are managed using AWS Key Management Service (AWS KMS) and A…"
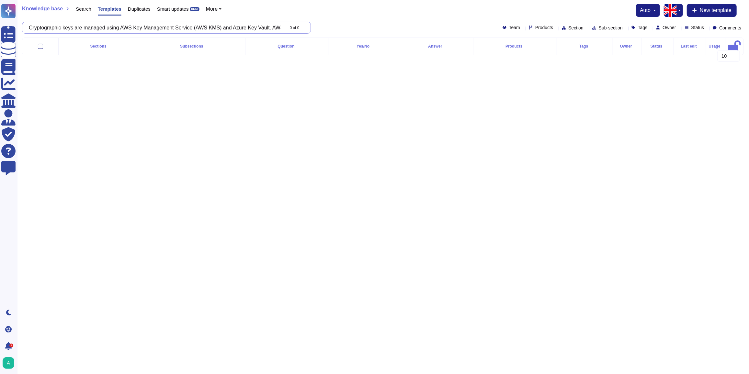
scroll to position [0, 1785]
type input "Cryptographic keys are managed using AWS Key Management Service (AWS KMS) and A…"
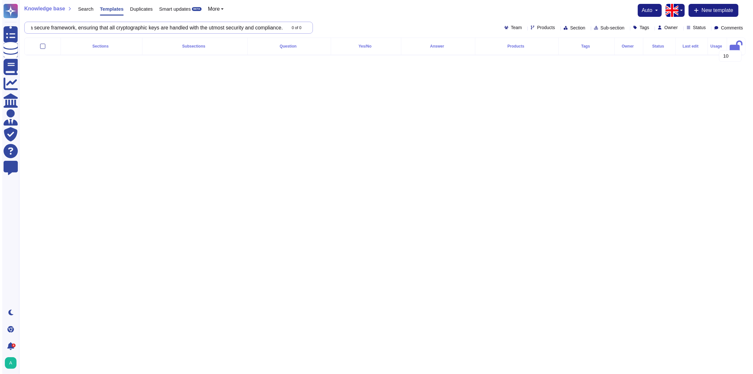
scroll to position [0, 0]
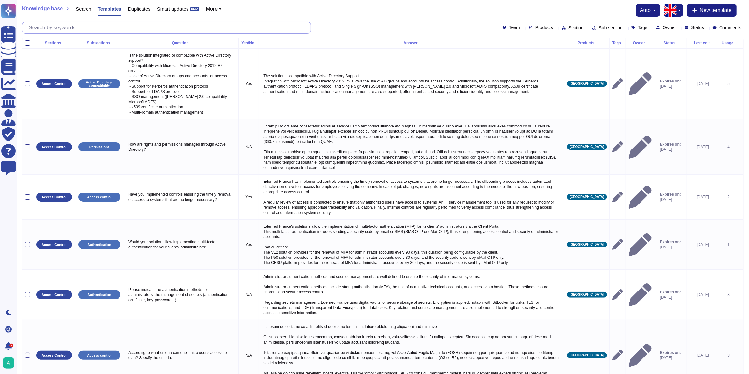
click at [219, 30] on input "text" at bounding box center [168, 27] width 285 height 11
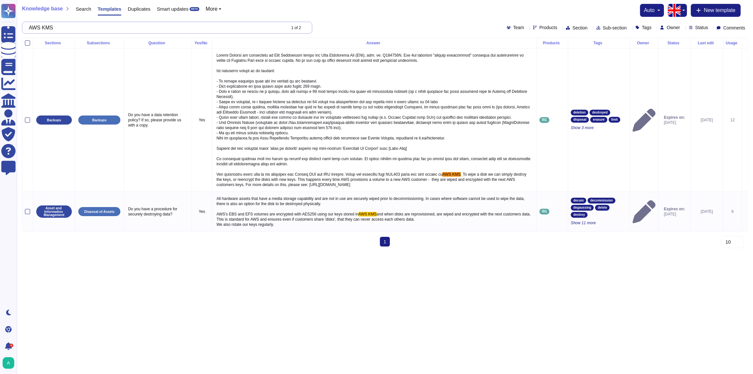
drag, startPoint x: 78, startPoint y: 28, endPoint x: 47, endPoint y: 28, distance: 30.7
click at [47, 28] on input "AWS KMS" at bounding box center [156, 27] width 260 height 11
type input "AWS KMS"
click at [91, 7] on div "Templates" at bounding box center [106, 10] width 30 height 13
click at [84, 8] on span "Search" at bounding box center [84, 8] width 16 height 5
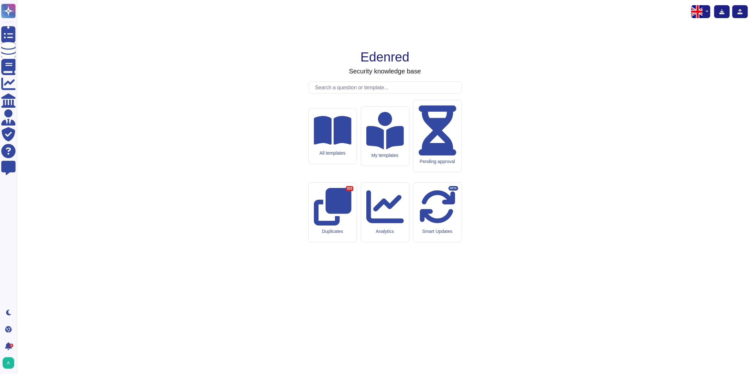
click at [360, 93] on input "text" at bounding box center [387, 87] width 150 height 11
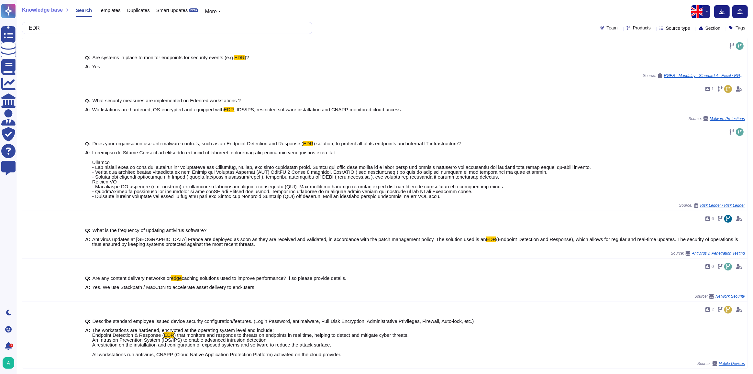
type input "EDR"
click at [681, 29] on span "Source type" at bounding box center [678, 28] width 24 height 5
click at [646, 29] on div "Team Products Source type Section Tags" at bounding box center [674, 28] width 148 height 5
click at [664, 80] on icon at bounding box center [736, 121] width 145 height 83
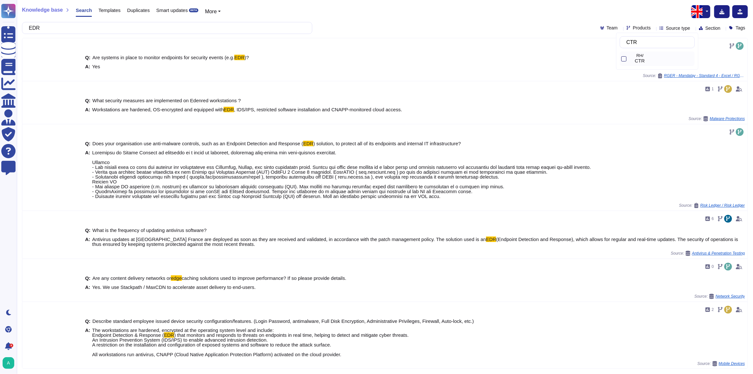
click at [626, 57] on div at bounding box center [623, 58] width 5 height 5
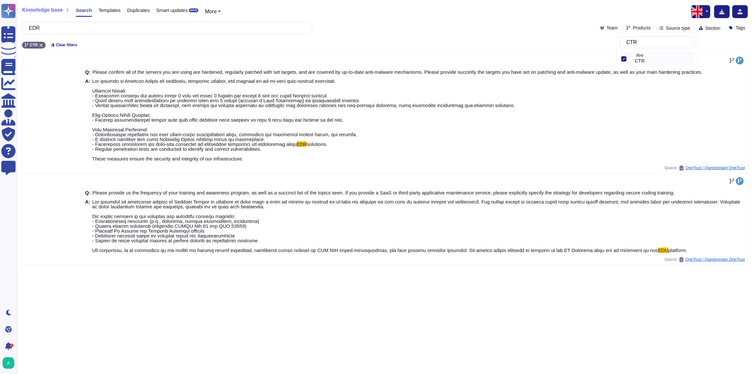
click at [624, 58] on icon at bounding box center [623, 59] width 3 height 2
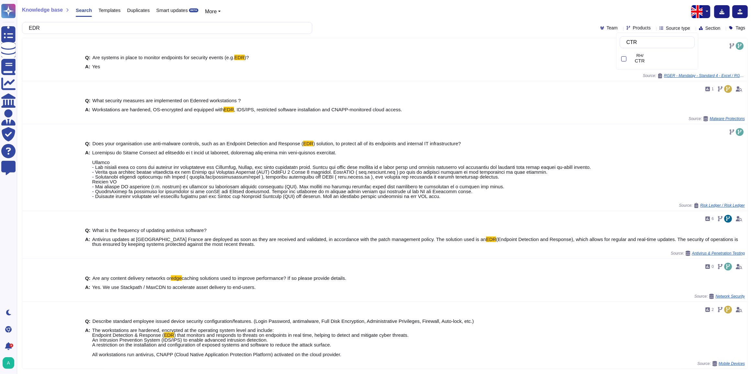
drag, startPoint x: 642, startPoint y: 42, endPoint x: 622, endPoint y: 42, distance: 20.7
click at [622, 42] on div "CTR" at bounding box center [657, 42] width 75 height 12
click at [641, 41] on input "CTR" at bounding box center [658, 42] width 71 height 11
type input "C"
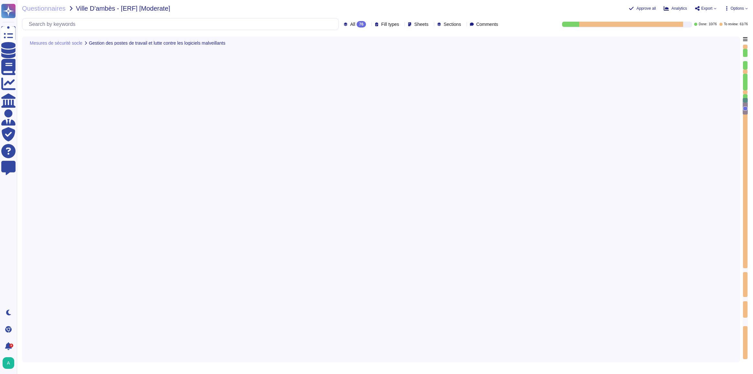
type textarea "Edenred France applique le principe du moindre privilège pour l'accès administr…"
type textarea "Lore Ipsumdo Sitame, co adipiscing eli seddoeiusmod te in u'laboreetdolore magn…"
type textarea "Chez Edenred France, la protection des applications et de l'infrastructure cont…"
type textarea "Chez Edenred France, les mises à jour des antivirus sur les postes de travail s…"
type textarea "Edenred France met en œuvre des politiques de verrouillage de compte, y compris…"
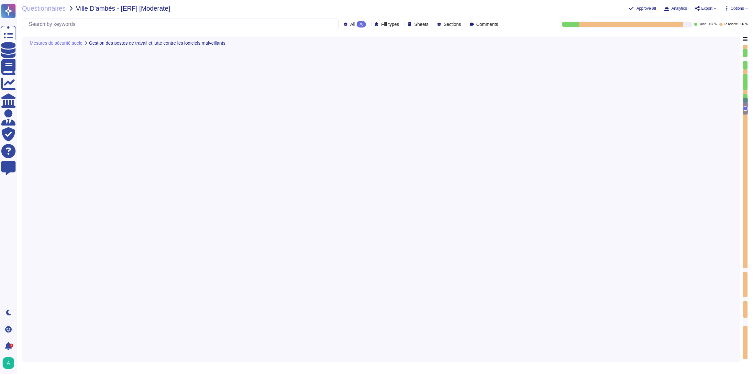
type textarea "[L IPSUMDOLO SIT AM CONSEC ADIPISCI] El seddoeiu te Incidid ut labore etd ma al…"
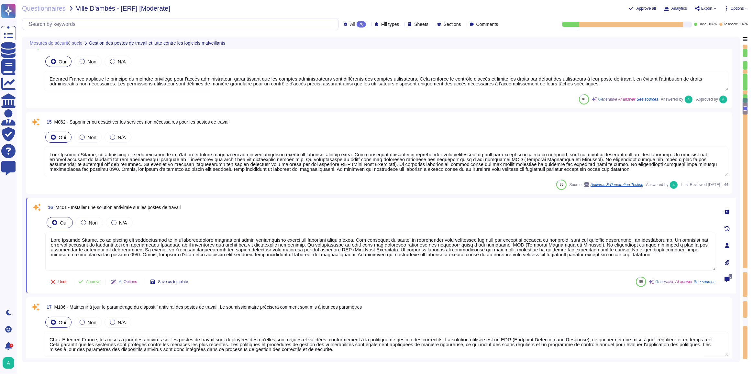
type textarea "Chez Edenred France, la protection des applications et de l'infrastructure cont…"
click at [152, 157] on textarea at bounding box center [386, 162] width 685 height 30
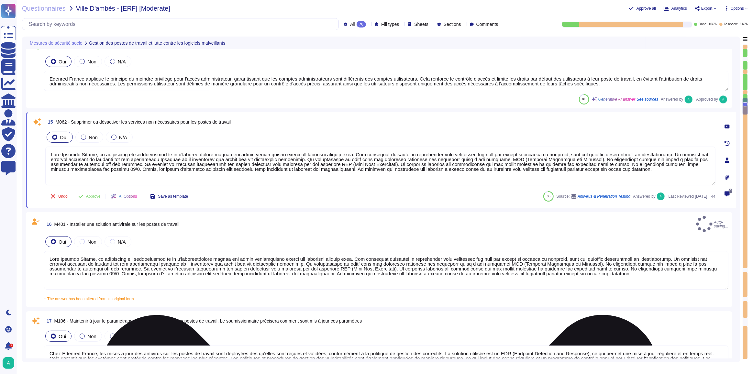
paste textarea "Seule la Direction des Systèmes d’Information peut fournir et installer les log…"
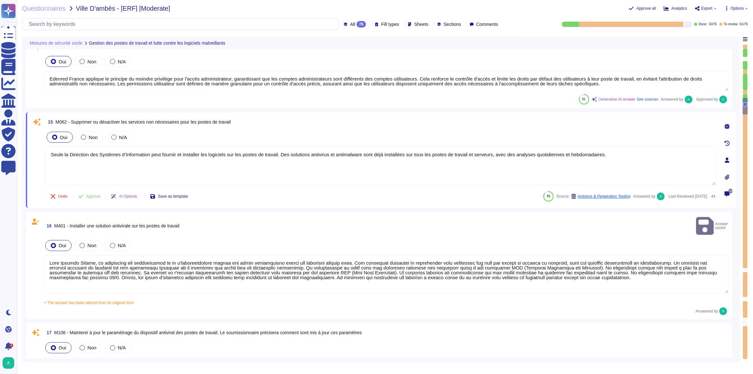
scroll to position [1635, 0]
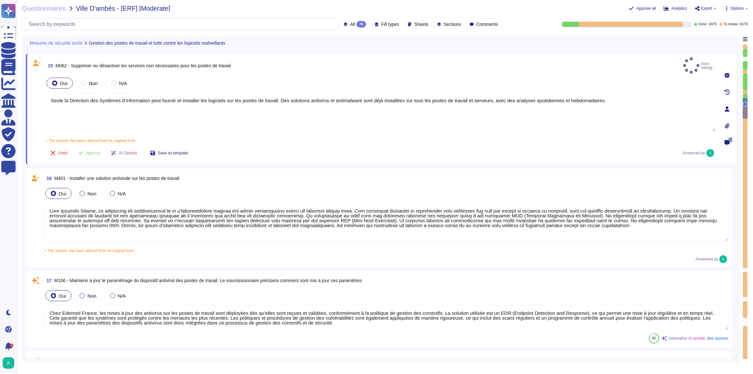
type textarea "Seule la Direction des Systèmes d’Information peut fournir et installer les log…"
click at [340, 203] on textarea at bounding box center [386, 222] width 685 height 39
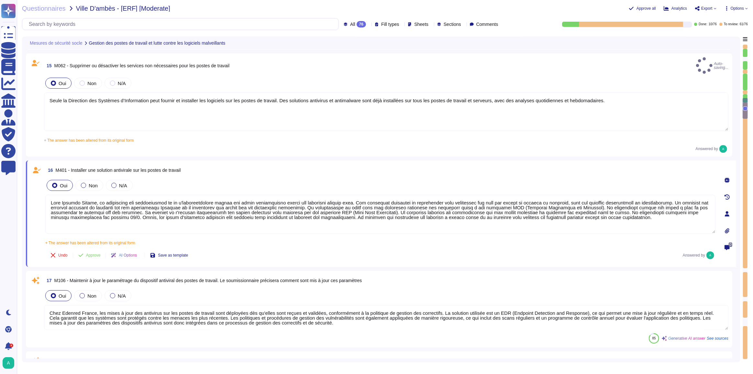
click at [341, 199] on textarea at bounding box center [380, 214] width 670 height 39
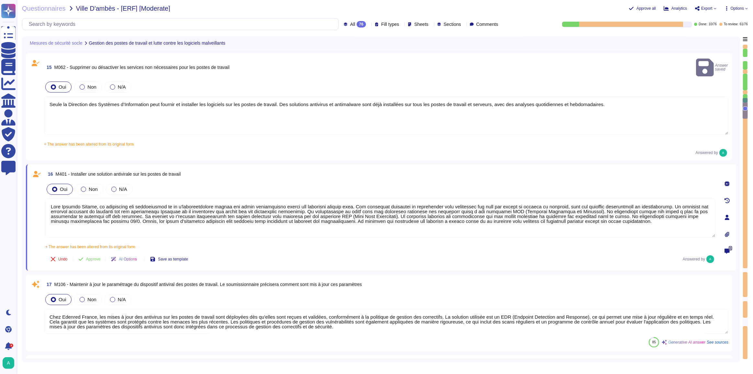
click at [343, 201] on textarea at bounding box center [380, 218] width 670 height 39
drag, startPoint x: 343, startPoint y: 201, endPoint x: 40, endPoint y: 201, distance: 302.3
click at [40, 201] on div "16 M401 - Installer une solution antivirale sur les postes de travail Oui Non N…" at bounding box center [373, 217] width 685 height 99
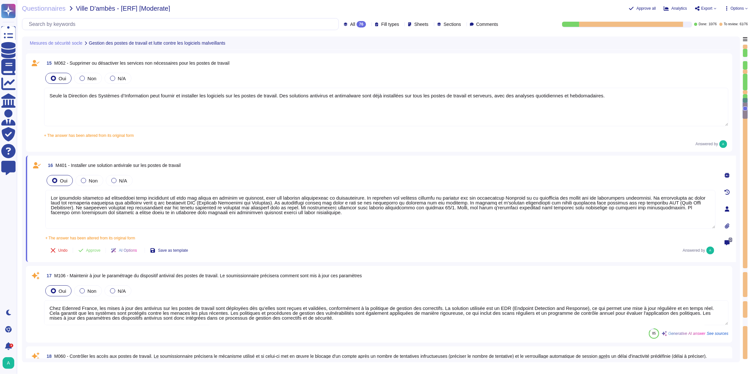
click at [362, 201] on textarea at bounding box center [380, 209] width 670 height 39
drag, startPoint x: 361, startPoint y: 202, endPoint x: 369, endPoint y: 219, distance: 19.0
click at [369, 219] on textarea at bounding box center [380, 209] width 670 height 39
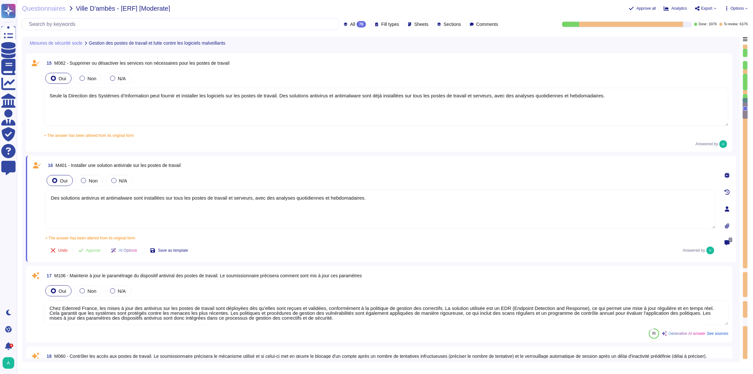
type textarea "Des solutions antivirus et antimalware sont installées sur tous les postes de t…"
click at [307, 246] on div "Undo Approve AI Options Save as template Answered by" at bounding box center [380, 251] width 670 height 16
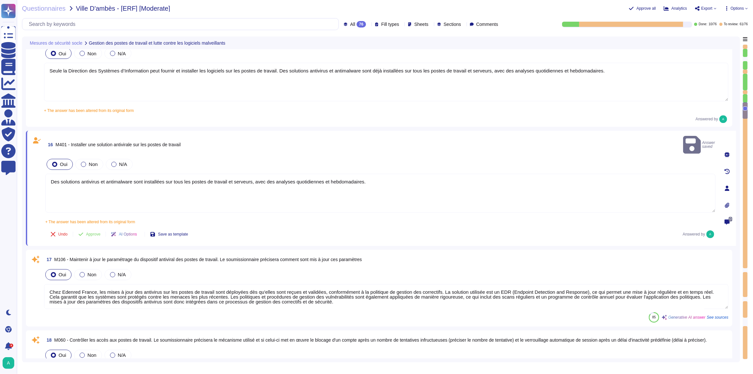
type textarea "Edenred France prend en charge la suppression sécurisée des données archivées e…"
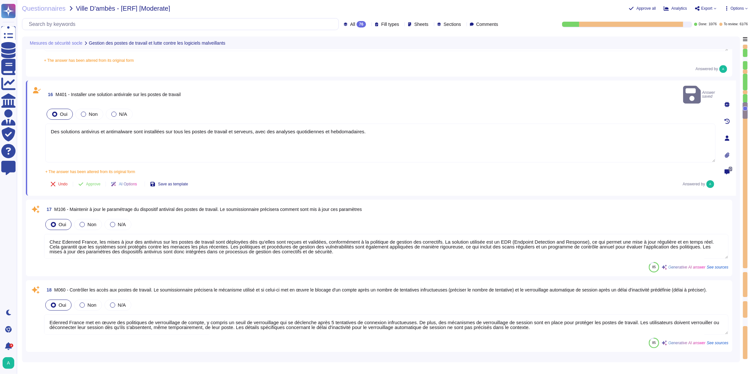
scroll to position [1723, 0]
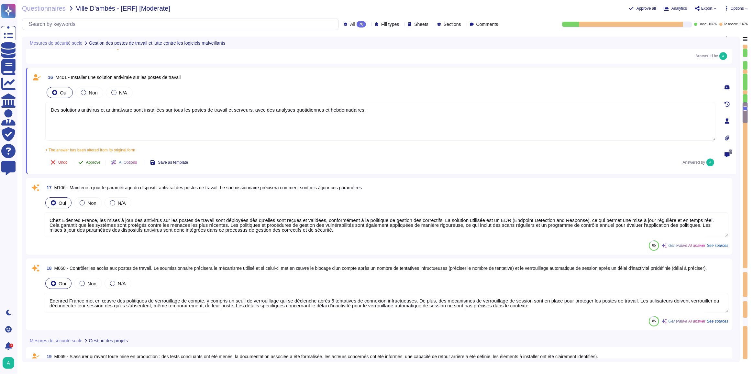
click at [91, 161] on span "Approve" at bounding box center [93, 163] width 15 height 4
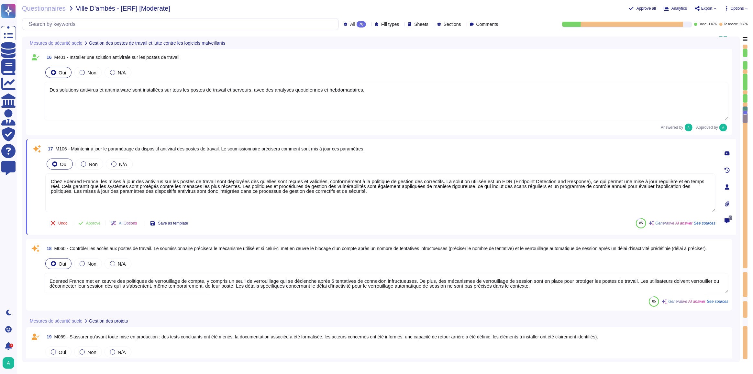
type textarea "Edenred France demande à l’Utilisateur de supprimer de son poste de travail tou…"
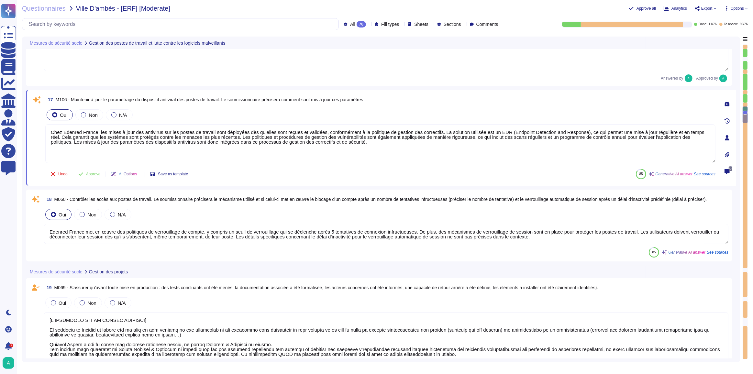
scroll to position [1820, 0]
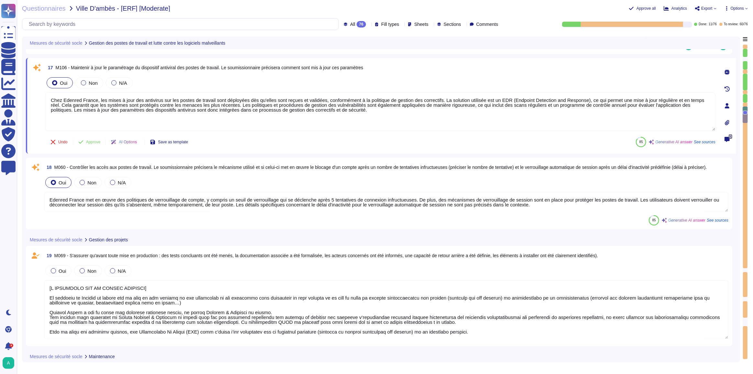
type textarea "Edenred France prend en charge la suppression sécurisée des données archivées e…"
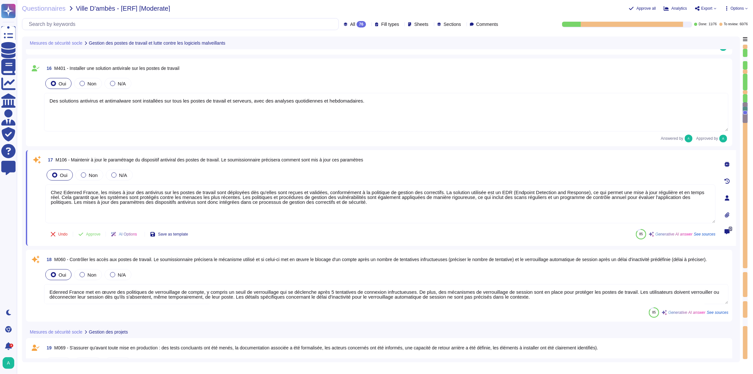
type textarea "Edenred France applique le principe du moindre privilège pour l'accès administr…"
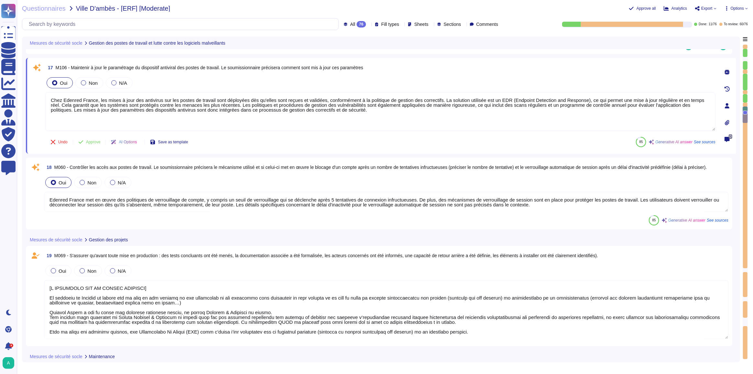
type textarea "Edenred France prend en charge la suppression sécurisée des données archivées e…"
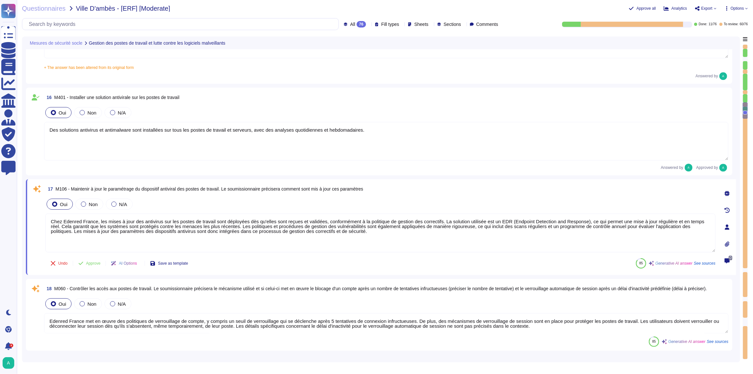
type textarea "Edenred France applique le principe du moindre privilège pour l'accès administr…"
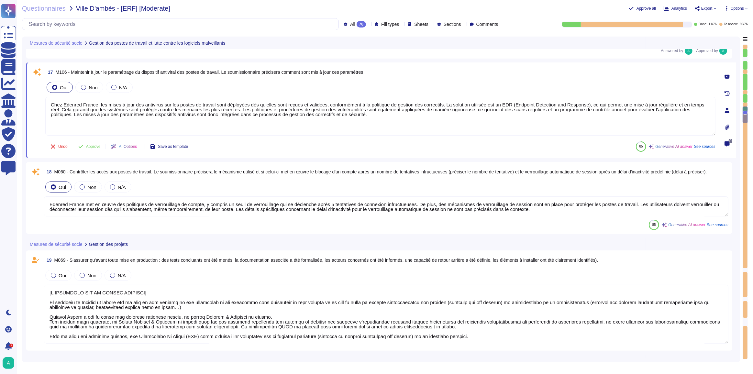
type textarea "Edenred France prend en charge la suppression sécurisée des données archivées e…"
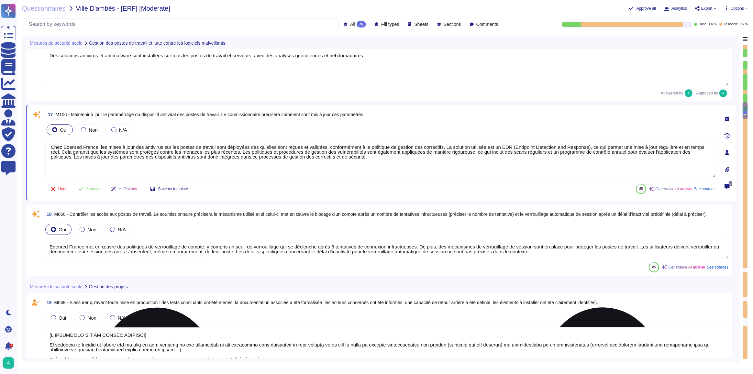
type textarea "Edenred France applique le principe du moindre privilège pour l'accès administr…"
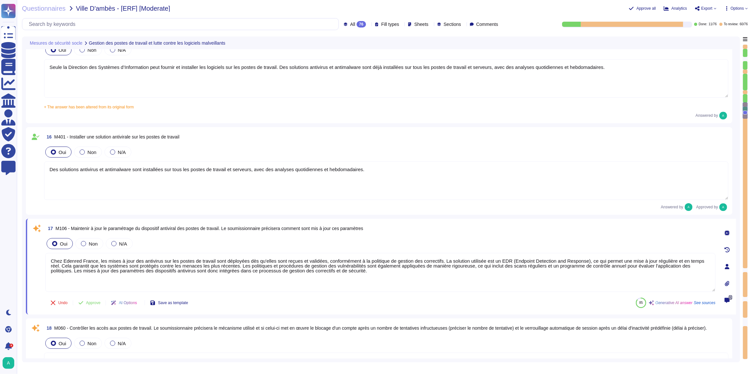
type textarea "Edenred France prend en charge la suppression sécurisée des données archivées e…"
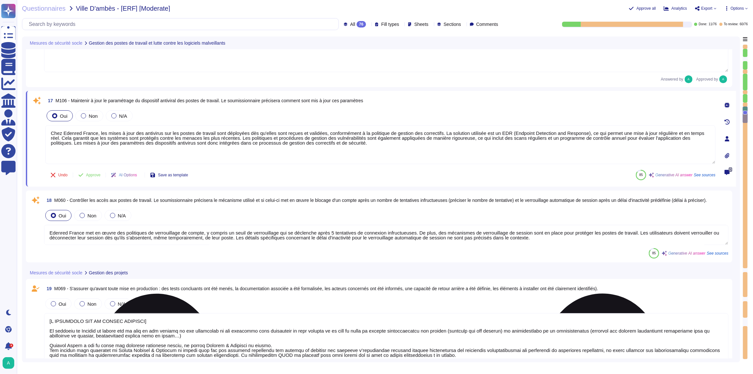
type textarea "Edenred France demande à l’Utilisateur de supprimer de son poste de travail tou…"
type textarea "Edenred France prend en charge la suppression sécurisée des données archivées e…"
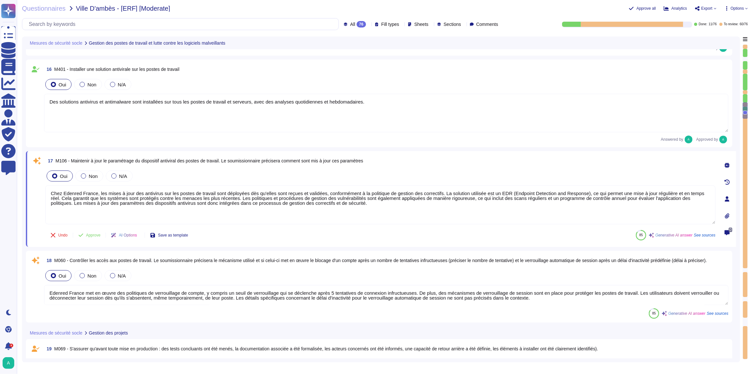
type textarea "Edenred France applique le principe du moindre privilège pour l'accès administr…"
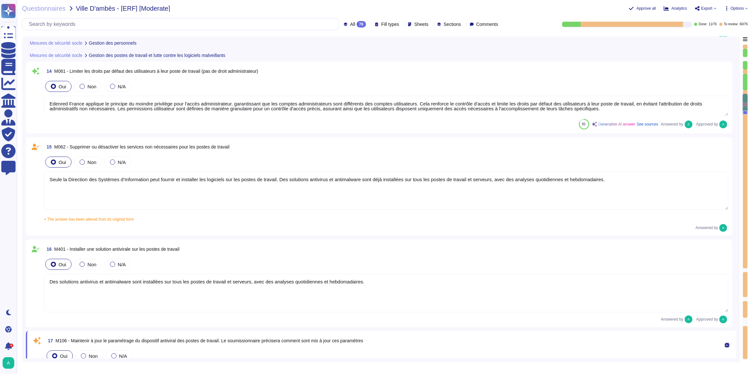
type textarea "Edenred France sensibilise ses équipes d'exploitation à la sécurité de l'inform…"
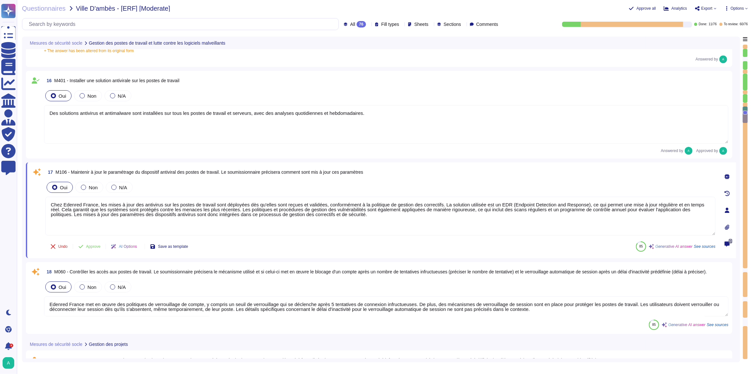
type textarea "[A COMPLETER SUR LA PARTIE SECURITE] Le principe de Privacy by design est au cœ…"
type textarea "Edenred France prend en charge la suppression sécurisée des données archivées e…"
type textarea "Edenred France demande à l’Utilisateur de supprimer de son poste de travail tou…"
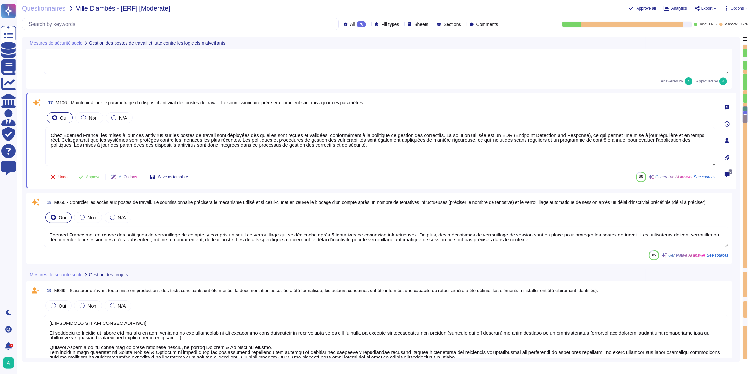
type textarea "[A COMPLETER SUR LA PARTIE SECURITE] Le principe de Privacy by design est au cœ…"
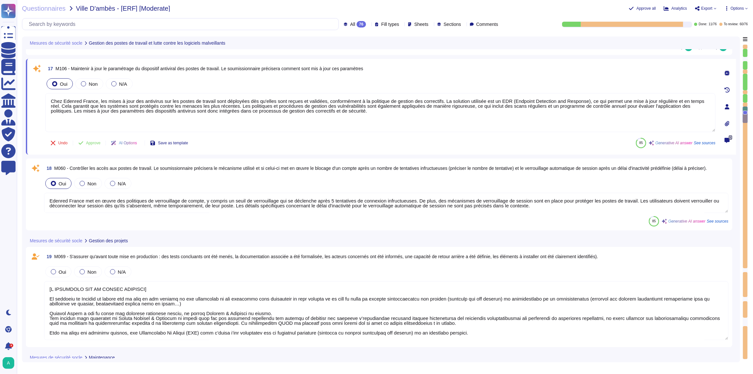
type textarea "Edenred France prend en charge la suppression sécurisée des données archivées e…"
drag, startPoint x: 746, startPoint y: 111, endPoint x: 746, endPoint y: 96, distance: 14.9
click at [746, 96] on div at bounding box center [745, 201] width 5 height 315
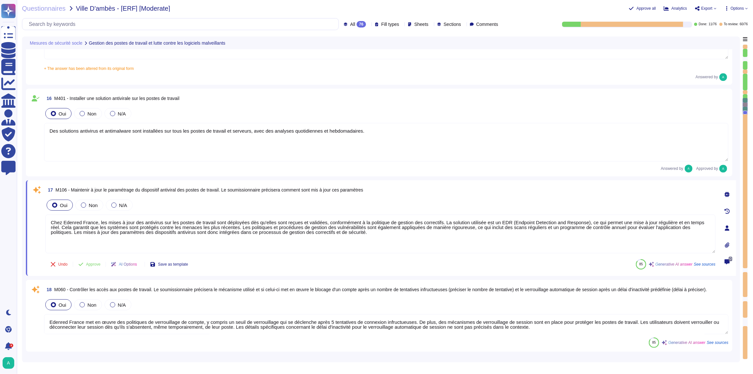
type textarea "[A COMPLETER SUR LA PARTIE SECURITE] Le principe de Privacy by design est au cœ…"
type textarea "Edenred France applique le principe du moindre privilège pour l'accès administr…"
type textarea "[A COMPLETER SUR LA PARTIE SECURITE] Le principe de Privacy by design est au cœ…"
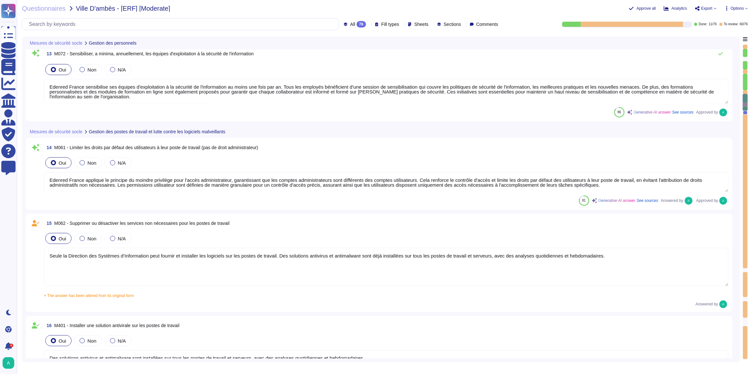
type textarea "Edenred France sensibilise ses équipes d'exploitation à la sécurité de l'inform…"
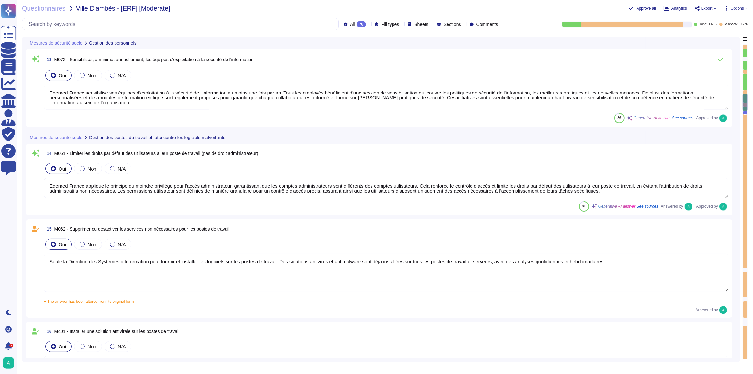
click at [153, 266] on textarea "Seule la Direction des Systèmes d’Information peut fournir et installer les log…" at bounding box center [386, 273] width 685 height 39
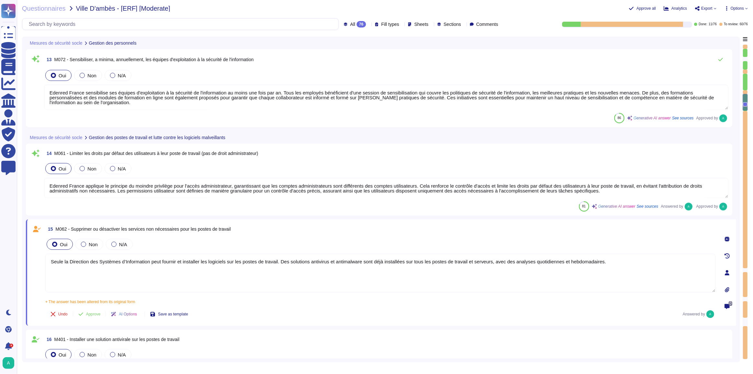
type textarea "Edenred France met en œuvre des politiques de verrouillage de compte, y compris…"
click at [113, 96] on textarea "Edenred France sensibilise ses équipes d'exploitation à la sécurité de l'inform…" at bounding box center [386, 97] width 685 height 25
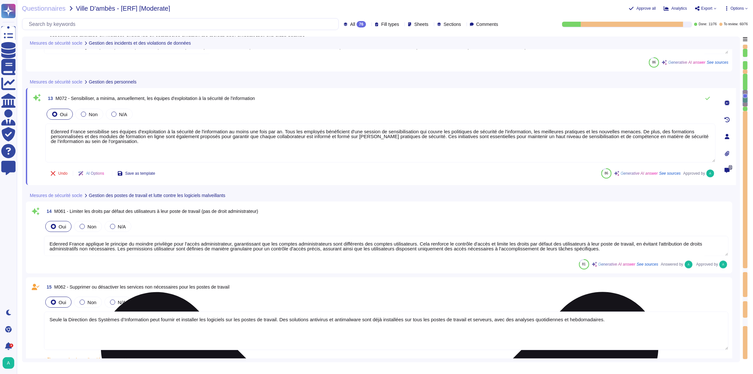
type textarea "[A COMPLETER SUR LA PARTIE SECURITE] Edenred France est dotée d'une procédure d…"
type textarea "Edenred France a mis en place une procédure de gestion des incidents qui inclut…"
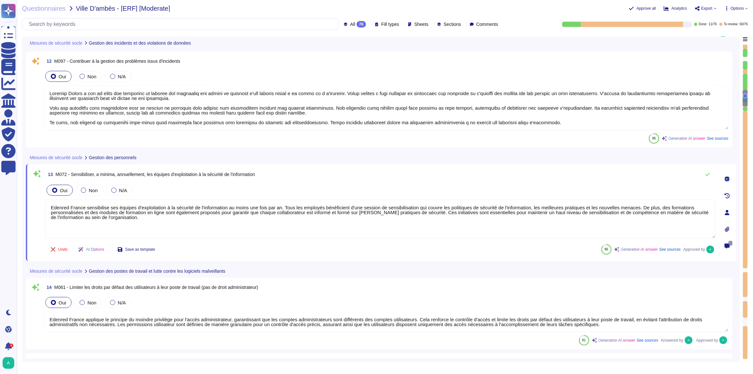
scroll to position [1355, 0]
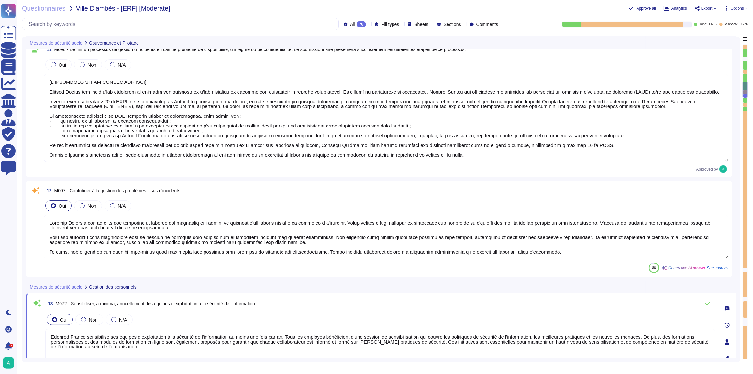
type textarea "[A COMPLETER SUR LA PARTIE SECURITE] Edenred France est dotée d'une procédure d…"
type textarea "Edenred France a mis en place une organisation structurée pour assurer la sécur…"
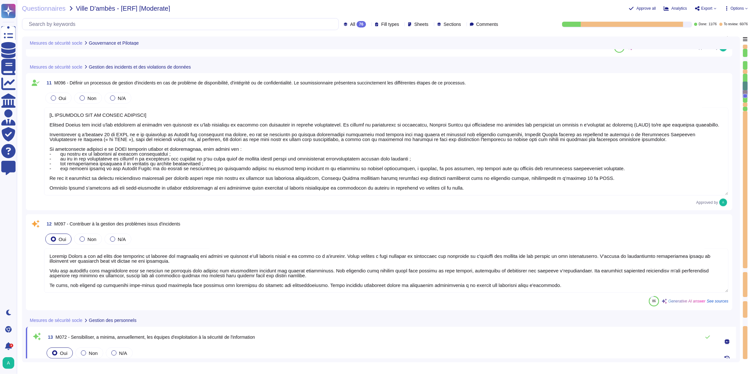
scroll to position [0, 0]
click at [115, 277] on textarea at bounding box center [386, 271] width 685 height 44
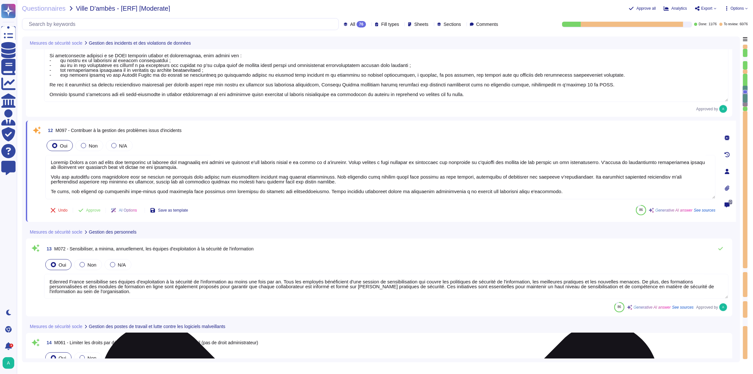
type textarea "[A COMPLETER SUR LA PARTIE SECURITE] Edenred France est dotée d'une procédure d…"
type textarea "Des solutions antivirus et antimalware sont installées sur tous les postes de t…"
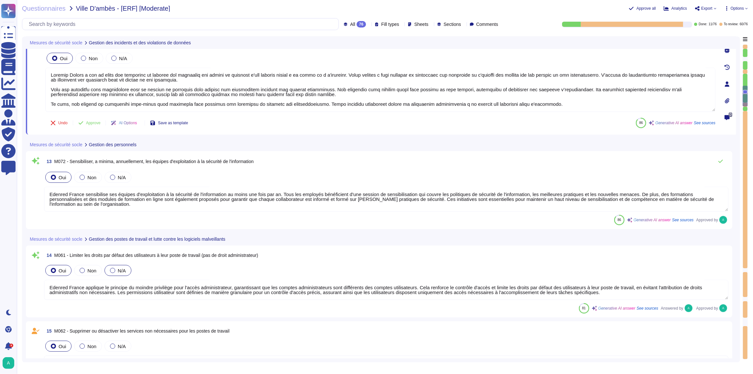
type textarea "[A COMPLETER SUR LA PARTIE SECURITE] Edenred France est dotée d'une procédure d…"
type textarea "Chez Edenred France, les mises à jour des antivirus sur les postes de travail s…"
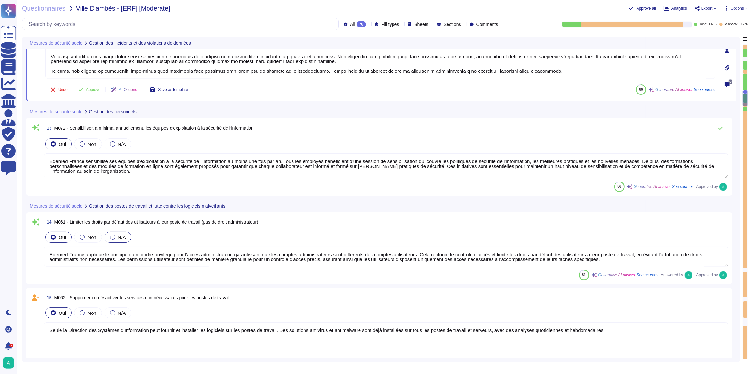
type textarea "[A COMPLETER SUR LA PARTIE SECURITE] Edenred France est dotée d'une procédure d…"
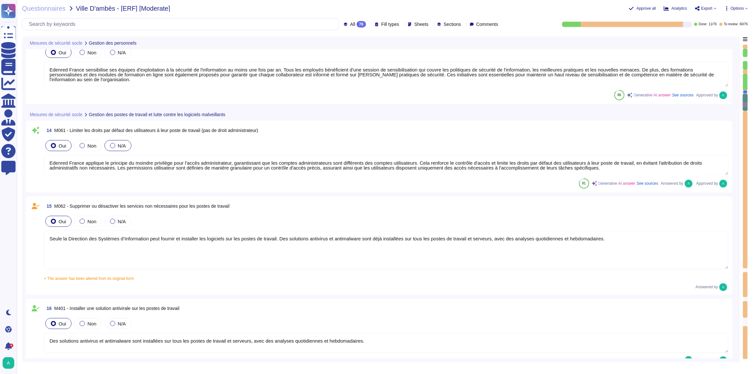
type textarea "Edenred France met en œuvre des politiques de verrouillage de compte, y compris…"
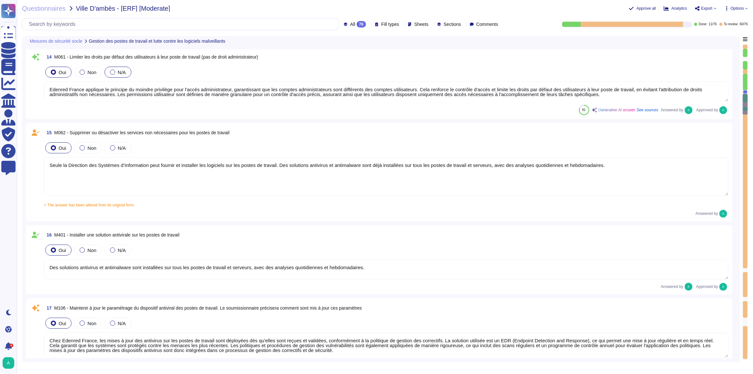
scroll to position [1591, 0]
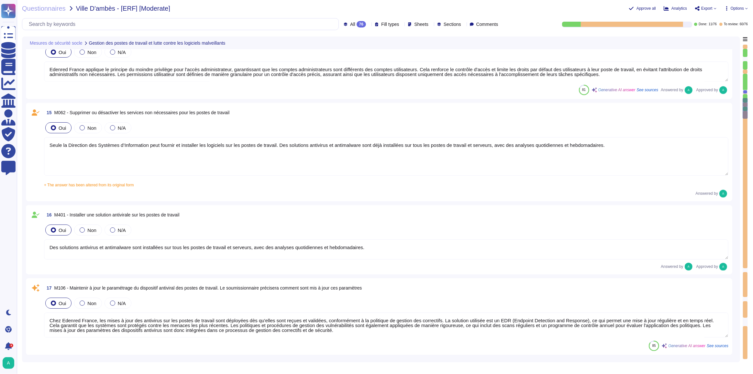
click at [121, 253] on textarea "Des solutions antivirus et antimalware sont installées sur tous les postes de t…" at bounding box center [386, 249] width 685 height 20
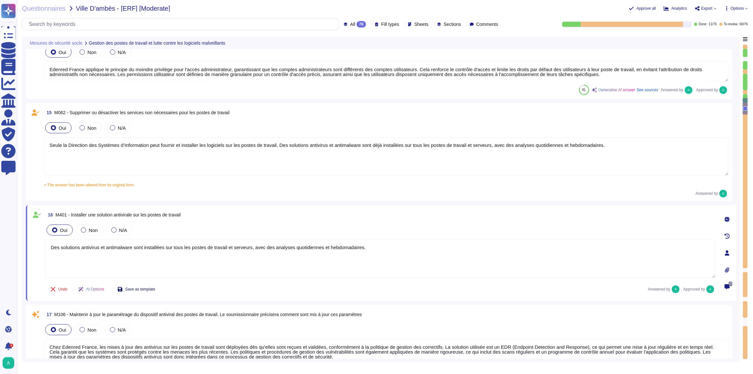
click at [151, 287] on span "Save as template" at bounding box center [140, 289] width 30 height 4
type textarea "[A COMPLETER SUR LA PARTIE SECURITE] Le principe de Privacy by design est au cœ…"
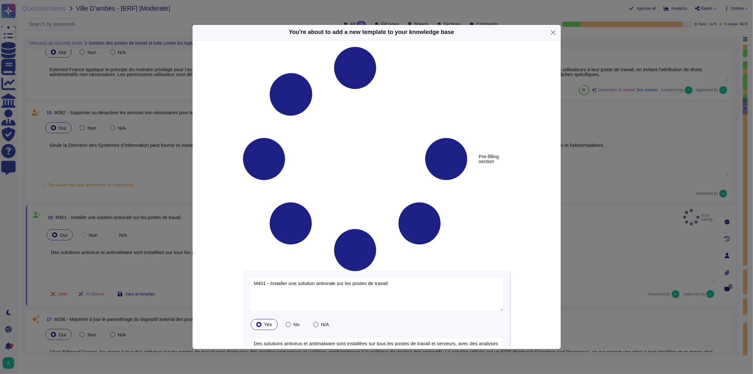
type textarea "M401 - Installer une solution antivirale sur les postes de travail"
type textarea "Des solutions antivirus et antimalware sont installées sur tous les postes de t…"
type textarea "[A COMPLETER SUR LA PARTIE SECURITE] Le principe de Privacy by design est au cœ…"
drag, startPoint x: 270, startPoint y: 88, endPoint x: 218, endPoint y: 88, distance: 51.8
click at [218, 88] on div "Pre-filling section M401 - Installer une solution antivirale sur les postes de …" at bounding box center [377, 250] width 334 height 407
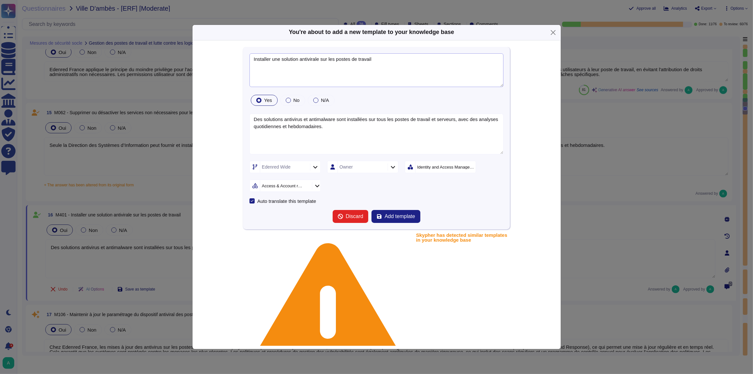
drag, startPoint x: 279, startPoint y: 59, endPoint x: 229, endPoint y: 60, distance: 49.5
click at [229, 60] on div "Installer une solution antivirale sur les postes de travail Yes No N/A Des solu…" at bounding box center [377, 225] width 334 height 356
click at [361, 59] on textarea "des solution antivirale sur les postes de travail" at bounding box center [377, 70] width 254 height 34
type textarea "des solution antivirale sur les postes de travail sont elles installées?"
click at [316, 166] on icon at bounding box center [315, 167] width 4 height 3
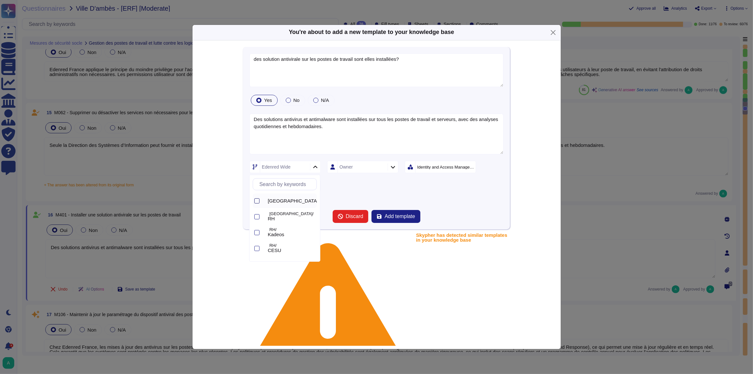
click at [256, 199] on div at bounding box center [256, 200] width 5 height 5
click at [436, 169] on div "Identity and Access Management" at bounding box center [448, 167] width 65 height 12
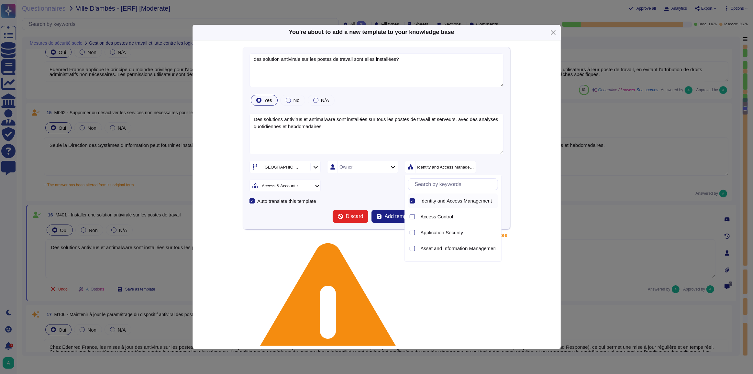
click at [316, 217] on icon at bounding box center [368, 269] width 104 height 104
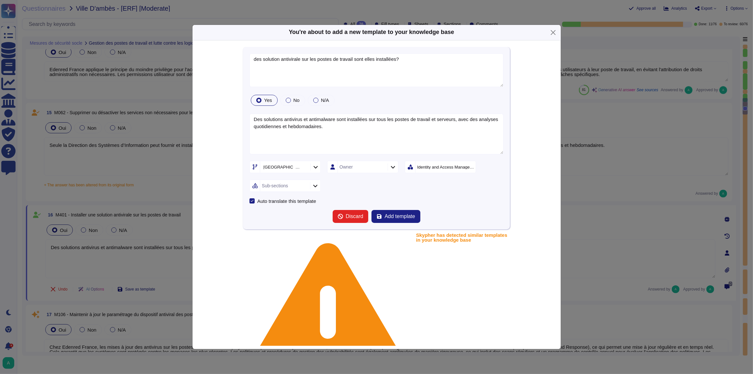
click at [298, 185] on div "Sub-sections" at bounding box center [284, 186] width 48 height 12
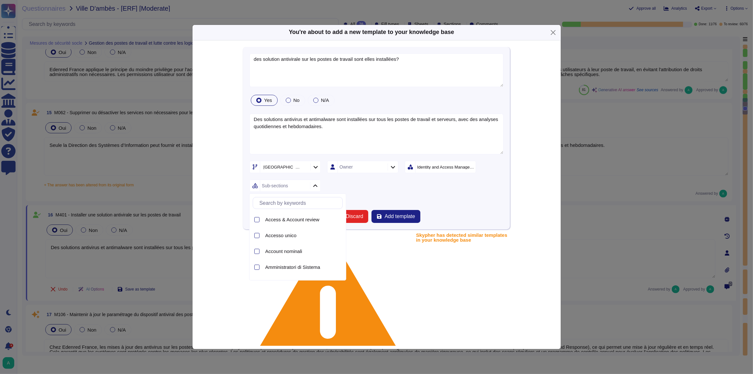
click at [287, 203] on input "text" at bounding box center [299, 202] width 86 height 11
type input "w"
type input "a"
type input "d"
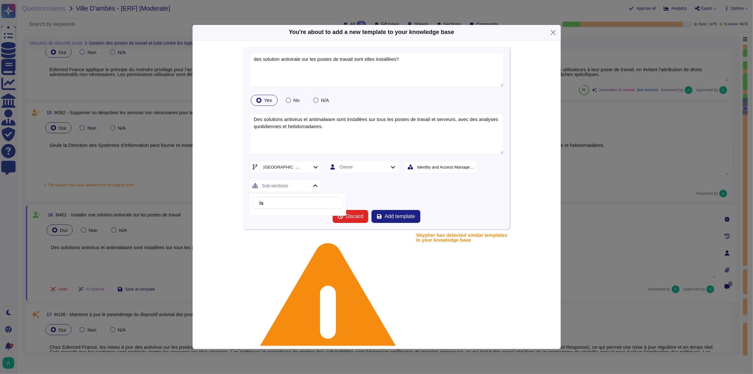
type input "l"
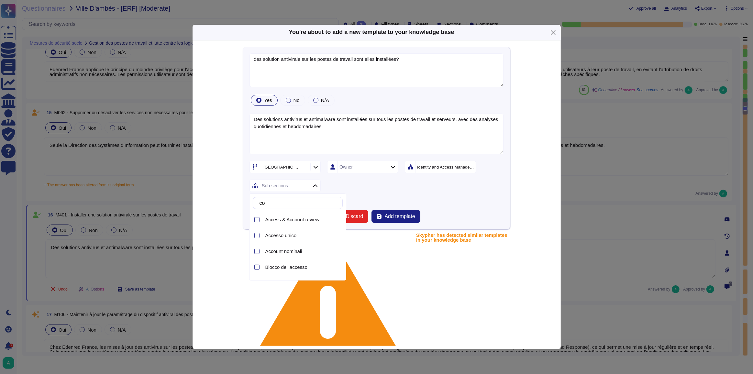
type input "c"
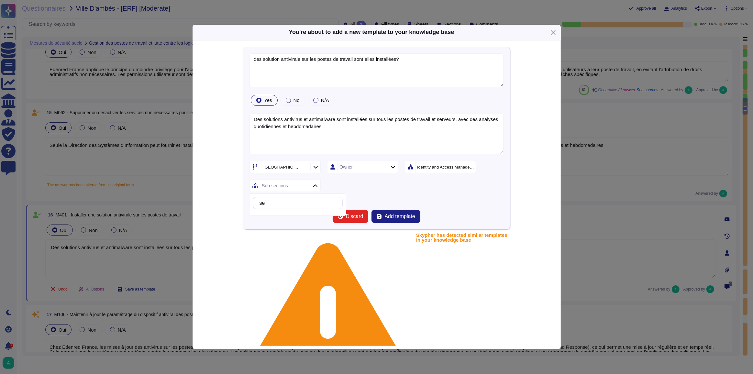
type input "sec"
click at [401, 193] on form "des solution antivirale sur les postes de travail sont elles installées? Yes No…" at bounding box center [377, 138] width 254 height 170
click at [439, 167] on div "Identity and Access Management" at bounding box center [445, 167] width 57 height 4
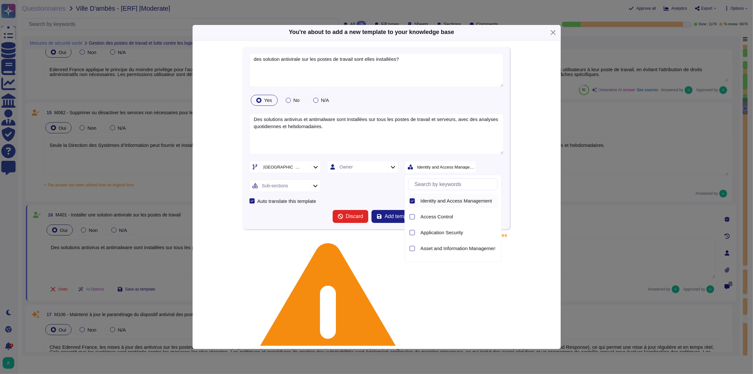
click at [411, 200] on icon at bounding box center [412, 200] width 3 height 3
type input "e"
type input "v"
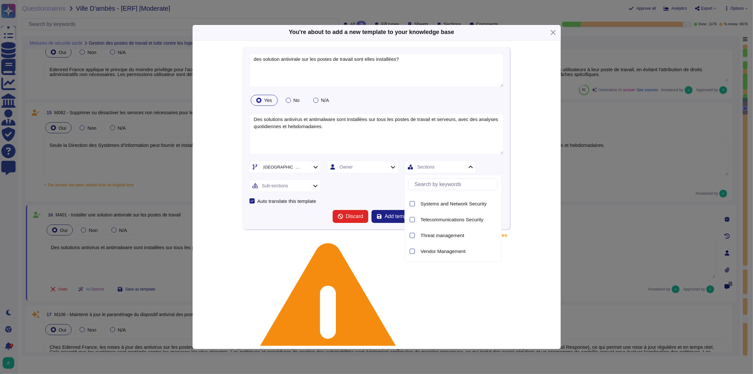
click at [317, 187] on div at bounding box center [315, 185] width 10 height 7
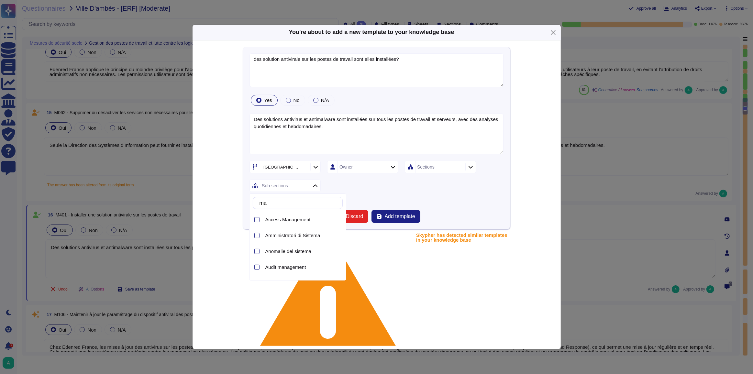
type input "mal"
click at [256, 251] on div at bounding box center [256, 252] width 5 height 5
click at [258, 235] on icon at bounding box center [256, 235] width 3 height 3
click at [257, 220] on div at bounding box center [256, 219] width 5 height 5
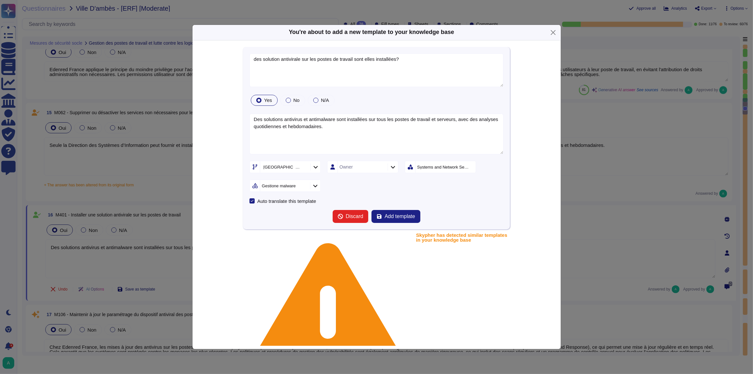
click at [396, 192] on form "des solution antivirale sur les postes de travail sont elles installées? Yes No…" at bounding box center [377, 138] width 254 height 170
click at [393, 217] on span "Add template" at bounding box center [399, 216] width 30 height 5
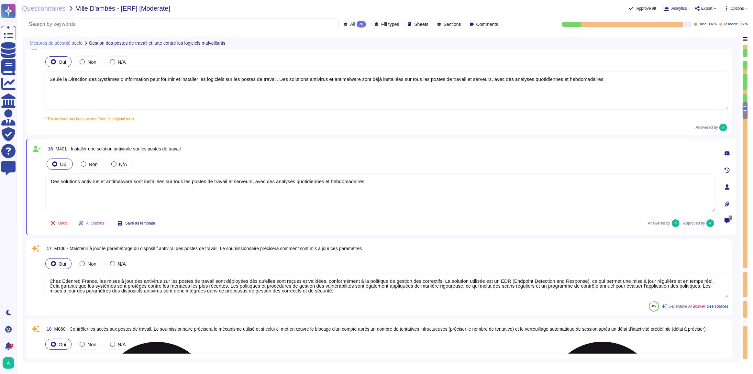
scroll to position [1679, 0]
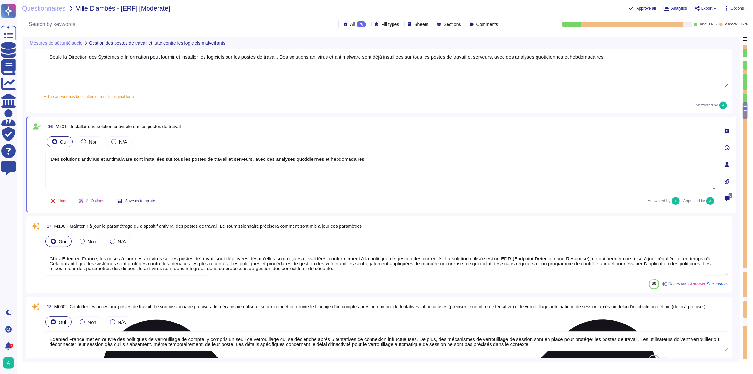
type textarea "[A COMPLETER SUR LA PARTIE SECURITE] Le principe de Privacy by design est au cœ…"
type textarea "Edenred France prend en charge la suppression sécurisée des données archivées e…"
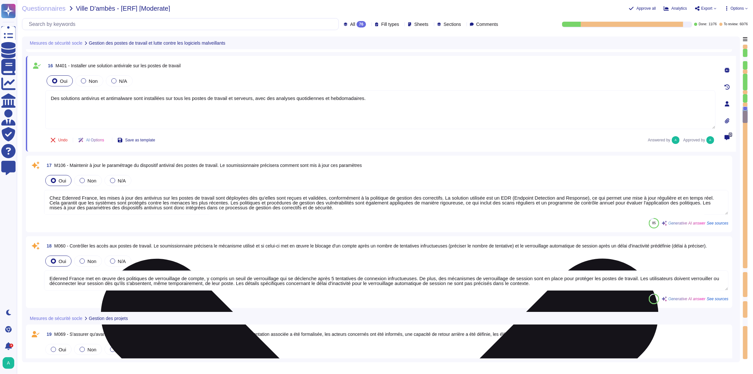
type textarea "[A COMPLETER SUR LA PARTIE SECURITE] Le principe de Privacy by design est au cœ…"
type textarea "Edenred France demande à l’Utilisateur de supprimer de son poste de travail tou…"
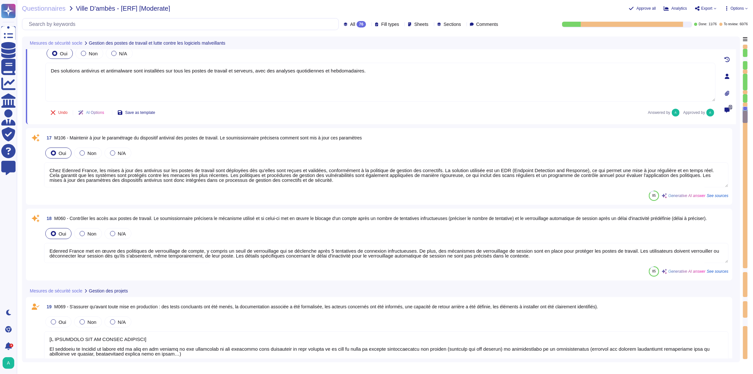
scroll to position [0, 0]
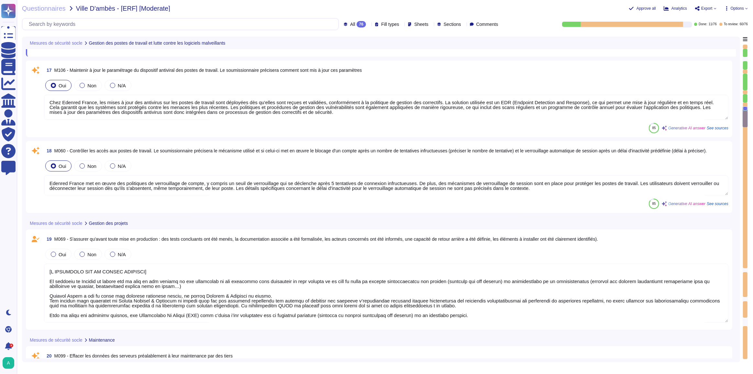
type textarea "[A COMPLETER SUR LA PARTIE SECURITE] Le principe de Privacy by design est au cœ…"
type textarea "Edenred France prend en charge la suppression sécurisée des données archivées e…"
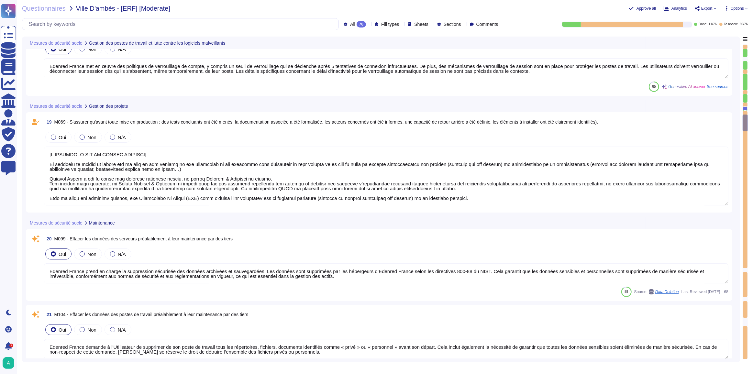
type textarea "[A COMPLETER SUR LA PARTIE SECURITE] Le principe de Privacy by design est au cœ…"
type textarea "Edenred a établi une Charte d'Utilisation des Ressources Informatiques qui enca…"
type textarea "[A COMPLETER SUR LA PARTIE SECURITE] Le principe de Privacy by design est au cœ…"
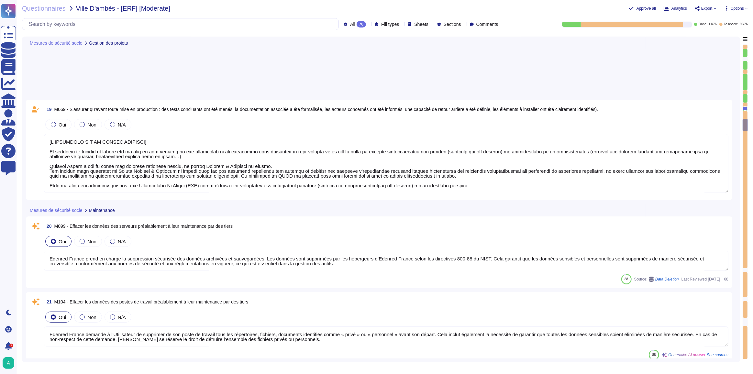
type textarea "Seule la Direction des Systèmes d’Information peut fournir et installer les log…"
type textarea "Edenred France applique des politiques et procédures rigoureuses pour la gestio…"
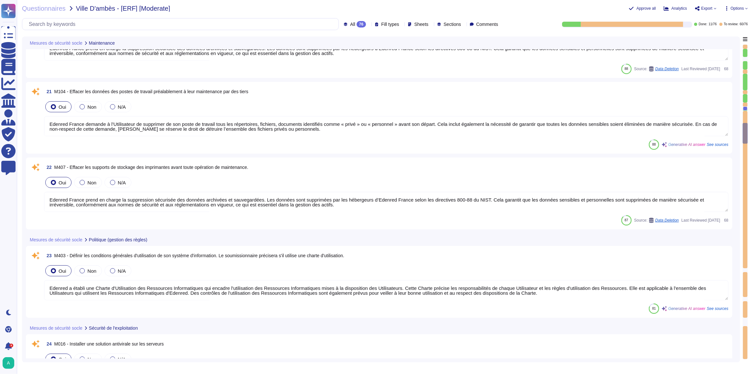
type textarea "Seules les personnes autorisées peuvent accéder aux zones sécurisées chez Edenr…"
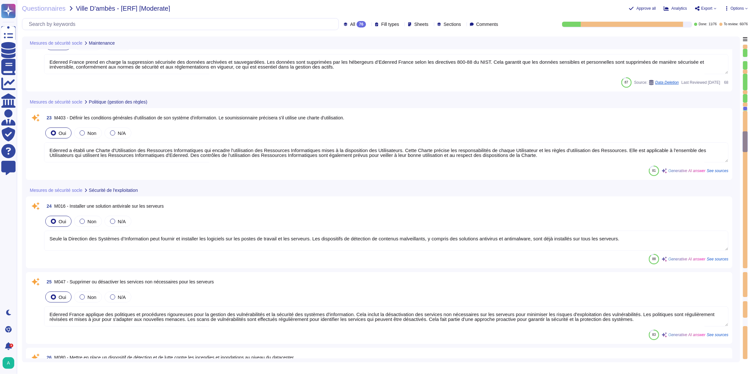
type textarea "Les systèmes de contrôle environnemental des centres de données de nos partenai…"
type textarea "Edenred France héberge principalement les données sur le territoire de l'Espace…"
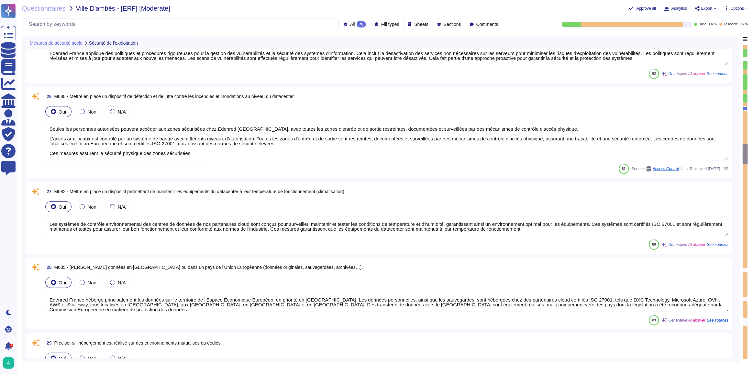
type textarea "Edenred France fournit des environnements mutualisés pour ses solutions RH, où …"
type textarea "Edenred France héberge ses solutions chez des fournisseurs certifiés ISO 27001,…"
type textarea "Edenred France a mis en place un processus structuré pour la gestion des vulnér…"
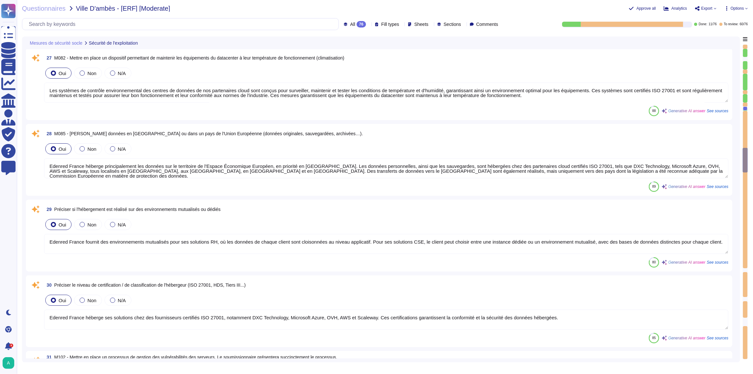
type textarea "Le processus de gestion des vulnérabilités des postes de travail chez Edenred F…"
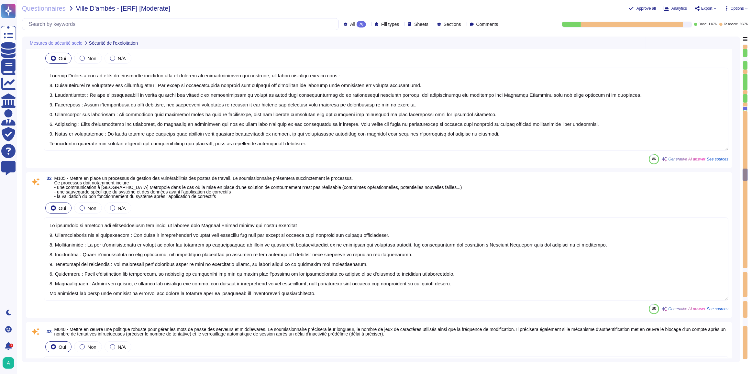
type textarea "Edenred France a mis en place des politiques de mot de passe qui incluent des e…"
type textarea "Edenred France privilégie l'utilisation de comptes d'administration nominatifs …"
type textarea "Edenred France utilise plusieurs mécanismes pour contrôler les accès aux serveu…"
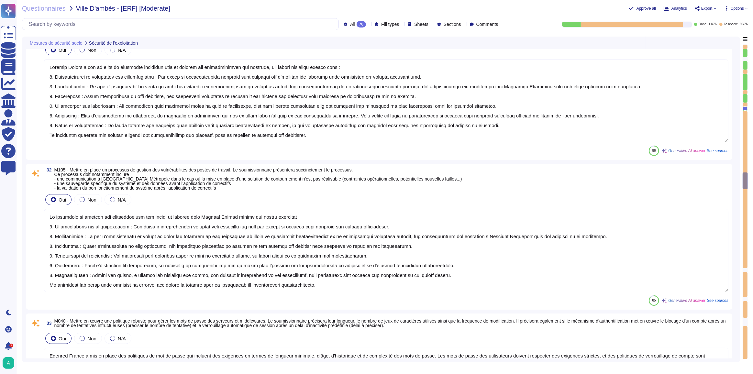
type textarea "Edenred France met en œuvre plusieurs mécanismes pour contrôler les accès aux r…"
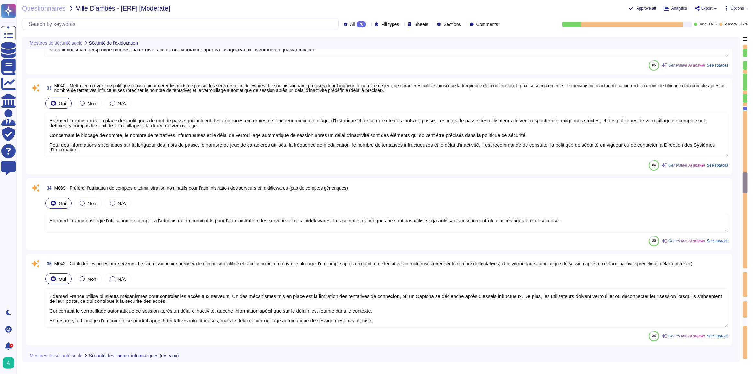
type textarea "Edenred France assure la suppression sécurisée des données archivées et sauvega…"
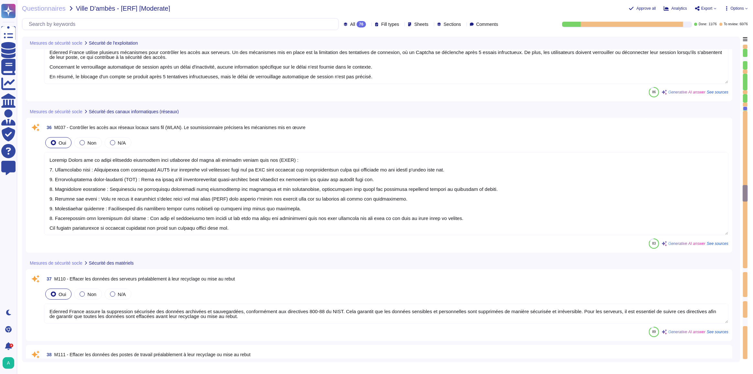
type textarea "Edenred France prend en charge la suppression sécurisée des données archivées e…"
type textarea "Le logiciel intègre un système de journalisation des actions critiques (connexi…"
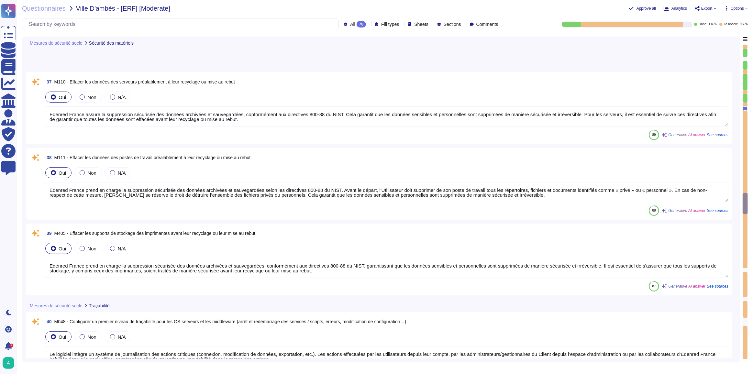
type textarea "Edenred France enregistre chronologiquement les actions réalisées par les utili…"
type textarea "Justification (si mesure traitée)"
type textarea "Pour assurer la conformité PCI-DSS de ses sous-traitants impliqués dans le stoc…"
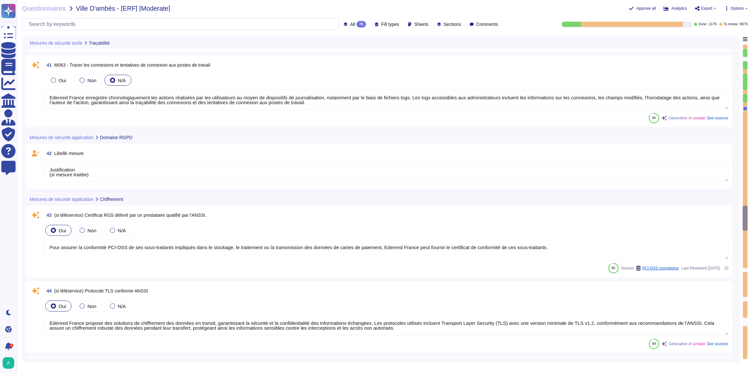
type textarea "Justification (si mesure traitée)"
type textarea "Edenred France propose des solutions de chiffrement des données en transit, gar…"
type textarea "Edenred France prend en charge la suppression sécurisée des données archivées e…"
type textarea "Edenred France s'engage à respecter la confidentialité et l'intégrité des donné…"
type textarea "Justification (si mesure traitée)"
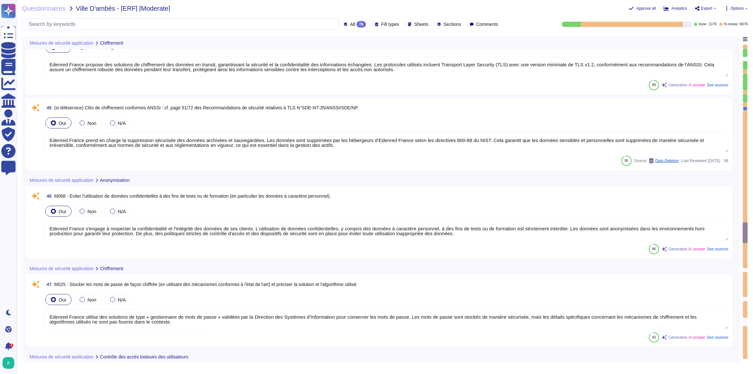
type textarea "Edenred France utilise des solutions de type « gestionnaire de mots de passe » …"
type textarea "Il est demandé à l'Utilisateur de se conformer aux consignes de détermination d…"
type textarea "Edenred France a mis en place un processus de gestion des comptes et des droits…"
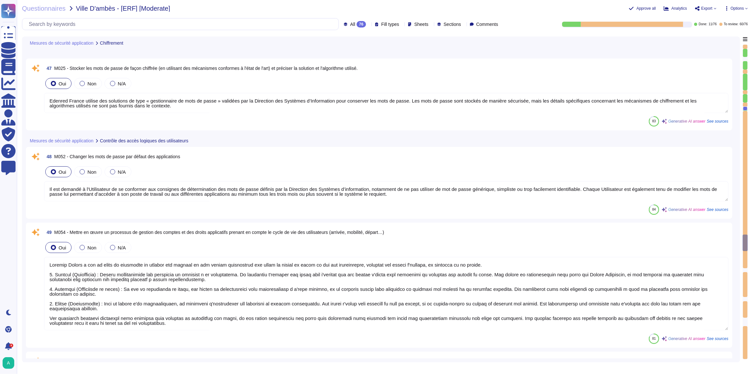
type textarea "Edenred France met en place plusieurs types de tests de recettes pour garantir …"
type textarea "A ces fins, ce document recense et notifie à chaque Utilisateur, quel que soit …"
type textarea "Edenred France effectue une revue périodique des accès pour s'assurer que seuls…"
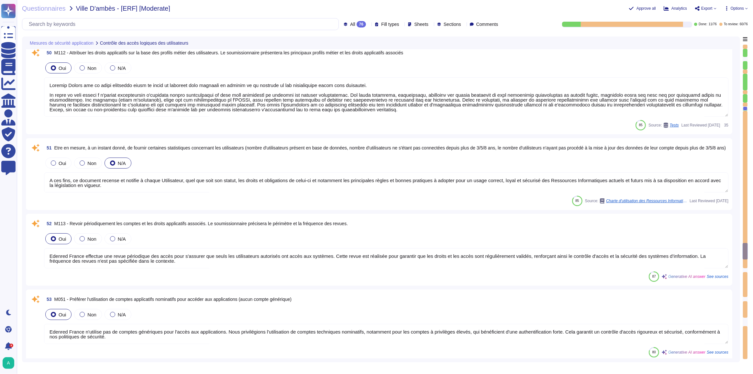
type textarea "Edenred France n'utilise pas de comptes génériques pour l'accès aux application…"
type textarea "Edenred France dispose d'une politique de mot de passe conforme aux recommandat…"
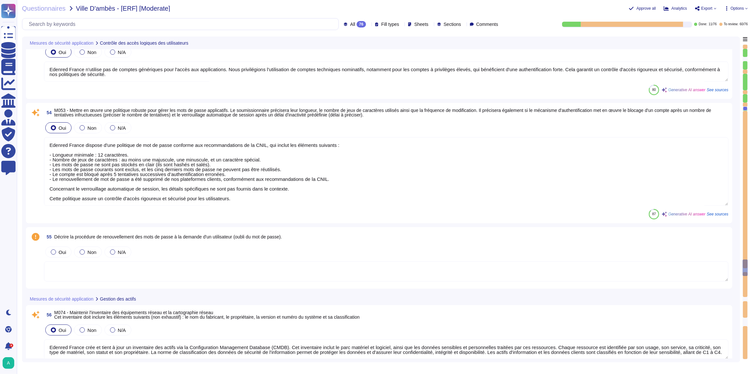
type textarea "Edenred France crée et tient à jour un inventaire des actifs via la Configurati…"
type textarea "L'inventaire des serveurs est maintenu dans la Configuration Management Databas…"
type textarea "L'inventaire des actifs d'Edenred France, maintenu via la Configuration Managem…"
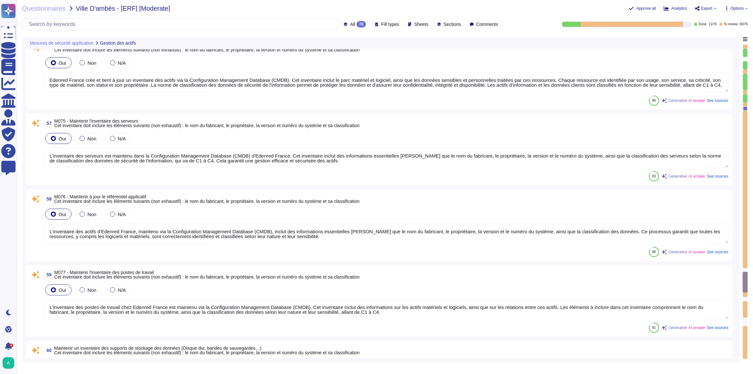
type textarea "L'inventaire des postes de travail chez Edenred France est maintenu via la Conf…"
type textarea "Edenred France maintient un inventaire des actifs via la Configuration Manageme…"
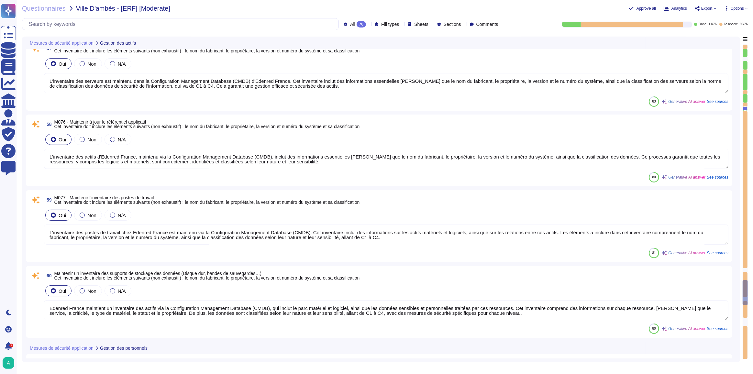
type textarea "Les collaborateurs d'Edenred France sont régulièrement formés sur : - les mesur…"
type textarea "Chez Edenred France, le processus de maintenance applicative pour les correctif…"
type textarea "Les opérations de maintenance à distance chez Edenred France passent par un can…"
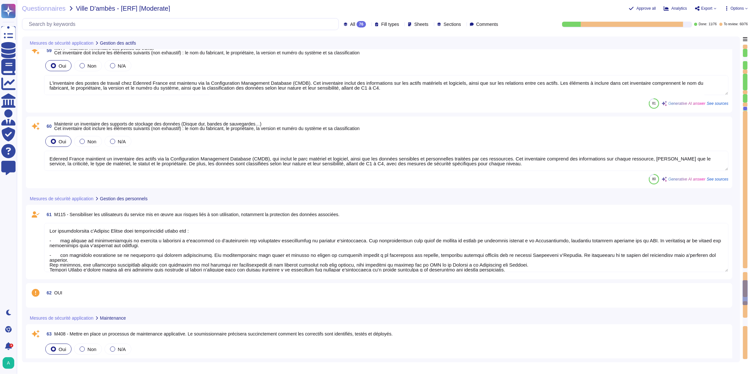
type textarea "Les collaborateurs d'Edenred France sont régulièrement formés sur : - les mesur…"
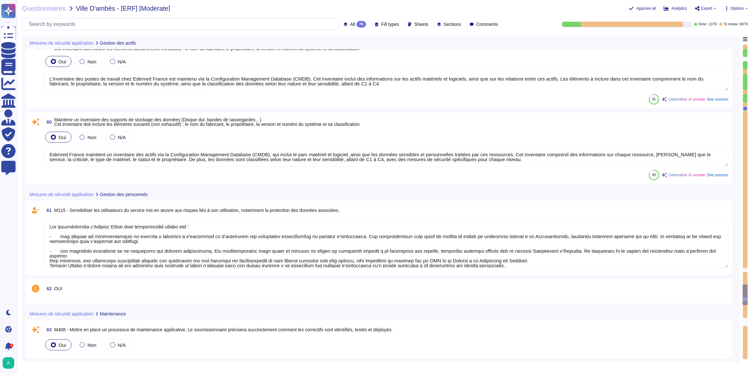
type textarea "Personnalisation des cartes par THALES - France"
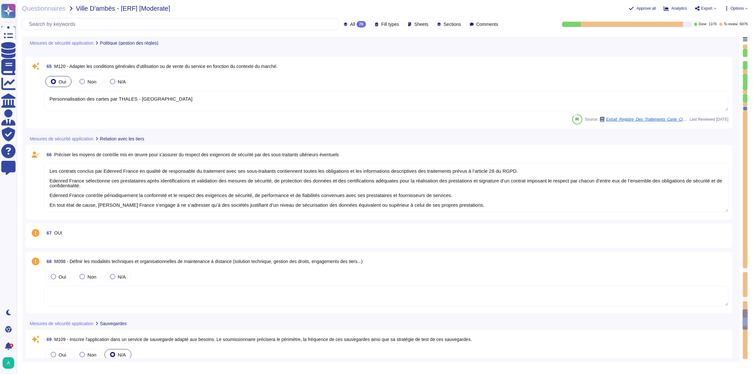
type textarea "Les contrats conclus par Edenred France en qualité de responsable du traitement…"
type textarea "Pour inscrire l'application dans un service de sauvegarde adapté, il est essent…"
type textarea "Les sauvegardes du système et des données chez Edenred France sont également st…"
type textarea "Les sauvegardes du système et des données chez Edenred France sont stockées hor…"
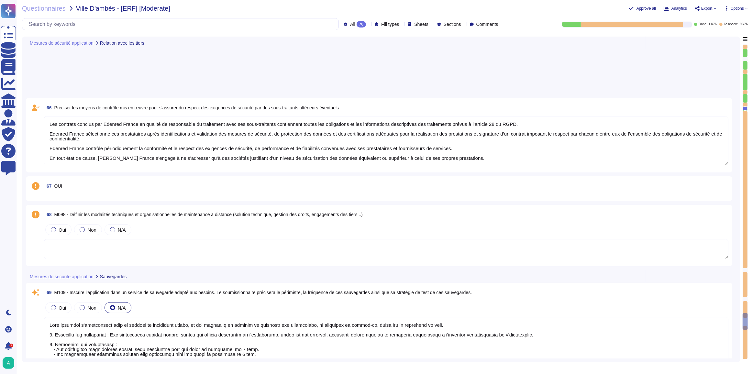
type textarea "Les contrats conclus par Edenred France en qualité de responsable du traitement…"
type textarea "Edenred France réalise des scans de vulnérabilités sur ses applications exposée…"
type textarea "Les contrats conclus par Edenred France en qualité de responsable du traitement…"
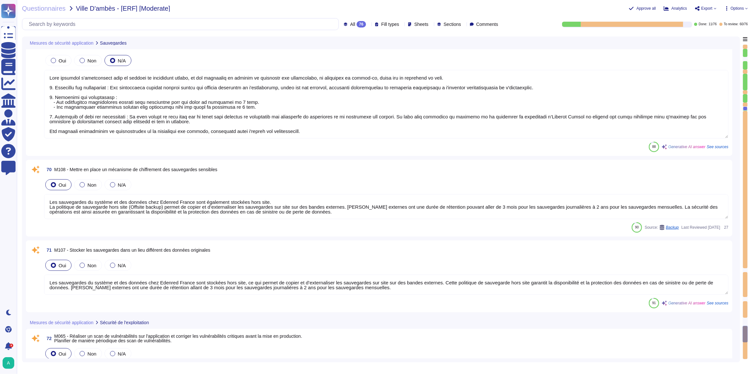
type textarea "Edenred France met à disposition des utilisateurs des collecteurs sécurisés pou…"
type textarea "Edenred France met à disposition des utilisateurs des dispositifs de destructio…"
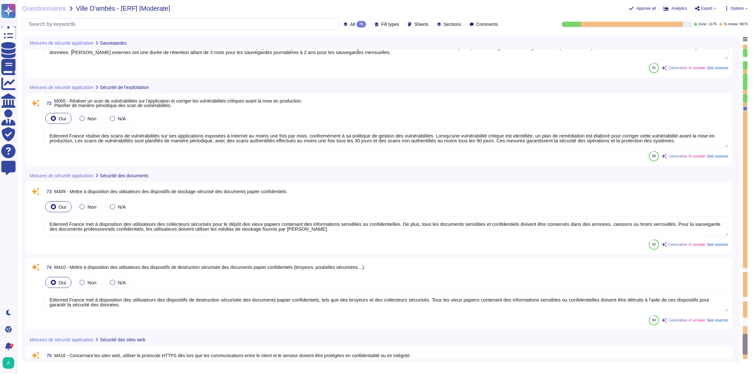
type textarea "Il est recommandé d'utiliser le protocole HTTPS pour garantir la sécurité des c…"
type textarea "Edenred France effectue des examens périodiques des journaux d'audit pour garan…"
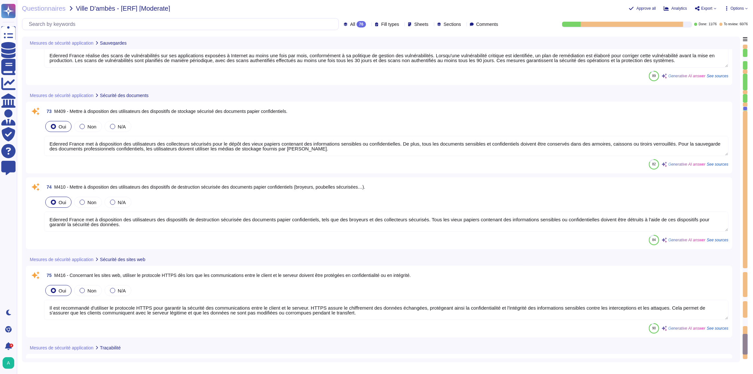
type textarea "Pour inscrire l'application dans un service de sauvegarde adapté, il est essent…"
type textarea "Les sauvegardes du système et des données chez Edenred France sont également st…"
type textarea "Les sauvegardes du système et des données chez Edenred France sont stockées hor…"
type textarea "Edenred France réalise des scans de vulnérabilités sur ses applications exposée…"
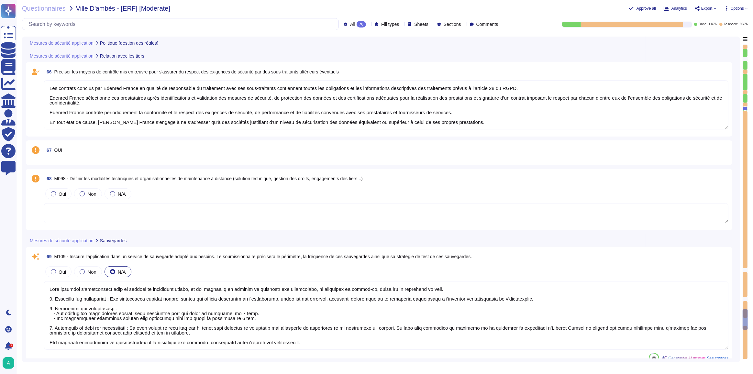
type textarea "Les contrats conclus par Edenred France en qualité de responsable du traitement…"
type textarea "Personnalisation des cartes par THALES - France"
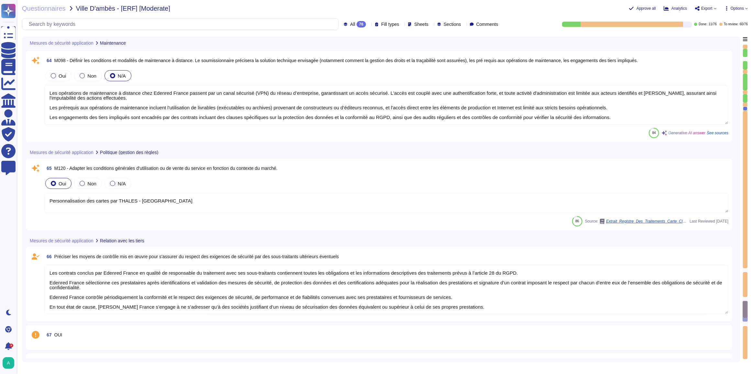
type textarea "Les contrats conclus par Edenred France en qualité de responsable du traitement…"
type textarea "Chez Edenred France, le processus de maintenance applicative pour les correctif…"
type textarea "Les opérations de maintenance à distance chez Edenred France passent par un can…"
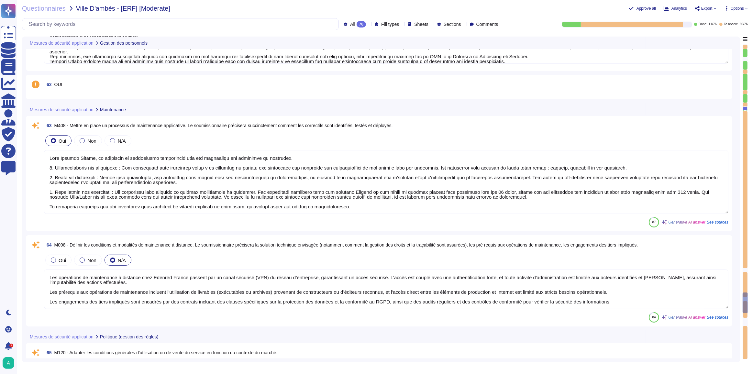
type textarea "Les contrats conclus par Edenred France en qualité de responsable du traitement…"
type textarea "Les collaborateurs d'Edenred France sont régulièrement formés sur : - les mesur…"
type textarea "Les contrats conclus par Edenred France en qualité de responsable du traitement…"
type textarea "Les collaborateurs d'Edenred France sont régulièrement formés sur : - les mesur…"
type textarea "Les contrats conclus par Edenred France en qualité de responsable du traitement…"
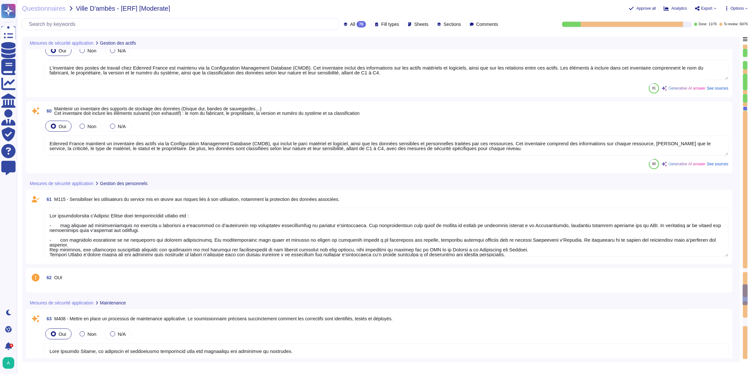
type textarea "Les collaborateurs d'Edenred France sont régulièrement formés sur : - les mesur…"
type textarea "L'inventaire des serveurs est maintenu dans la Configuration Management Databas…"
type textarea "L'inventaire des actifs d'Edenred France, maintenu via la Configuration Managem…"
type textarea "L'inventaire des postes de travail chez Edenred France est maintenu via la Conf…"
type textarea "Edenred France maintient un inventaire des actifs via la Configuration Manageme…"
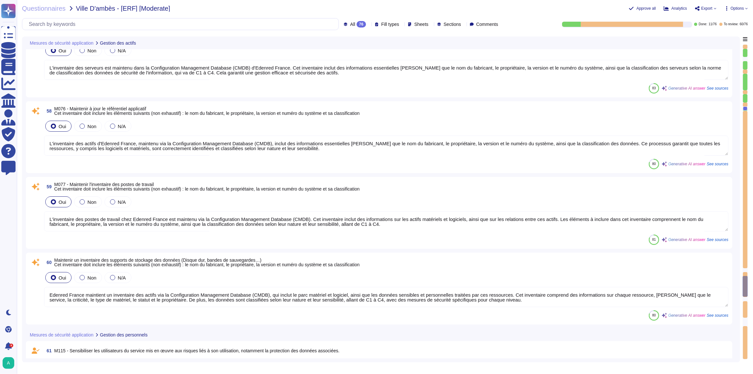
type textarea "Les collaborateurs d'Edenred France sont régulièrement formés sur : - les mesur…"
type textarea "Edenred France crée et tient à jour un inventaire des actifs via la Configurati…"
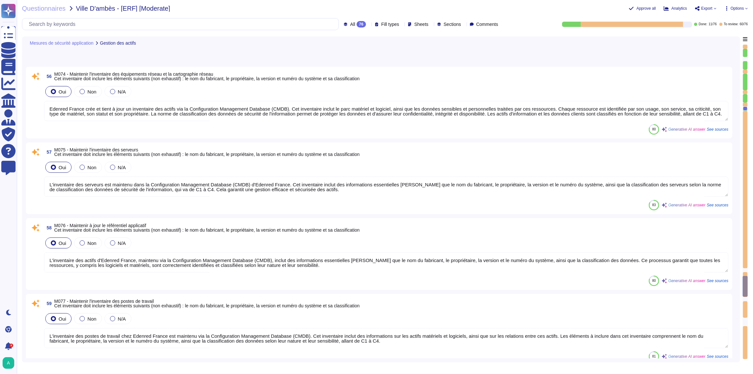
type textarea "Les collaborateurs d'Edenred France sont régulièrement formés sur : - les mesur…"
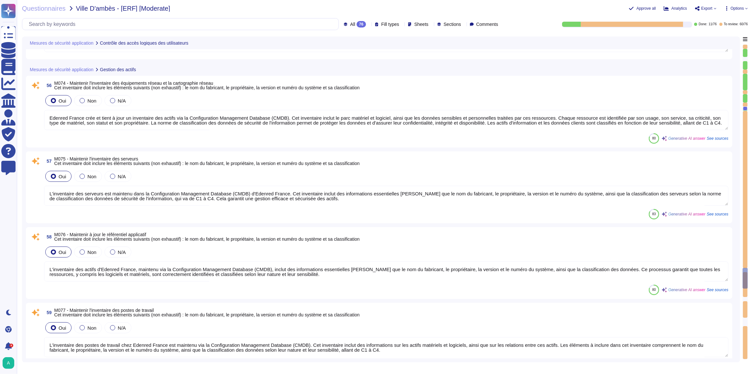
type textarea "Edenred France dispose d'une politique de mot de passe conforme aux recommandat…"
type textarea "Les collaborateurs d'Edenred France sont régulièrement formés sur : - les mesur…"
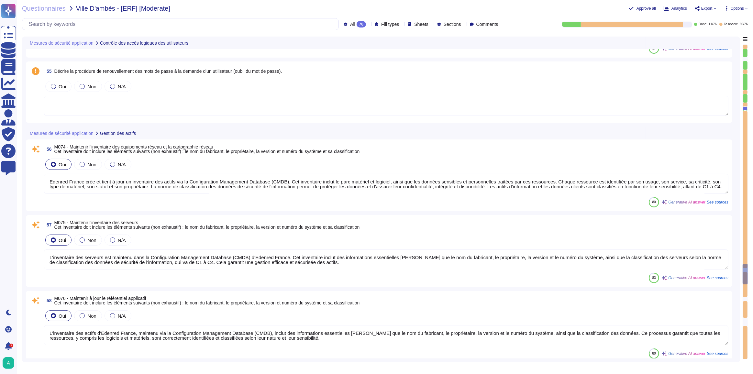
type textarea "Edenred France effectue une revue périodique des accès pour s'assurer que seuls…"
type textarea "Edenred France n'utilise pas de comptes génériques pour l'accès aux application…"
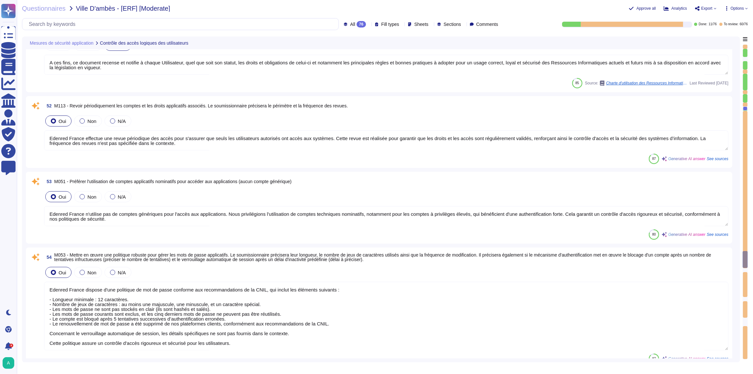
type textarea "Edenred France a mis en place un processus de gestion des comptes et des droits…"
type textarea "Edenred France met en place plusieurs types de tests de recettes pour garantir …"
type textarea "A ces fins, ce document recense et notifie à chaque Utilisateur, quel que soit …"
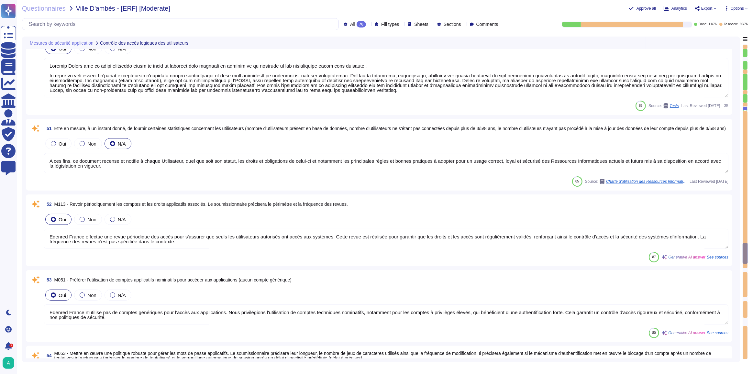
type textarea "Il est demandé à l'Utilisateur de se conformer aux consignes de détermination d…"
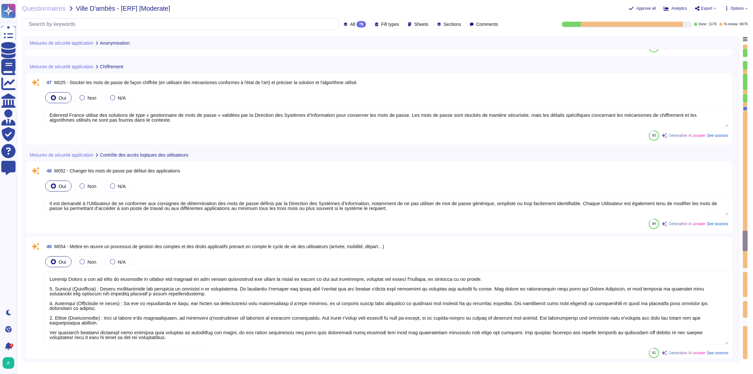
type textarea "Edenred France s'engage à respecter la confidentialité et l'intégrité des donné…"
type textarea "Edenred France utilise des solutions de type « gestionnaire de mots de passe » …"
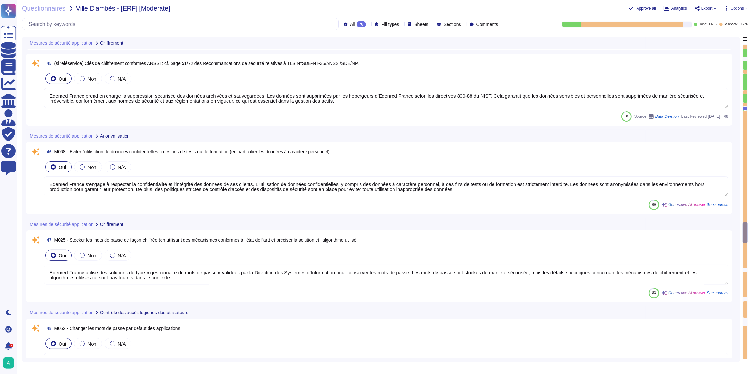
type textarea "Pour assurer la conformité PCI-DSS de ses sous-traitants impliqués dans le stoc…"
type textarea "Edenred France propose des solutions de chiffrement des données en transit, gar…"
type textarea "Edenred France prend en charge la suppression sécurisée des données archivées e…"
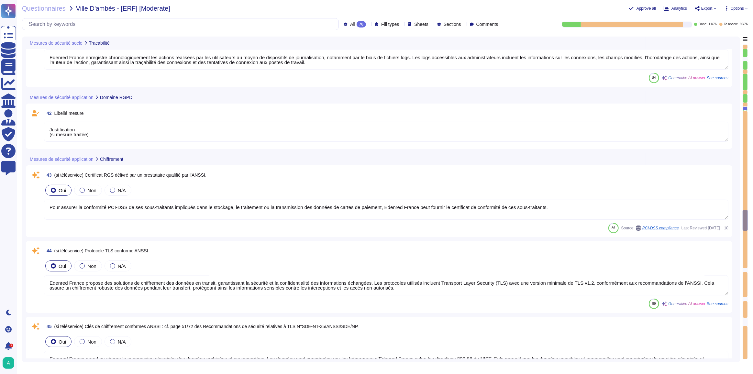
type textarea "Le logiciel intègre un système de journalisation des actions critiques (connexi…"
type textarea "Edenred France enregistre chronologiquement les actions réalisées par les utili…"
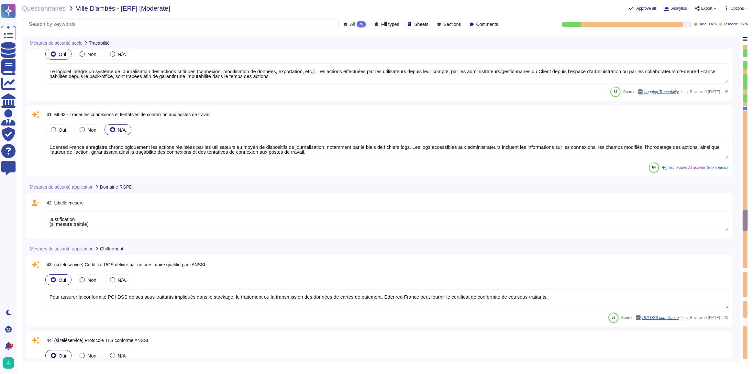
type textarea "Justification (si mesure traitée)"
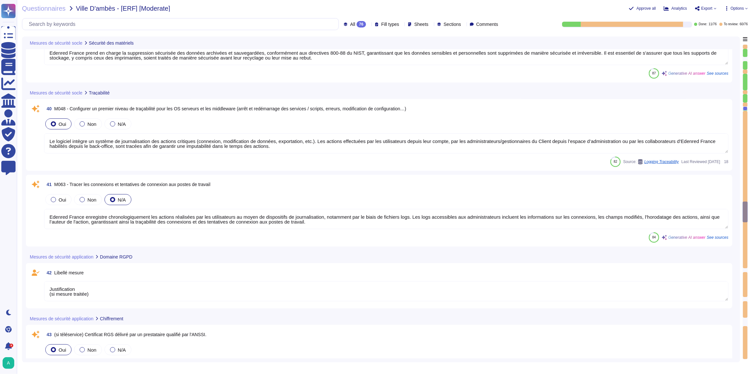
type textarea "Edenred France assure la suppression sécurisée des données archivées et sauvega…"
type textarea "Edenred France prend en charge la suppression sécurisée des données archivées e…"
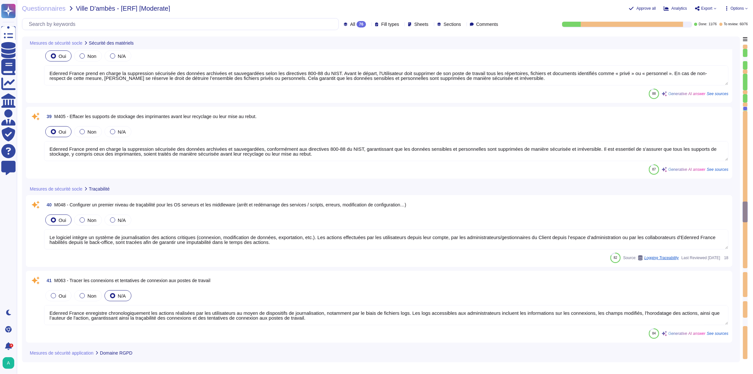
type textarea "Justification (si mesure traitée)"
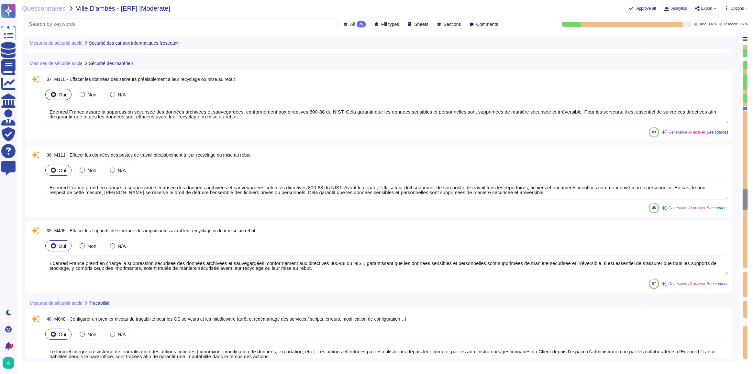
type textarea "Edenred France met en œuvre plusieurs mécanismes pour contrôler les accès aux r…"
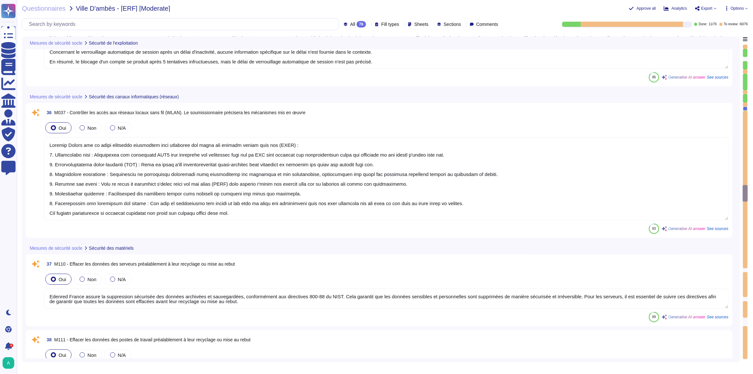
type textarea "Edenred France privilégie l'utilisation de comptes d'administration nominatifs …"
type textarea "Edenred France utilise plusieurs mécanismes pour contrôler les accès aux serveu…"
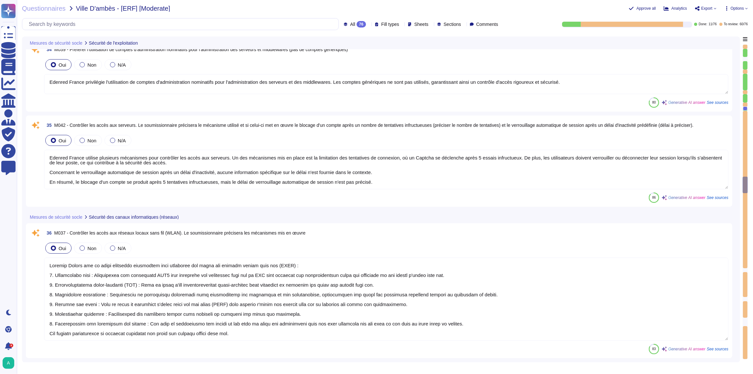
type textarea "Le processus de gestion des vulnérabilités des postes de travail chez Edenred F…"
type textarea "Edenred France a mis en place des politiques de mot de passe qui incluent des e…"
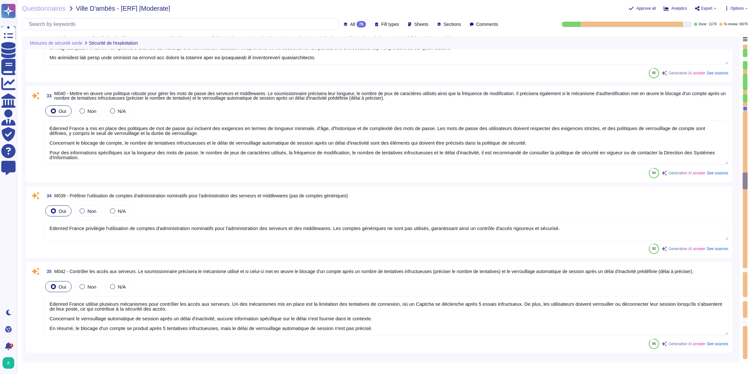
type textarea "Edenred France a mis en place un processus structuré pour la gestion des vulnér…"
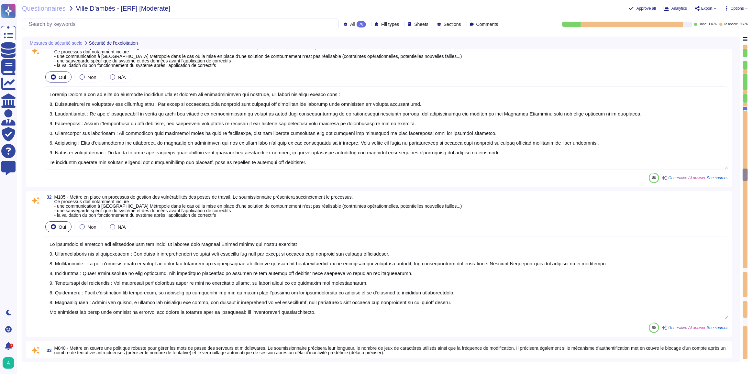
type textarea "Edenred France fournit des environnements mutualisés pour ses solutions RH, où …"
type textarea "Edenred France héberge ses solutions chez des fournisseurs certifiés ISO 27001,…"
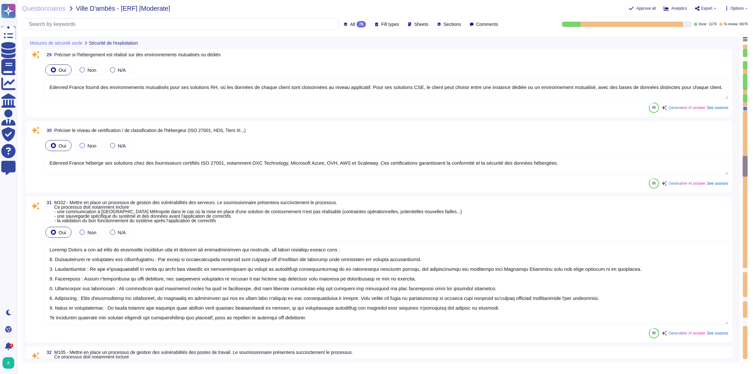
type textarea "Les systèmes de contrôle environnemental des centres de données de nos partenai…"
type textarea "Edenred France héberge principalement les données sur le territoire de l'Espace…"
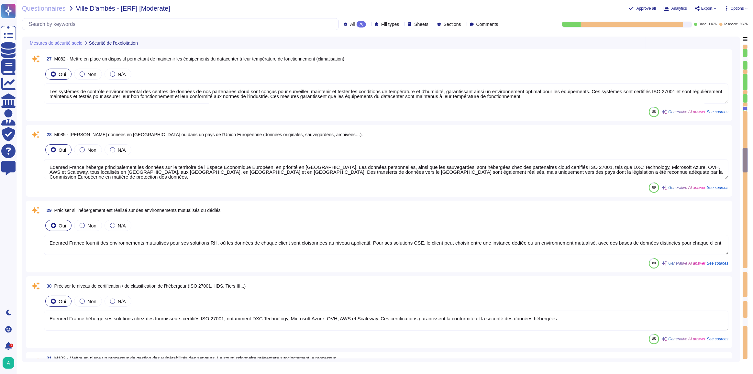
type textarea "Edenred France applique des politiques et procédures rigoureuses pour la gestio…"
type textarea "Seules les personnes autorisées peuvent accéder aux zones sécurisées chez Edenr…"
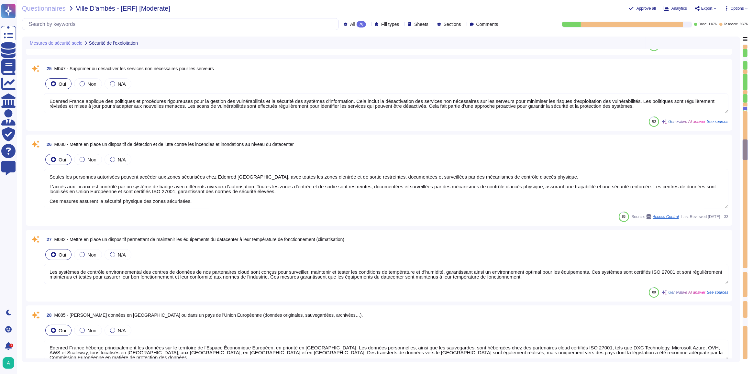
type textarea "Seule la Direction des Systèmes d’Information peut fournir et installer les log…"
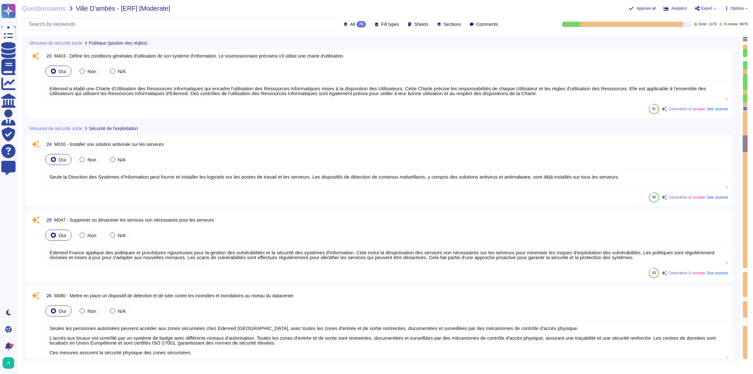
type textarea "Edenred a établi une Charte d'Utilisation des Ressources Informatiques qui enca…"
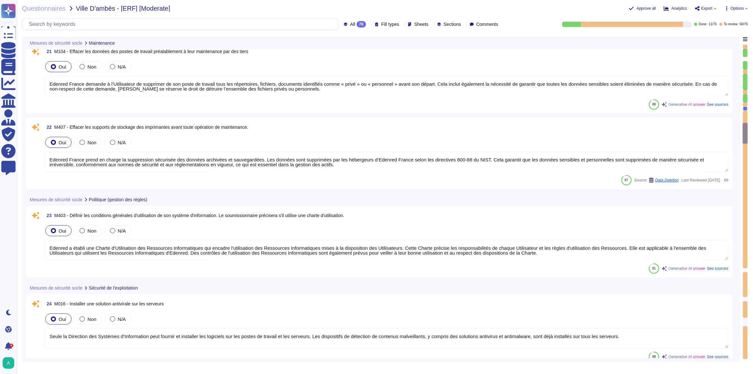
type textarea "Edenred France prend en charge la suppression sécurisée des données archivées e…"
type textarea "Edenred France demande à l’Utilisateur de supprimer de son poste de travail tou…"
type textarea "Edenred France prend en charge la suppression sécurisée des données archivées e…"
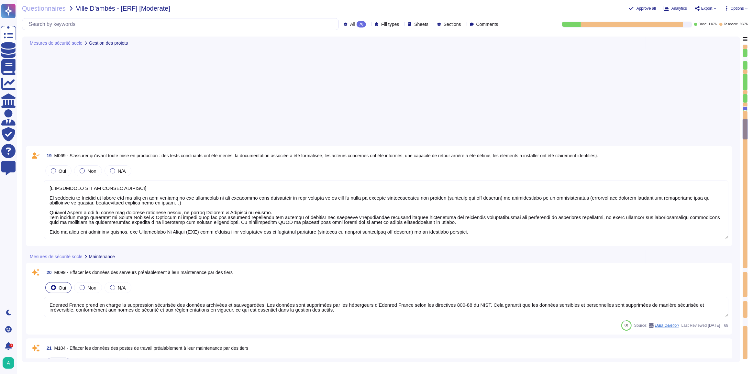
type textarea "[A COMPLETER SUR LA PARTIE SECURITE] Le principe de Privacy by design est au cœ…"
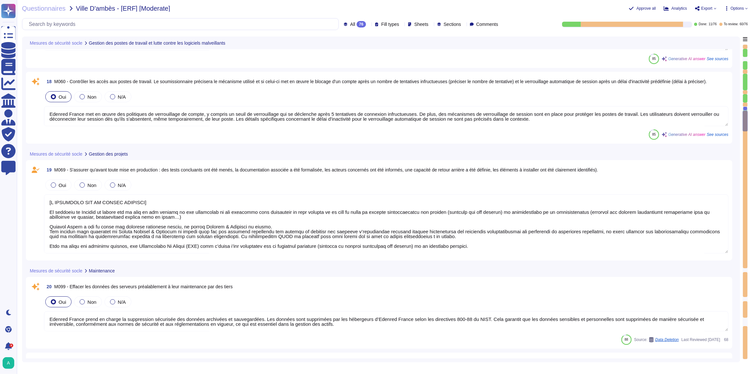
type textarea "Des solutions antivirus et antimalware sont installées sur tous les postes de t…"
type textarea "Chez Edenred France, les mises à jour des antivirus sur les postes de travail s…"
type textarea "Edenred France met en œuvre des politiques de verrouillage de compte, y compris…"
type textarea "[A COMPLETER SUR LA PARTIE SECURITE] Le principe de Privacy by design est au cœ…"
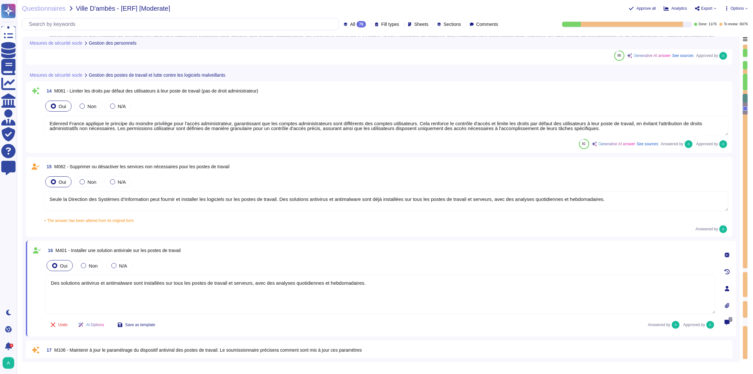
type textarea "Edenred France sensibilise ses équipes d'exploitation à la sécurité de l'inform…"
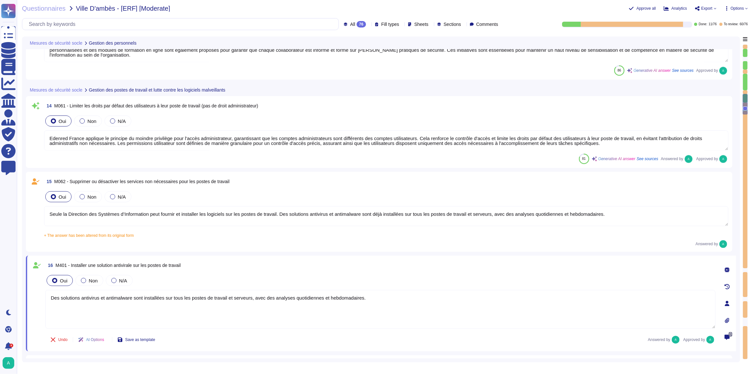
type textarea "Edenred France applique le principe du moindre privilège pour l'accès administr…"
type textarea "Seule la Direction des Systèmes d’Information peut fournir et installer les log…"
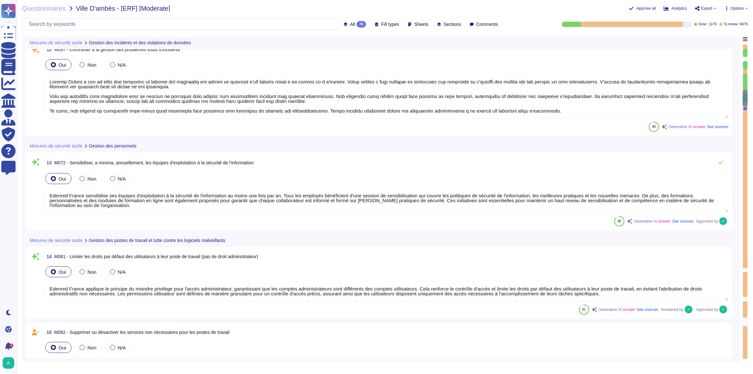
type textarea "[A COMPLETER SUR LA PARTIE SECURITE] Edenred France est dotée d'une procédure d…"
type textarea "Edenred France a mis en place une procédure de gestion des incidents qui inclut…"
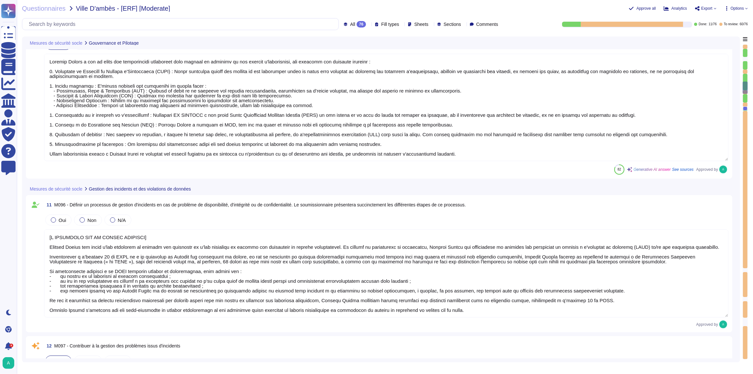
type textarea "[A COMPLETER SUR LA PARTIE SECURITE] Edenred France est dotée d'une procédure d…"
type textarea "Edenred France a mis en place une organisation structurée pour assurer la sécur…"
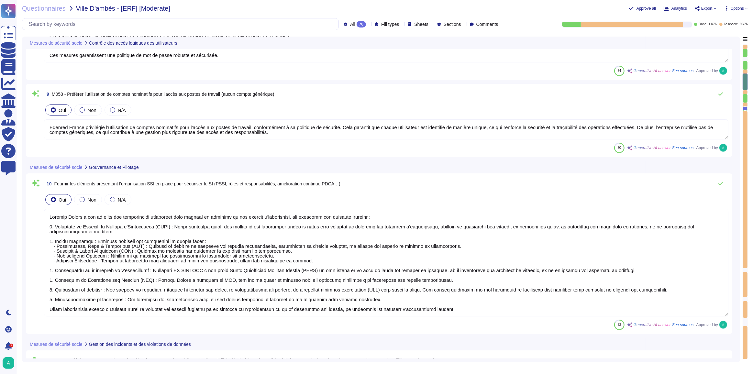
type textarea "[A COMPLETER SUR LA PARTIE SECURITE] Edenred France est dotée d'une procédure d…"
type textarea "Edenred France dispose d'une politique de mot de passe conforme aux recommandat…"
type textarea "Edenred France privilégie l'utilisation de comptes nominatifs pour l'accès aux …"
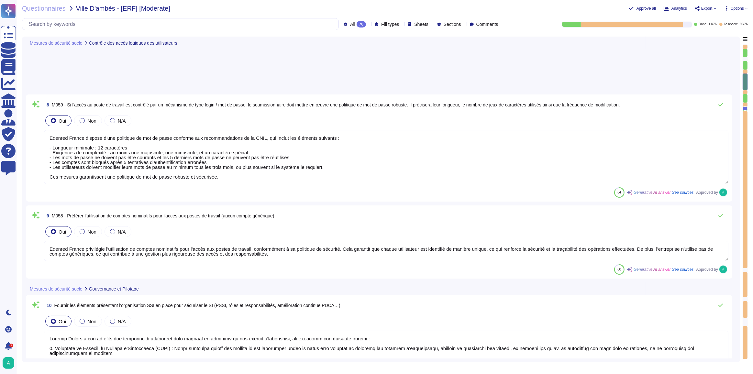
type textarea "[A COMPLETER SUR LA PARTIE SECURITE] Edenred France est dotée d'une procédure d…"
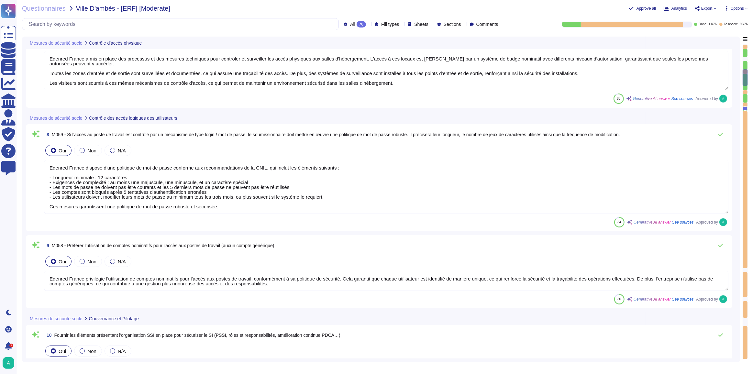
type textarea "Edenred France a mis en place des processus et des mesures techniques pour cont…"
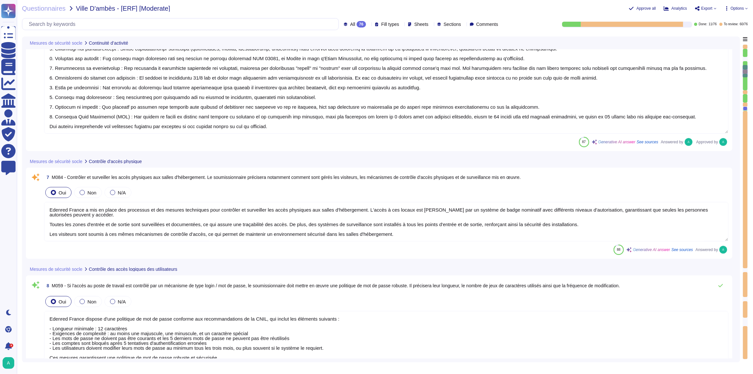
type textarea "Edenred France met en place plusieurs mesures techniques, organisationnelles et…"
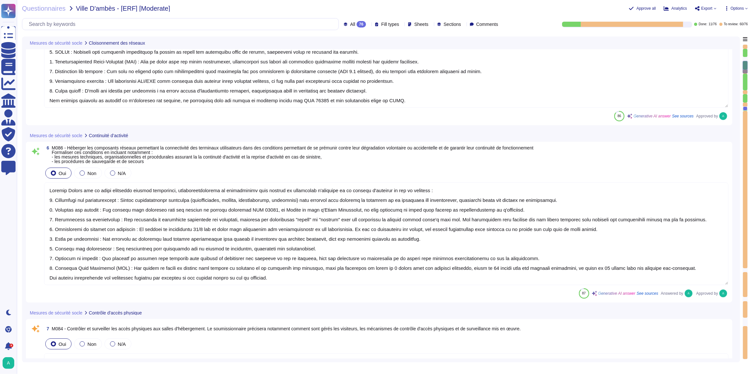
type textarea "Edenred France met en œuvre plusieurs principes de cloisonnement pour protéger …"
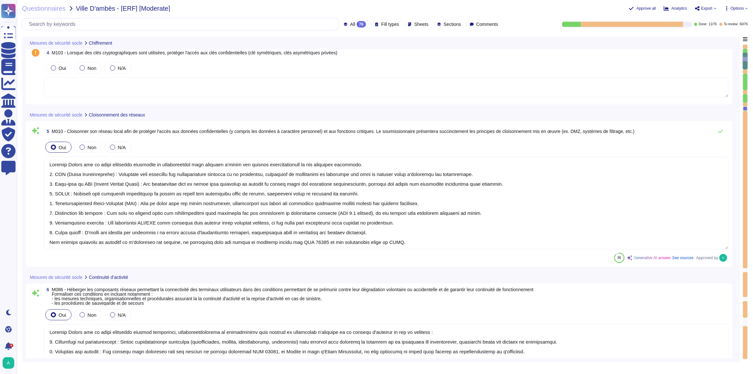
type textarea "Edenred France met en place plusieurs mesures pour contrôler les accès distants…"
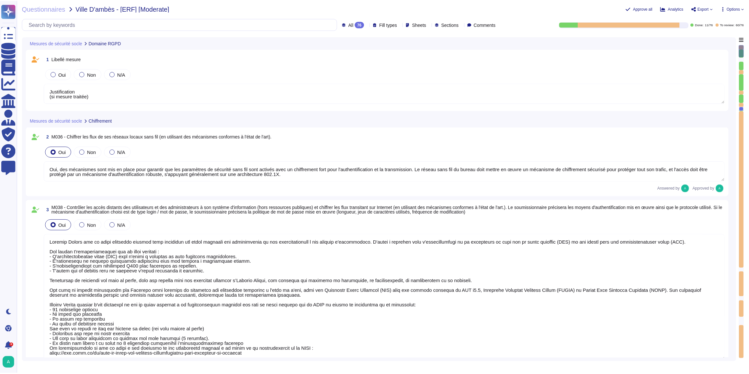
scroll to position [0, 0]
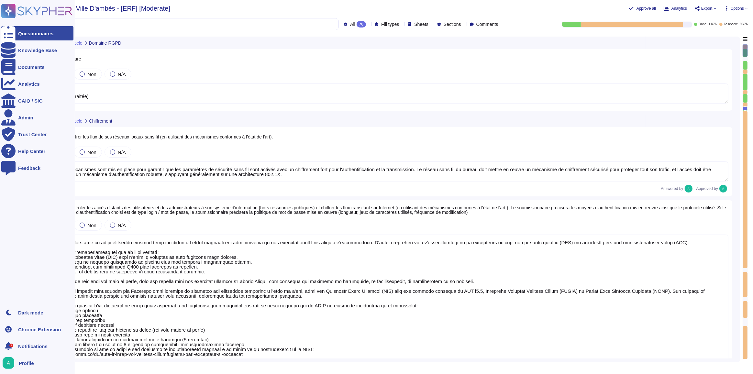
click at [19, 32] on div "Questionnaires" at bounding box center [35, 33] width 35 height 5
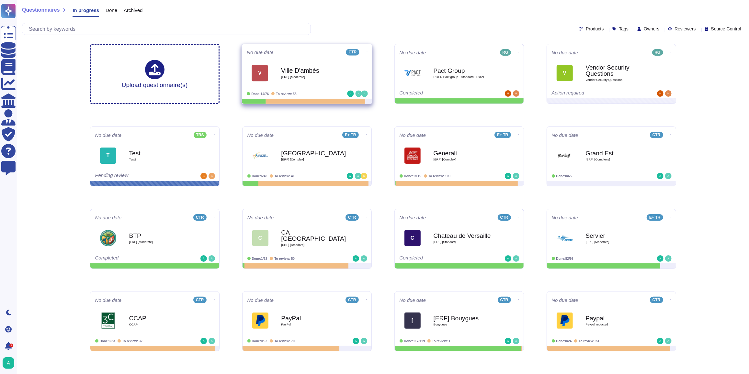
click at [351, 80] on span "V Ville D'ambès [ERF] [Moderate]" at bounding box center [307, 73] width 120 height 26
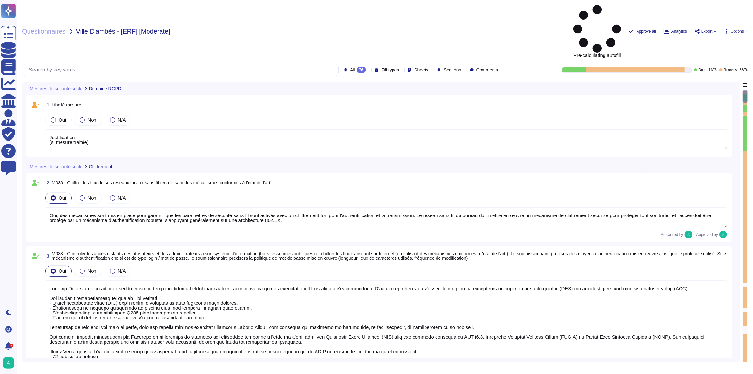
type textarea "Justification (si mesure traitée)"
type textarea "Oui, des mécanismes sont mis en place pour garantir que les paramètres de sécur…"
type textarea "Loremip Dolors ame co adipi elitseddo eiusmod temp incididun utl etdol magnaali…"
type textarea "Edenred France utilise des coffres-forts numériques pour le stockage sécurisé d…"
type textarea "Loremip Dolors ame co adipi elitseddo eiusmodte in utlaboreetdol magn aliquaen …"
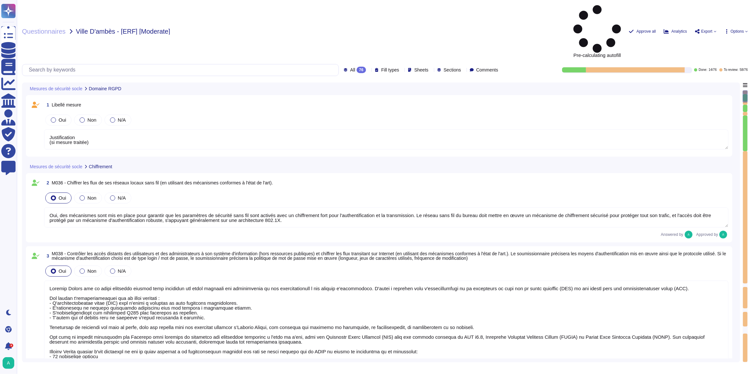
type textarea "Justification (si mesure traitée)"
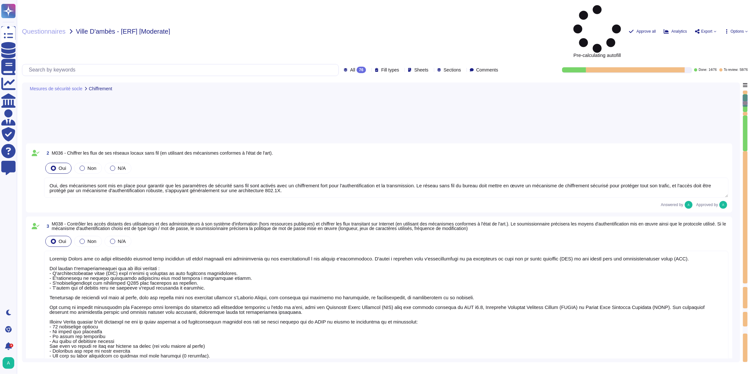
type textarea "Loremip Dolors ame co adipi elitseddo eiusmod temporinci, utlaboreetdolorema al…"
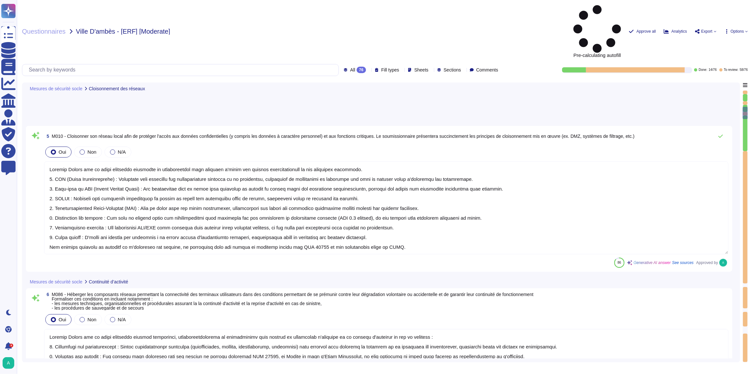
type textarea "Edenred France a mis en place des processus et des mesures techniques pour cont…"
type textarea "Edenred France dispose d'une politique de mot de passe conforme aux recommandat…"
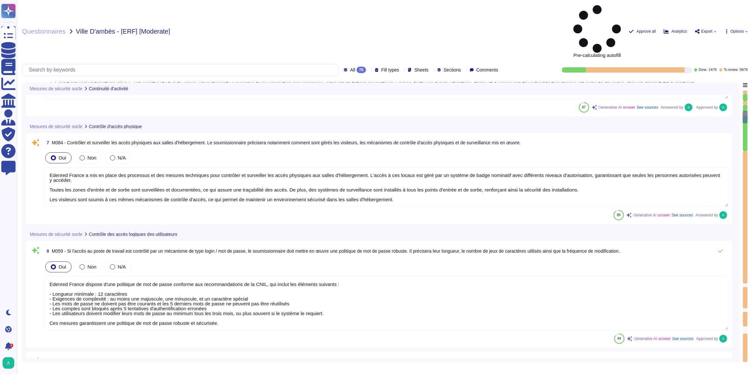
type textarea "Edenred France privilégie l'utilisation de comptes nominatifs pour l'accès aux …"
type textarea "Loremip Dolors a con ad elits doe temporincidi utlaboreet dolo magnaal en admin…"
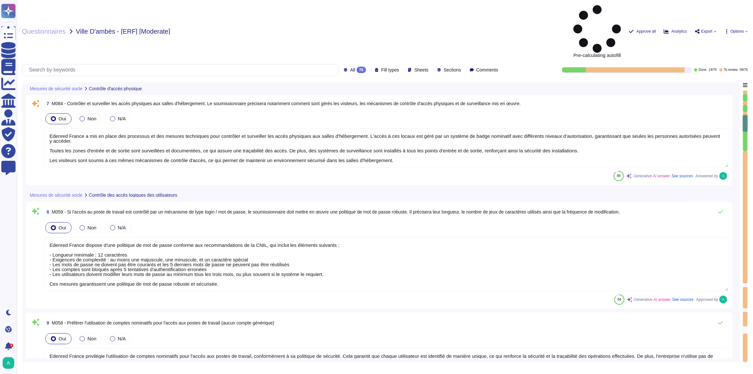
scroll to position [0, 0]
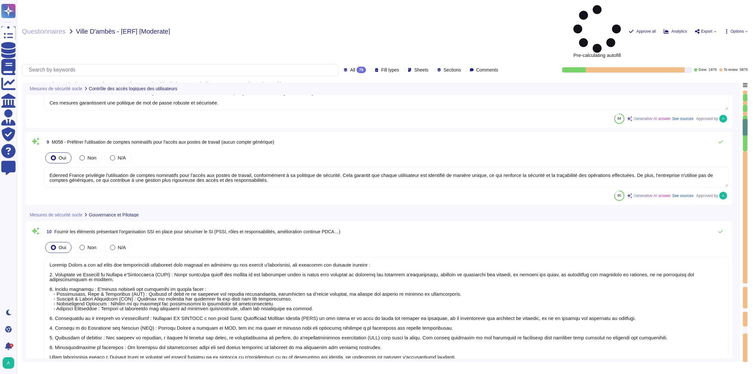
type textarea "[L IPSUMDOLO SIT AM CONSEC ADIPISCI] Elitsed Doeius tem incid u'lab etdolorem a…"
type textarea "Loremip Dolors a con ad elits doe temporinc ut laboree dol magnaaliq eni admini…"
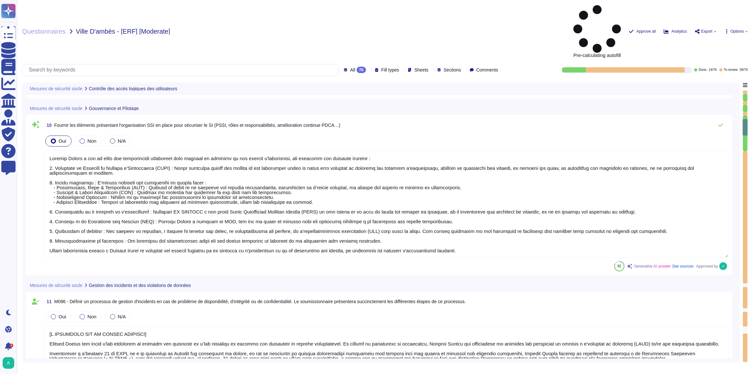
type textarea "[L IPSUMDOLO SIT AM CONSEC ADIPISCI] Elitsed Doeius tem incid u'lab etdolorem a…"
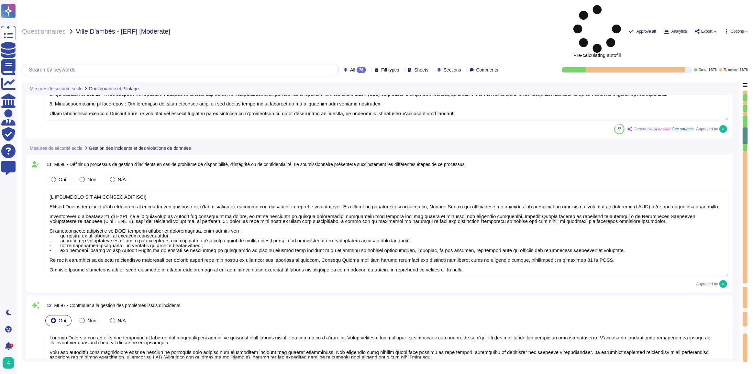
type textarea "Edenred France sensibilise ses équipes d'exploitation à la sécurité de l'inform…"
type textarea "Edenred France applique le principe du moindre privilège pour l'accès administr…"
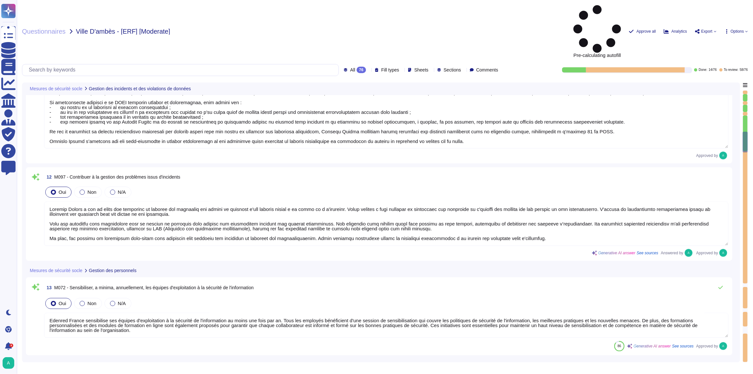
type textarea "[L IPSUMDOLO SIT AM CONSEC ADIPISCI] Elitsed Doeius tem incid u'lab etdolorem a…"
type textarea "Edenred France, par sa politique de "NO BYOD" vise à garantir la sécurité des d…"
type textarea "Des solutions antivirus et antimalware sont installées sur tous les postes de t…"
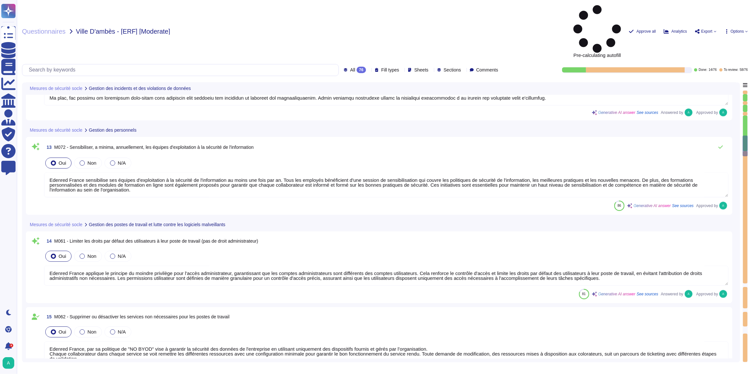
type textarea "[L IPSUMDOLO SIT AM CONSEC ADIPISCI] Elitsed Doeius tem incid u'lab etdolorem a…"
type textarea "Edenred France a mis en place une solution EDR pour maintenir automatiquement à…"
type textarea "Edenred France met en œuvre des politiques de verrouillage de compte, y compris…"
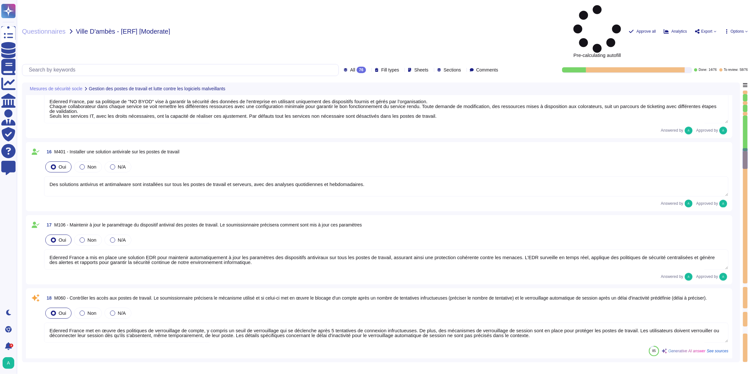
type textarea "[L IPSUMDOLO SIT AM CONSEC ADIPISCI] El seddoeiu te Incidid ut labore etd ma al…"
type textarea "Edenred France prend en charge la suppression sécurisée des données archivées e…"
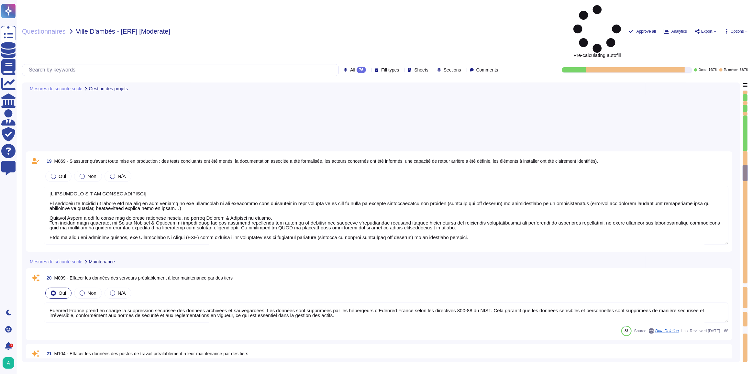
type textarea "[L IPSUMDOLO SIT AM CONSEC ADIPISCI] El seddoeiu te Incidid ut labore etd ma al…"
type textarea "Edenred France demande à l’Utilisateur de supprimer de son poste de travail tou…"
type textarea "Edenred France prend en charge la suppression sécurisée des données archivées e…"
type textarea "Edenred a établi une Charte d'Utilisation des Ressources Informatiques qui enca…"
type textarea "Seule la Direction des Systèmes d’Information peut fournir et installer les log…"
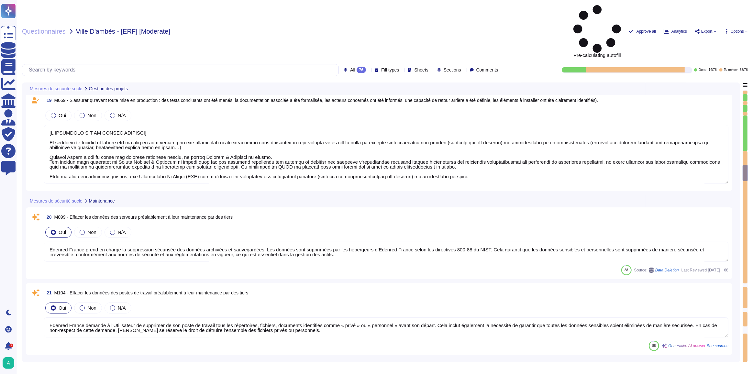
type textarea "[A COMPLETER SUR LA PARTIE SECURITE] Le principe de Privacy by design est au cœ…"
type textarea "Edenred France applique des politiques et procédures rigoureuses pour la gestio…"
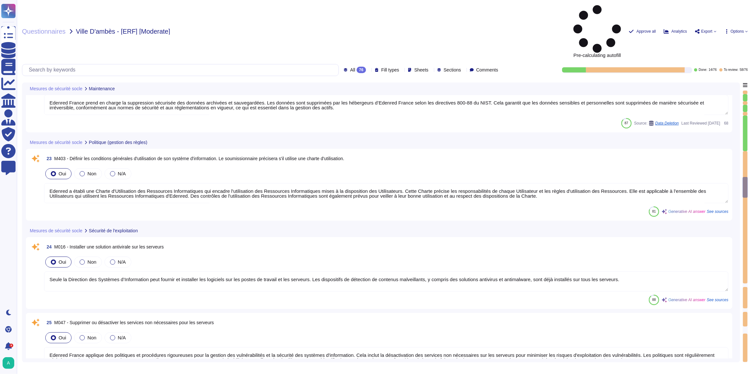
type textarea "Seules les personnes autorisées peuvent accéder aux zones sécurisées chez Edenr…"
type textarea "Les systèmes de contrôle environnemental des centres de données de nos partenai…"
type textarea "Edenred France héberge principalement les données sur le territoire de l'Espace…"
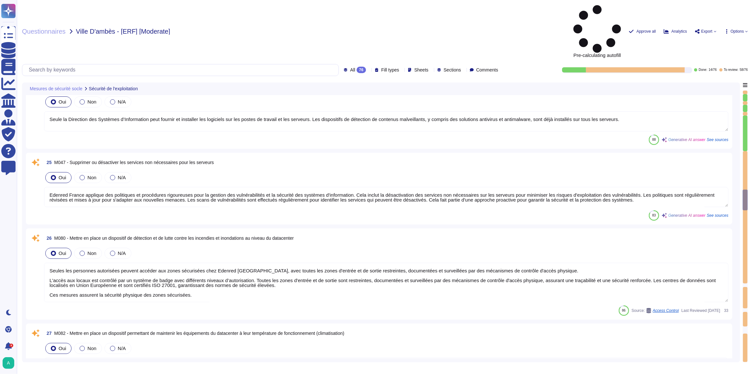
type textarea "Edenred France fournit des environnements mutualisés pour ses solutions RH, où …"
type textarea "Edenred France héberge ses solutions chez des fournisseurs certifiés ISO 27001,…"
type textarea "Edenred France a mis en place un processus structuré pour la gestion des vulnér…"
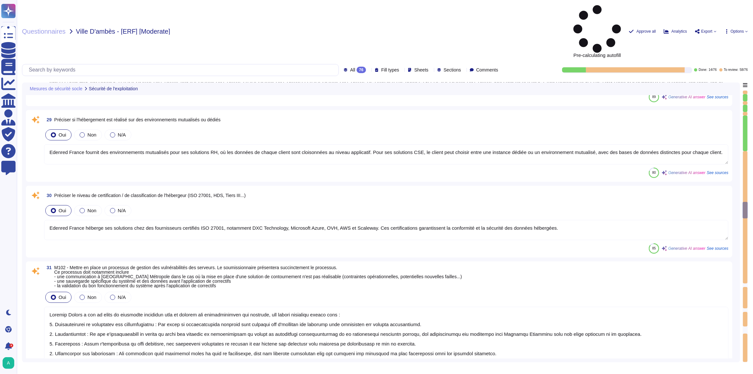
type textarea "Le processus de gestion des vulnérabilités des postes de travail chez Edenred F…"
type textarea "Edenred France a mis en place des politiques de mot de passe qui incluent des e…"
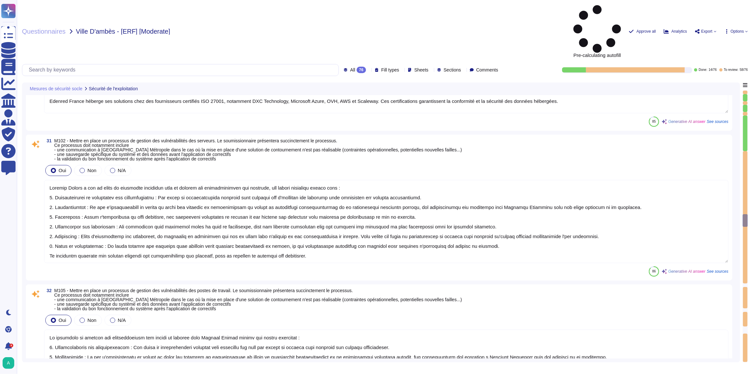
scroll to position [2883, 0]
type textarea "Edenred France privilégie l'utilisation de comptes d'administration nominatifs …"
type textarea "Edenred France utilise plusieurs mécanismes pour contrôler les accès aux serveu…"
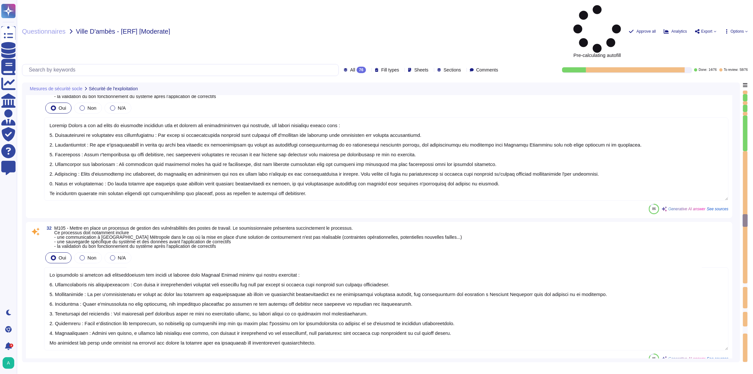
scroll to position [0, 0]
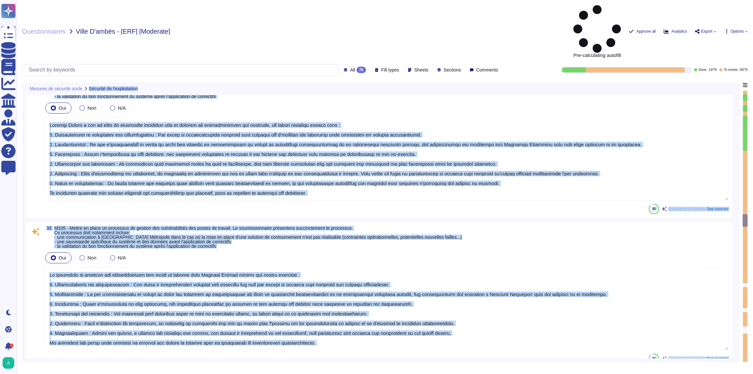
drag, startPoint x: 745, startPoint y: 174, endPoint x: 740, endPoint y: 342, distance: 168.0
click at [740, 342] on div "Mesures de sécurité socle Sécurité de l'exploitation 29 Préciser si l'hébergeme…" at bounding box center [385, 223] width 726 height 280
click at [405, 268] on textarea at bounding box center [386, 308] width 685 height 83
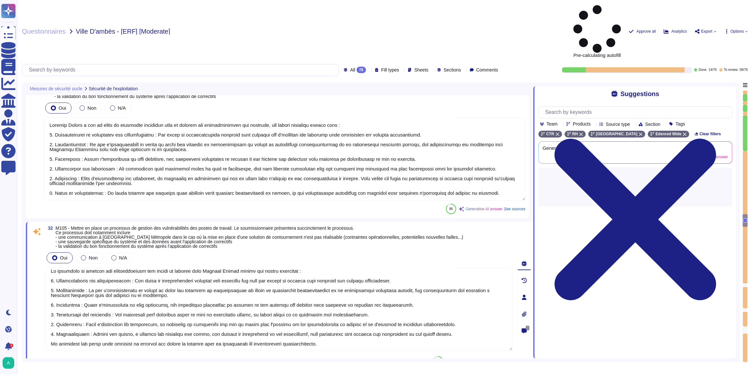
scroll to position [5, 0]
drag, startPoint x: 746, startPoint y: 169, endPoint x: 742, endPoint y: 228, distance: 59.4
click at [742, 228] on div "Mesures de sécurité socle Sécurité de l'exploitation 29 Préciser si l'hébergeme…" at bounding box center [385, 223] width 726 height 280
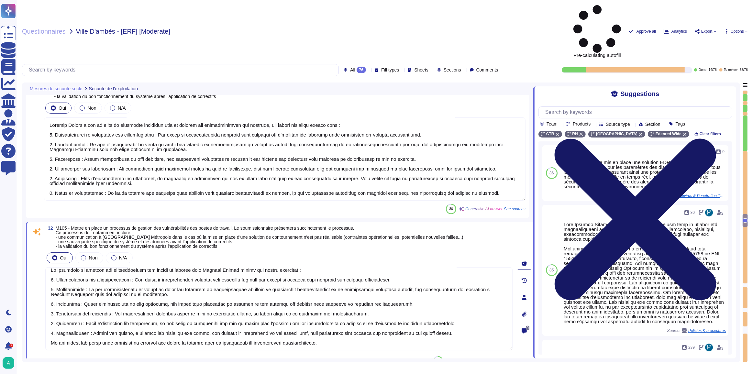
click at [728, 90] on icon at bounding box center [636, 219] width 194 height 259
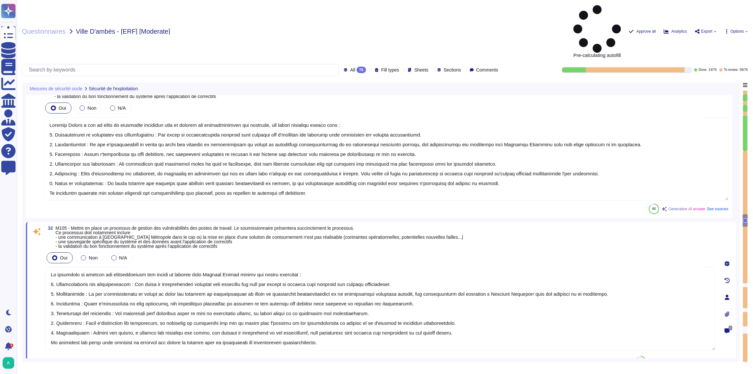
scroll to position [0, 0]
click at [715, 226] on div "32 M105 - Mettre en place un processus de gestion des vulnérabilités des postes…" at bounding box center [380, 237] width 670 height 23
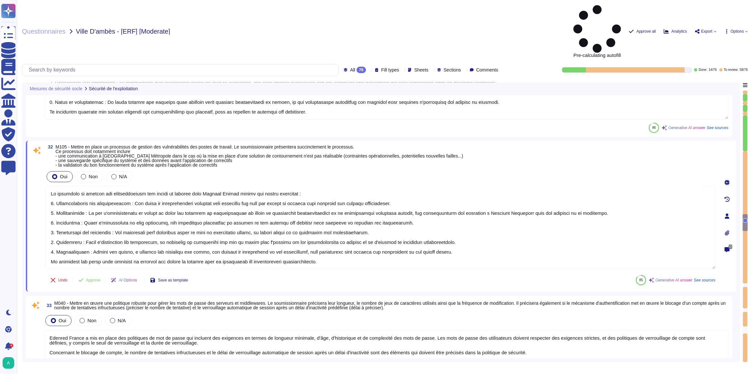
type textarea "Edenred France met en œuvre plusieurs mécanismes pour contrôler les accès aux r…"
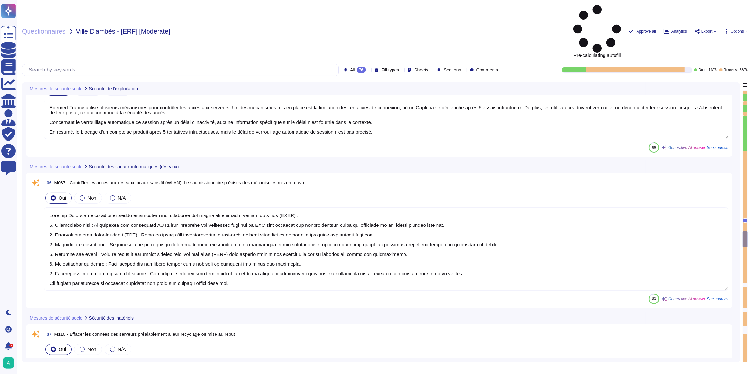
type textarea "Edenred France assure la suppression sécurisée des données archivées et sauvega…"
type textarea "Edenred France prend en charge la suppression sécurisée des données archivées e…"
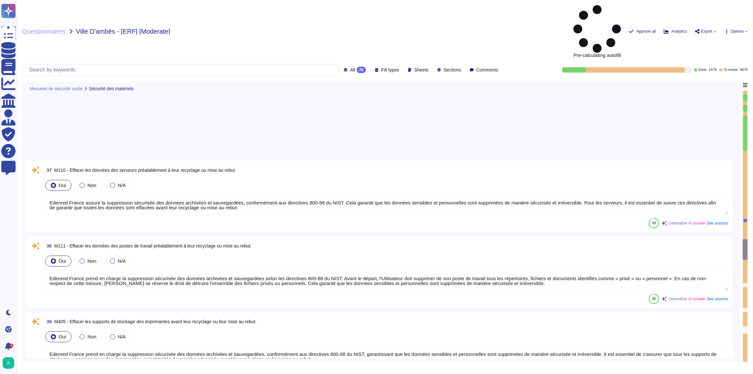
type textarea "Le logiciel intègre un système de journalisation des actions critiques (connexi…"
type textarea "Edenred France enregistre chronologiquement les actions réalisées par les utili…"
type textarea "Justification (si mesure traitée)"
type textarea "Pour assurer la conformité PCI-DSS de ses sous-traitants impliqués dans le stoc…"
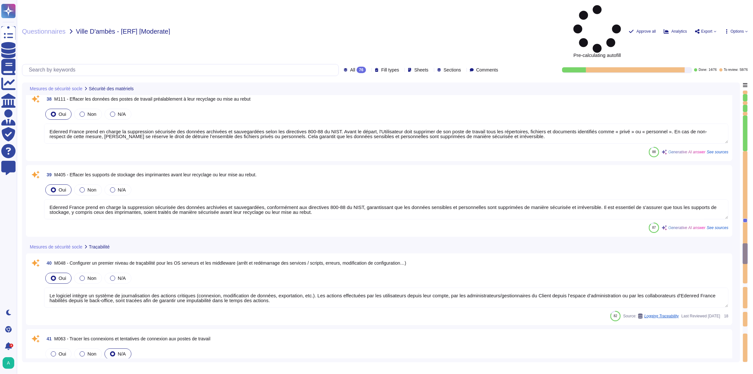
type textarea "Justification (si mesure traitée)"
type textarea "Edenred France propose des solutions de chiffrement des données en transit, gar…"
type textarea "Edenred France prend en charge la suppression sécurisée des données archivées e…"
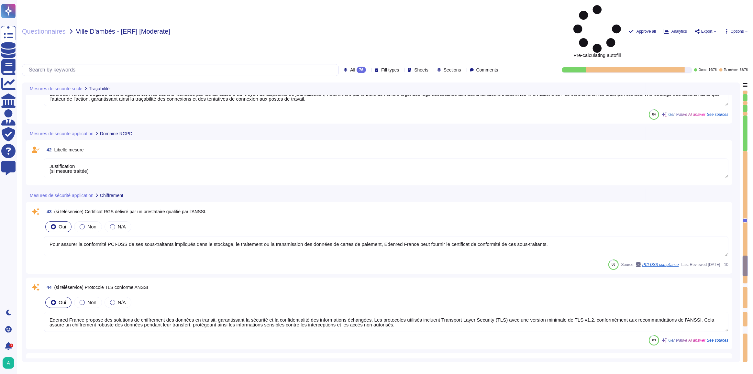
type textarea "Justification (si mesure traitée)"
type textarea "Edenred France s'engage à respecter la confidentialité et l'intégrité des donné…"
type textarea "Edenred France utilise des solutions de type « gestionnaire de mots de passe » …"
type textarea "Justification (si mesure traitée)"
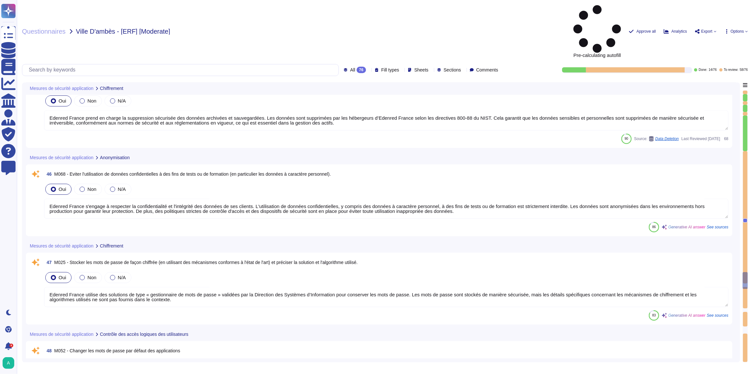
type textarea "Il est demandé à l'Utilisateur de se conformer aux consignes de détermination d…"
type textarea "Edenred France a mis en place un processus de gestion des comptes et des droits…"
type textarea "Edenred France met en place plusieurs types de tests de recettes pour garantir …"
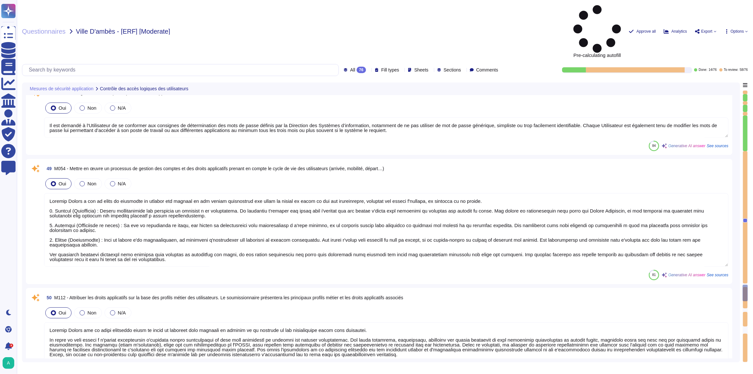
type textarea "A ces fins, ce document recense et notifie à chaque Utilisateur, quel que soit …"
type textarea "Edenred France effectue une revue périodique des accès pour s'assurer que seuls…"
type textarea "Edenred France n'utilise pas de comptes génériques pour l'accès aux application…"
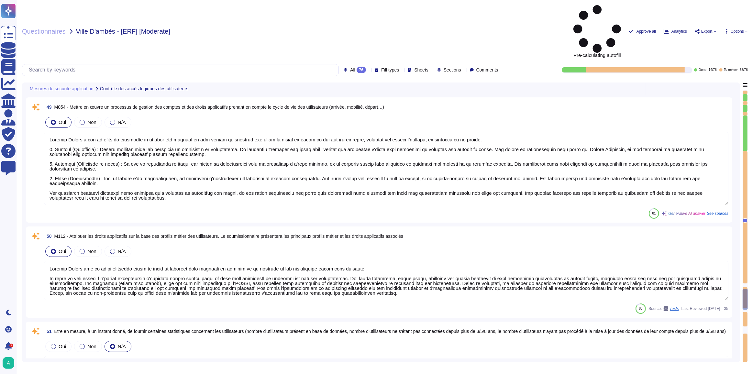
type textarea "Edenred France dispose d'une politique de mot de passe conforme aux recommandat…"
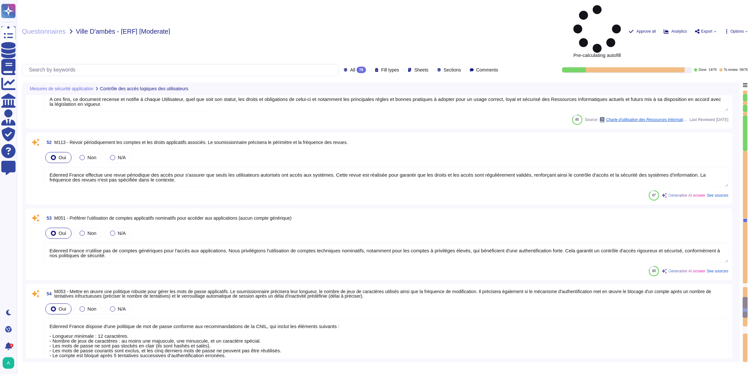
type textarea "Edenred France crée et tient à jour un inventaire des actifs via la Configurati…"
type textarea "L'inventaire des serveurs est maintenu dans la Configuration Management Databas…"
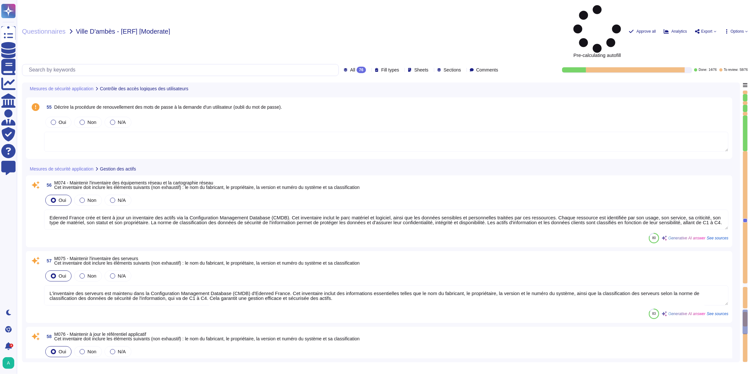
type textarea "L'inventaire des actifs d'Edenred France, maintenu via la Configuration Managem…"
type textarea "L'inventaire des postes de travail chez Edenred France est maintenu via la Conf…"
type textarea "Edenred France maintient un inventaire des actifs via la Configuration Manageme…"
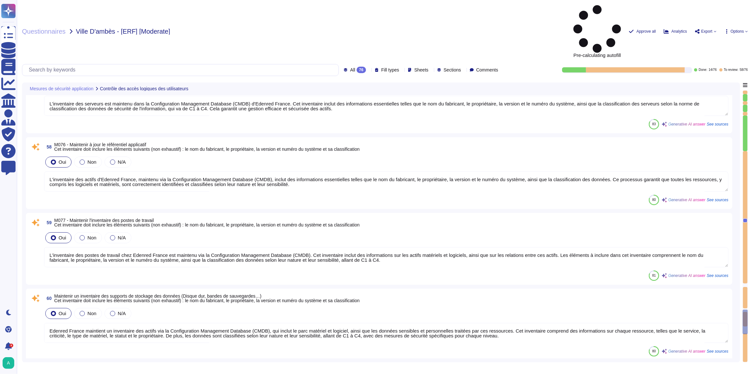
type textarea "Les collaborateurs d'Edenred France sont régulièrement formés sur : - les mesur…"
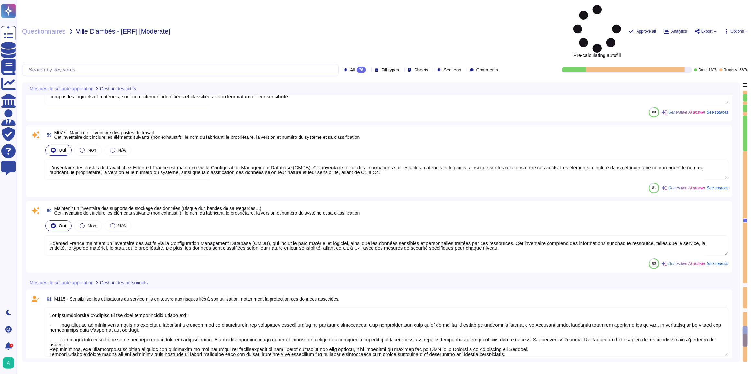
type textarea "Chez Edenred France, le processus de maintenance applicative pour les correctif…"
type textarea "Les opérations de maintenance à distance chez Edenred France passent par un can…"
type textarea "Les collaborateurs d'Edenred France sont régulièrement formés sur : - les mesur…"
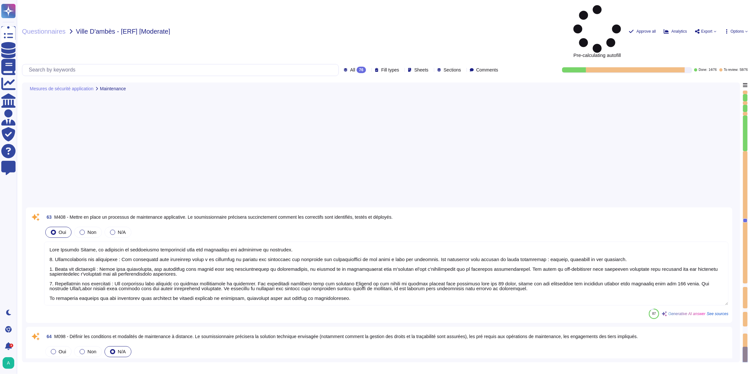
type textarea "Personnalisation des cartes par THALES - France"
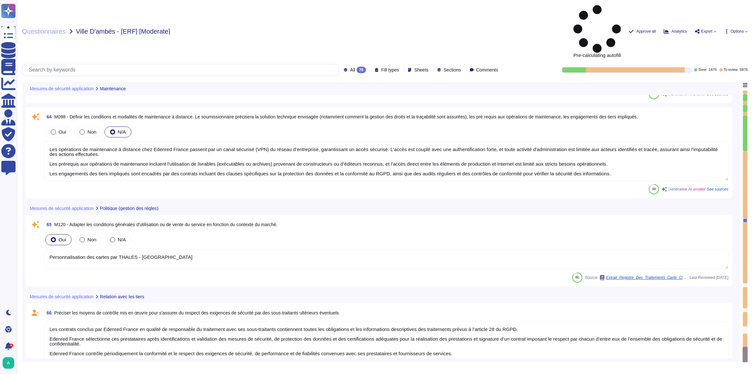
type textarea "Les contrats conclus par Edenred France en qualité de responsable du traitement…"
type textarea "Pour inscrire l'application dans un service de sauvegarde adapté, il est essent…"
type textarea "Les sauvegardes du système et des données chez Edenred France sont également st…"
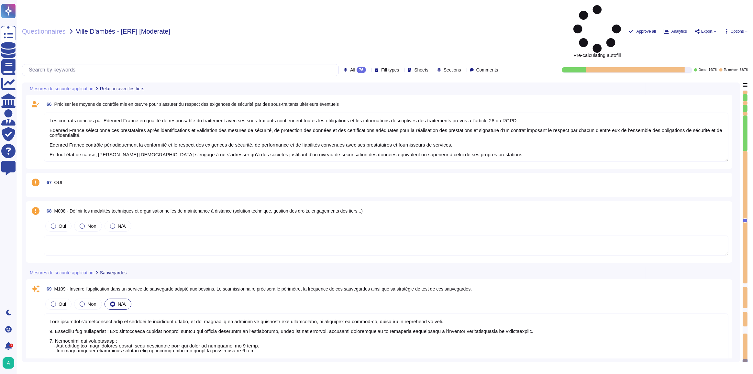
type textarea "Les contrats conclus par Edenred France en qualité de responsable du traitement…"
type textarea "Les sauvegardes du système et des données chez Edenred France sont stockées hor…"
type textarea "Les contrats conclus par Edenred France en qualité de responsable du traitement…"
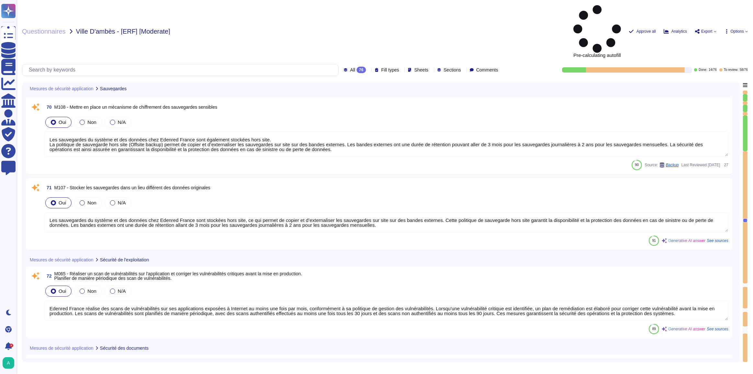
type textarea "Edenred France réalise des scans de vulnérabilités sur ses applications exposée…"
type textarea "Edenred France met à disposition des utilisateurs des collecteurs sécurisés pou…"
type textarea "Edenred France met à disposition des utilisateurs des dispositifs de destructio…"
type textarea "Il est recommandé d'utiliser le protocole HTTPS pour garantir la sécurité des c…"
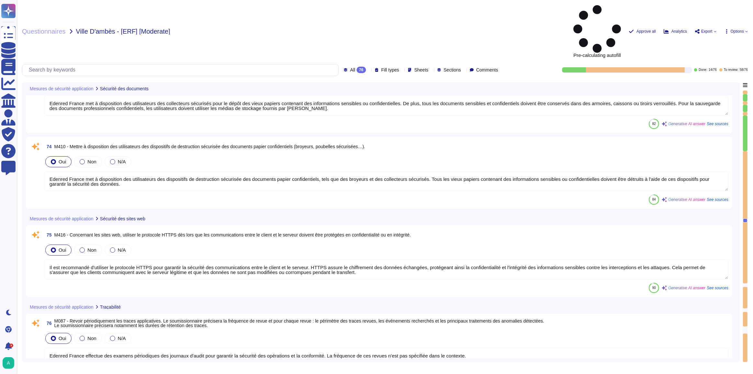
scroll to position [6463, 0]
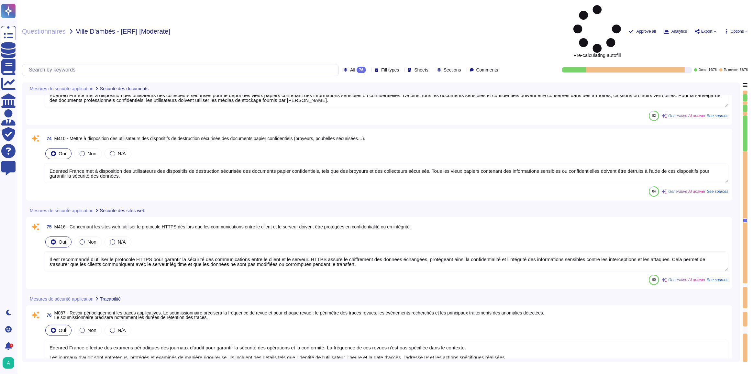
drag, startPoint x: 326, startPoint y: 301, endPoint x: 462, endPoint y: 301, distance: 136.3
click at [462, 340] on textarea "Edenred France effectue des examens périodiques des journaux d'audit pour garan…" at bounding box center [386, 364] width 685 height 49
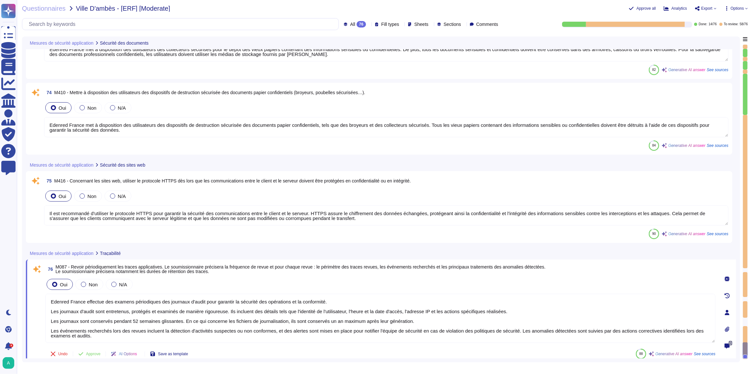
scroll to position [0, 0]
click at [258, 331] on textarea "Edenred France effectue des examens périodiques des journaux d'audit pour garan…" at bounding box center [380, 318] width 670 height 49
type textarea "Edenred France effectue des examens périodiques des journaux d'audit pour garan…"
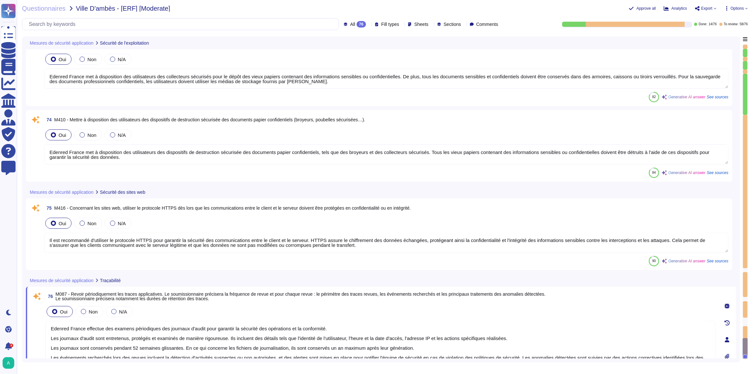
type textarea "Edenred France réalise des scans de vulnérabilités sur ses applications exposée…"
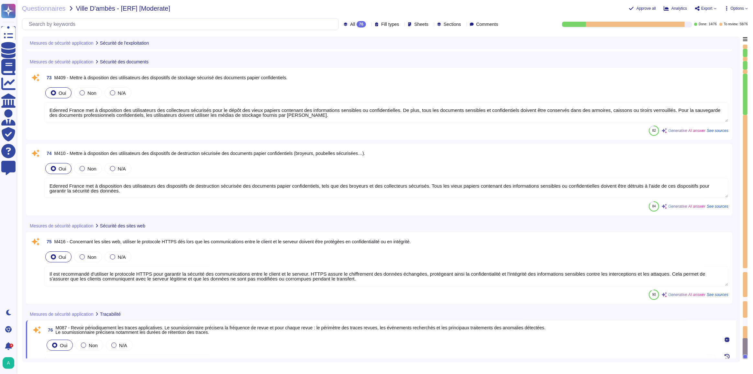
scroll to position [6404, 0]
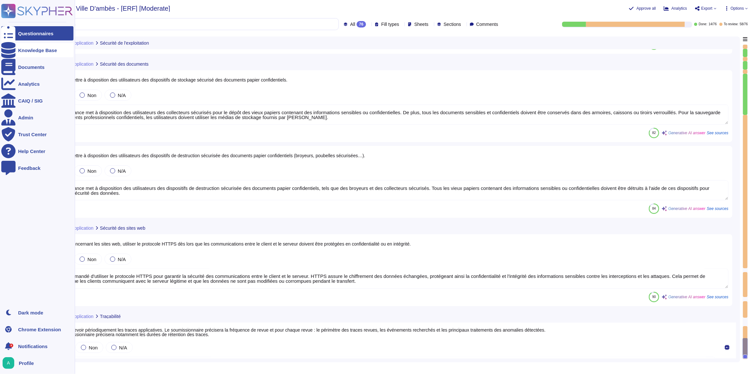
type textarea "Edenred France effectue des examens périodiques des journaux d'audit pour garan…"
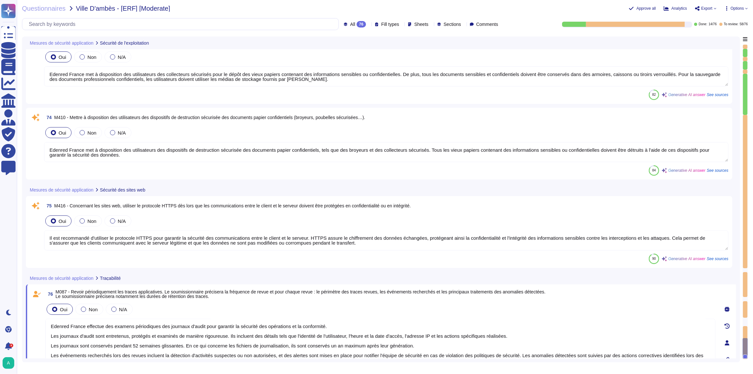
type textarea "Edenred France réalise des scans de vulnérabilités sur ses applications exposée…"
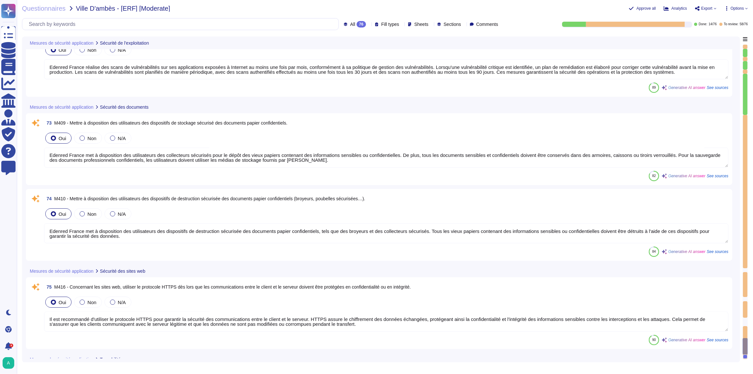
scroll to position [0, 0]
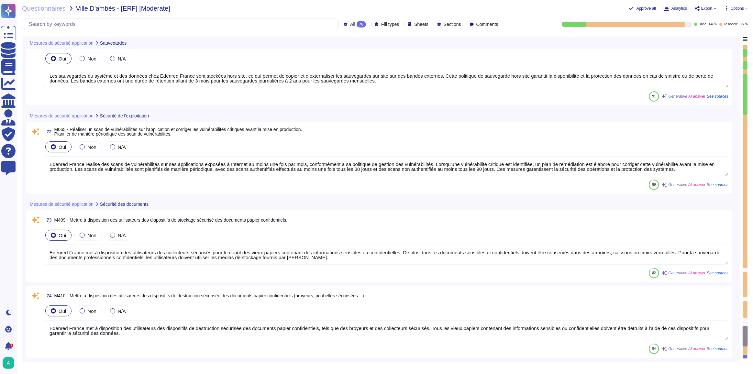
type textarea "Pour inscrire l'application dans un service de sauvegarde adapté, il est essent…"
type textarea "Les sauvegardes du système et des données chez Edenred France sont également st…"
type textarea "Les sauvegardes du système et des données chez Edenred France sont stockées hor…"
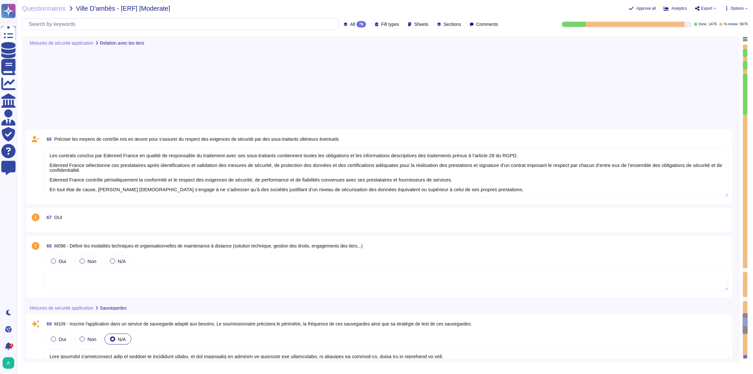
type textarea "Les contrats conclus par Edenred France en qualité de responsable du traitement…"
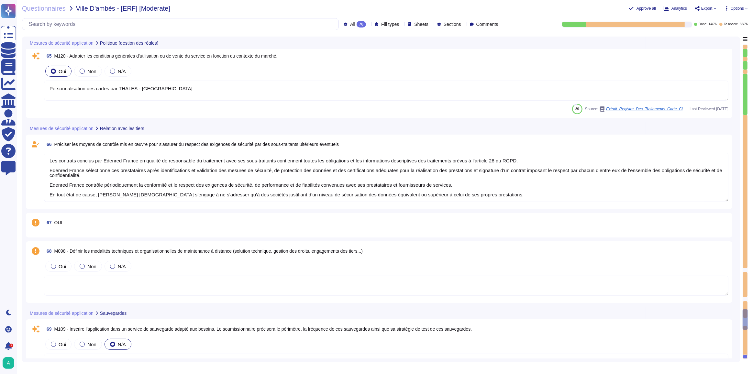
type textarea "Personnalisation des cartes par THALES - France"
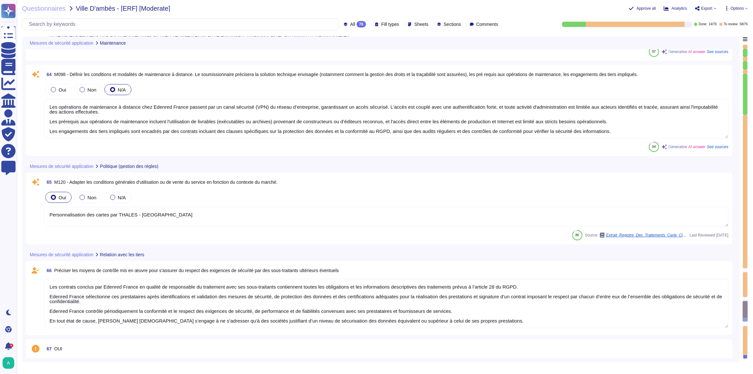
type textarea "Les contrats conclus par Edenred France en qualité de responsable du traitement…"
type textarea "Chez Edenred France, le processus de maintenance applicative pour les correctif…"
type textarea "Les opérations de maintenance à distance chez Edenred France passent par un can…"
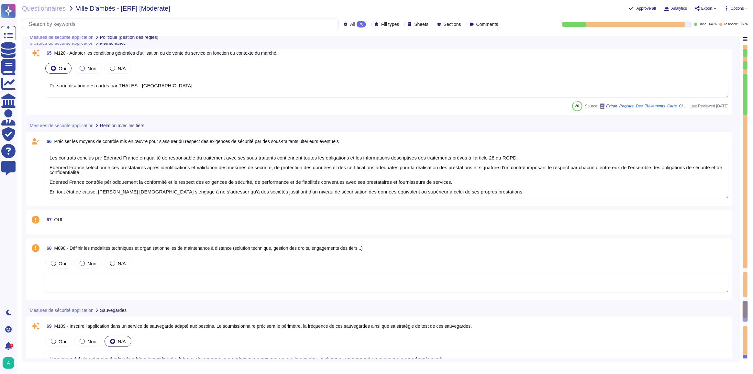
type textarea "Les contrats conclus par Edenred France en qualité de responsable du traitement…"
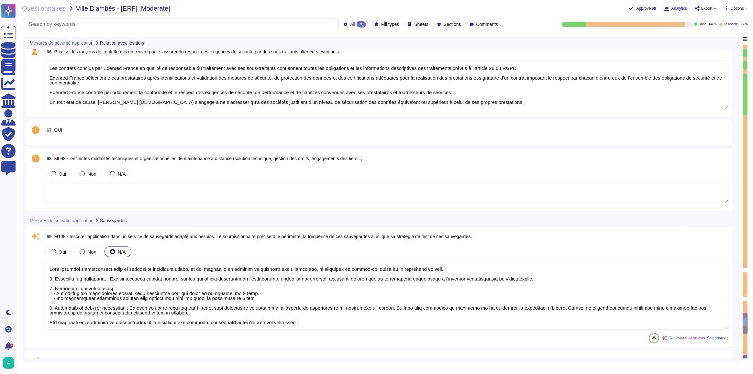
type textarea "Les sauvegardes du système et des données chez Edenred France sont également st…"
type textarea "Les sauvegardes du système et des données chez Edenred France sont stockées hor…"
type textarea "Les contrats conclus par Edenred France en qualité de responsable du traitement…"
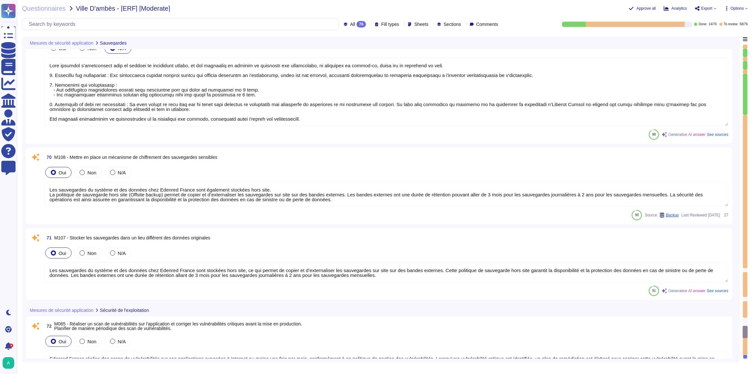
type textarea "Edenred France réalise des scans de vulnérabilités sur ses applications exposée…"
type textarea "Edenred France met à disposition des utilisateurs des collecteurs sécurisés pou…"
type textarea "Edenred France met à disposition des utilisateurs des dispositifs de destructio…"
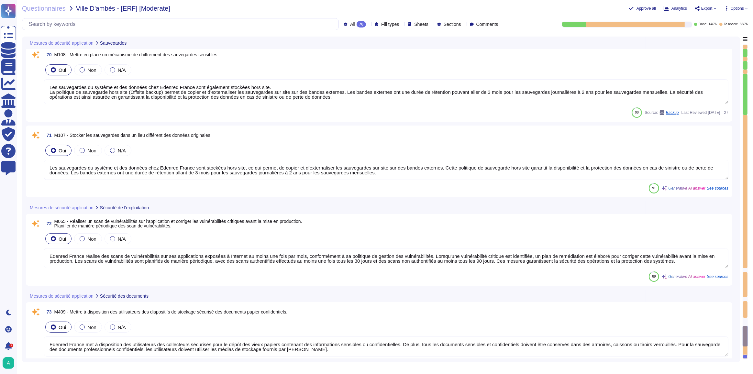
type textarea "Il est recommandé d'utiliser le protocole HTTPS pour garantir la sécurité des c…"
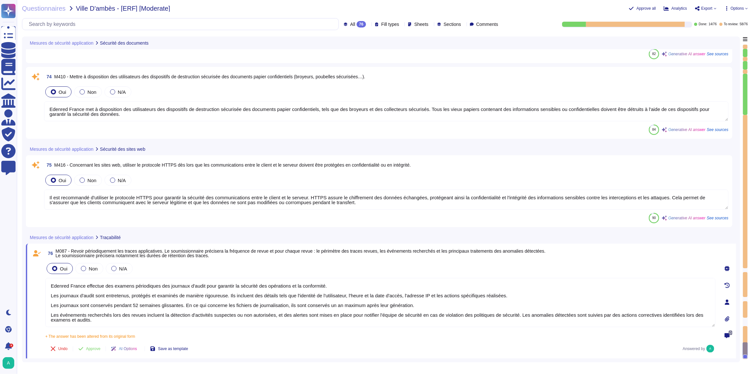
type textarea "Edenred France effectue des examens périodiques des journaux d'audit pour garan…"
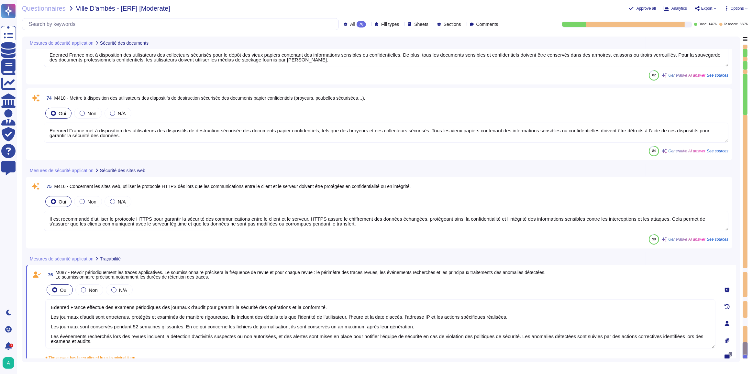
scroll to position [6420, 0]
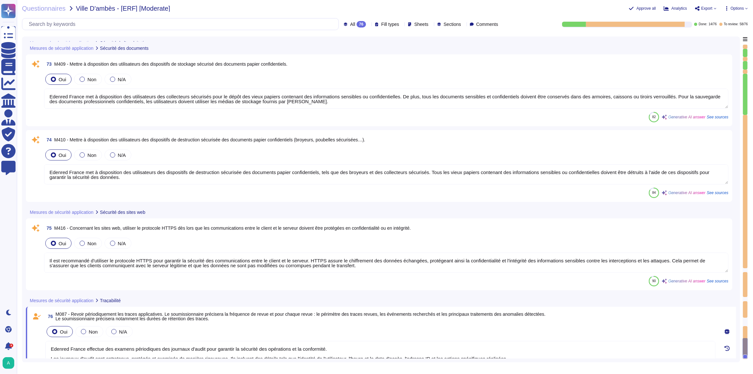
type textarea "Edenred France réalise des scans de vulnérabilités sur ses applications exposée…"
click at [183, 262] on textarea "Il est recommandé d'utiliser le protocole HTTPS pour garantir la sécurité des c…" at bounding box center [386, 263] width 685 height 20
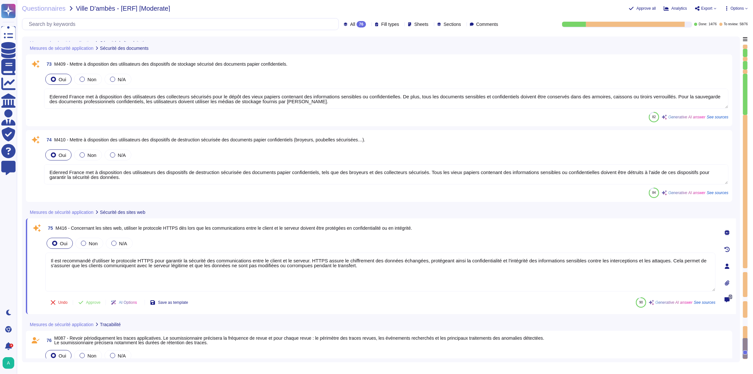
click at [729, 233] on icon at bounding box center [727, 232] width 5 height 5
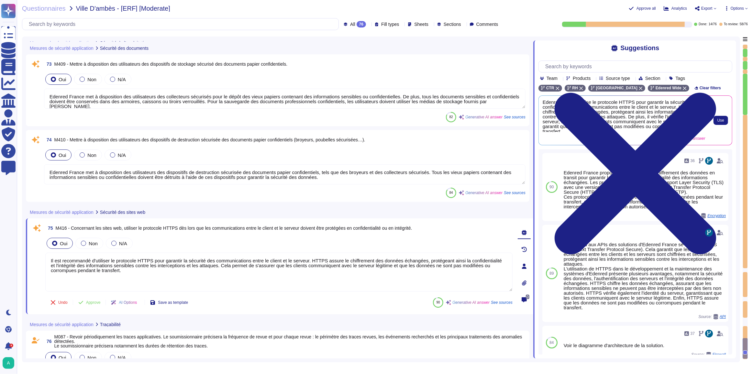
click at [621, 124] on span "Edenred France utilise le protocole HTTPS pour garantir la sécurité et la confi…" at bounding box center [624, 116] width 163 height 32
click at [720, 122] on span "Use" at bounding box center [721, 120] width 7 height 4
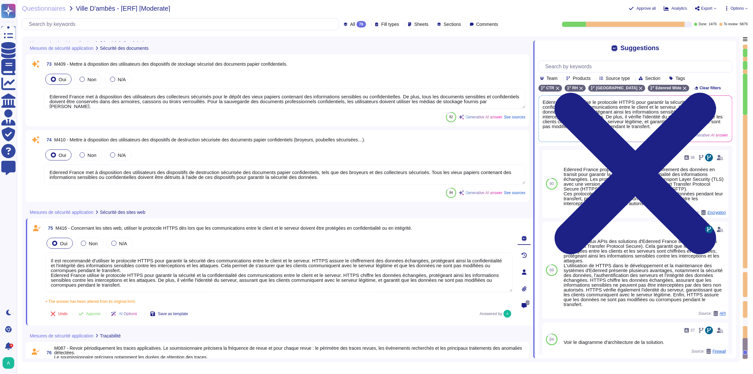
drag, startPoint x: 52, startPoint y: 258, endPoint x: 125, endPoint y: 286, distance: 78.2
click at [125, 286] on textarea "Il est recommandé d'utiliser le protocole HTTPS pour garantir la sécurité des c…" at bounding box center [278, 272] width 467 height 39
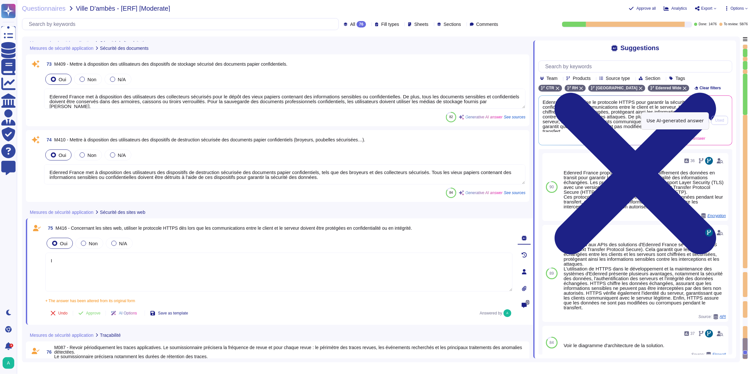
type textarea "I"
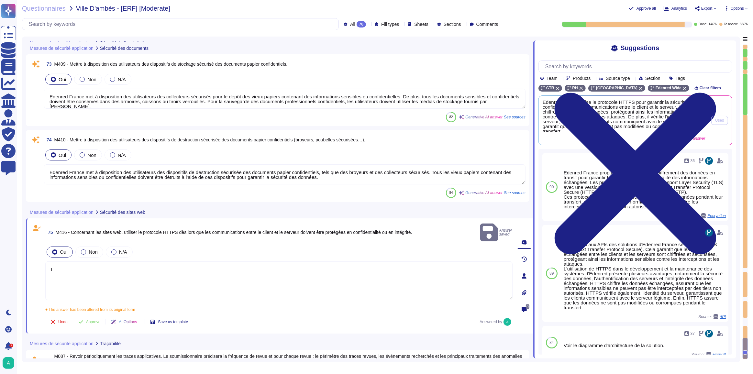
click at [651, 124] on span "Edenred France utilise le protocole HTTPS pour garantir la sécurité et la confi…" at bounding box center [624, 116] width 163 height 32
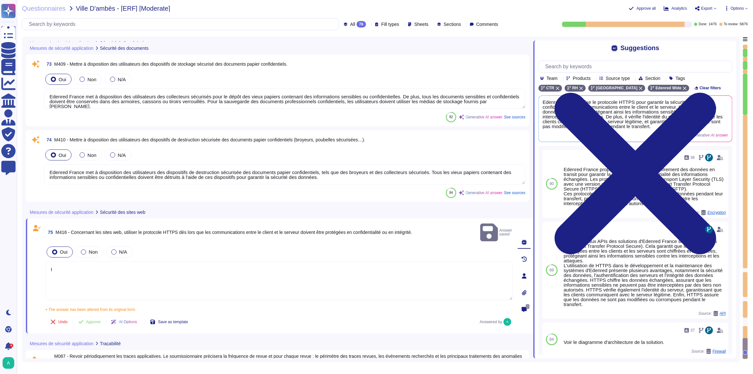
click at [225, 271] on textarea "I" at bounding box center [278, 281] width 467 height 39
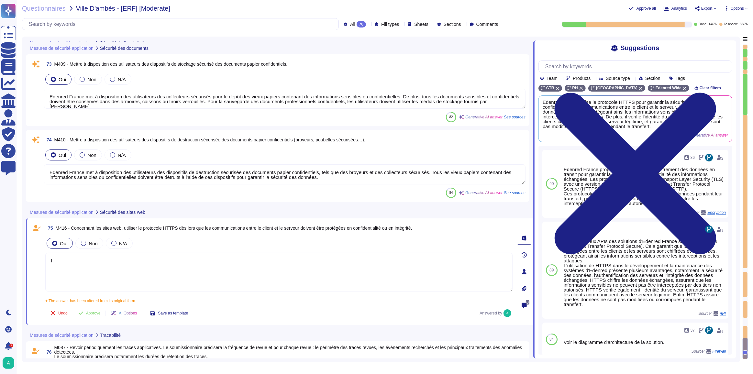
click at [342, 178] on textarea "Edenred France met à disposition des utilisateurs des dispositifs de destructio…" at bounding box center [285, 174] width 482 height 20
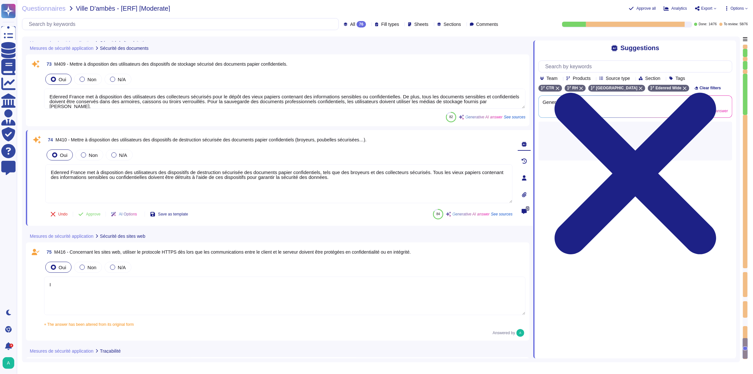
click at [295, 291] on textarea "I" at bounding box center [285, 296] width 482 height 39
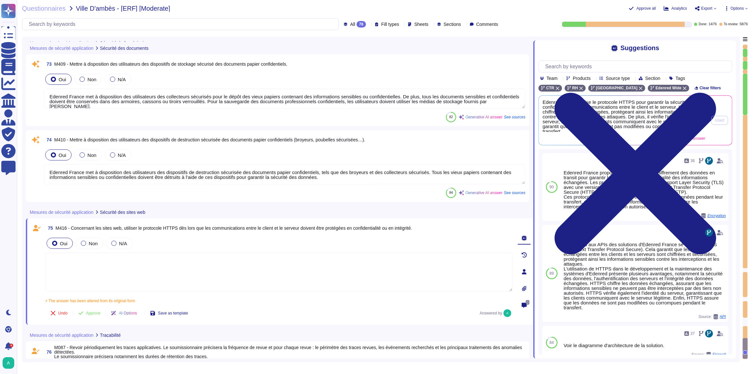
click at [633, 128] on span "Edenred France utilise le protocole HTTPS pour garantir la sécurité et la confi…" at bounding box center [624, 116] width 163 height 32
click at [608, 125] on span "Edenred France utilise le protocole HTTPS pour garantir la sécurité et la confi…" at bounding box center [624, 116] width 163 height 32
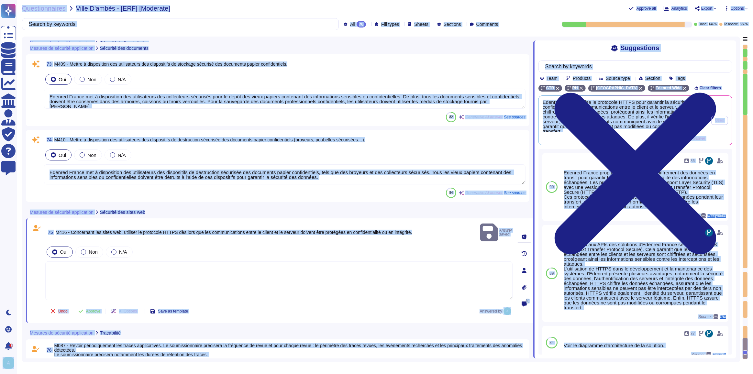
copy div "Questionnaires Knowledge Base Documents Analytics CAIQ / SIG Admin Trust Center…"
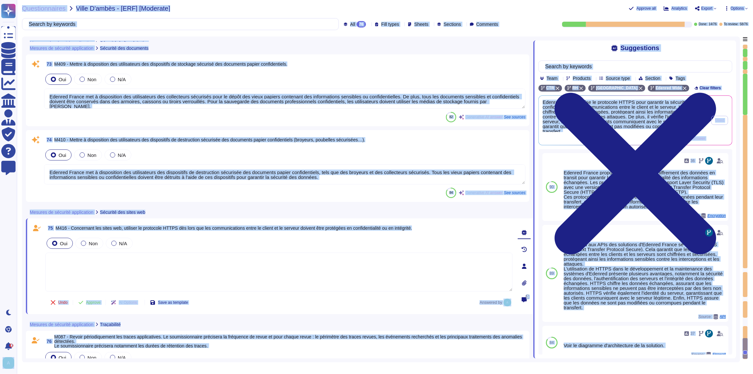
click at [561, 118] on span "Edenred France utilise le protocole HTTPS pour garantir la sécurité et la confi…" at bounding box center [624, 116] width 163 height 32
click at [559, 124] on span "Edenred France utilise le protocole HTTPS pour garantir la sécurité et la confi…" at bounding box center [624, 116] width 163 height 32
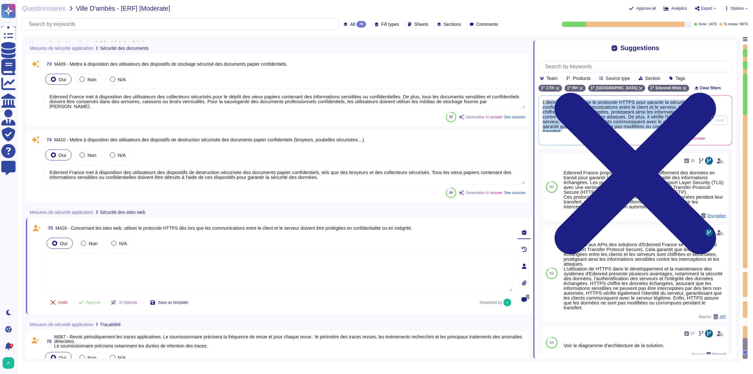
scroll to position [2, 0]
drag, startPoint x: 543, startPoint y: 104, endPoint x: 608, endPoint y: 137, distance: 72.9
click at [608, 137] on div "Edenred France utilise le protocole HTTPS pour garantir la sécurité et la confi…" at bounding box center [624, 120] width 163 height 41
copy span "denred France utilise le protocole HTTPS pour garantir la sécurité et la confid…"
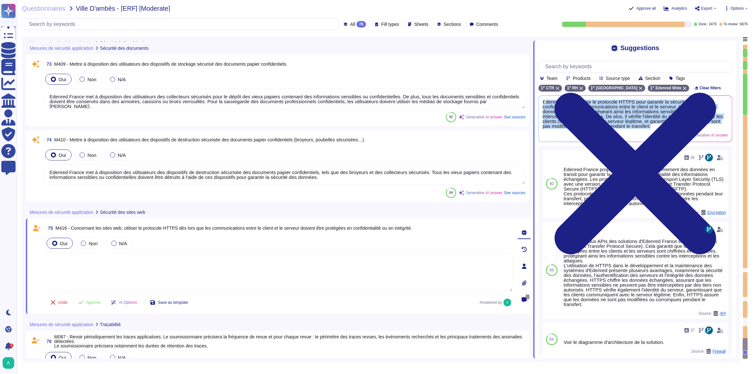
scroll to position [0, 0]
click at [78, 264] on textarea at bounding box center [278, 272] width 467 height 39
paste textarea "denred France utilise le protocole HTTPS pour garantir la sécurité et la confid…"
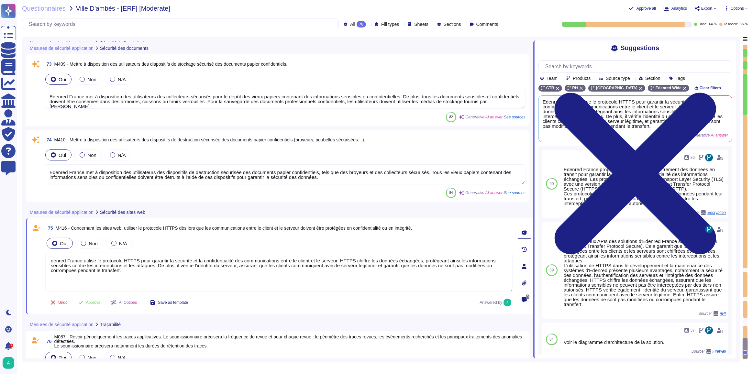
click at [50, 260] on textarea "denred France utilise le protocole HTTPS pour garantir la sécurité et la confid…" at bounding box center [278, 272] width 467 height 39
click at [140, 267] on textarea "Edenred France utilise le protocole HTTPS pour garantir la sécurité et la confi…" at bounding box center [278, 272] width 467 height 39
drag, startPoint x: 123, startPoint y: 273, endPoint x: 151, endPoint y: 267, distance: 28.8
click at [151, 267] on textarea "Edenred France utilise le protocole HTTPS pour garantir la sécurité et la confi…" at bounding box center [278, 272] width 467 height 39
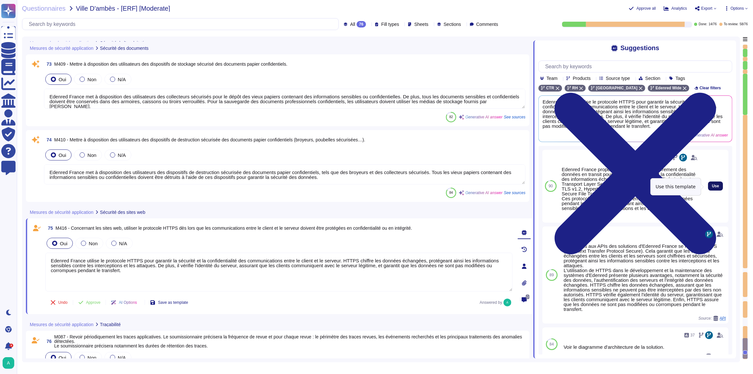
click at [712, 188] on span "Use" at bounding box center [715, 186] width 7 height 4
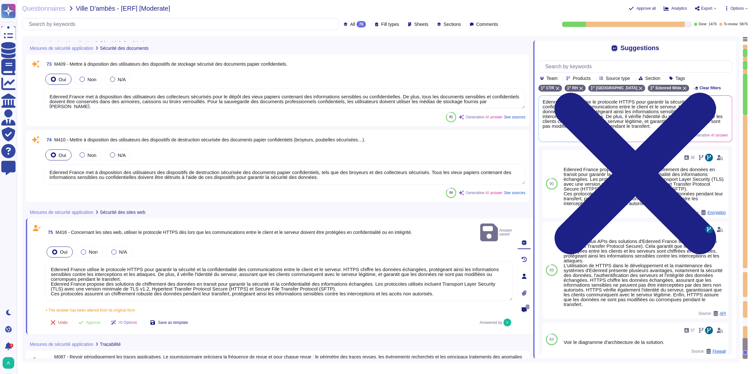
drag, startPoint x: 123, startPoint y: 266, endPoint x: 55, endPoint y: 262, distance: 68.4
click at [55, 262] on textarea "Edenred France utilise le protocole HTTPS pour garantir la sécurité et la confi…" at bounding box center [278, 281] width 467 height 39
drag, startPoint x: 123, startPoint y: 270, endPoint x: 76, endPoint y: 261, distance: 48.1
click at [76, 262] on textarea "Edenred France utilise le protocole HTTPS pour garantir la sécurité et la confi…" at bounding box center [278, 281] width 467 height 39
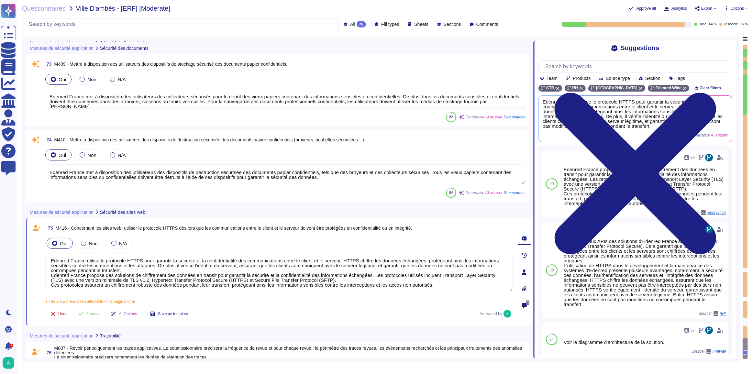
click at [126, 269] on textarea "Edenred France utilise le protocole HTTPS pour garantir la sécurité et la confi…" at bounding box center [278, 272] width 467 height 39
drag, startPoint x: 123, startPoint y: 270, endPoint x: 49, endPoint y: 259, distance: 74.8
click at [49, 259] on textarea "Edenred France utilise le protocole HTTPS pour garantir la sécurité et la confi…" at bounding box center [278, 272] width 467 height 39
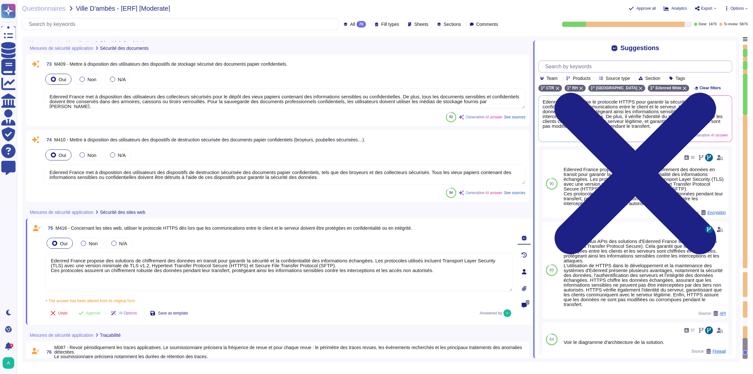
type textarea "Edenred France propose des solutions de chiffrement des données en transit pour…"
click at [598, 71] on input "text" at bounding box center [637, 66] width 190 height 11
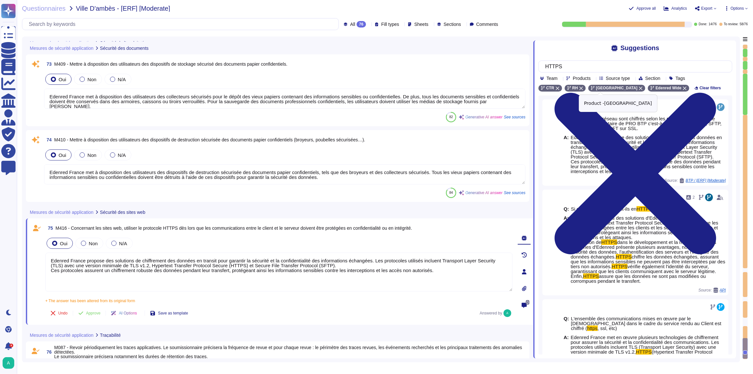
type input "HTTPS"
click at [639, 89] on icon at bounding box center [641, 89] width 4 height 4
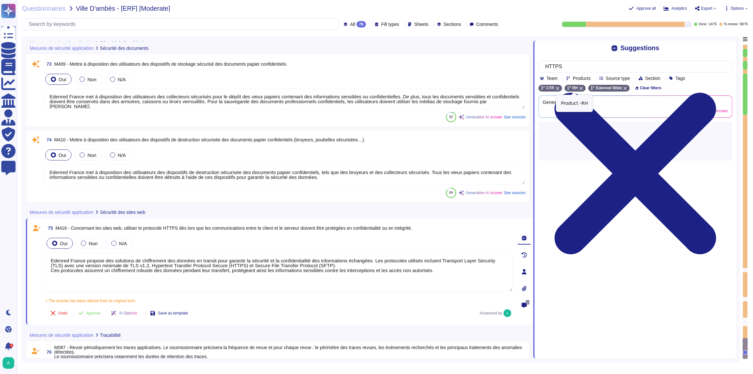
click at [581, 89] on icon at bounding box center [581, 88] width 4 height 4
click at [556, 89] on icon at bounding box center [558, 88] width 4 height 4
click at [598, 108] on div "No suggestion found" at bounding box center [636, 102] width 194 height 15
click at [577, 69] on input "HTTPS" at bounding box center [634, 66] width 184 height 11
click at [591, 77] on span "Products" at bounding box center [582, 78] width 18 height 5
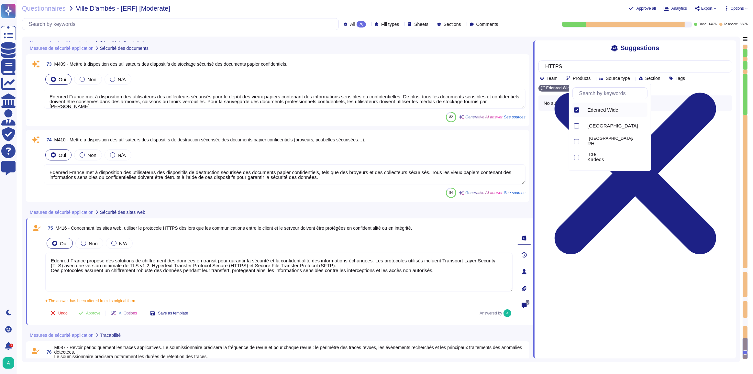
click at [575, 111] on icon at bounding box center [576, 109] width 3 height 3
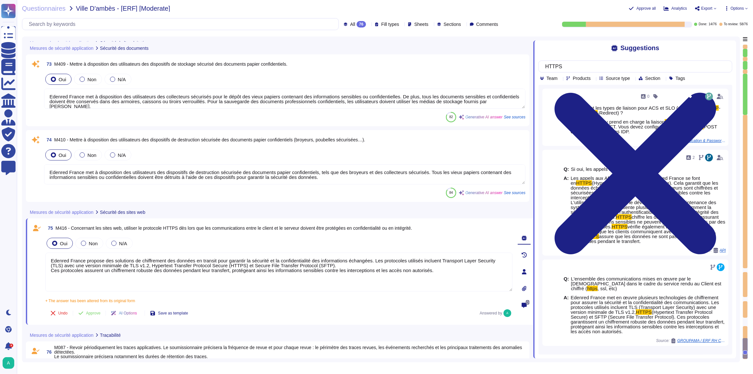
click at [731, 80] on div "HTTPS Team Products Source type Section Tags" at bounding box center [636, 71] width 194 height 20
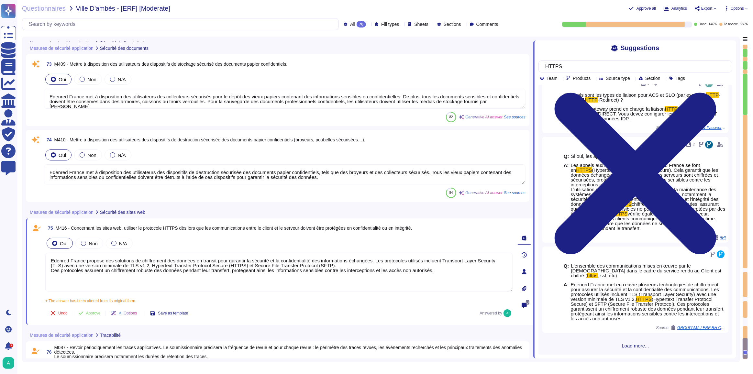
scroll to position [9, 0]
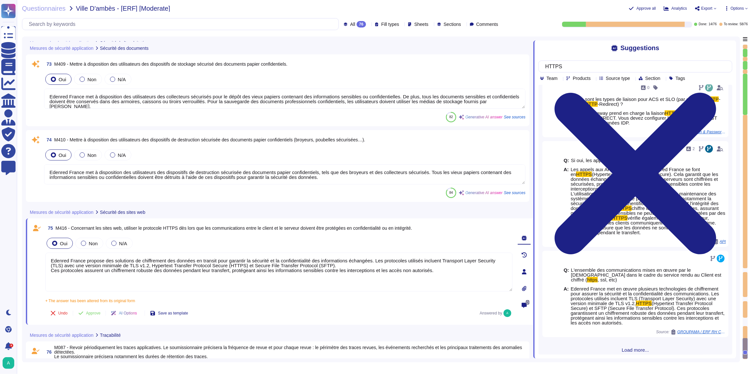
click at [624, 348] on span "Load more..." at bounding box center [636, 350] width 194 height 5
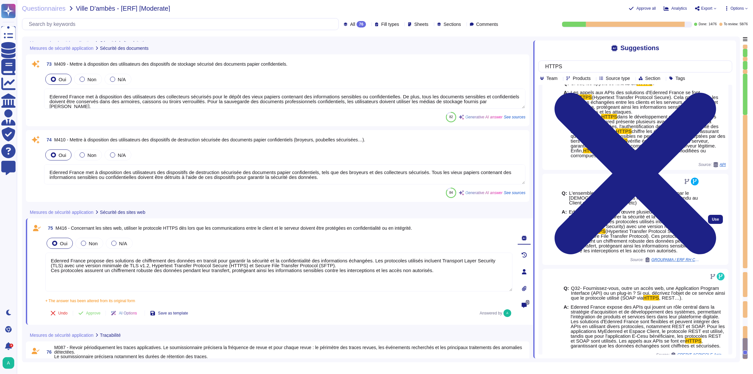
scroll to position [185, 0]
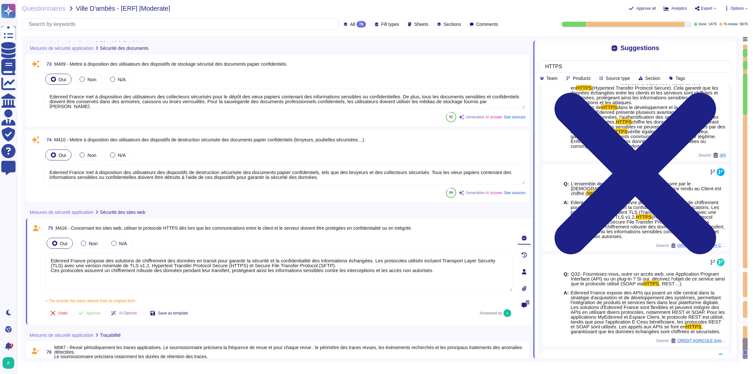
drag, startPoint x: 372, startPoint y: 261, endPoint x: 324, endPoint y: 264, distance: 48.0
click at [324, 264] on textarea "Edenred France propose des solutions de chiffrement des données en transit pour…" at bounding box center [278, 272] width 467 height 39
drag, startPoint x: 432, startPoint y: 263, endPoint x: 55, endPoint y: 288, distance: 378.2
click at [45, 265] on textarea "Edenred France propose des solutions de chiffrement des données en transit pour…" at bounding box center [278, 272] width 467 height 39
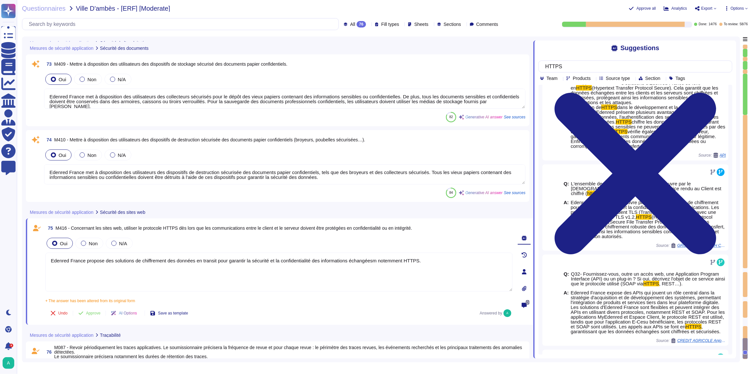
type textarea "Edenred France propose des solutions de chiffrement des données en transit pour…"
drag, startPoint x: 425, startPoint y: 261, endPoint x: 49, endPoint y: 263, distance: 376.1
click at [49, 263] on textarea "Edenred France propose des solutions de chiffrement des données en transit pour…" at bounding box center [278, 272] width 467 height 39
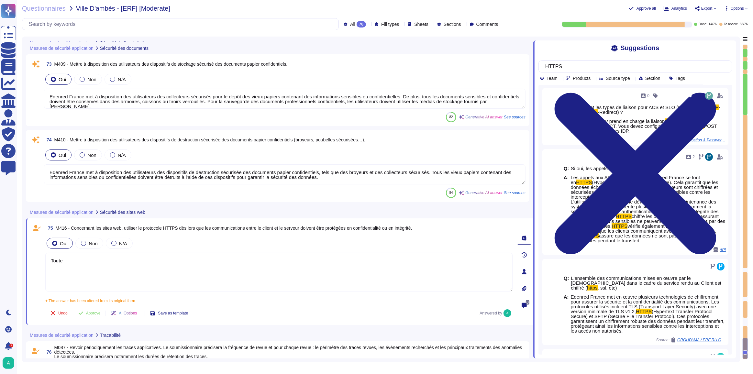
scroll to position [68, 0]
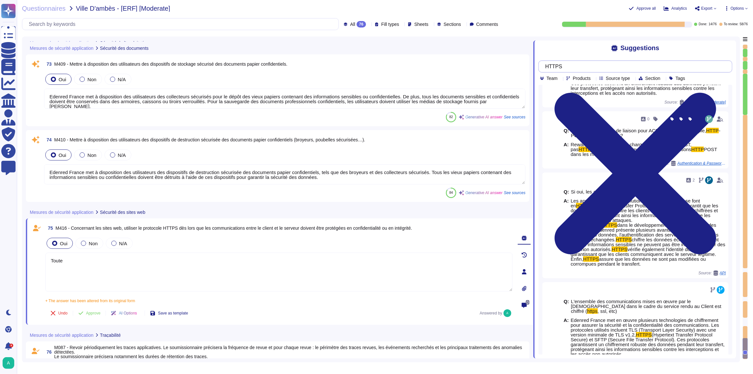
type textarea "Toute"
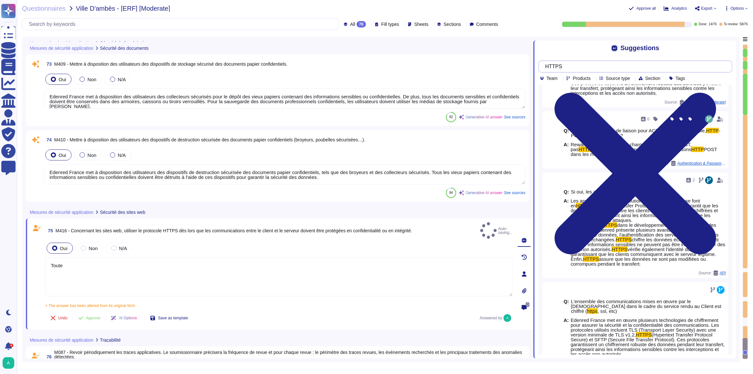
drag, startPoint x: 580, startPoint y: 66, endPoint x: 542, endPoint y: 68, distance: 38.2
click at [542, 68] on div "HTTPS" at bounding box center [636, 67] width 194 height 12
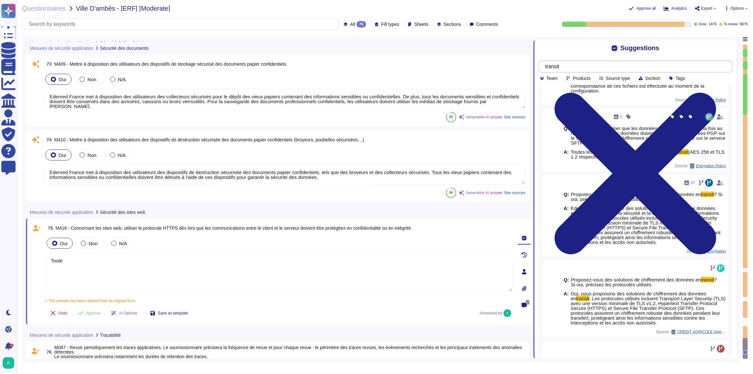
scroll to position [206, 0]
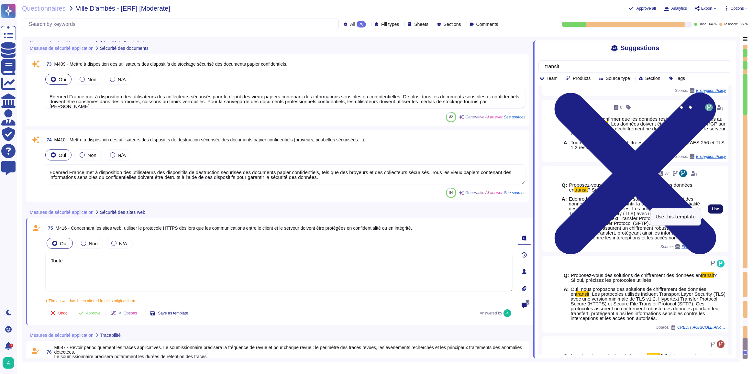
type input "transit"
click at [712, 211] on span "Use" at bounding box center [715, 209] width 7 height 4
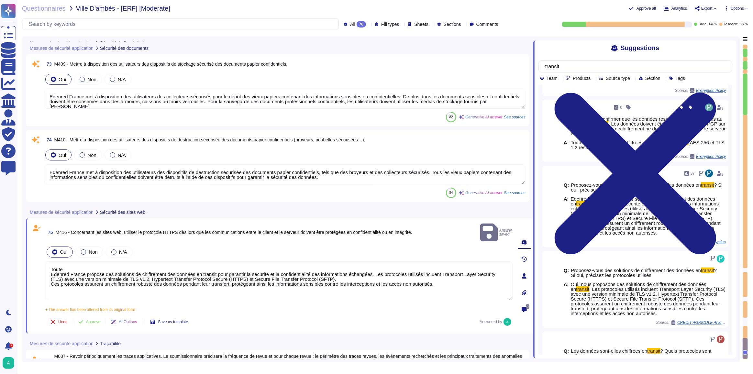
click at [89, 262] on textarea "Toute Edenred France propose des solutions de chiffrement des données en transi…" at bounding box center [278, 281] width 467 height 39
drag, startPoint x: 73, startPoint y: 260, endPoint x: 40, endPoint y: 260, distance: 33.0
click at [40, 260] on div "75 M416 - Concernant les sites web, utiliser le protocole HTTPS dès lors que le…" at bounding box center [272, 275] width 482 height 107
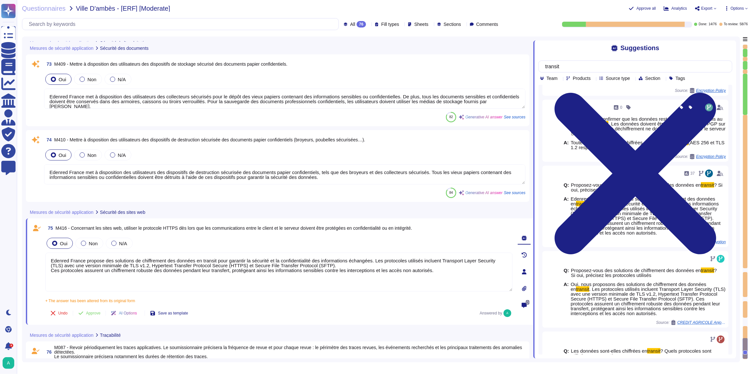
click at [89, 259] on textarea "Edenred France propose des solutions de chiffrement des données en transit pour…" at bounding box center [278, 272] width 467 height 39
type textarea "Edenred France utilise des solutions de chiffrement des données en transit pour…"
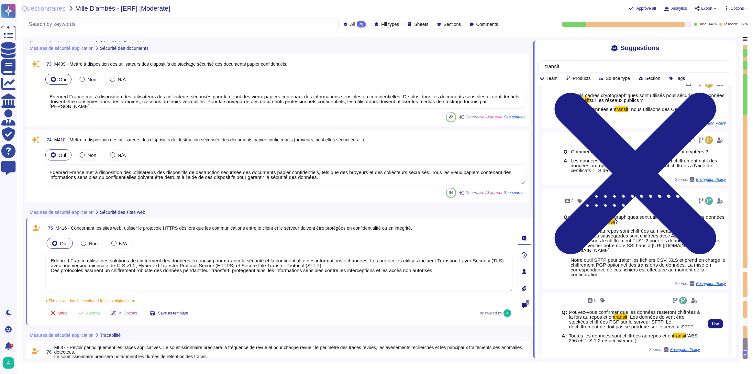
scroll to position [0, 0]
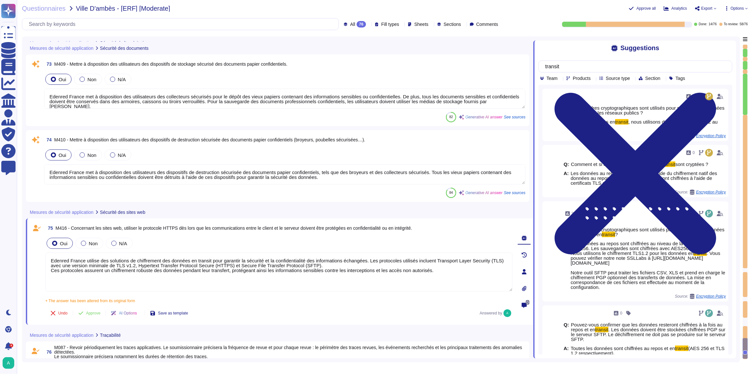
drag, startPoint x: 441, startPoint y: 277, endPoint x: 49, endPoint y: 254, distance: 393.6
click at [49, 254] on textarea "Edenred France utilise des solutions de chiffrement des données en transit pour…" at bounding box center [278, 272] width 467 height 39
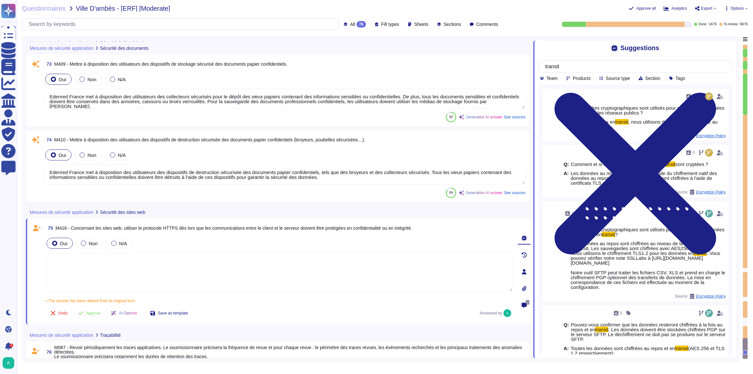
click at [525, 237] on div at bounding box center [524, 238] width 13 height 13
click at [525, 251] on icon at bounding box center [524, 253] width 5 height 5
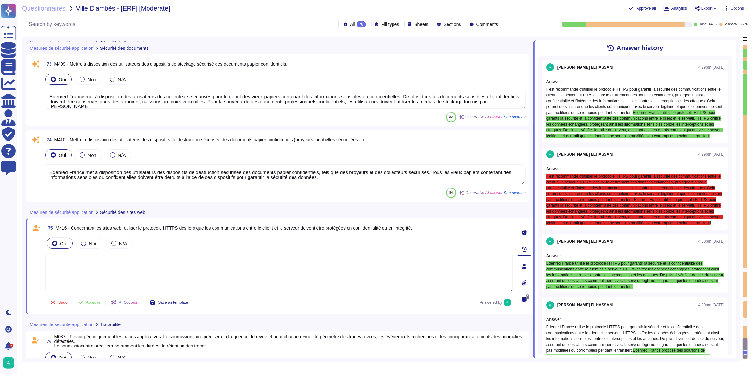
click at [525, 231] on icon at bounding box center [524, 232] width 5 height 5
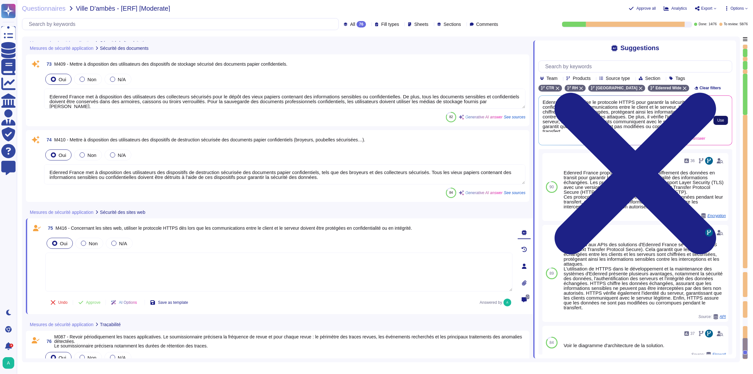
click at [720, 121] on span "Use" at bounding box center [721, 120] width 7 height 4
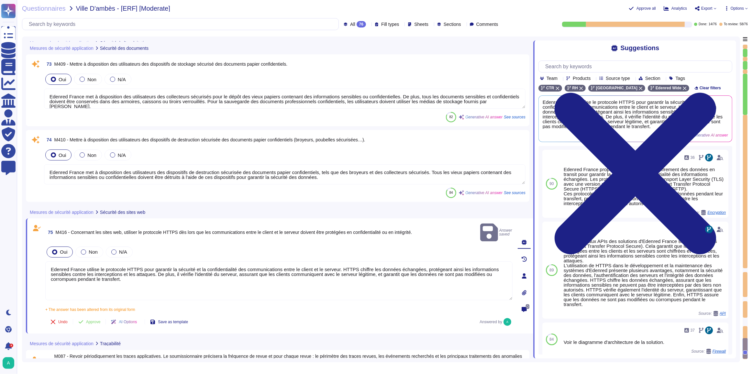
click at [137, 320] on span "AI Options" at bounding box center [128, 322] width 18 height 4
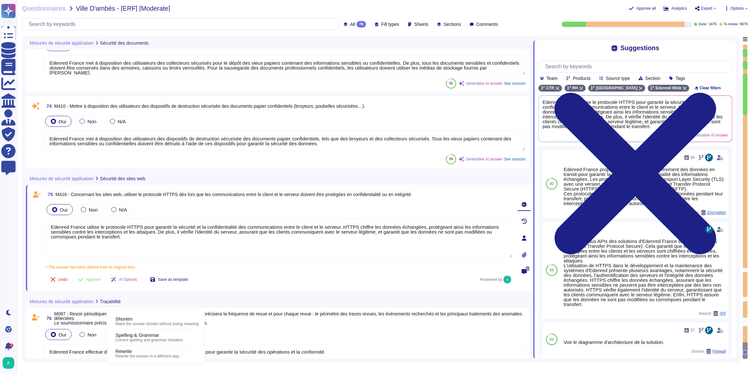
scroll to position [6479, 0]
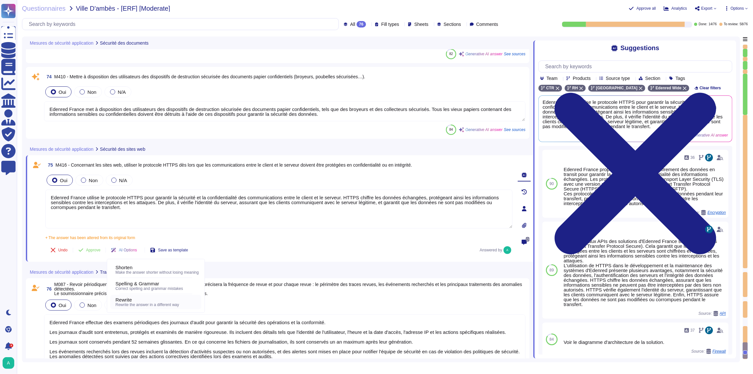
click at [140, 302] on div "Rewrite" at bounding box center [157, 300] width 83 height 6
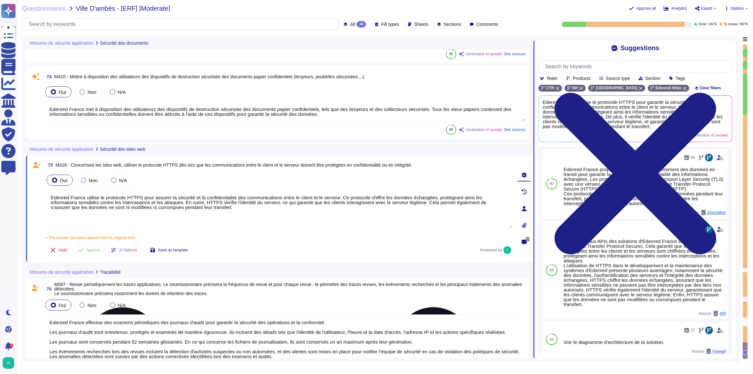
click at [242, 197] on textarea "Edenred France utilise le protocole HTTPS pour assurer la sécurité et la confid…" at bounding box center [278, 209] width 467 height 39
click at [316, 195] on textarea "Edenred France utilise le protocole HTTPS pour assurer la sécurité et la confid…" at bounding box center [278, 209] width 467 height 39
click at [334, 197] on textarea "Edenred France utilise le protocole HTTPS pour assurer la sécurité et la confid…" at bounding box center [278, 209] width 467 height 39
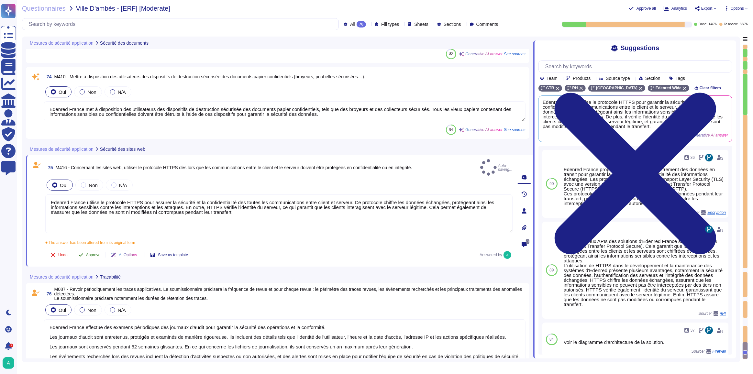
type textarea "Edenred France utilise le protocole HTTPS pour assurer la sécurité et la confid…"
click at [91, 253] on span "Approve" at bounding box center [93, 255] width 15 height 4
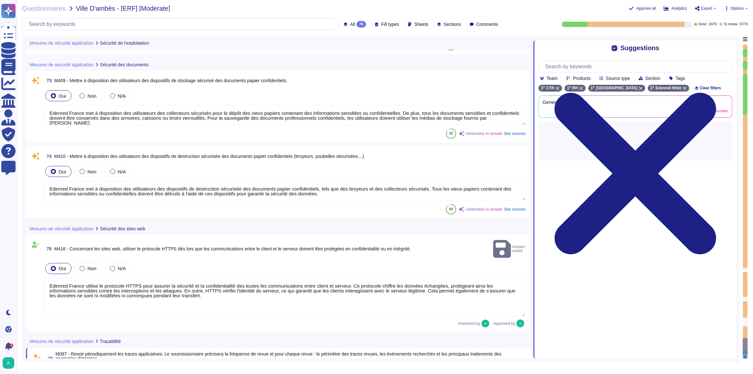
type textarea "Edenred France réalise des scans de vulnérabilités sur ses applications exposée…"
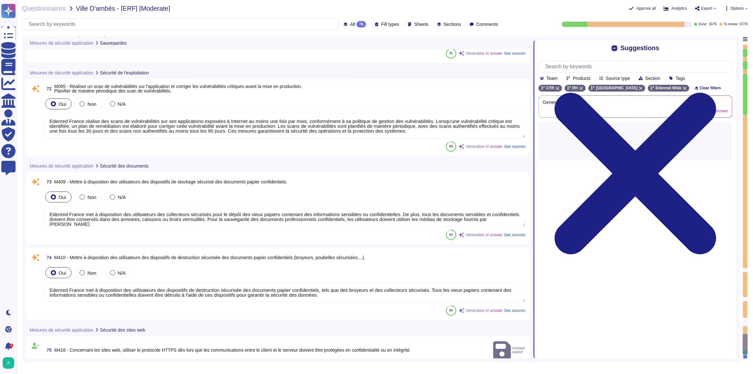
type textarea "Les sauvegardes du système et des données chez Edenred France sont également st…"
type textarea "Les sauvegardes du système et des données chez Edenred France sont stockées hor…"
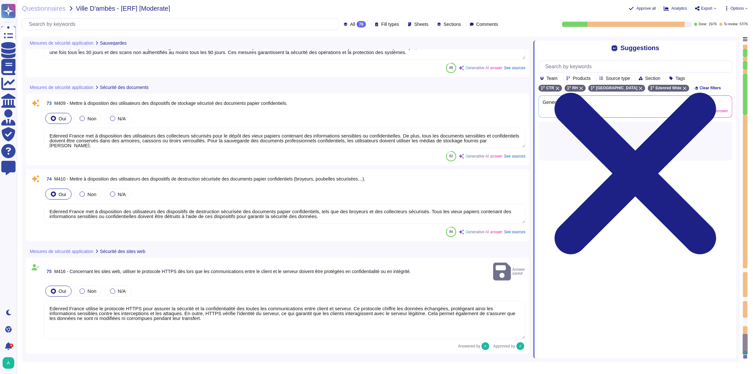
scroll to position [6507, 0]
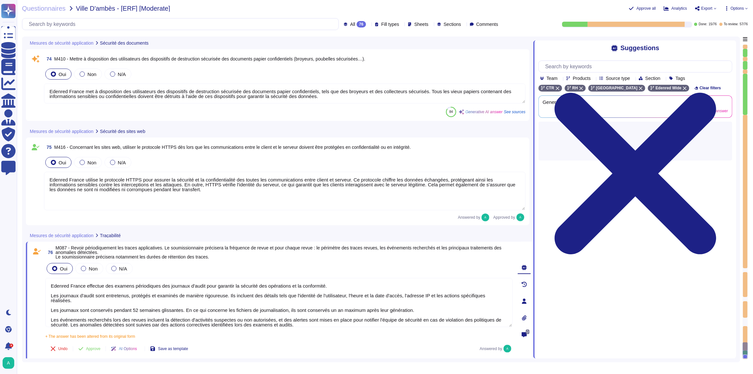
click at [733, 49] on div "Suggestions Team Products Source type Section Tags CTR RH France Edenred Wide C…" at bounding box center [634, 199] width 203 height 318
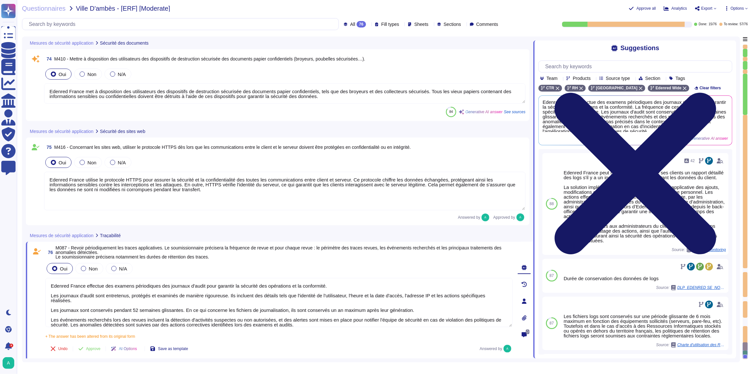
click at [732, 48] on icon at bounding box center [636, 173] width 194 height 259
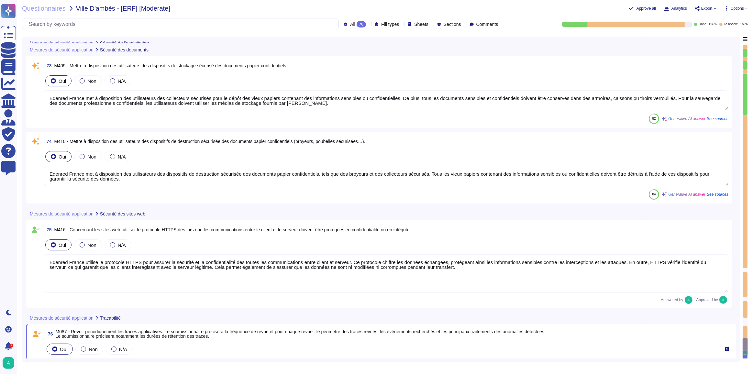
type textarea "Edenred France réalise des scans de vulnérabilités sur ses applications exposée…"
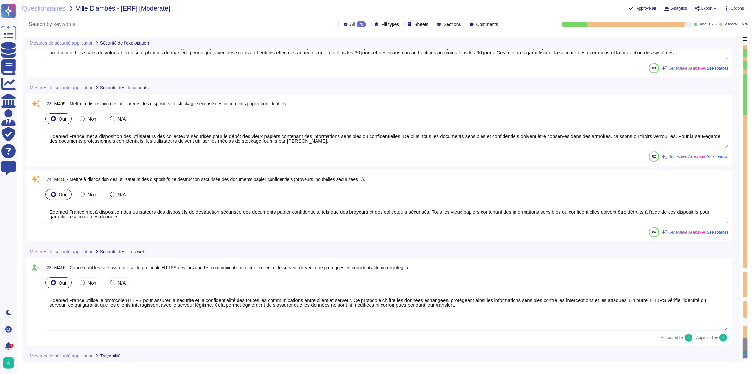
scroll to position [6382, 0]
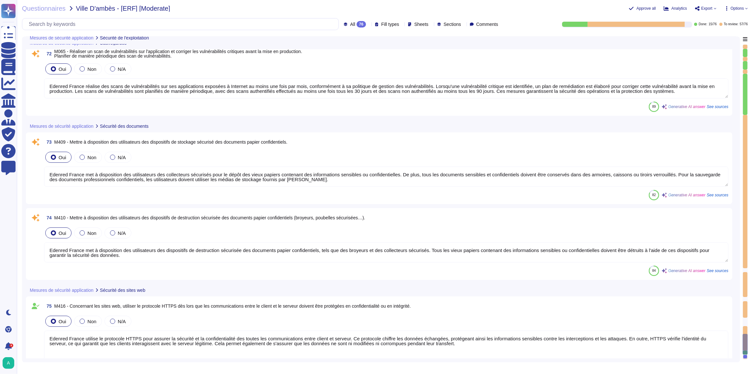
type textarea "Pour inscrire l'application dans un service de sauvegarde adapté, il est essent…"
type textarea "Les sauvegardes du système et des données chez Edenred France sont également st…"
type textarea "Les sauvegardes du système et des données chez Edenred France sont stockées hor…"
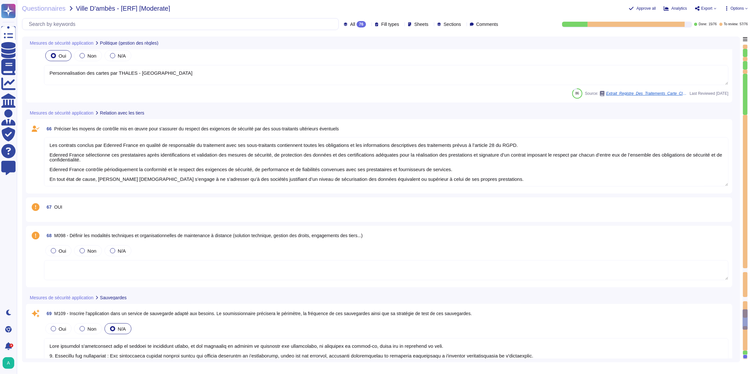
type textarea "Les contrats conclus par Edenred France en qualité de responsable du traitement…"
type textarea "Personnalisation des cartes par THALES - France"
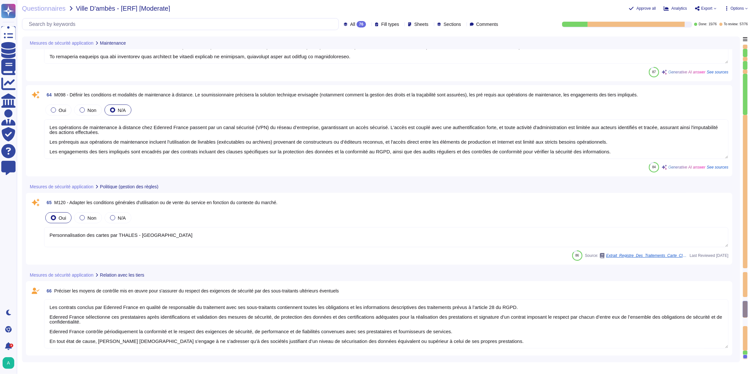
type textarea "Les contrats conclus par Edenred France en qualité de responsable du traitement…"
type textarea "Chez Edenred France, le processus de maintenance applicative pour les correctif…"
type textarea "Les opérations de maintenance à distance chez Edenred France passent par un can…"
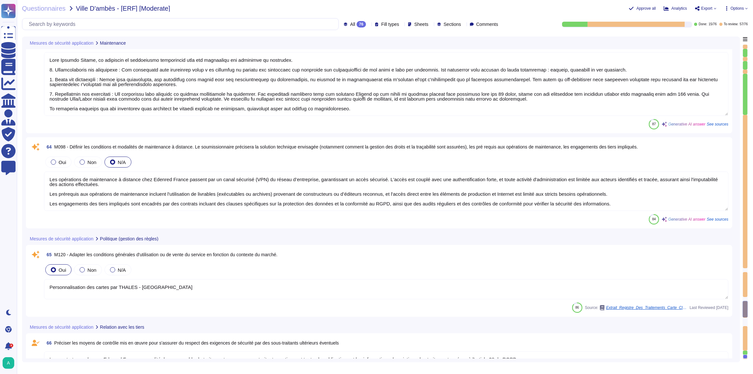
type textarea "Les contrats conclus par Edenred France en qualité de responsable du traitement…"
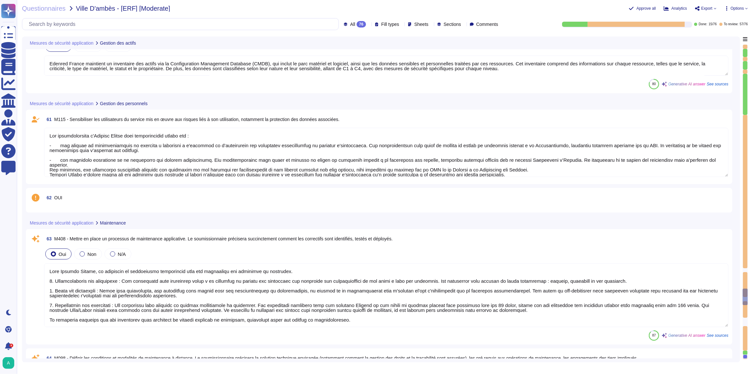
type textarea "L'inventaire des actifs d'Edenred France, maintenu via la Configuration Managem…"
type textarea "L'inventaire des postes de travail chez Edenred France est maintenu via la Conf…"
type textarea "Edenred France maintient un inventaire des actifs via la Configuration Manageme…"
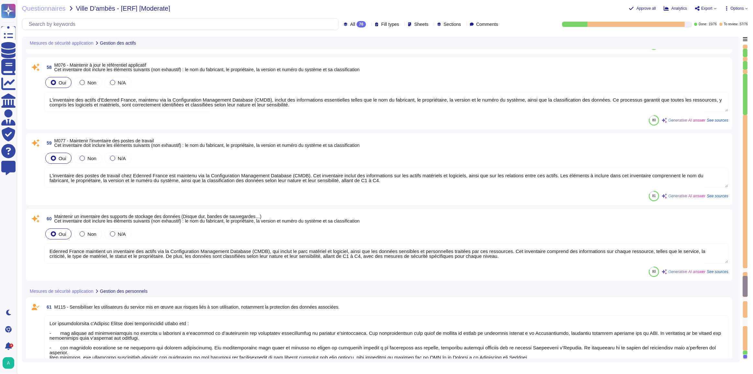
type textarea "Les collaborateurs d'Edenred France sont régulièrement formés sur : - les mesur…"
type textarea "Edenred France crée et tient à jour un inventaire des actifs via la Configurati…"
type textarea "L'inventaire des serveurs est maintenu dans la Configuration Management Databas…"
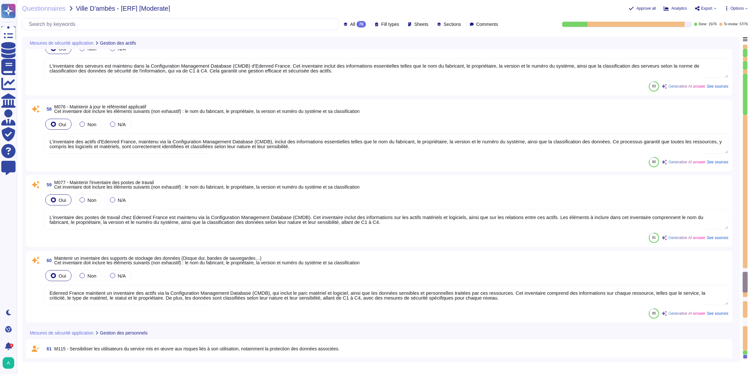
type textarea "Les collaborateurs d'Edenred France sont régulièrement formés sur : - les mesur…"
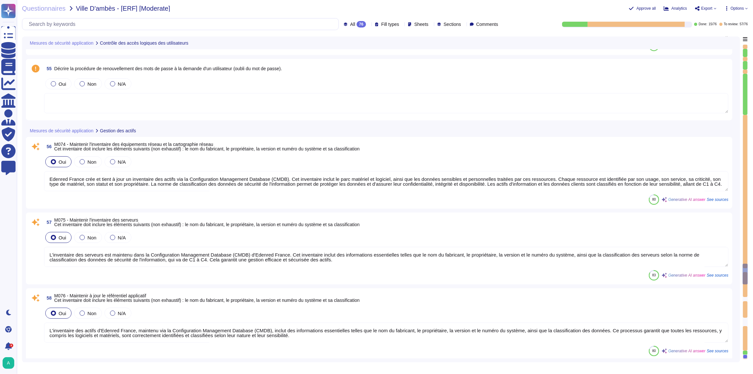
type textarea "Edenred France n'utilise pas de comptes génériques pour l'accès aux application…"
type textarea "Edenred France dispose d'une politique de mot de passe conforme aux recommandat…"
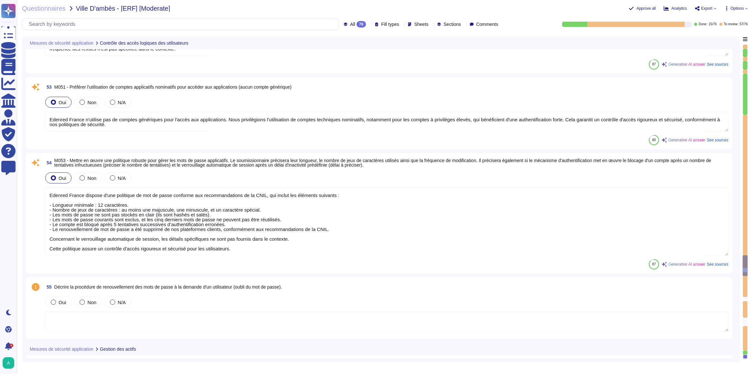
type textarea "Edenred France met en place plusieurs types de tests de recettes pour garantir …"
type textarea "A ces fins, ce document recense et notifie à chaque Utilisateur, quel que soit …"
type textarea "Edenred France effectue une revue périodique des accès pour s'assurer que seuls…"
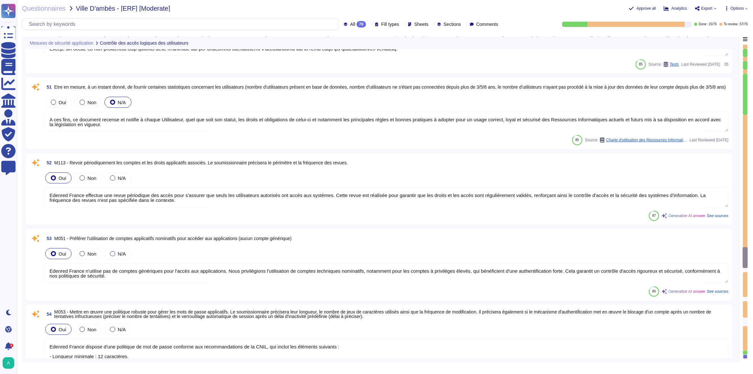
type textarea "Edenred France a mis en place un processus de gestion des comptes et des droits…"
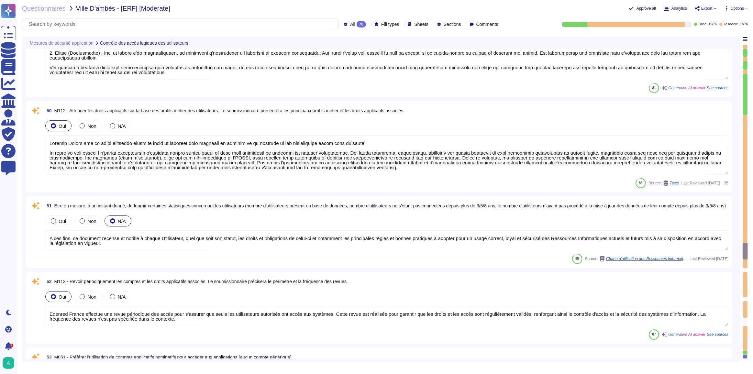
type textarea "Il est demandé à l'Utilisateur de se conformer aux consignes de détermination d…"
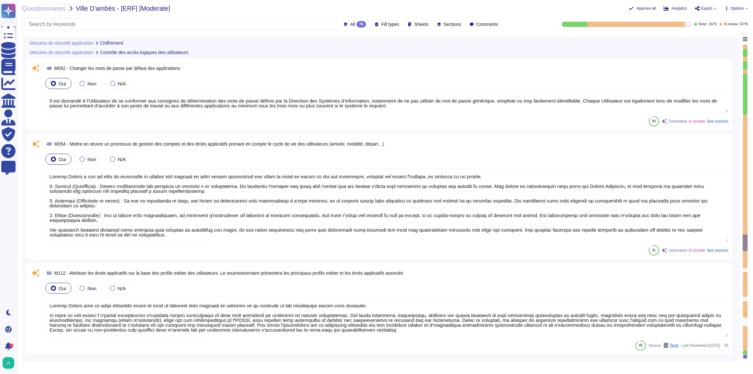
type textarea "Edenred France utilise des solutions de type « gestionnaire de mots de passe » …"
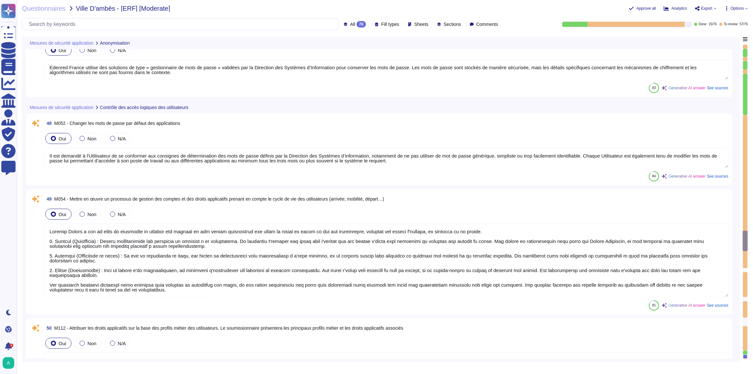
type textarea "Edenred France s'engage à respecter la confidentialité et l'intégrité des donné…"
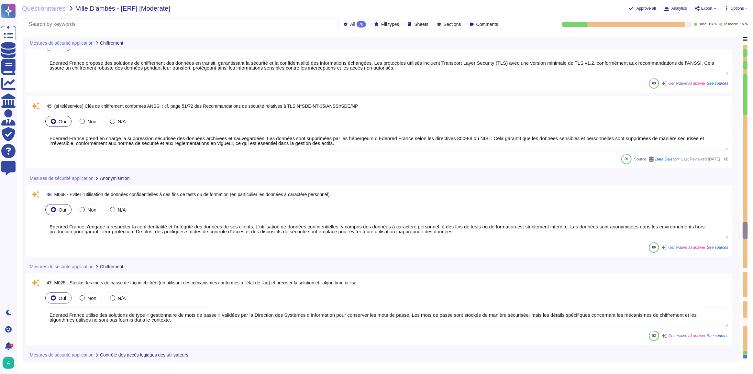
type textarea "Pour assurer la conformité PCI-DSS de ses sous-traitants impliqués dans le stoc…"
type textarea "Edenred France propose des solutions de chiffrement des données en transit, gar…"
type textarea "Edenred France prend en charge la suppression sécurisée des données archivées e…"
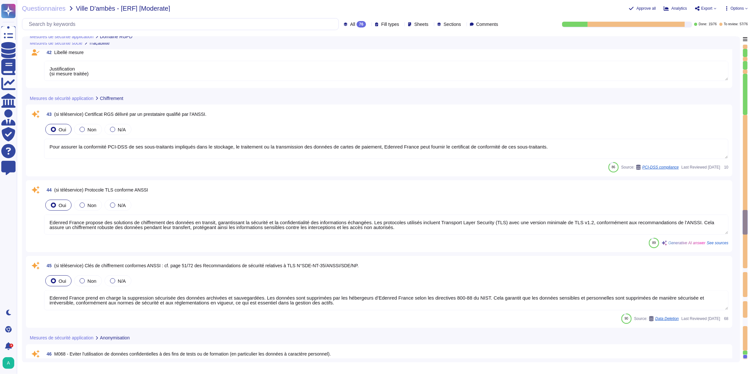
type textarea "Le logiciel intègre un système de journalisation des actions critiques (connexi…"
type textarea "Edenred France enregistre chronologiquement les actions réalisées par les utili…"
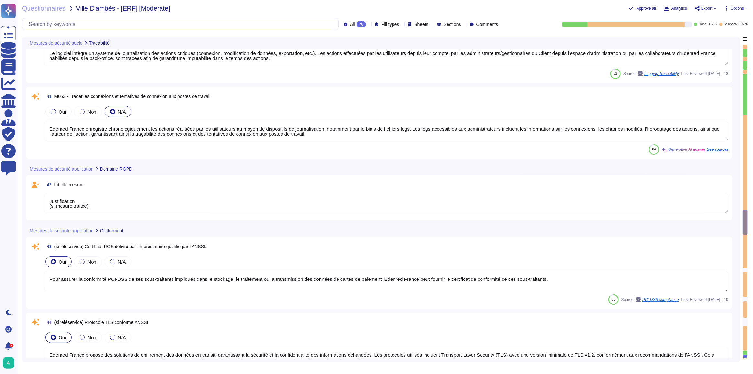
type textarea "Justification (si mesure traitée)"
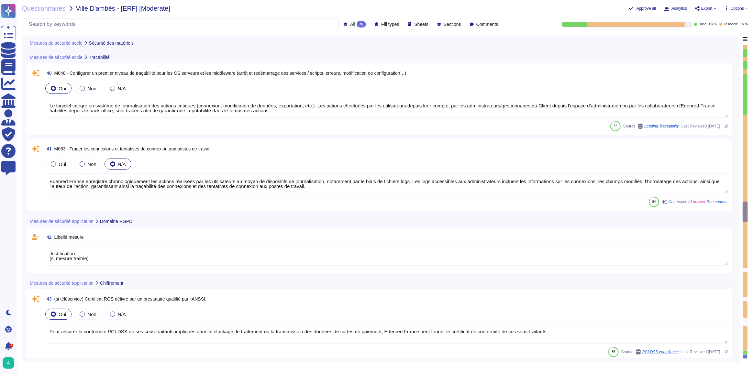
type textarea "Edenred France prend en charge la suppression sécurisée des données archivées e…"
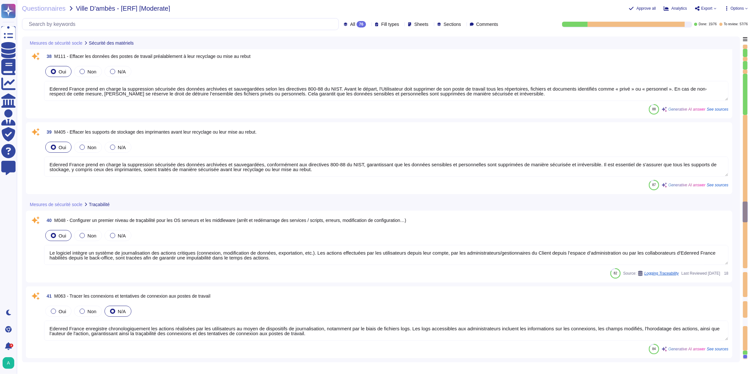
type textarea "Justification (si mesure traitée)"
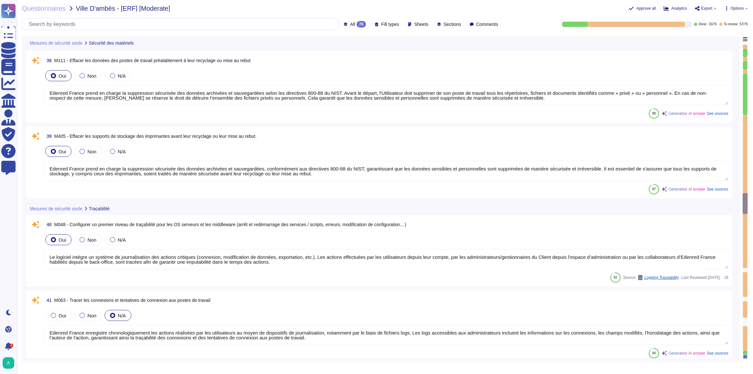
type textarea "Edenred France assure la suppression sécurisée des données archivées et sauvega…"
type textarea "Justification (si mesure traitée)"
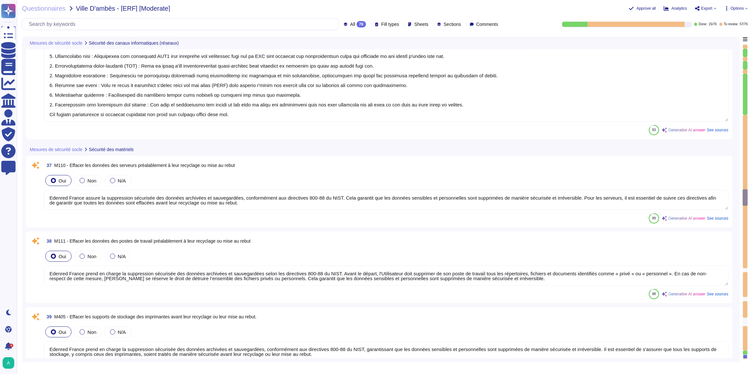
type textarea "Edenred France met en œuvre plusieurs mécanismes pour contrôler les accès aux r…"
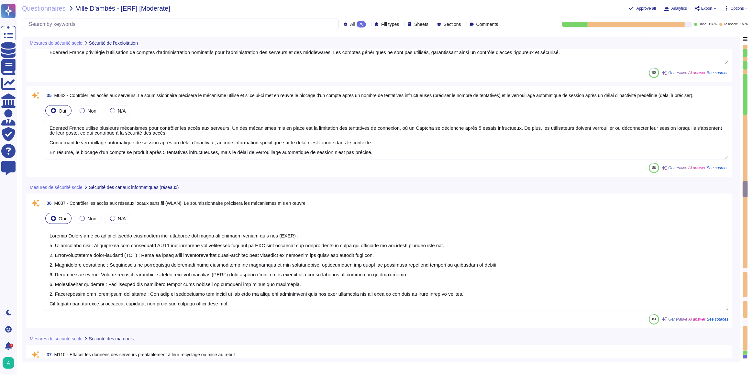
type textarea "Edenred France a mis en place des politiques de mot de passe qui incluent des e…"
type textarea "Edenred France privilégie l'utilisation de comptes d'administration nominatifs …"
type textarea "Edenred France utilise plusieurs mécanismes pour contrôler les accès aux serveu…"
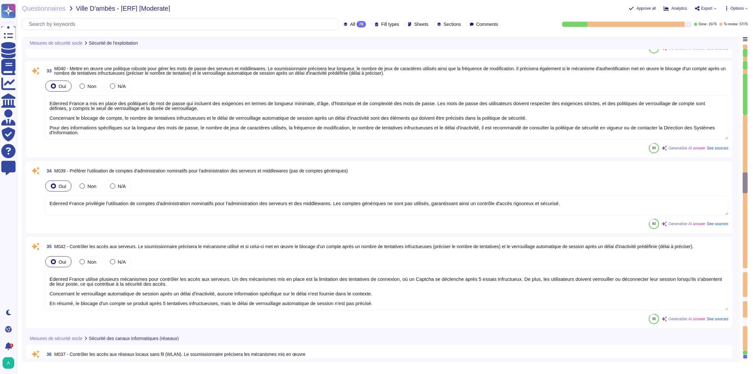
type textarea "Le processus de gestion des vulnérabilités des postes de travail chez Edenred F…"
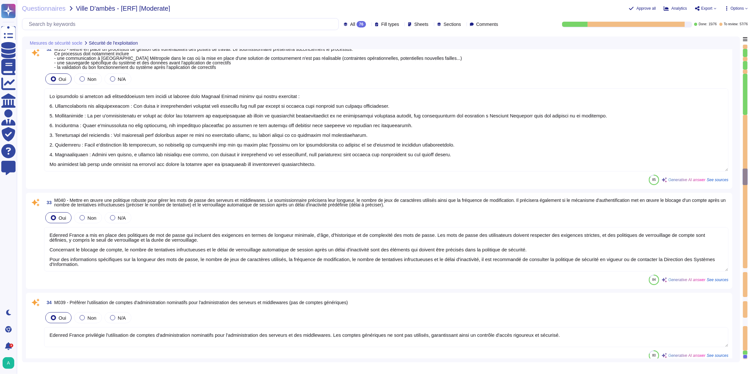
type textarea "Edenred France héberge ses solutions chez des fournisseurs certifiés ISO 27001,…"
type textarea "Edenred France a mis en place un processus structuré pour la gestion des vulnér…"
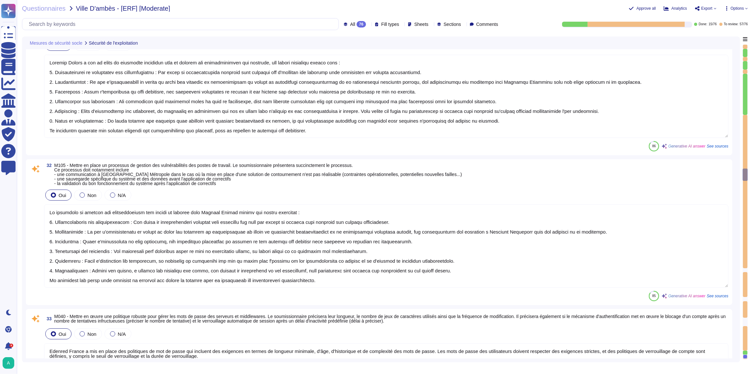
type textarea "Edenred France fournit des environnements mutualisés pour ses solutions RH, où …"
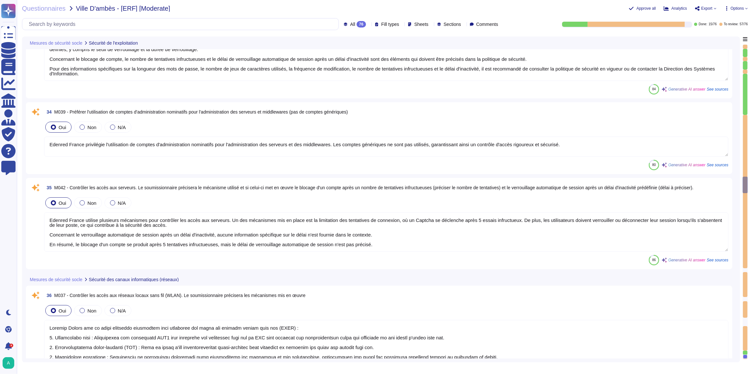
type textarea "Edenred France met en œuvre plusieurs mécanismes pour contrôler les accès aux r…"
type textarea "Edenred France assure la suppression sécurisée des données archivées et sauvega…"
type textarea "Edenred France prend en charge la suppression sécurisée des données archivées e…"
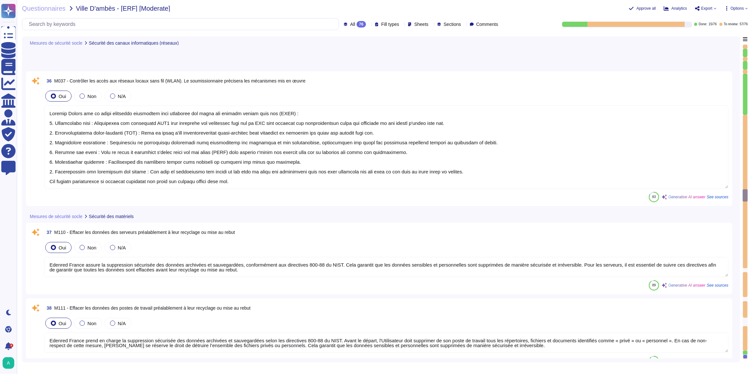
type textarea "Edenred France prend en charge la suppression sécurisée des données archivées e…"
type textarea "Le logiciel intègre un système de journalisation des actions critiques (connexi…"
type textarea "Edenred France enregistre chronologiquement les actions réalisées par les utili…"
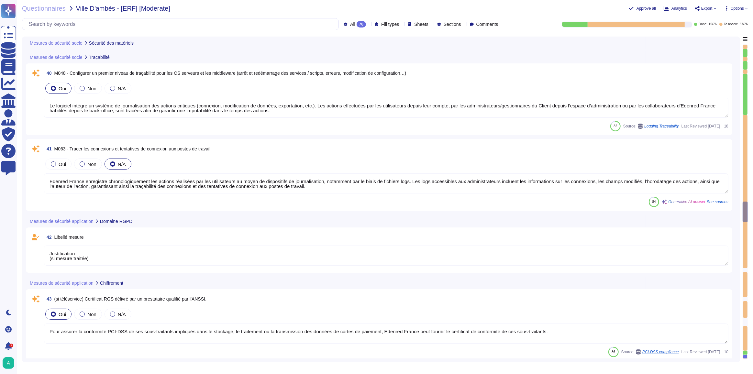
type textarea "Justification (si mesure traitée)"
type textarea "Pour assurer la conformité PCI-DSS de ses sous-traitants impliqués dans le stoc…"
type textarea "Edenred France propose des solutions de chiffrement des données en transit, gar…"
type textarea "Edenred France prend en charge la suppression sécurisée des données archivées e…"
type textarea "Justification (si mesure traitée)"
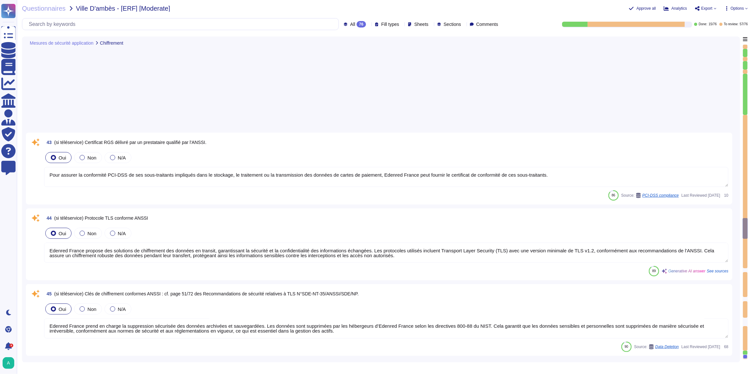
type textarea "Edenred France s'engage à respecter la confidentialité et l'intégrité des donné…"
type textarea "Edenred France utilise des solutions de type « gestionnaire de mots de passe » …"
type textarea "Il est demandé à l'Utilisateur de se conformer aux consignes de détermination d…"
type textarea "Edenred France a mis en place un processus de gestion des comptes et des droits…"
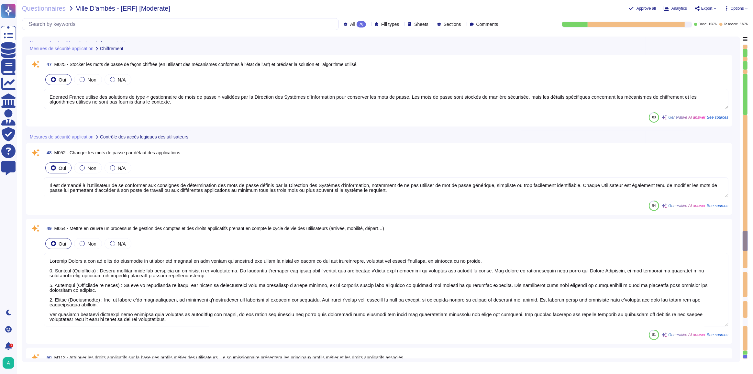
type textarea "Edenred France met en place plusieurs types de tests de recettes pour garantir …"
type textarea "A ces fins, ce document recense et notifie à chaque Utilisateur, quel que soit …"
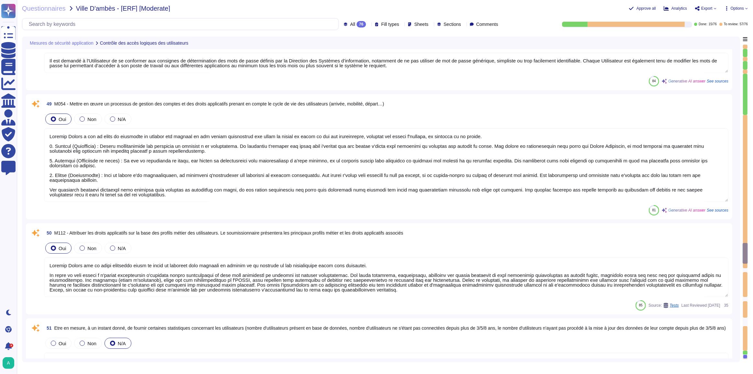
type textarea "Edenred France effectue une revue périodique des accès pour s'assurer que seuls…"
type textarea "Edenred France n'utilise pas de comptes génériques pour l'accès aux application…"
type textarea "Edenred France dispose d'une politique de mot de passe conforme aux recommandat…"
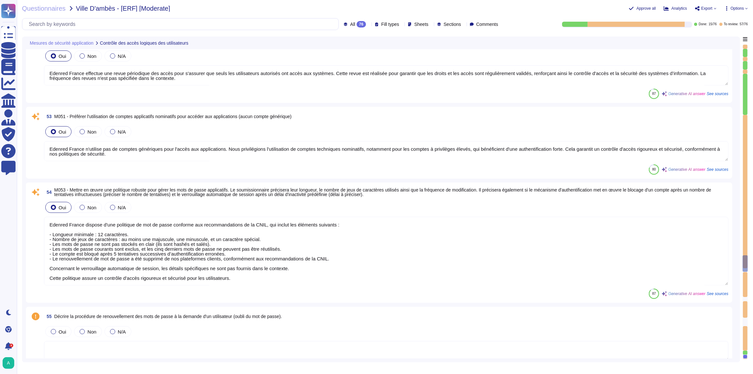
type textarea "Edenred France crée et tient à jour un inventaire des actifs via la Configurati…"
type textarea "L'inventaire des serveurs est maintenu dans la Configuration Management Databas…"
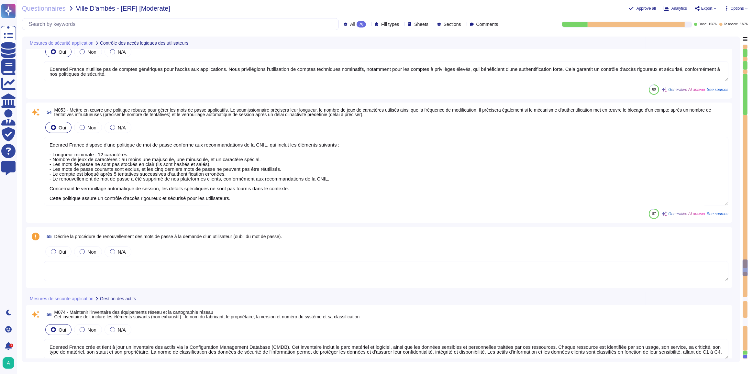
type textarea "L'inventaire des actifs d'Edenred France, maintenu via la Configuration Managem…"
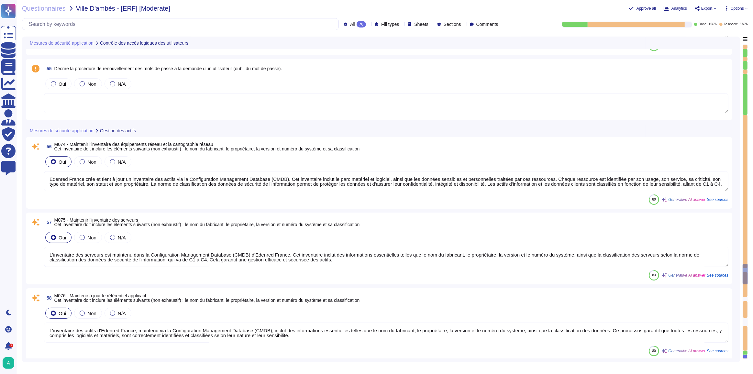
type textarea "L'inventaire des postes de travail chez Edenred France est maintenu via la Conf…"
type textarea "Edenred France maintient un inventaire des actifs via la Configuration Manageme…"
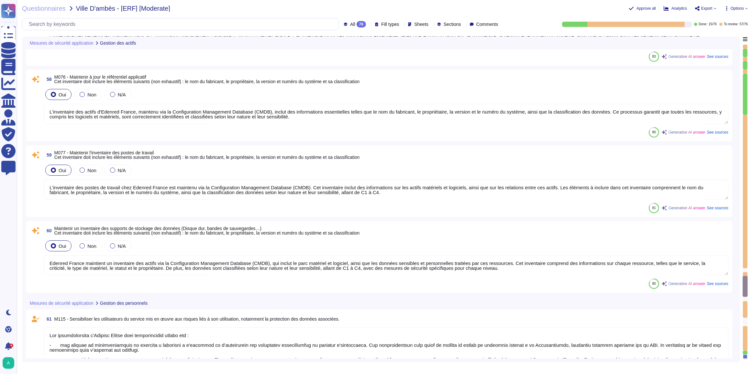
type textarea "Les collaborateurs d'Edenred France sont régulièrement formés sur : - les mesur…"
type textarea "Chez Edenred France, le processus de maintenance applicative pour les correctif…"
type textarea "Les collaborateurs d'Edenred France sont régulièrement formés sur : - les mesur…"
type textarea "Les opérations de maintenance à distance chez Edenred France passent par un can…"
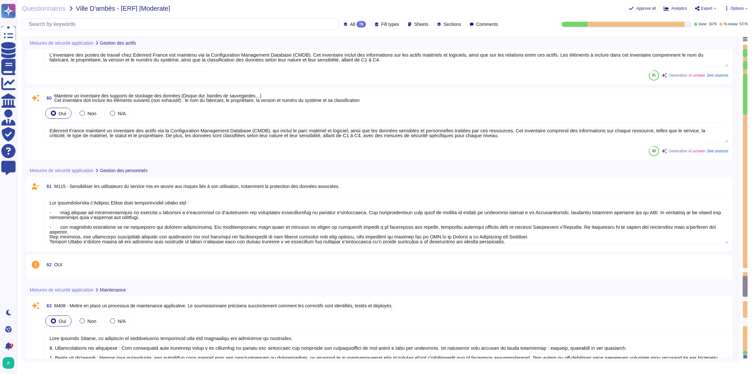
type textarea "Les collaborateurs d'Edenred France sont régulièrement formés sur : - les mesur…"
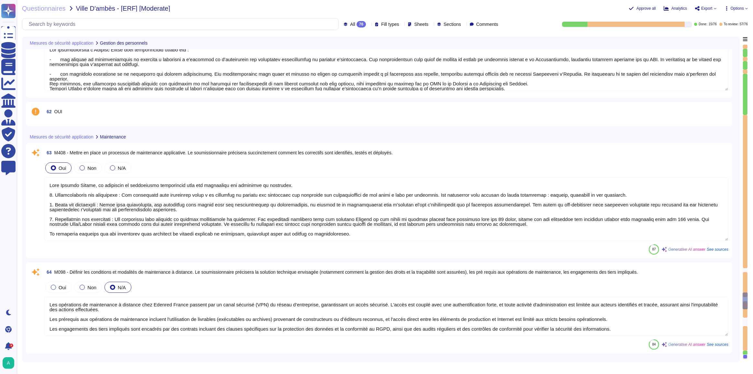
type textarea "Personnalisation des cartes par THALES - France"
type textarea "Les contrats conclus par Edenred France en qualité de responsable du traitement…"
type textarea "Les collaborateurs d'Edenred France sont régulièrement formés sur : - les mesur…"
type textarea "Les contrats conclus par Edenred France en qualité de responsable du traitement…"
type textarea "Les collaborateurs d'Edenred France sont régulièrement formés sur : - les mesur…"
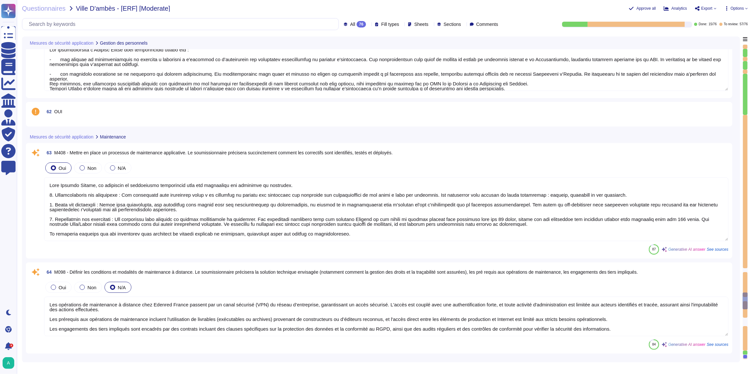
type textarea "Les contrats conclus par Edenred France en qualité de responsable du traitement…"
type textarea "Les collaborateurs d'Edenred France sont régulièrement formés sur : - les mesur…"
type textarea "Les contrats conclus par Edenred France en qualité de responsable du traitement…"
type textarea "Les collaborateurs d'Edenred France sont régulièrement formés sur : - les mesur…"
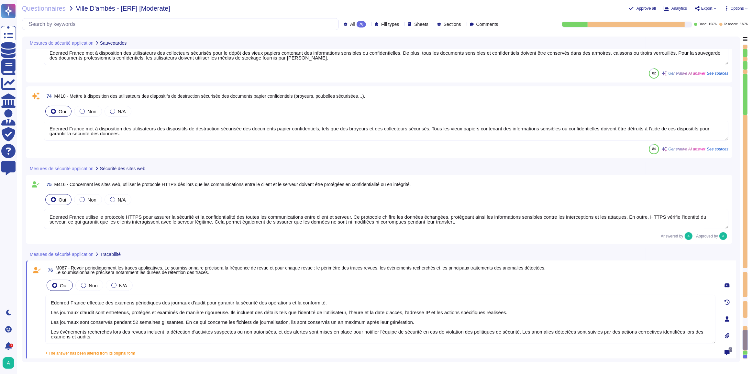
scroll to position [6471, 0]
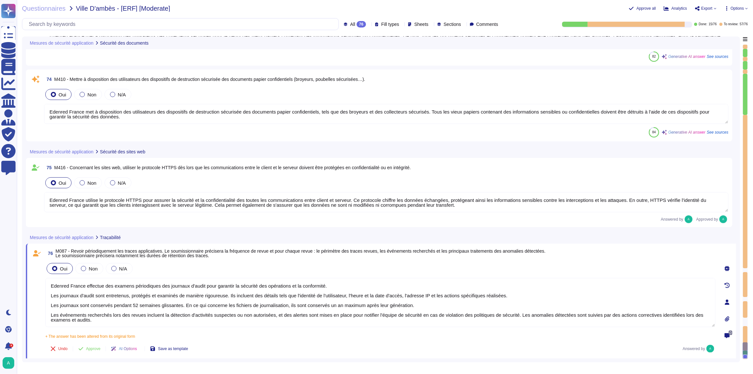
click at [281, 206] on textarea "Edenred France utilise le protocole HTTPS pour assurer la sécurité et la confid…" at bounding box center [386, 202] width 685 height 20
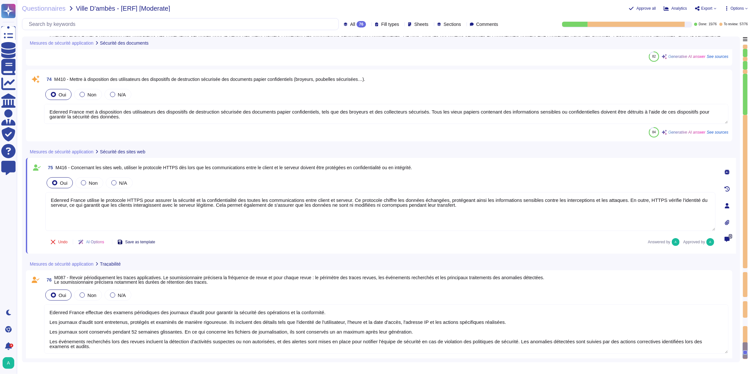
click at [147, 240] on span "Save as template" at bounding box center [140, 242] width 30 height 4
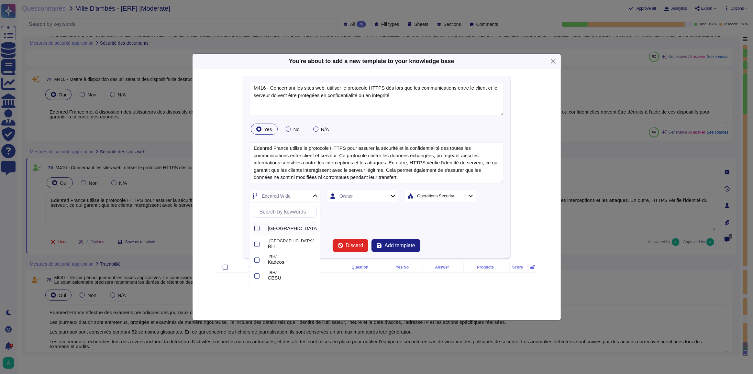
click at [256, 227] on div at bounding box center [256, 228] width 5 height 5
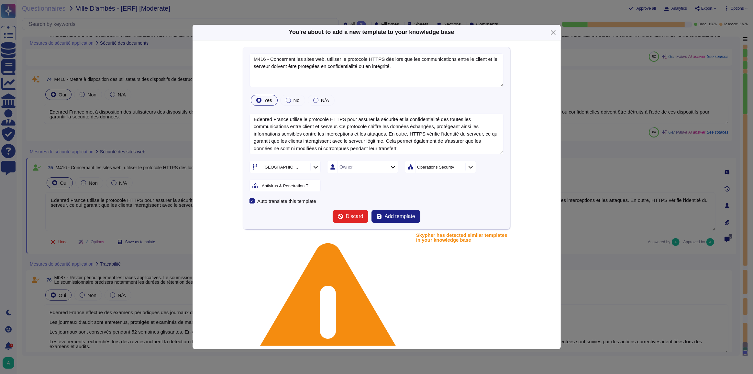
click at [459, 168] on icon at bounding box center [459, 168] width 0 height 0
click at [470, 167] on icon at bounding box center [470, 167] width 5 height 6
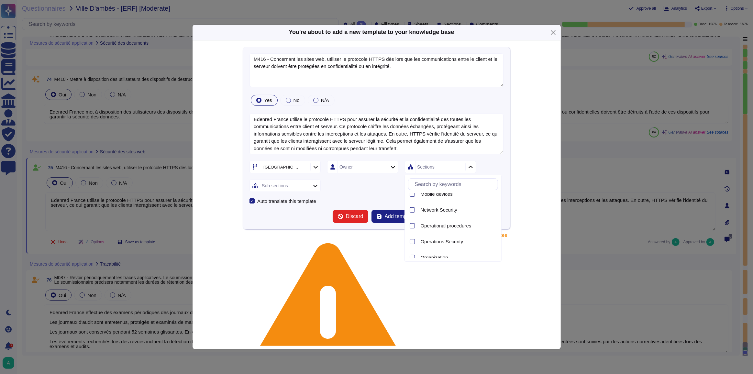
scroll to position [412, 0]
click at [317, 185] on icon at bounding box center [315, 186] width 5 height 6
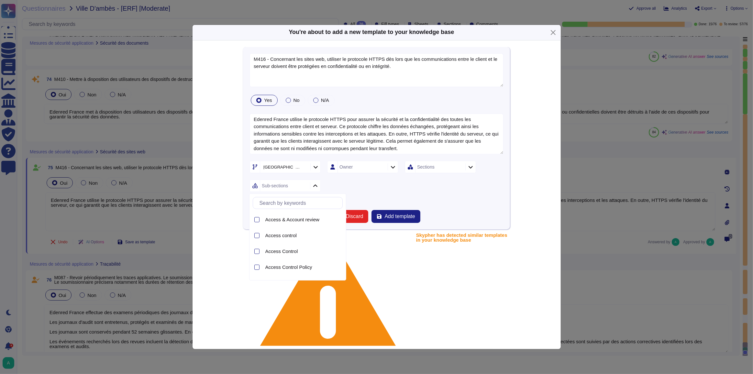
click at [290, 206] on input "text" at bounding box center [299, 202] width 86 height 11
click at [257, 224] on div at bounding box center [256, 224] width 5 height 5
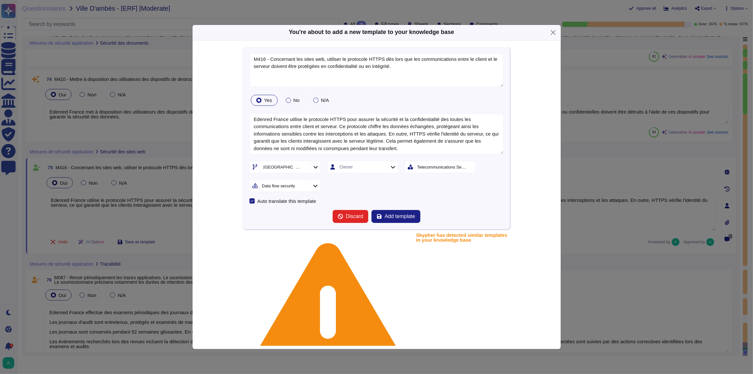
click at [419, 193] on form "M416 - Concernant les sites web, utiliser le protocole HTTPS dès lors que les c…" at bounding box center [377, 138] width 254 height 170
click at [399, 215] on span "Add template" at bounding box center [399, 216] width 30 height 5
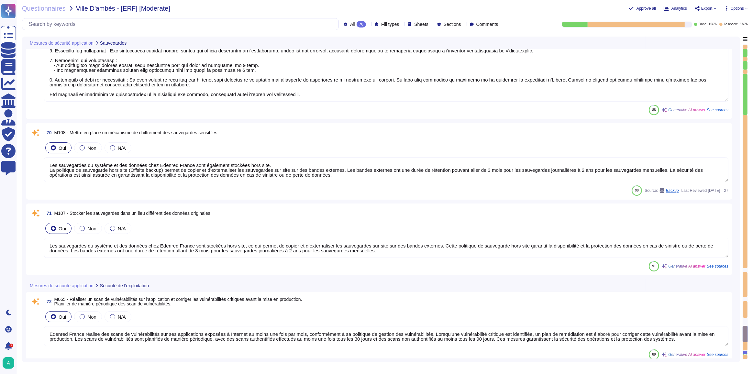
scroll to position [6089, 0]
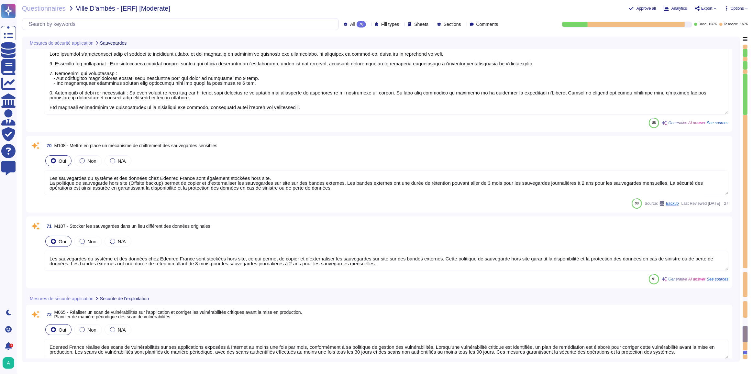
click at [408, 265] on textarea "Les sauvegardes du système et des données chez Edenred France sont stockées hor…" at bounding box center [386, 261] width 685 height 20
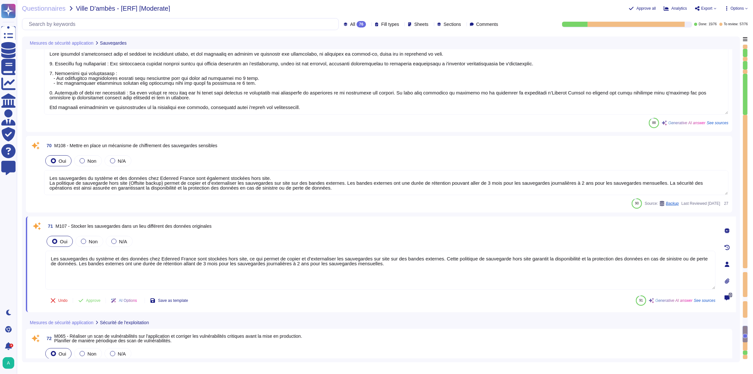
click at [731, 229] on div at bounding box center [727, 230] width 13 height 13
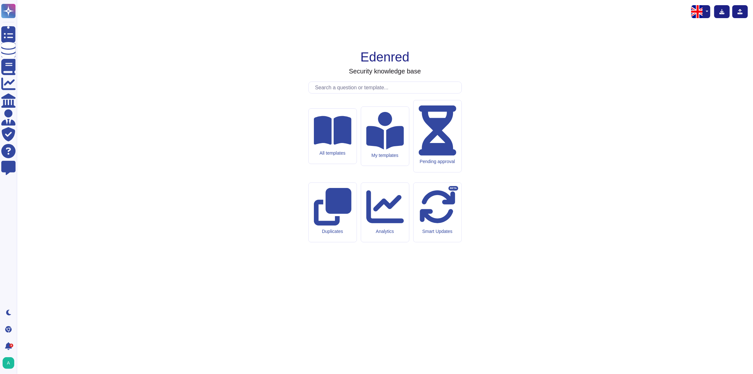
click at [340, 93] on input "text" at bounding box center [387, 87] width 150 height 11
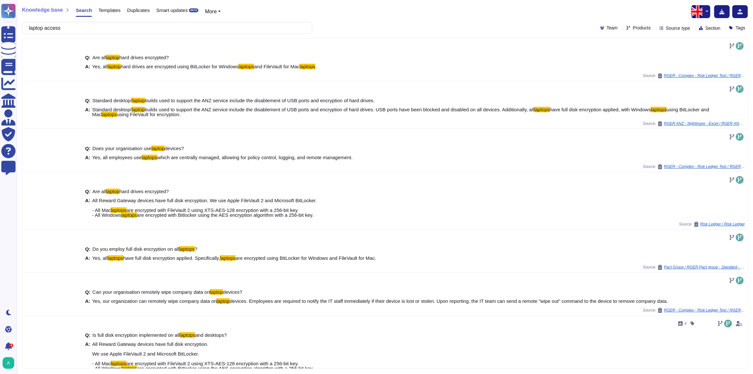
drag, startPoint x: 69, startPoint y: 29, endPoint x: 28, endPoint y: 29, distance: 41.4
click at [28, 29] on div "laptop access" at bounding box center [167, 28] width 290 height 12
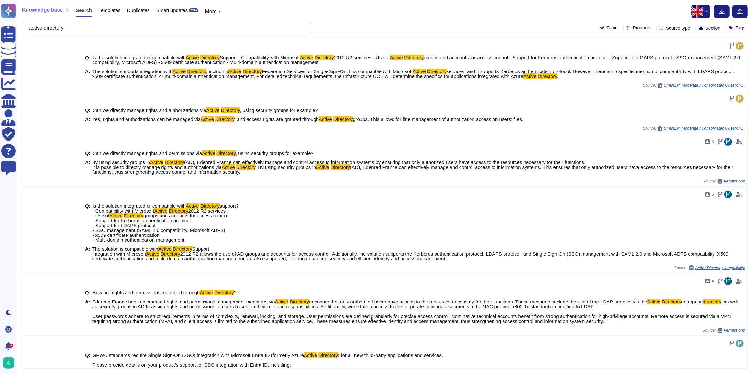
drag, startPoint x: 84, startPoint y: 29, endPoint x: 31, endPoint y: 32, distance: 53.1
click at [32, 31] on input "active directory" at bounding box center [166, 27] width 280 height 11
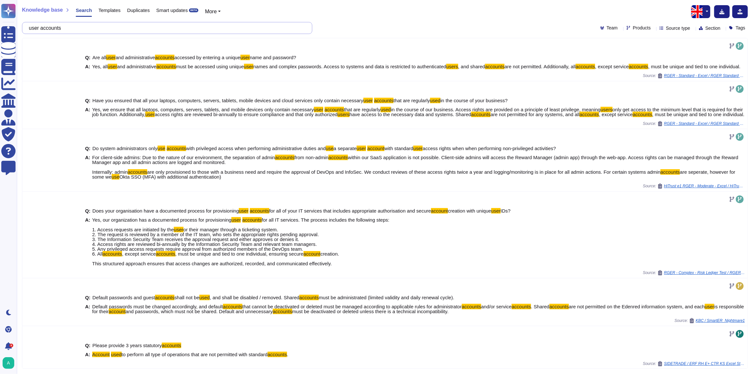
drag, startPoint x: 69, startPoint y: 26, endPoint x: 31, endPoint y: 30, distance: 38.5
click at [31, 30] on input "user accounts" at bounding box center [166, 27] width 280 height 11
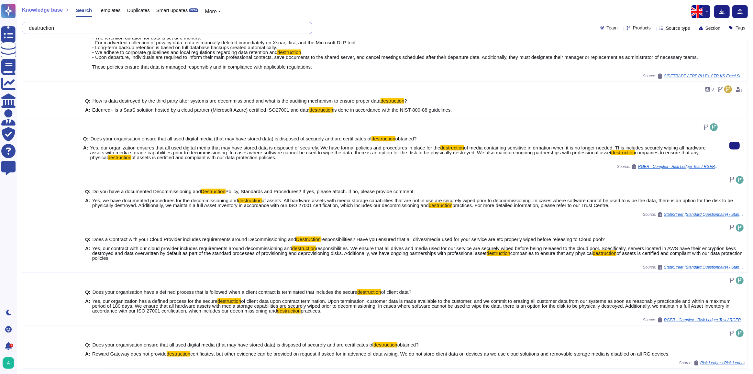
scroll to position [134, 0]
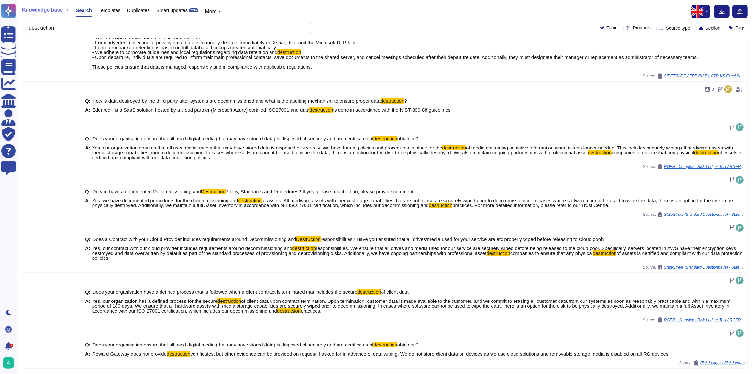
type input "destruction"
click at [703, 16] on button "button" at bounding box center [707, 11] width 8 height 13
click at [682, 34] on link "French" at bounding box center [684, 33] width 51 height 8
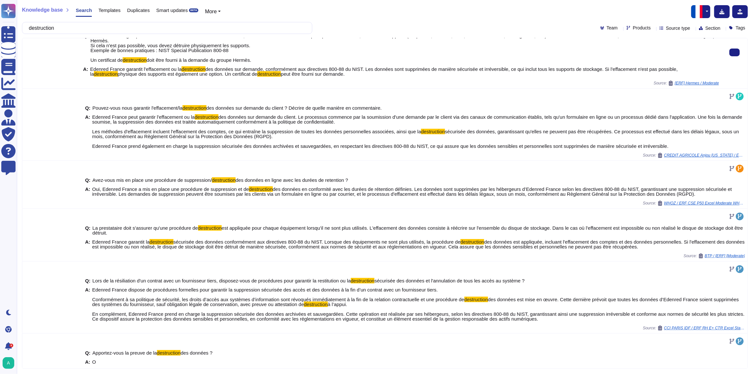
scroll to position [163, 0]
